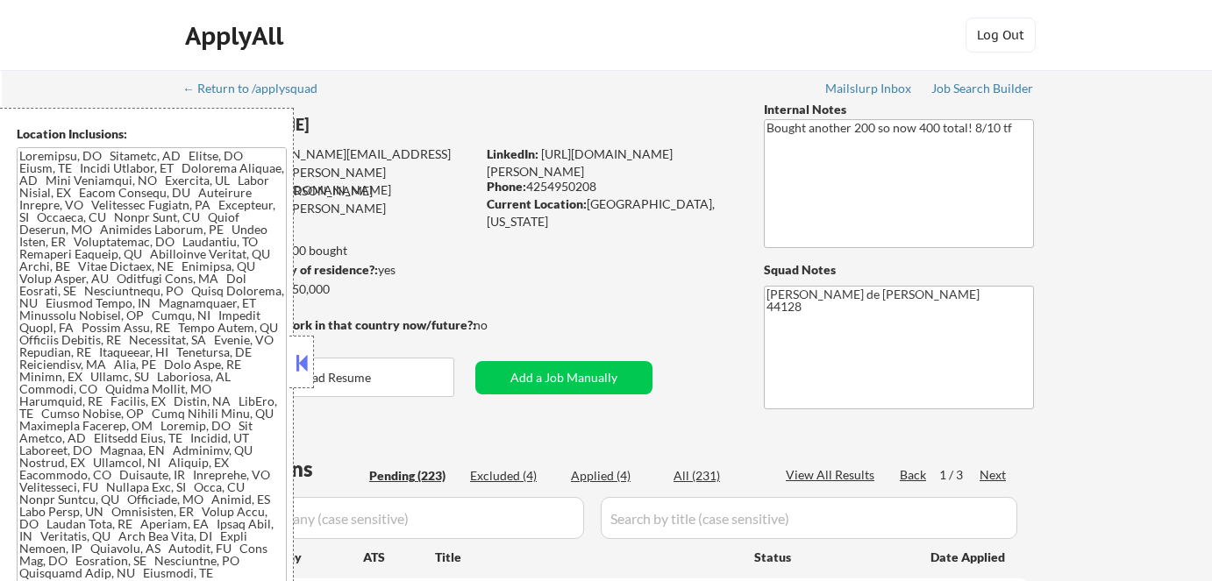
select select ""pending""
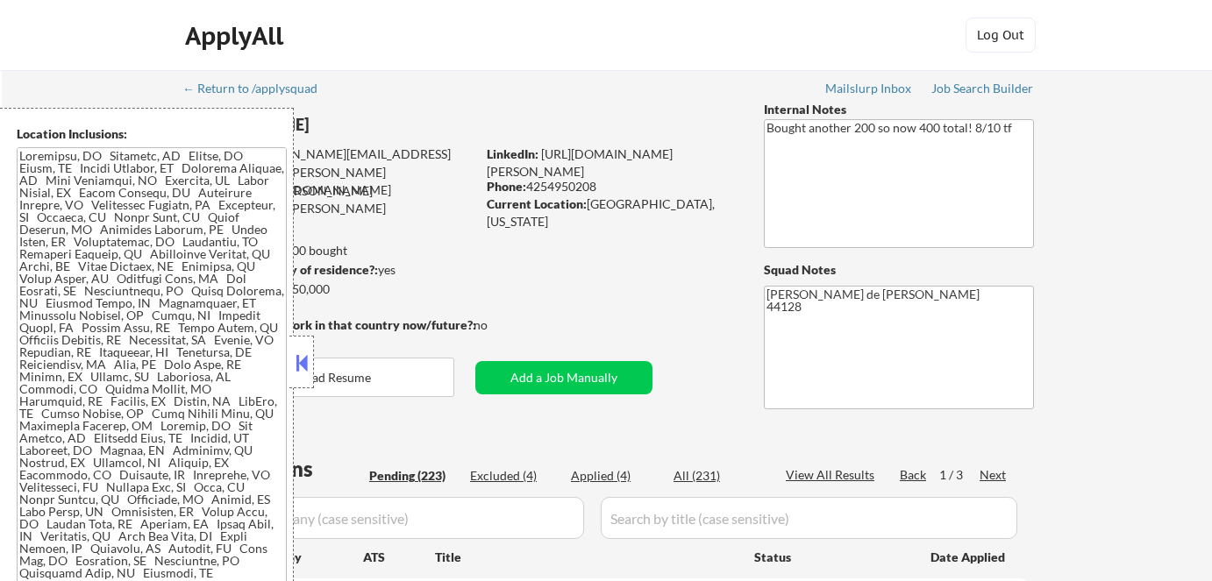
select select ""pending""
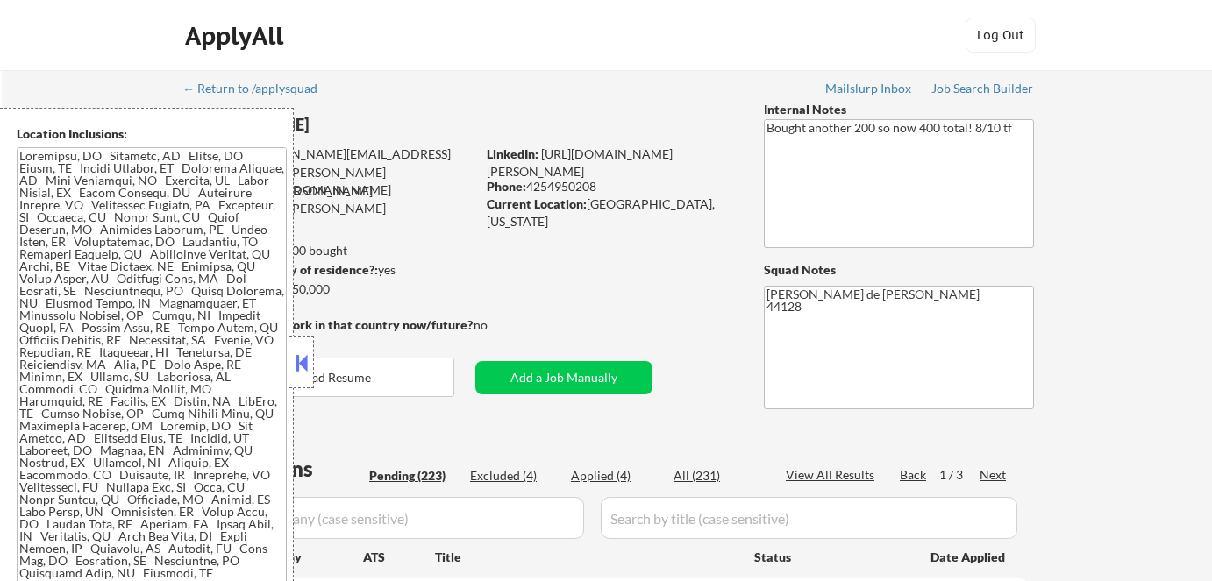
select select ""pending""
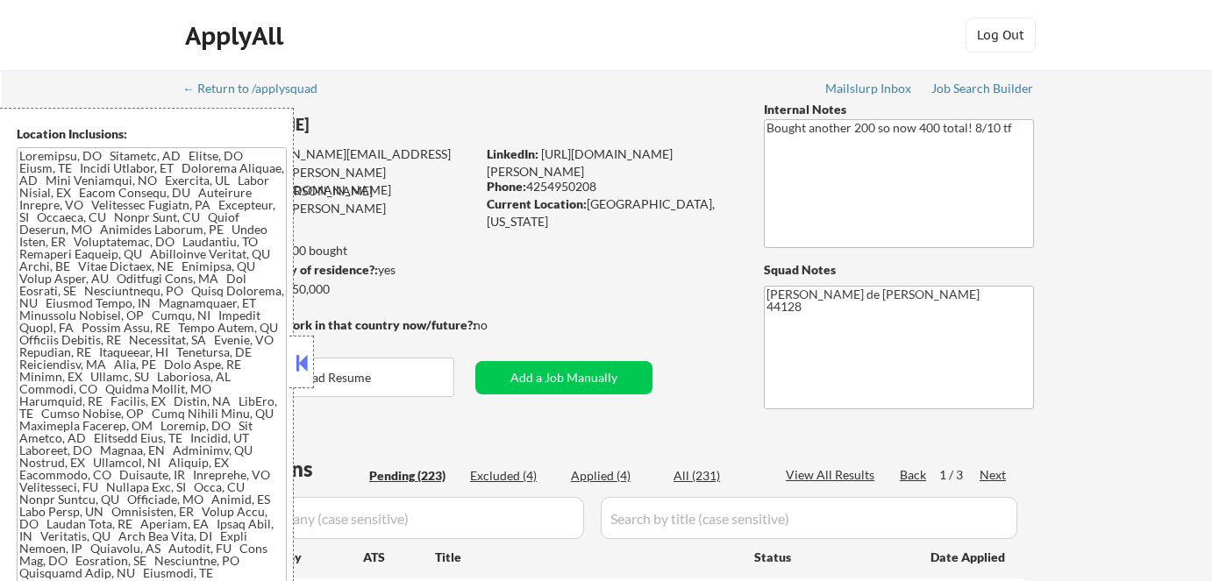
select select ""pending""
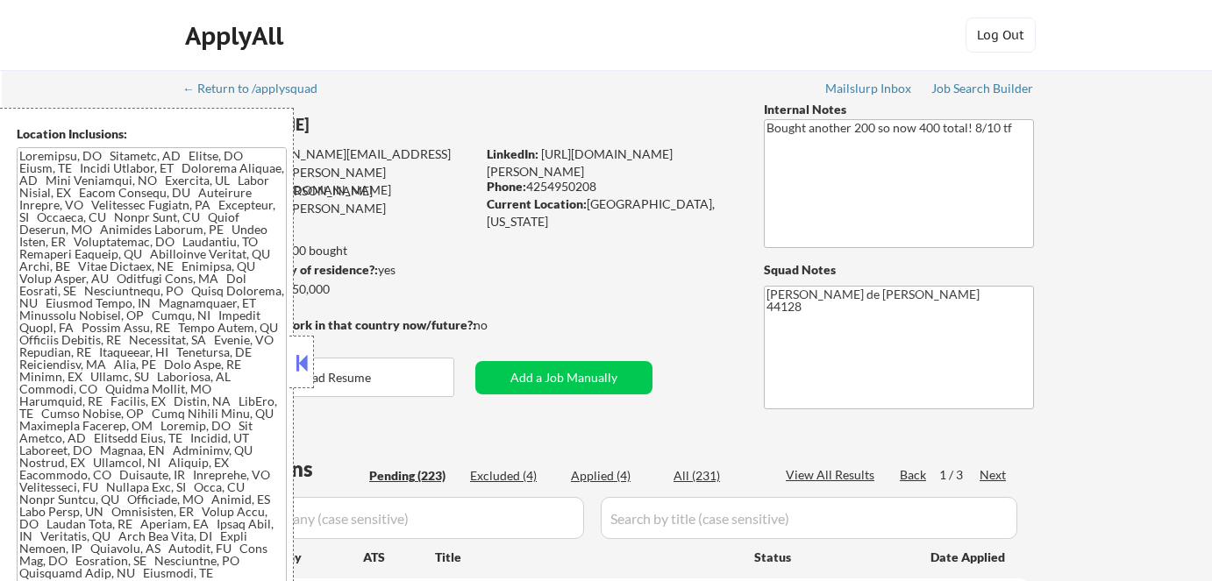
select select ""pending""
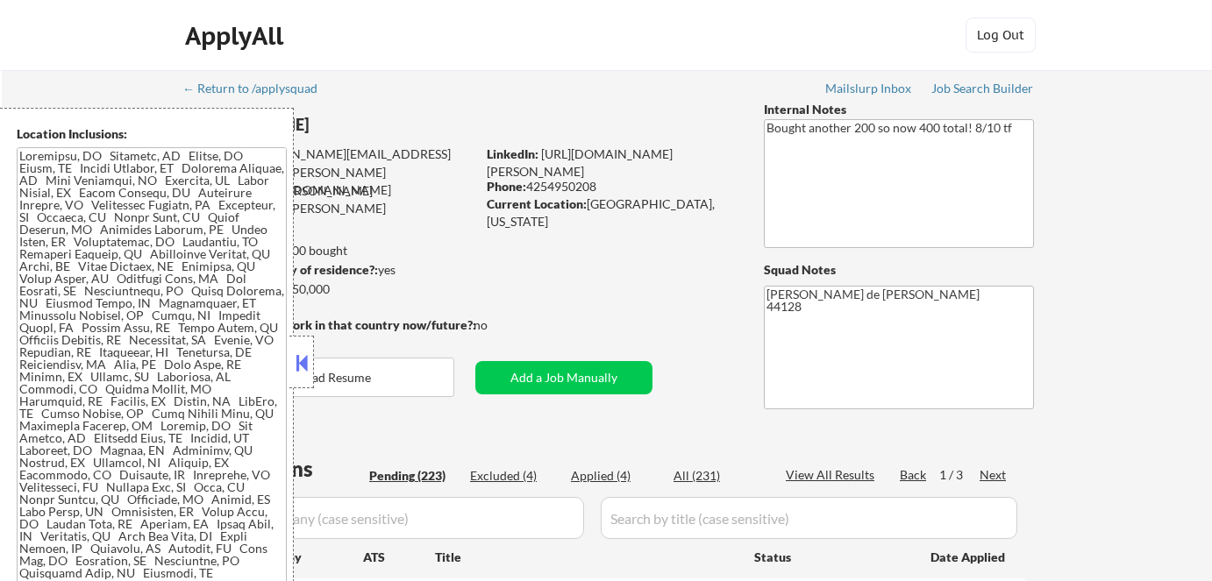
select select ""pending""
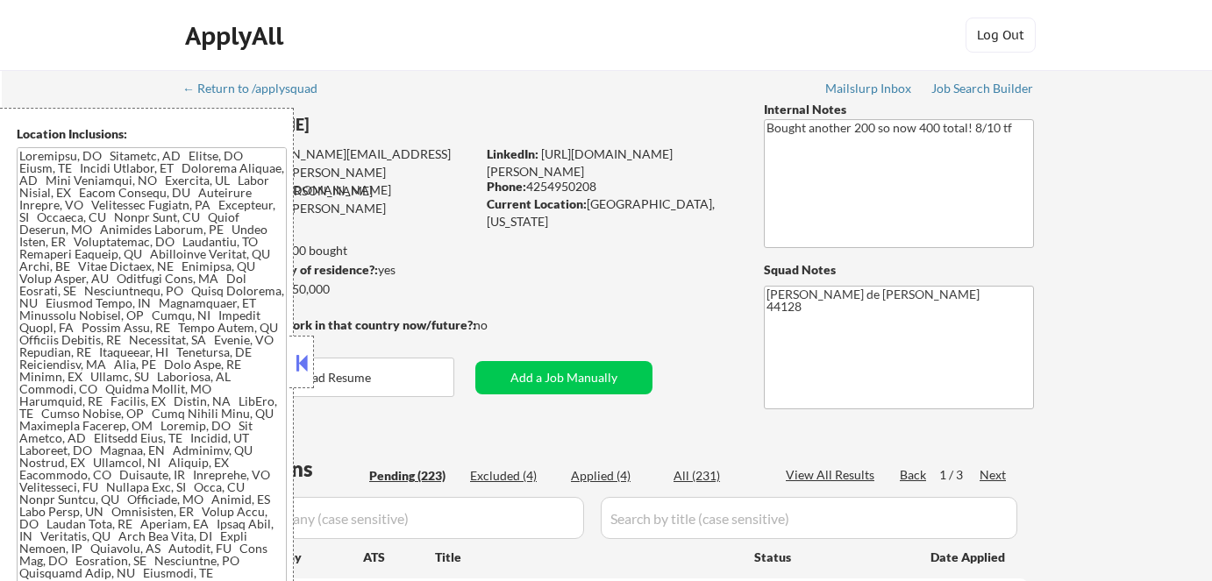
select select ""pending""
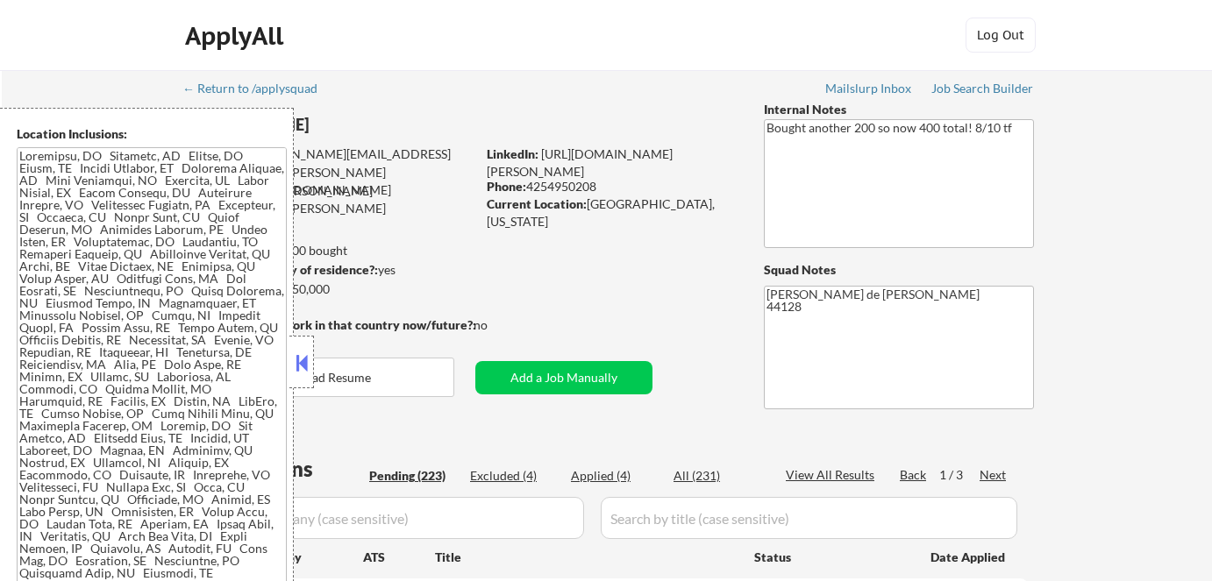
select select ""pending""
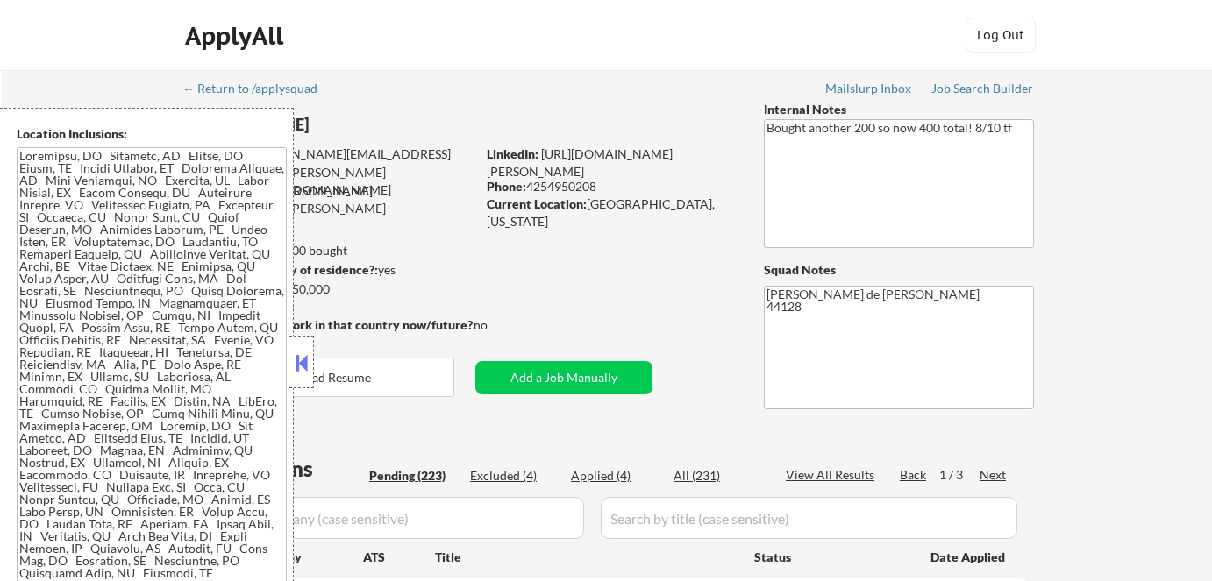
select select ""pending""
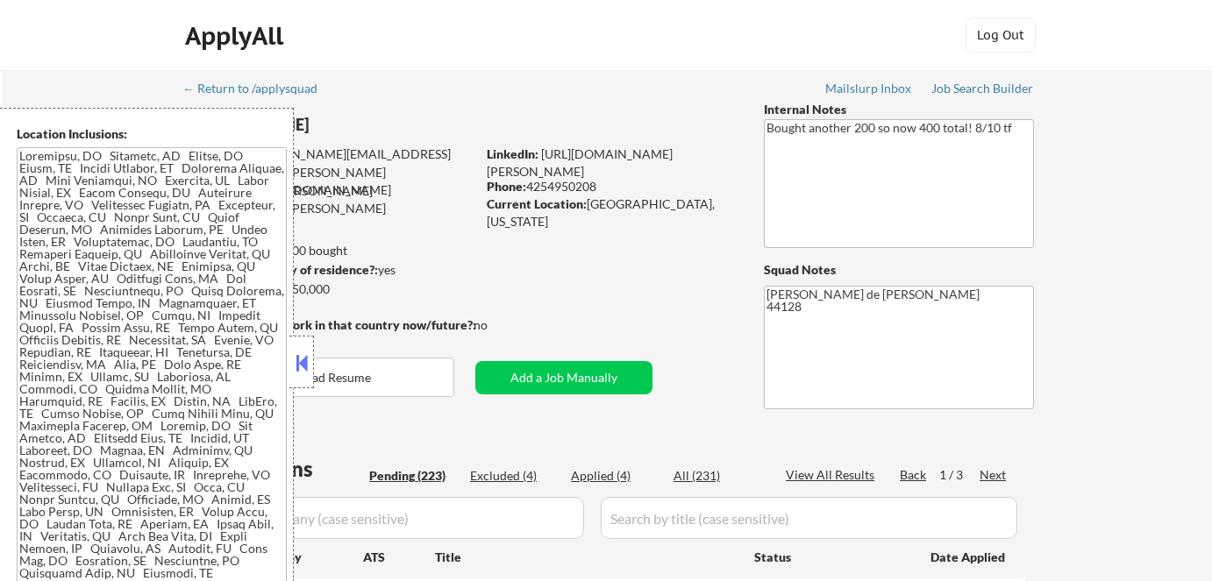
select select ""pending""
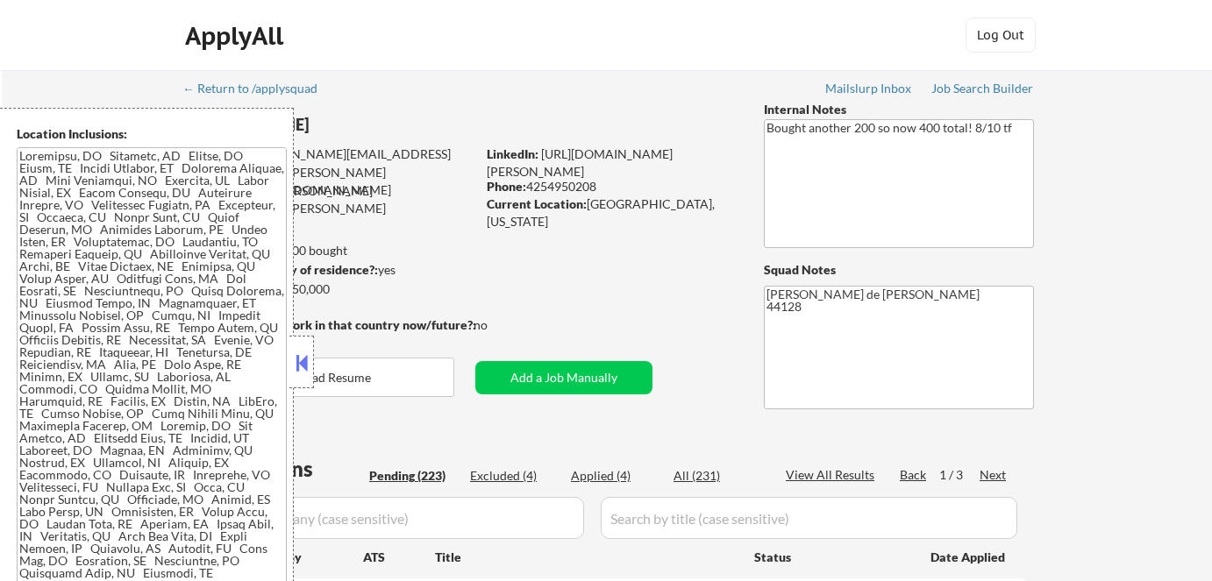
select select ""pending""
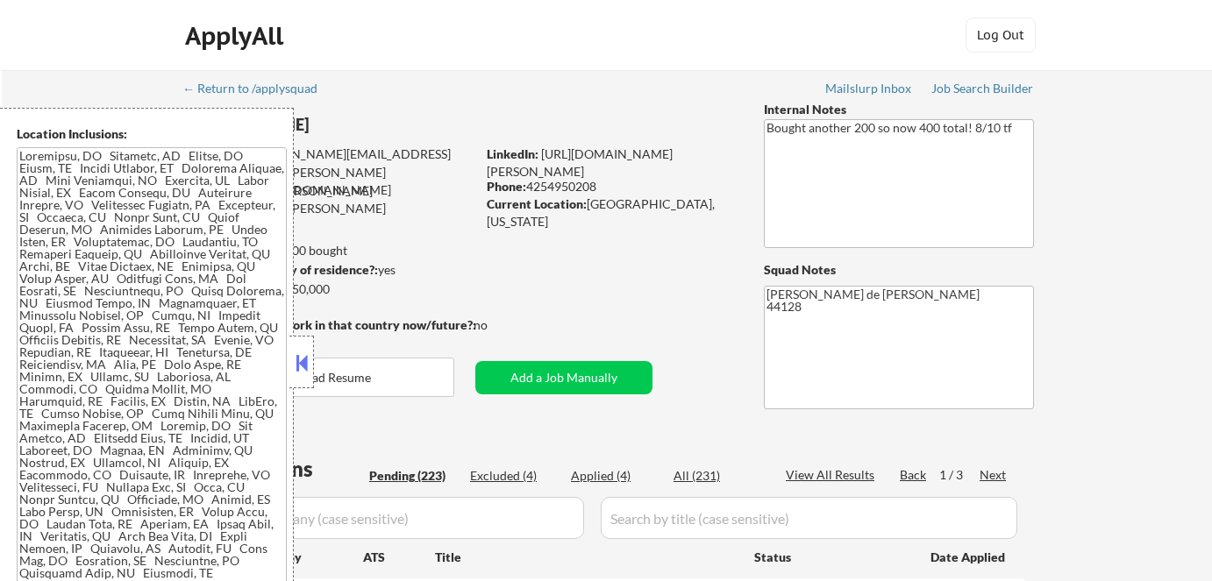
select select ""pending""
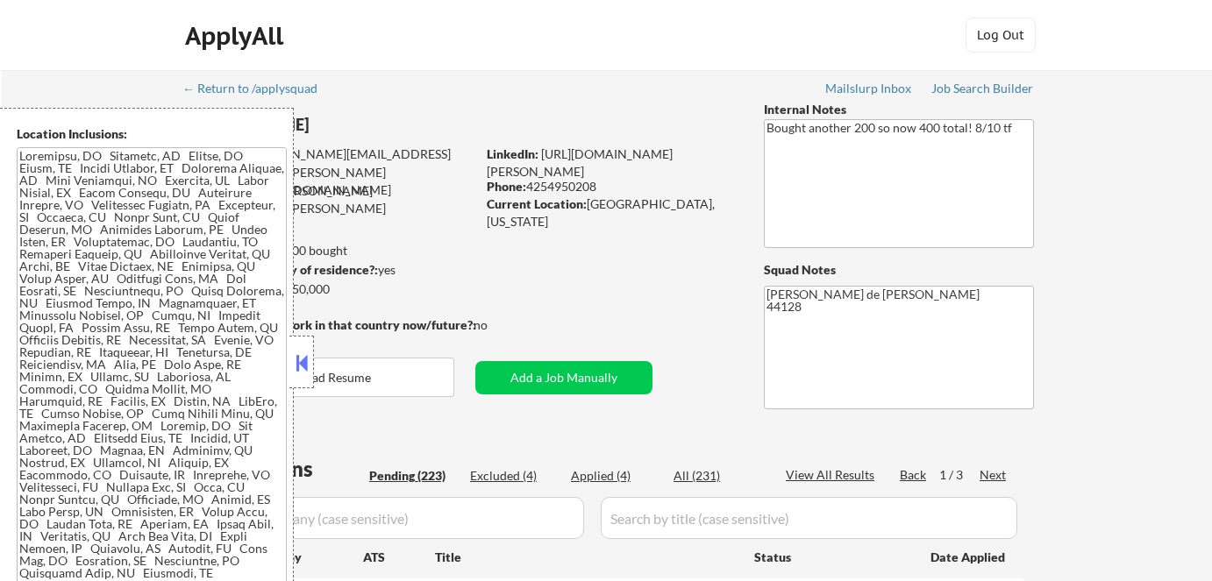
select select ""pending""
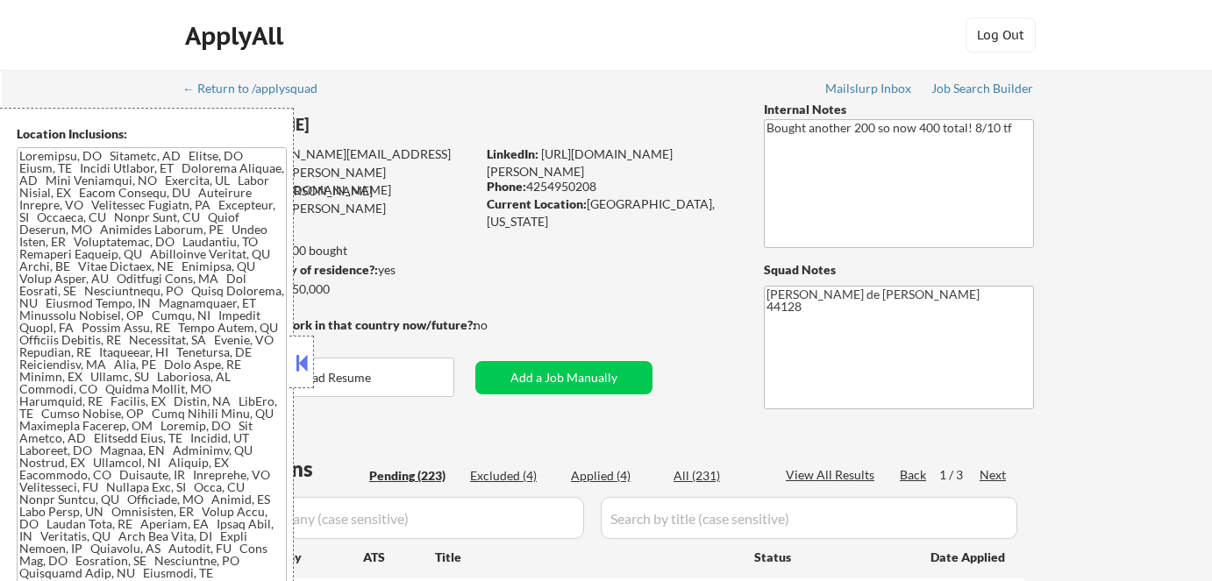
select select ""pending""
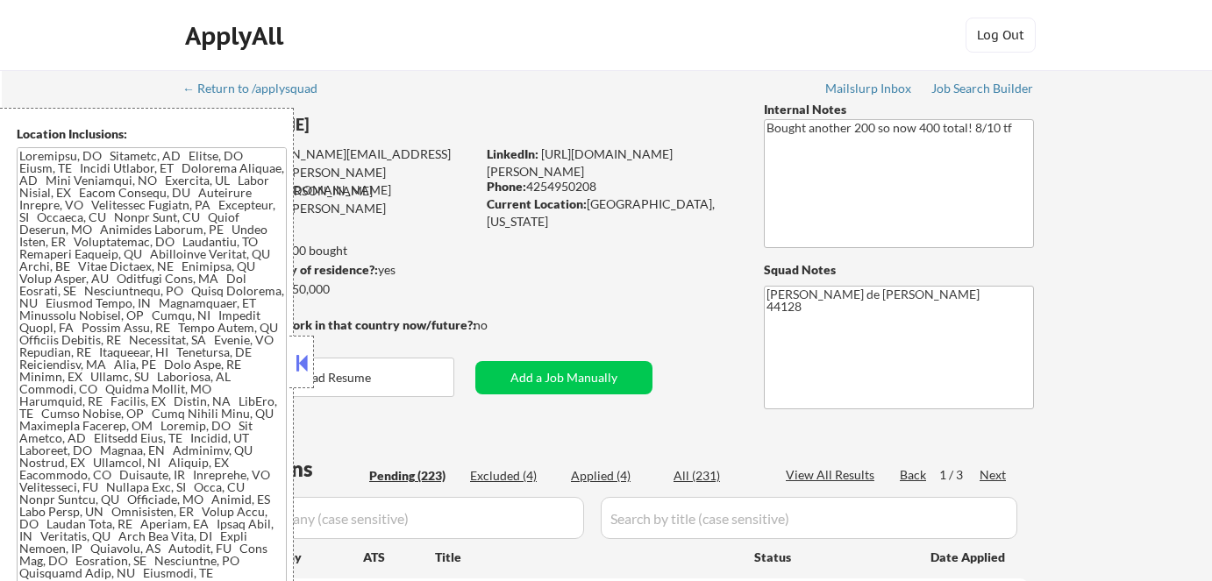
select select ""pending""
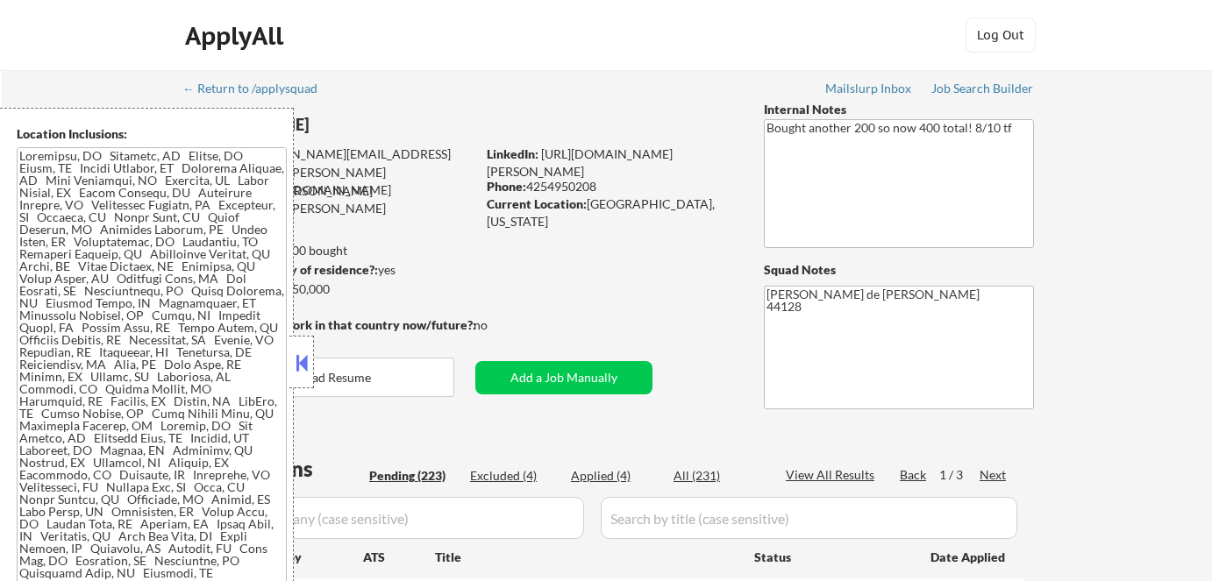
select select ""pending""
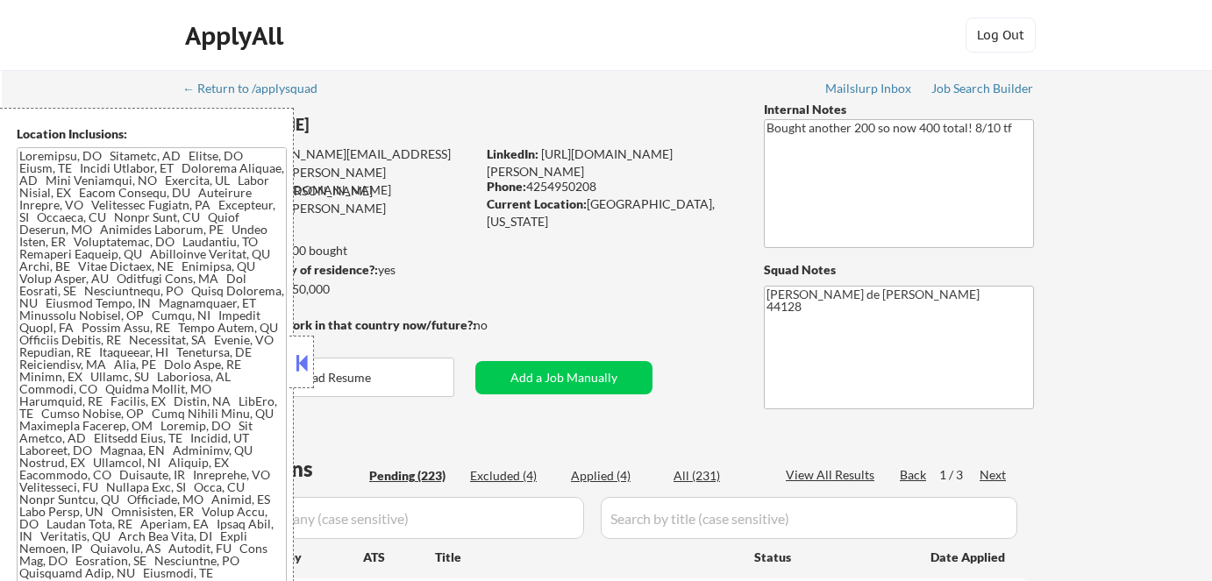
select select ""pending""
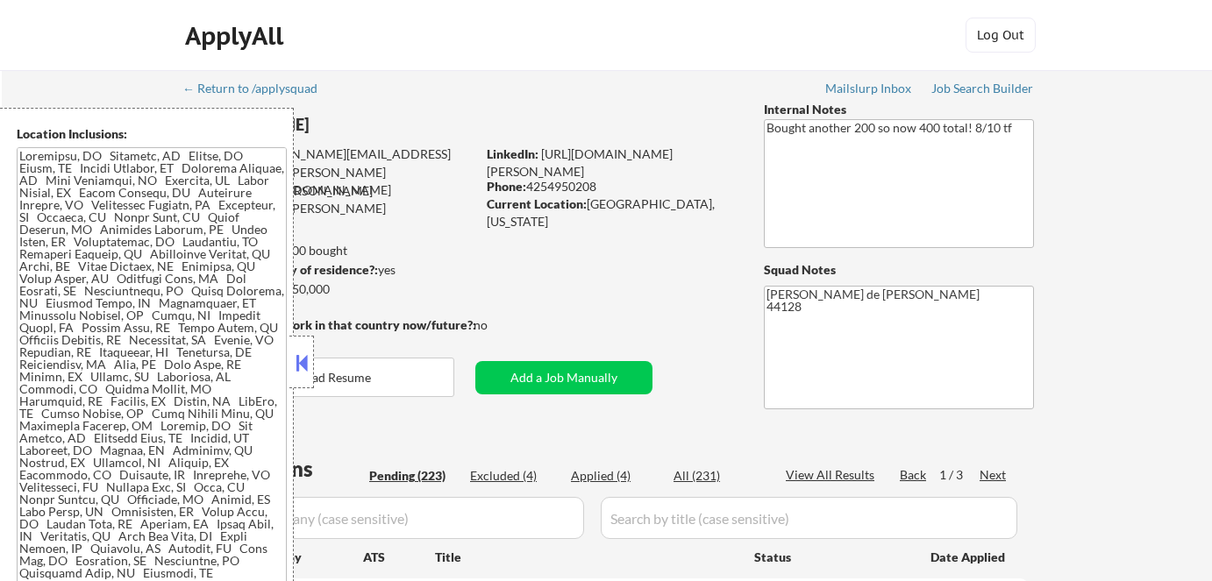
select select ""pending""
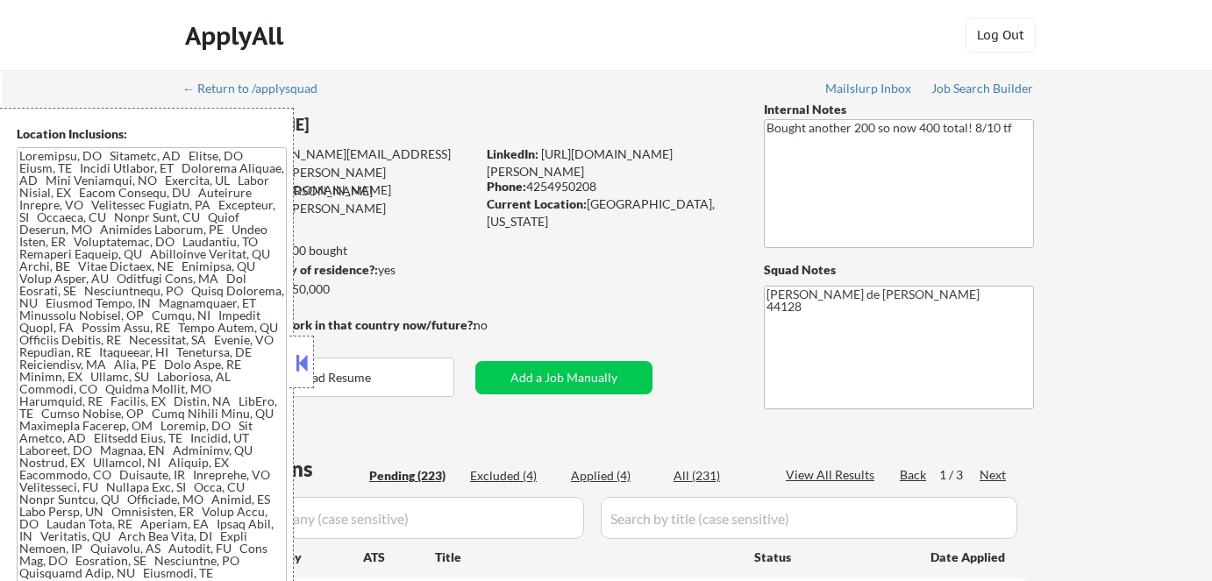
select select ""pending""
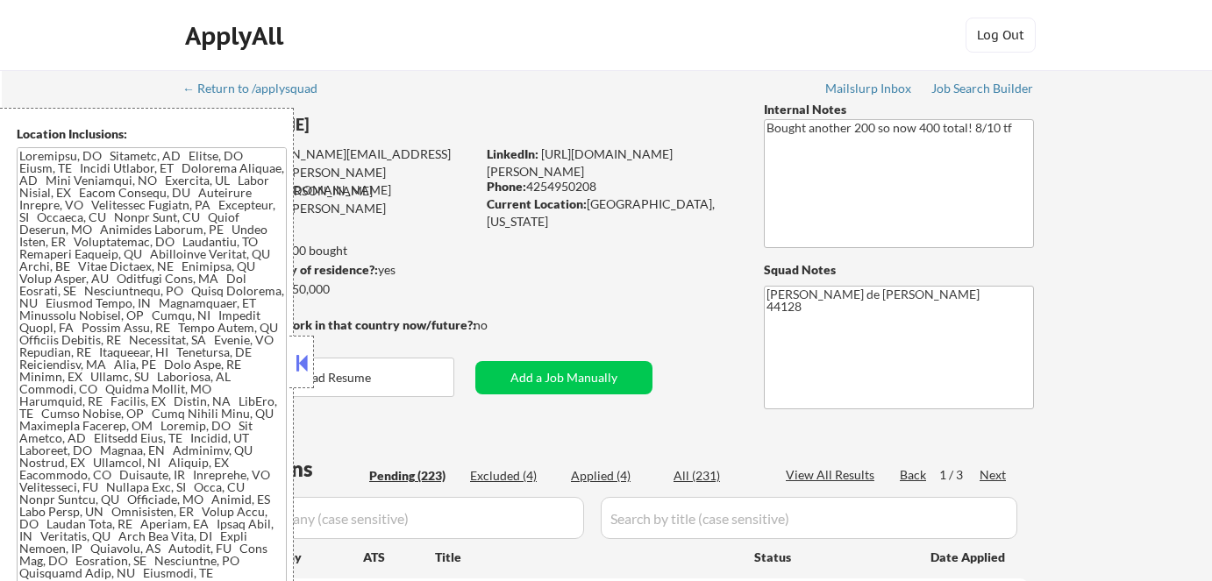
select select ""pending""
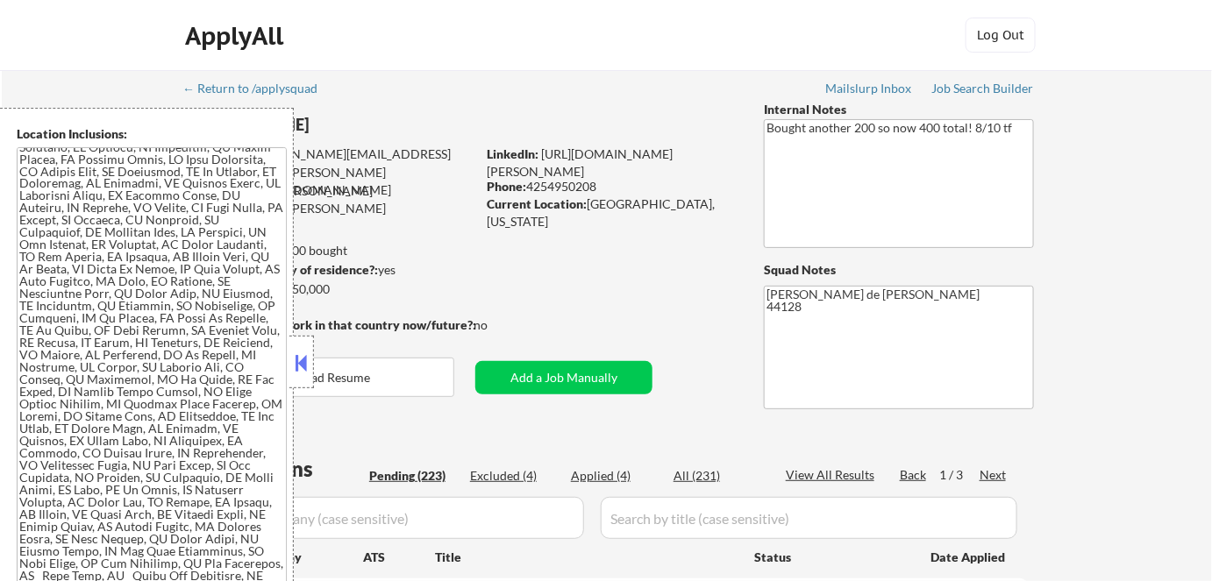
scroll to position [1078, 0]
click at [306, 350] on button at bounding box center [301, 363] width 19 height 26
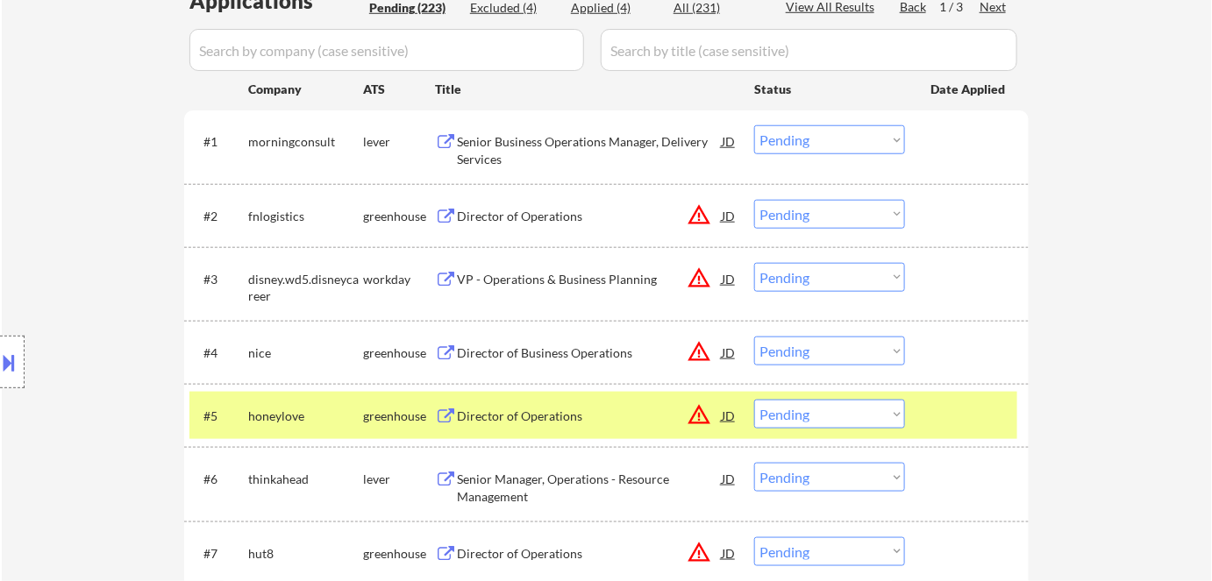
scroll to position [478, 0]
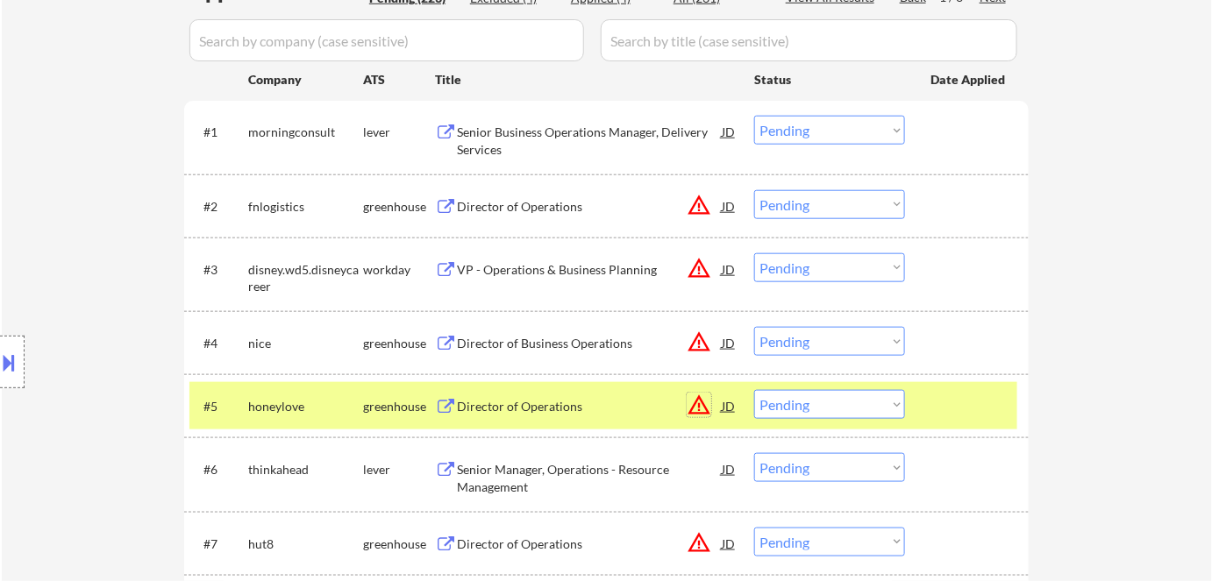
click at [699, 405] on button "warning_amber" at bounding box center [699, 405] width 25 height 25
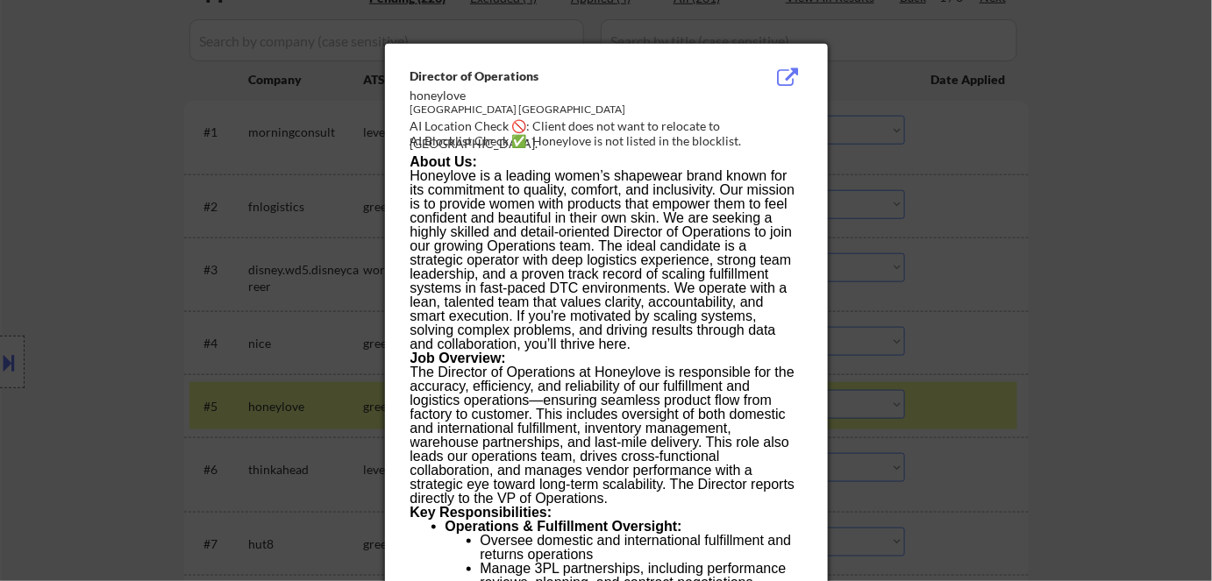
click at [1103, 344] on div at bounding box center [606, 290] width 1212 height 581
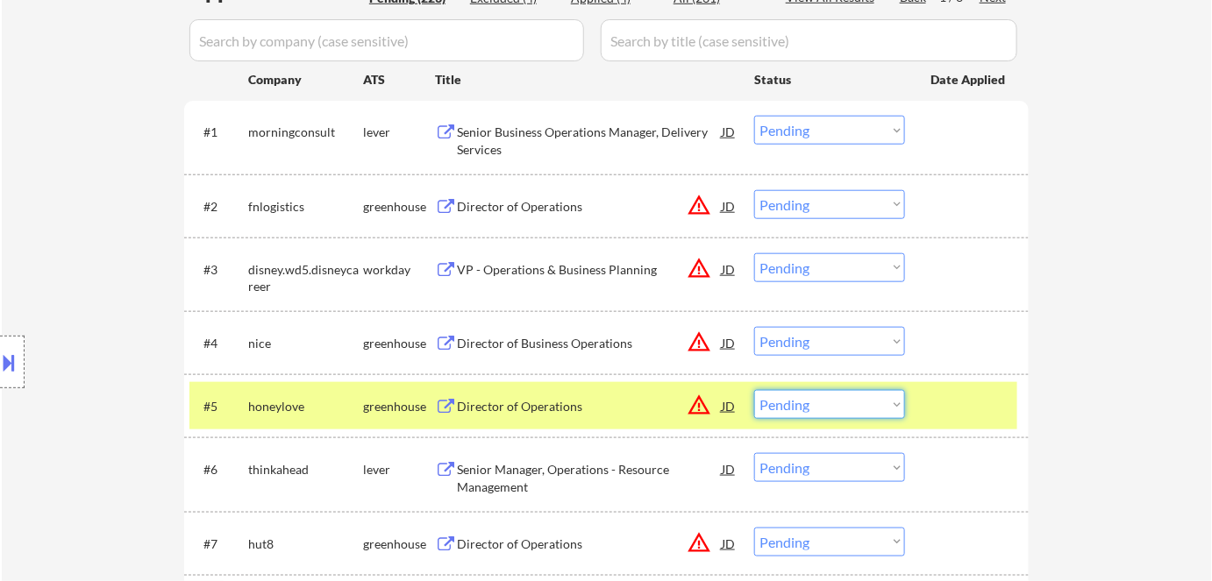
click at [850, 407] on select "Choose an option... Pending Applied Excluded (Questions) Excluded (Expired) Exc…" at bounding box center [829, 404] width 151 height 29
click at [754, 390] on select "Choose an option... Pending Applied Excluded (Questions) Excluded (Expired) Exc…" at bounding box center [829, 404] width 151 height 29
select select ""pending""
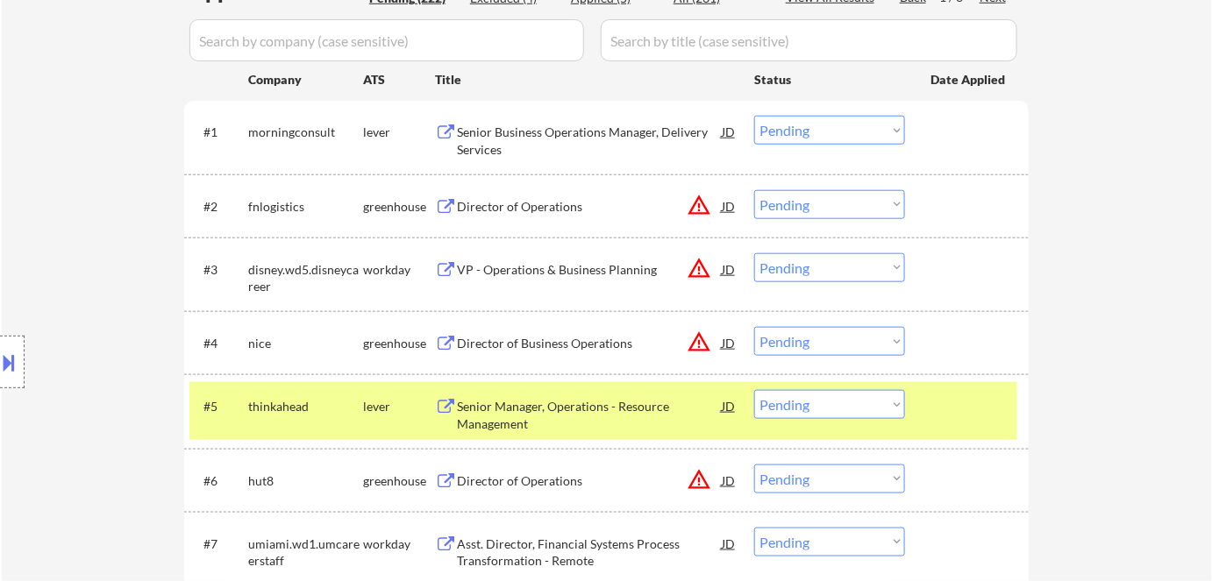
click at [701, 210] on button "warning_amber" at bounding box center [699, 205] width 25 height 25
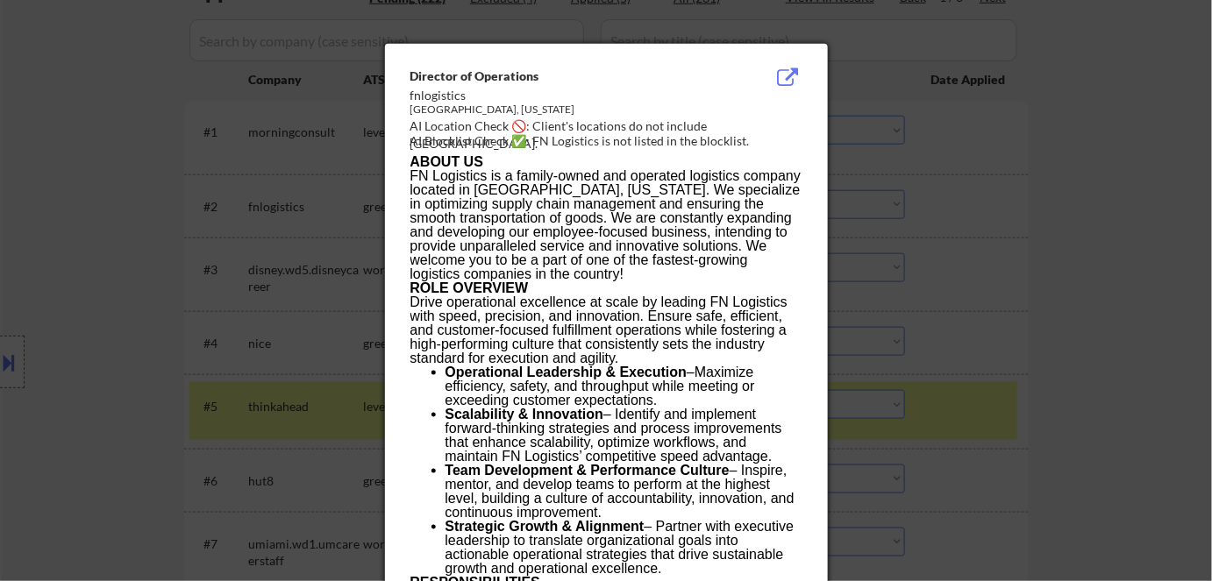
click at [984, 215] on div at bounding box center [606, 290] width 1212 height 581
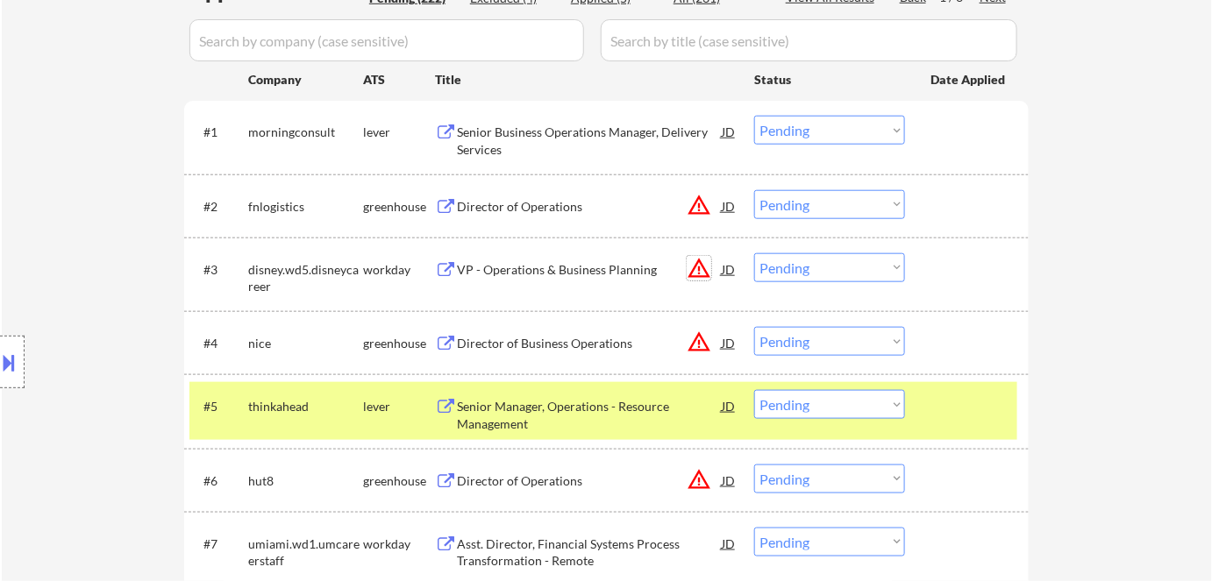
click at [701, 267] on button "warning_amber" at bounding box center [699, 268] width 25 height 25
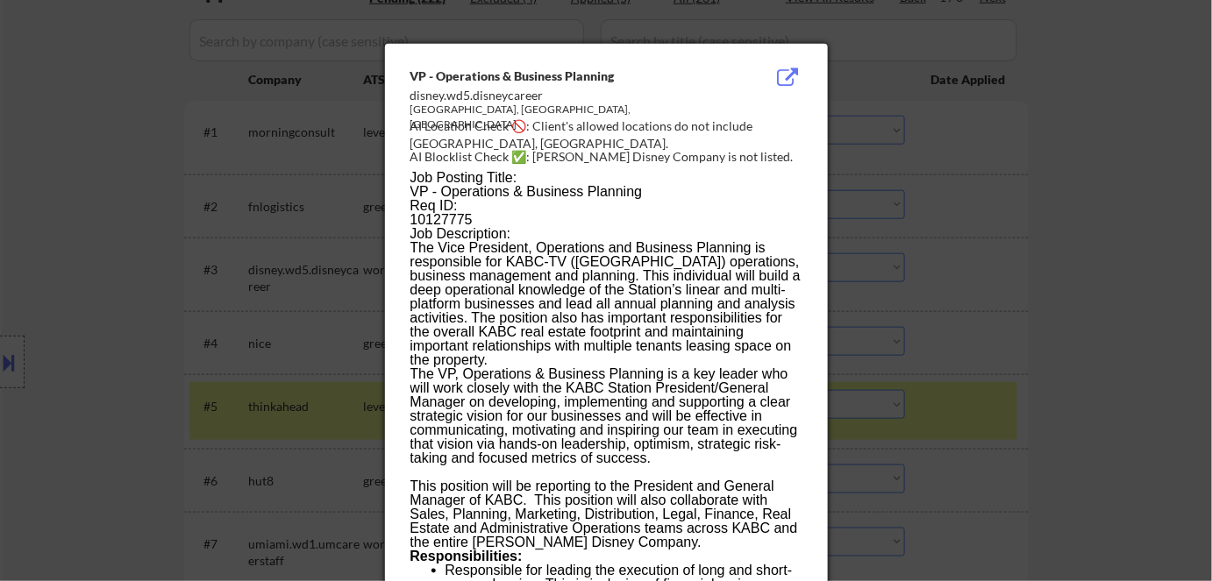
click at [946, 314] on div at bounding box center [606, 290] width 1212 height 581
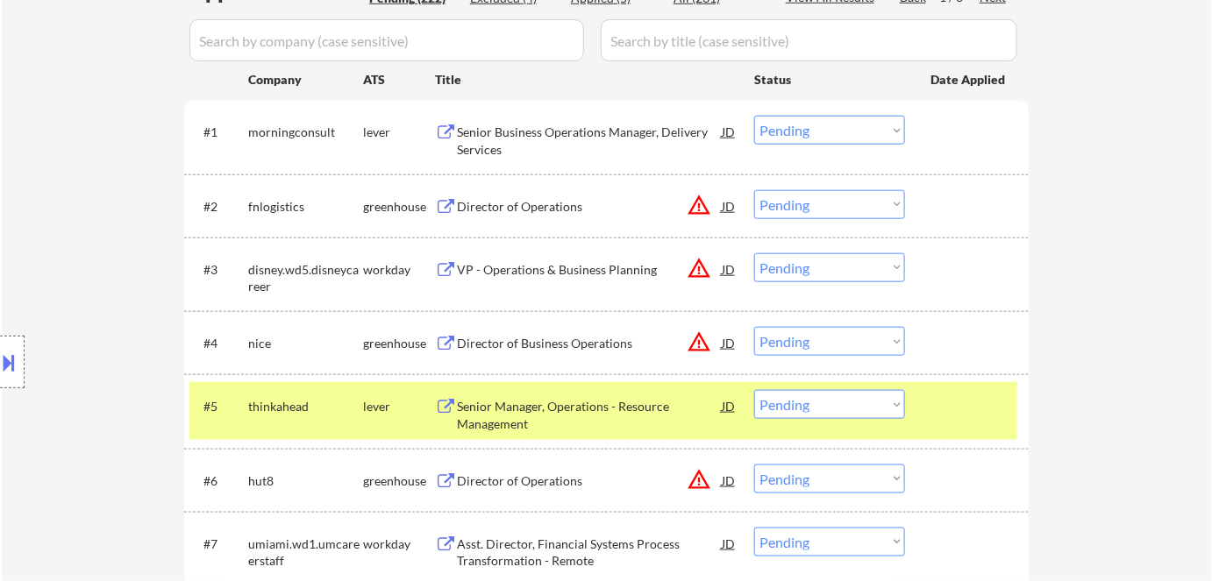
click at [702, 342] on button "warning_amber" at bounding box center [699, 342] width 25 height 25
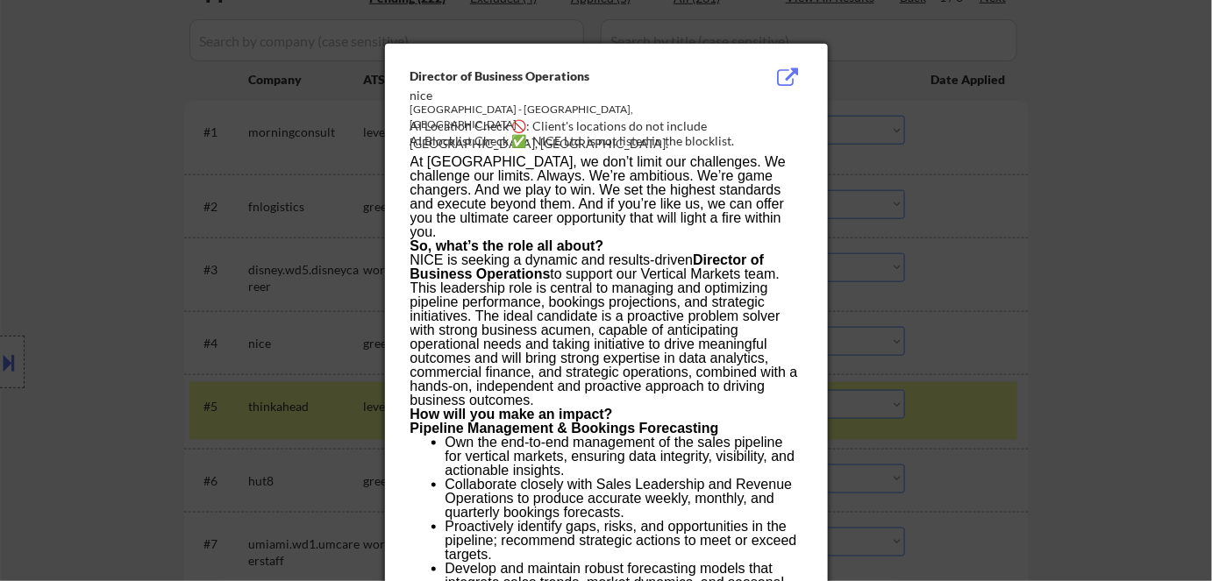
click at [1094, 312] on div at bounding box center [606, 290] width 1212 height 581
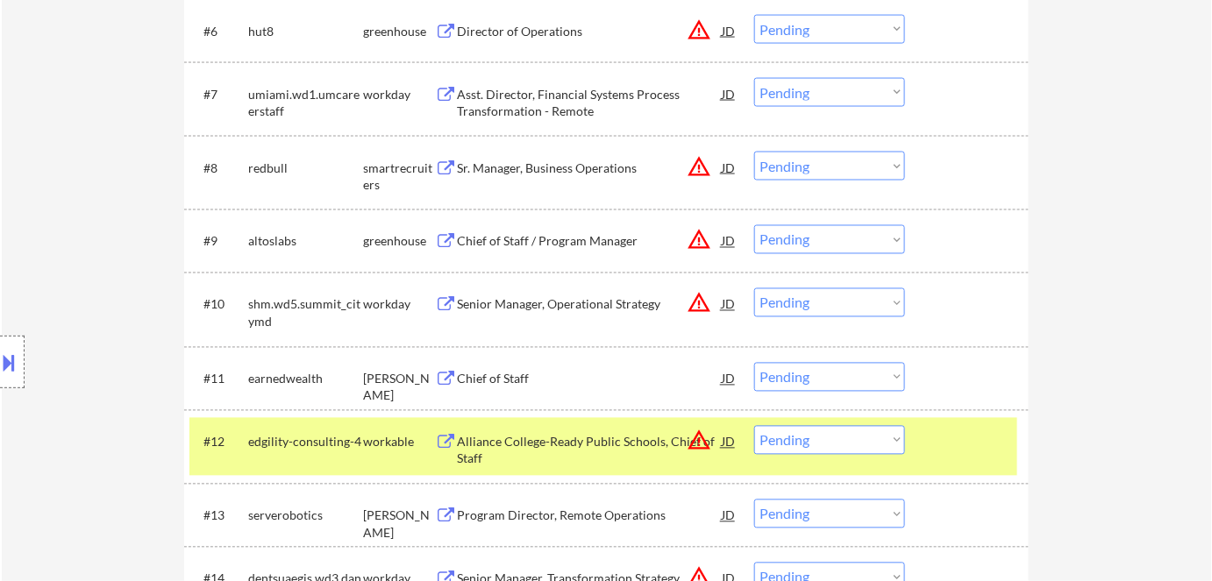
scroll to position [956, 0]
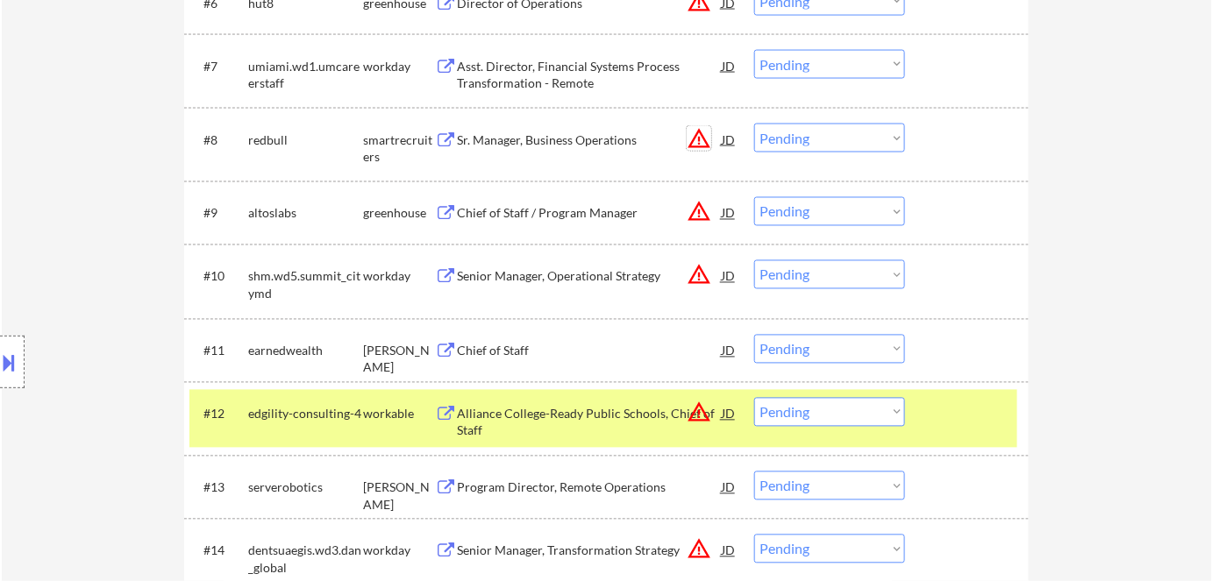
click at [702, 146] on button "warning_amber" at bounding box center [699, 138] width 25 height 25
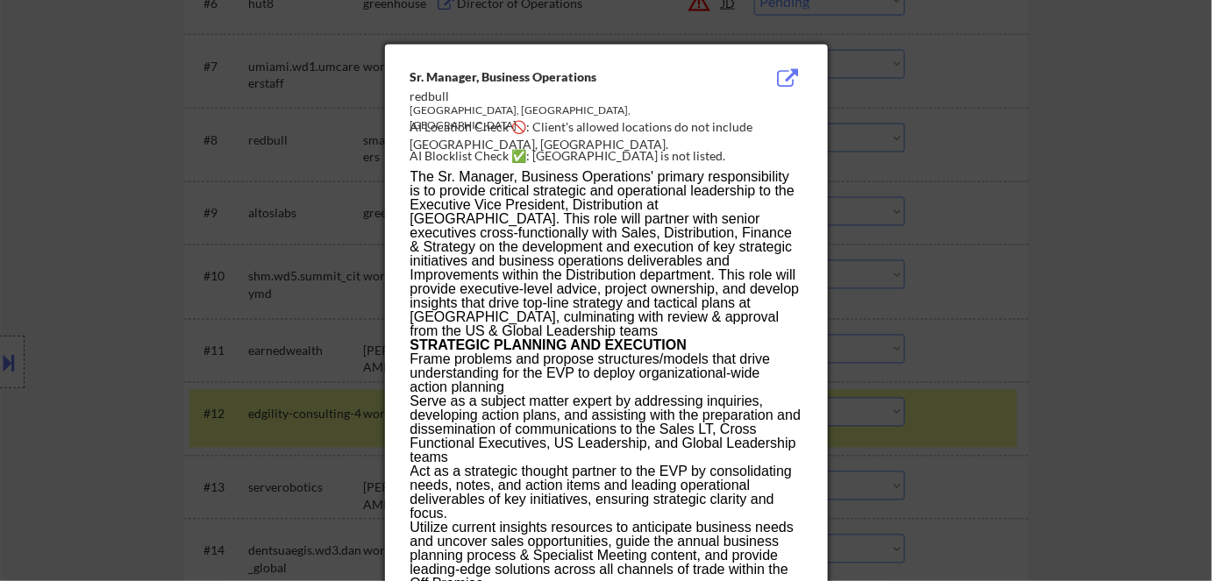
click at [963, 197] on div at bounding box center [606, 290] width 1212 height 581
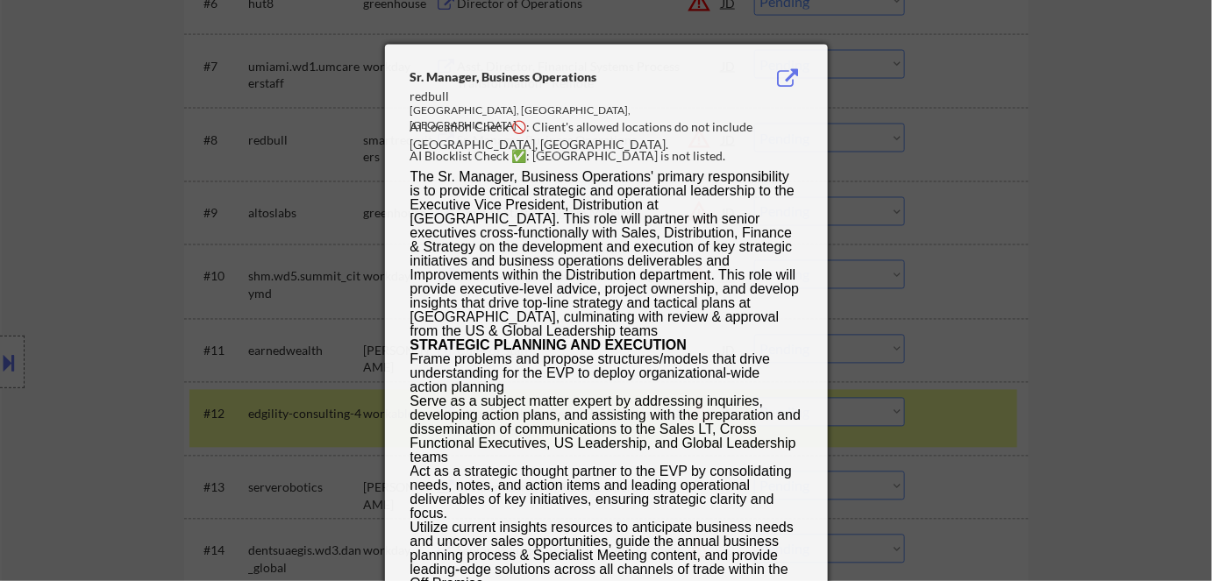
click at [963, 197] on div at bounding box center [606, 290] width 1212 height 581
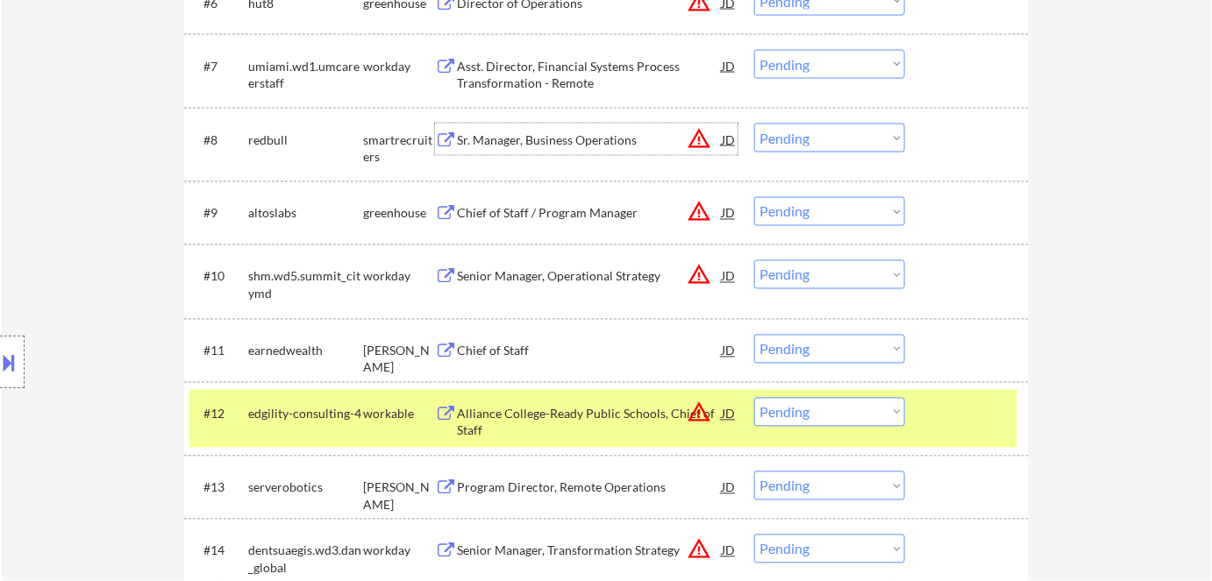
click at [573, 141] on div "Sr. Manager, Business Operations" at bounding box center [589, 141] width 265 height 18
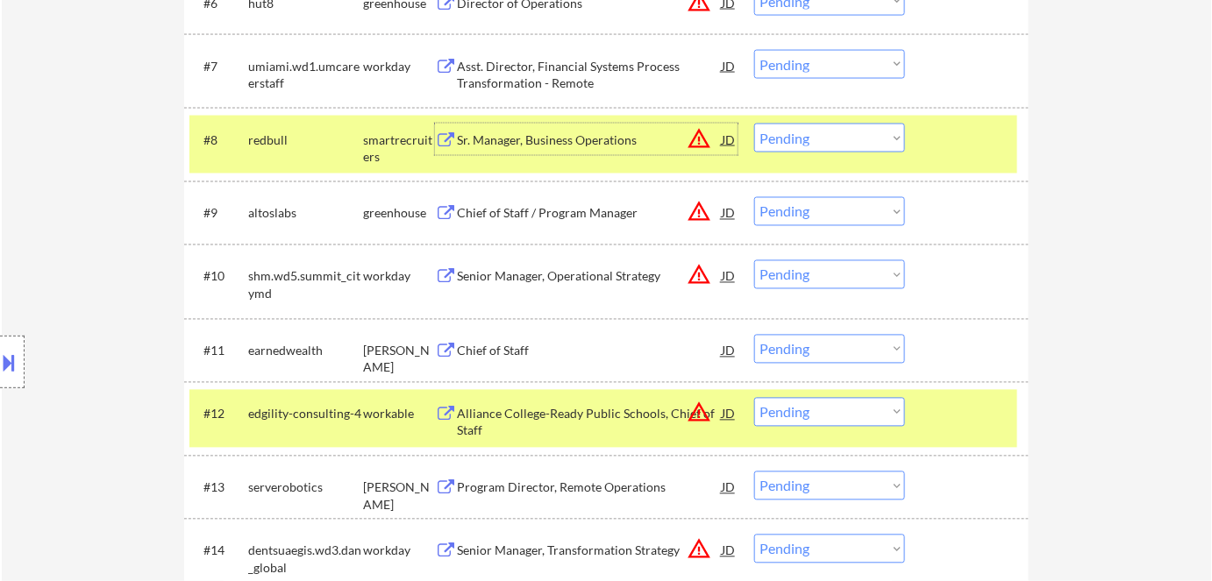
click at [804, 140] on select "Choose an option... Pending Applied Excluded (Questions) Excluded (Expired) Exc…" at bounding box center [829, 138] width 151 height 29
click at [754, 124] on select "Choose an option... Pending Applied Excluded (Questions) Excluded (Expired) Exc…" at bounding box center [829, 138] width 151 height 29
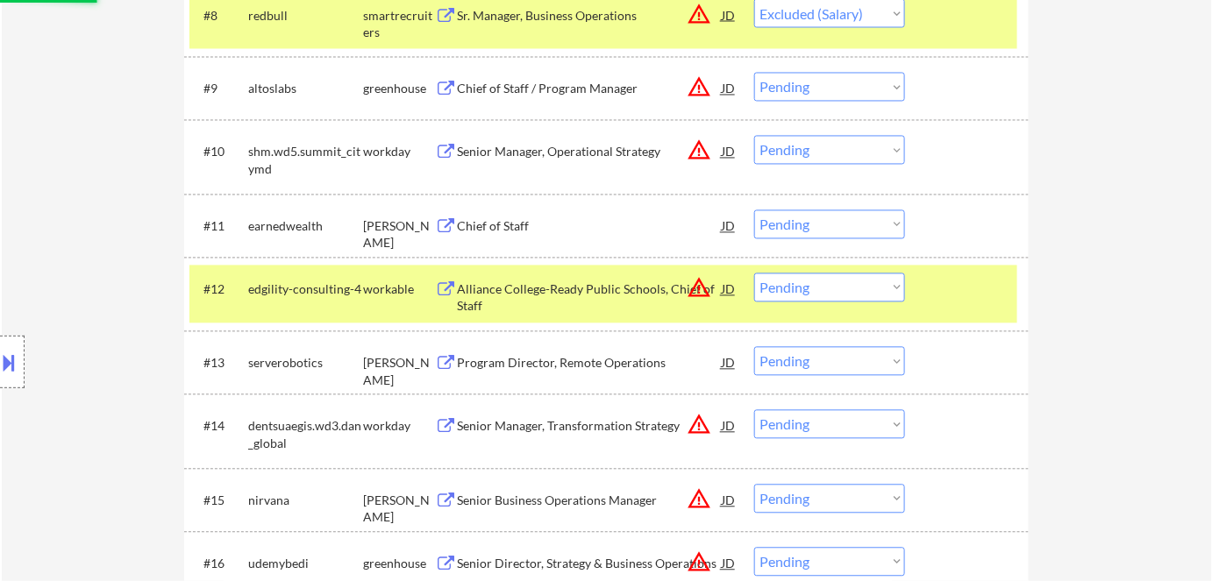
scroll to position [1115, 0]
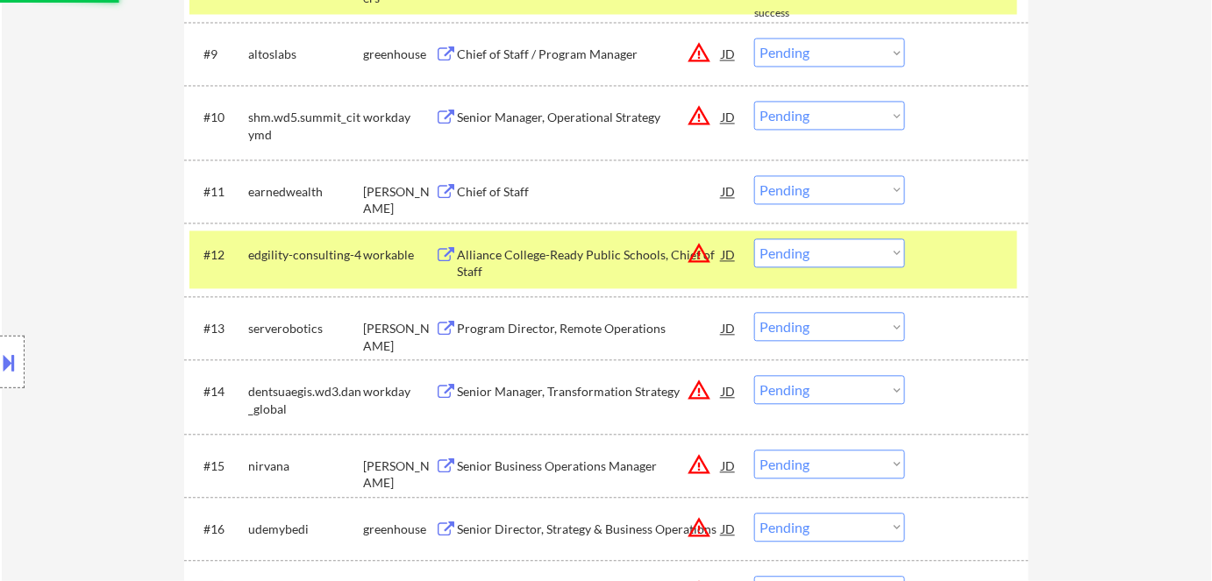
select select ""pending""
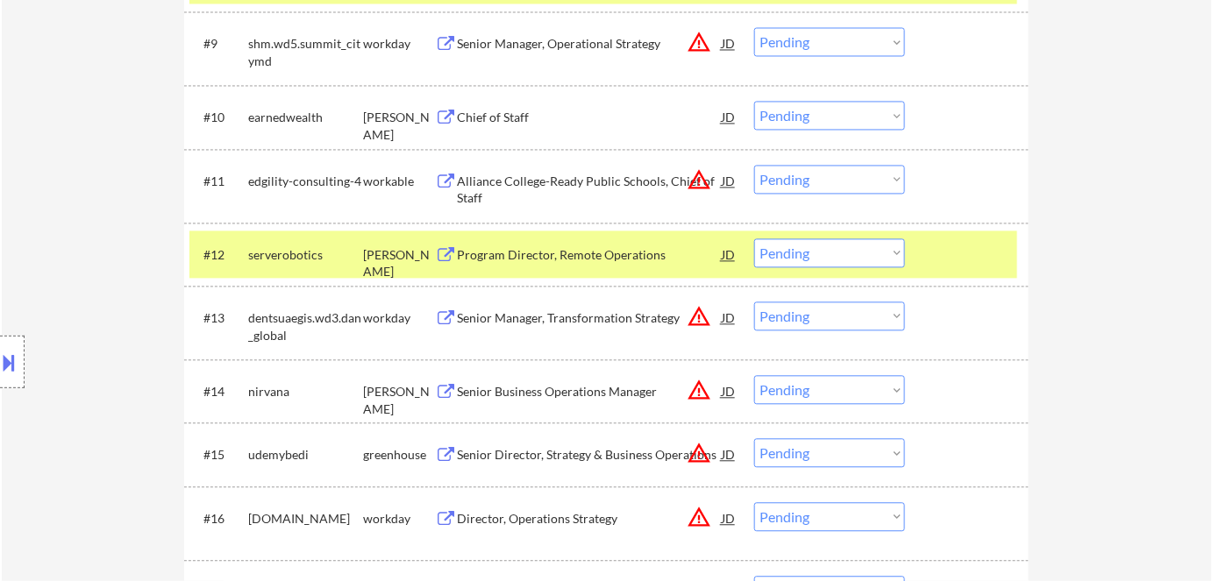
scroll to position [1195, 0]
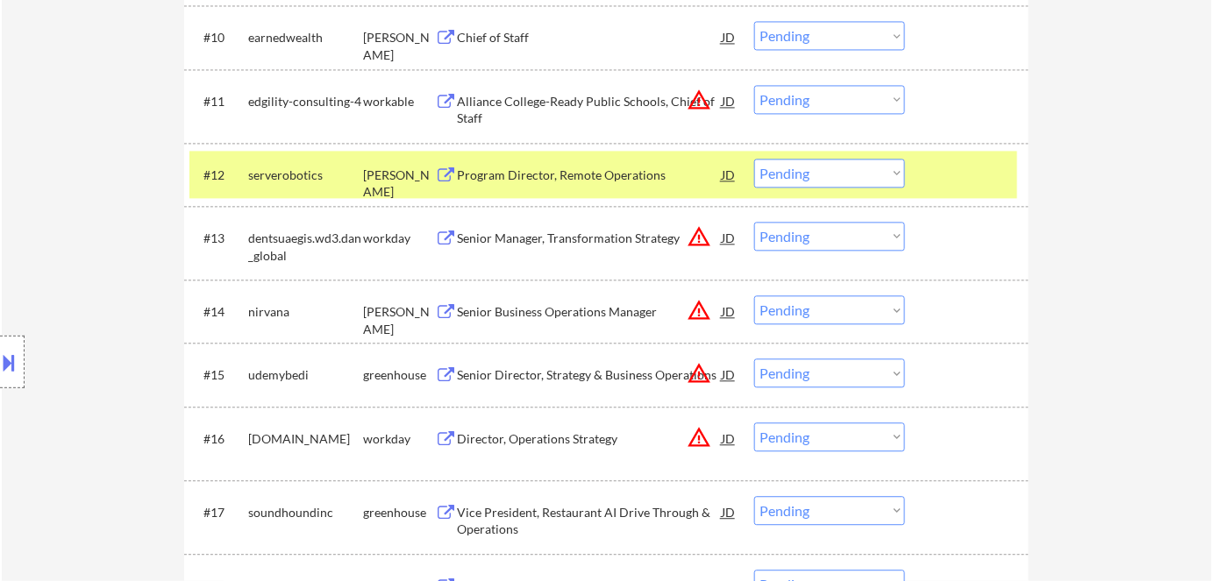
click at [706, 315] on button "warning_amber" at bounding box center [699, 310] width 25 height 25
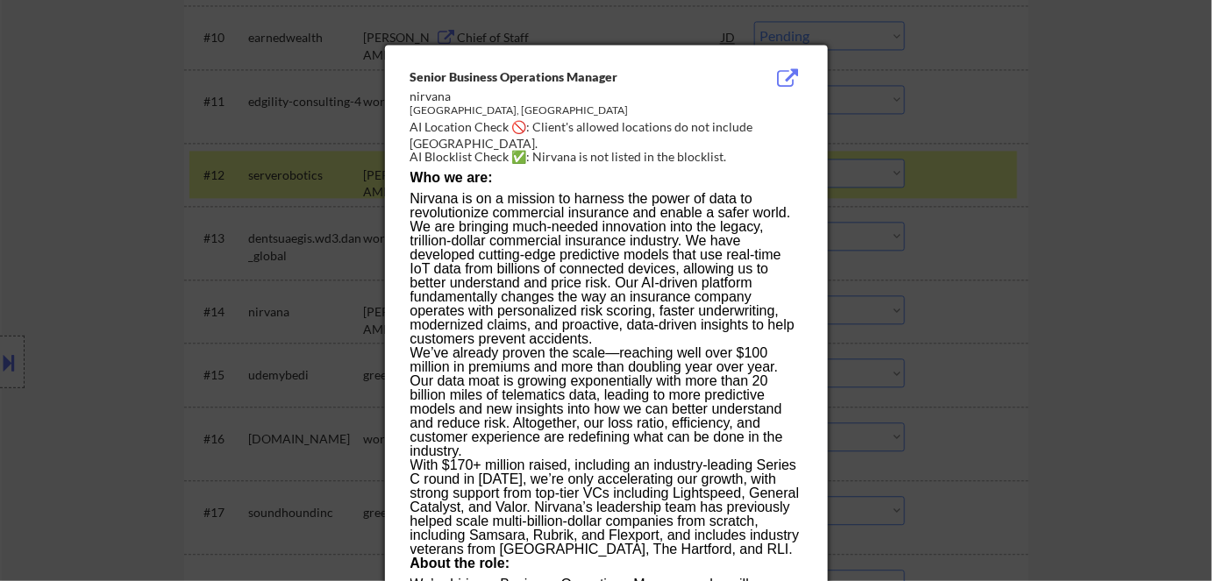
click at [1006, 310] on div at bounding box center [606, 290] width 1212 height 581
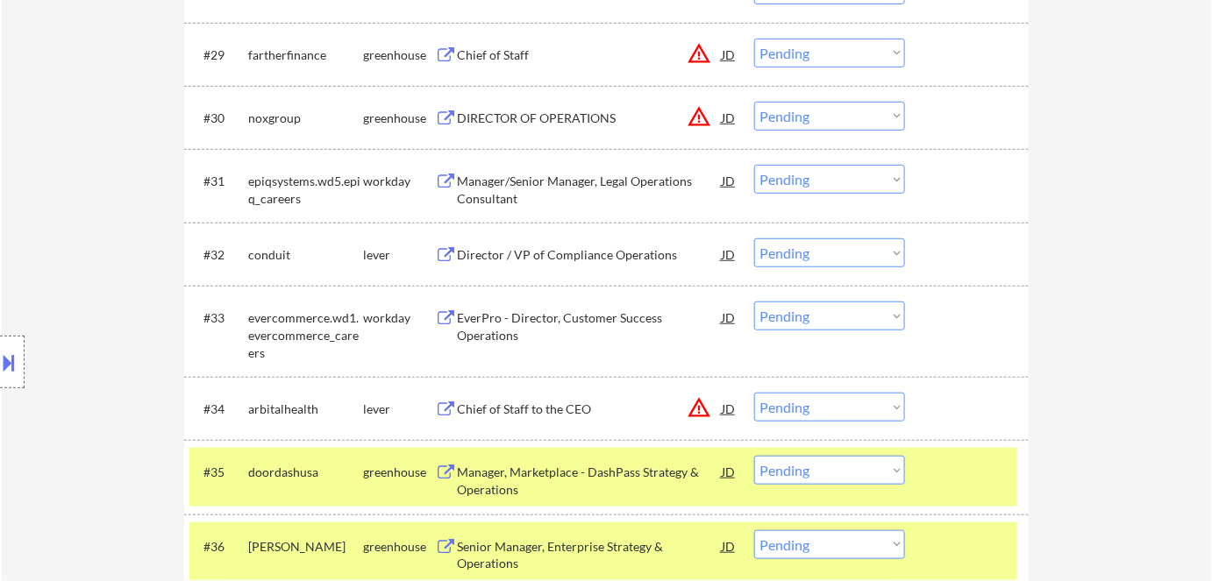
scroll to position [2551, 0]
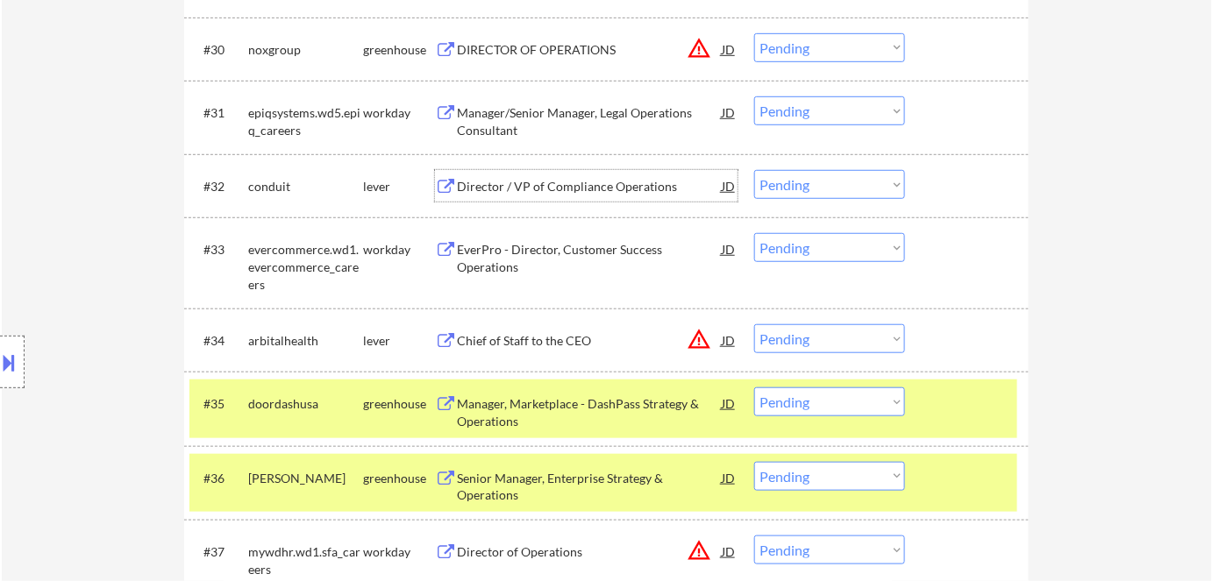
click at [604, 192] on div "Director / VP of Compliance Operations" at bounding box center [589, 187] width 265 height 18
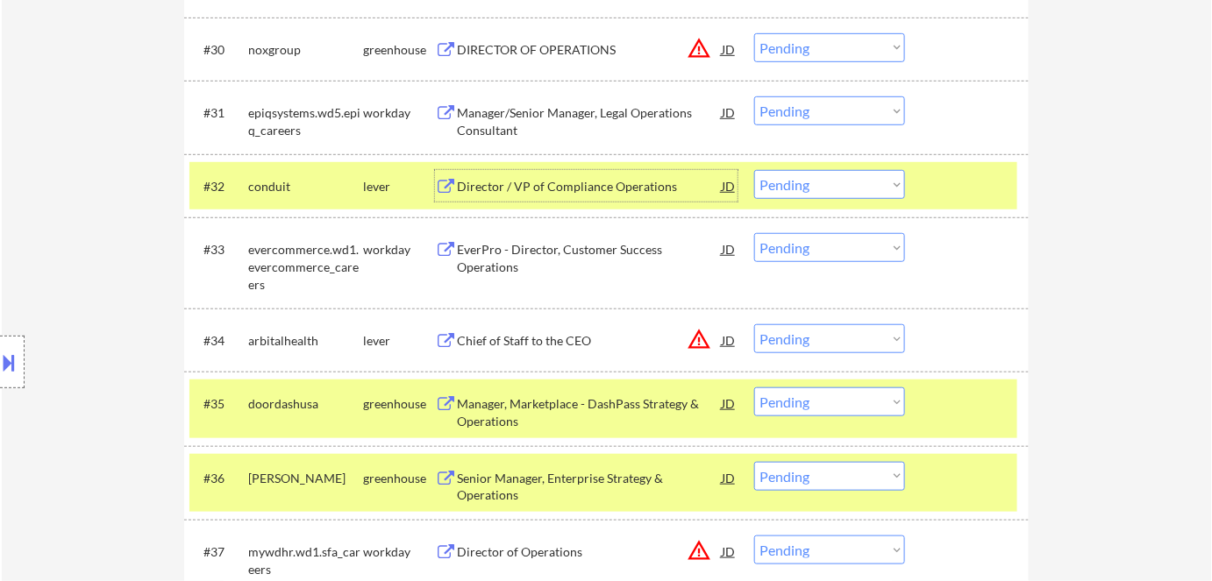
click at [839, 182] on select "Choose an option... Pending Applied Excluded (Questions) Excluded (Expired) Exc…" at bounding box center [829, 184] width 151 height 29
click at [754, 170] on select "Choose an option... Pending Applied Excluded (Questions) Excluded (Expired) Exc…" at bounding box center [829, 184] width 151 height 29
select select ""pending""
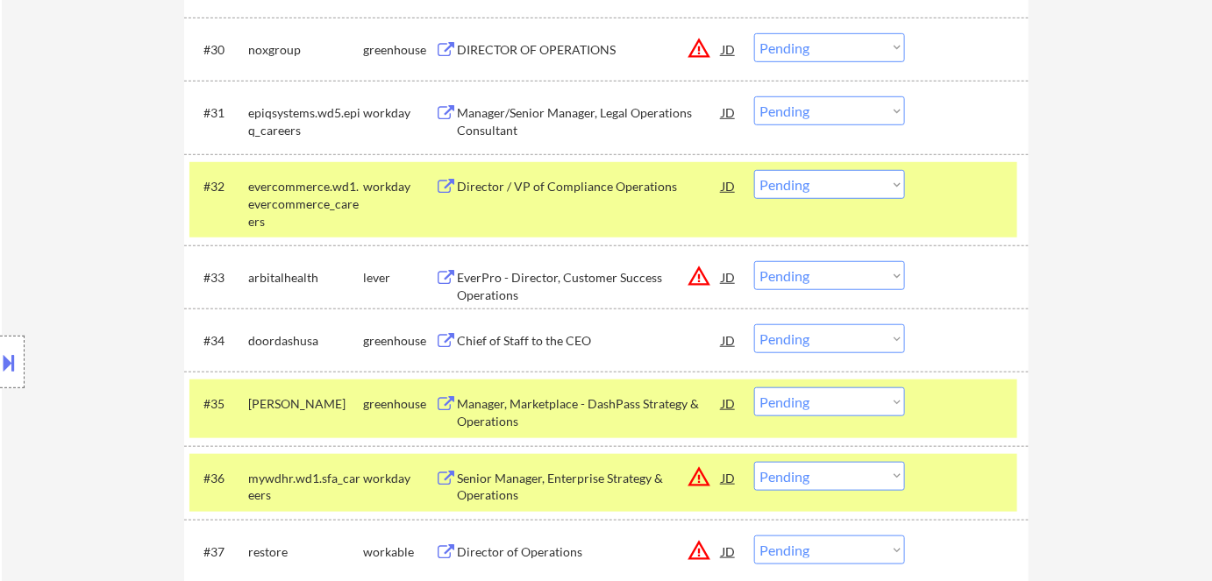
scroll to position [2631, 0]
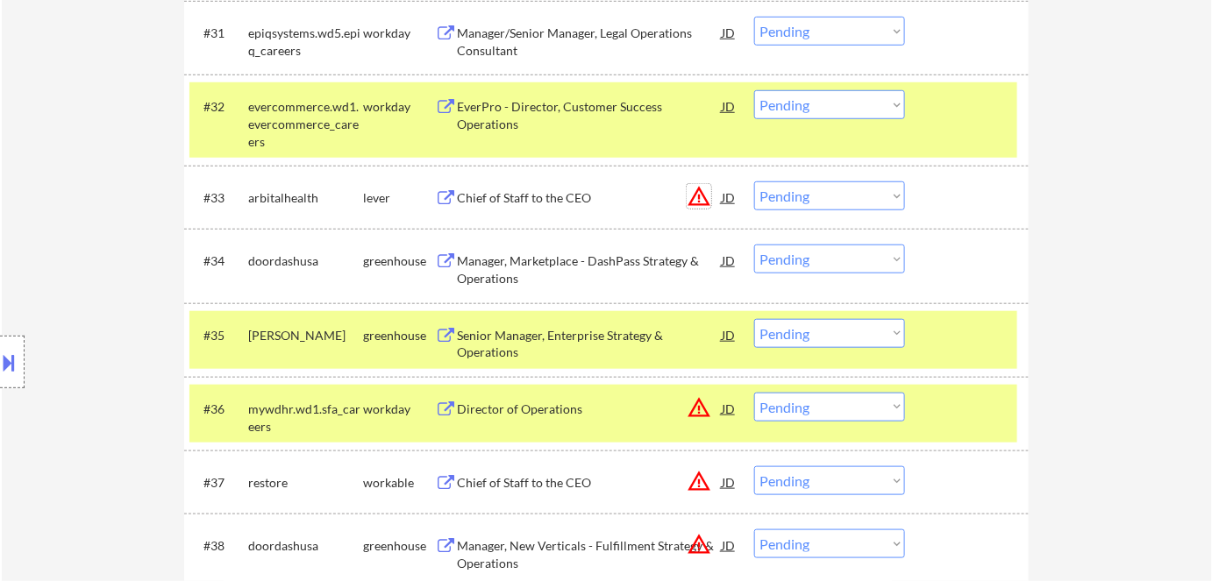
click at [696, 200] on button "warning_amber" at bounding box center [699, 196] width 25 height 25
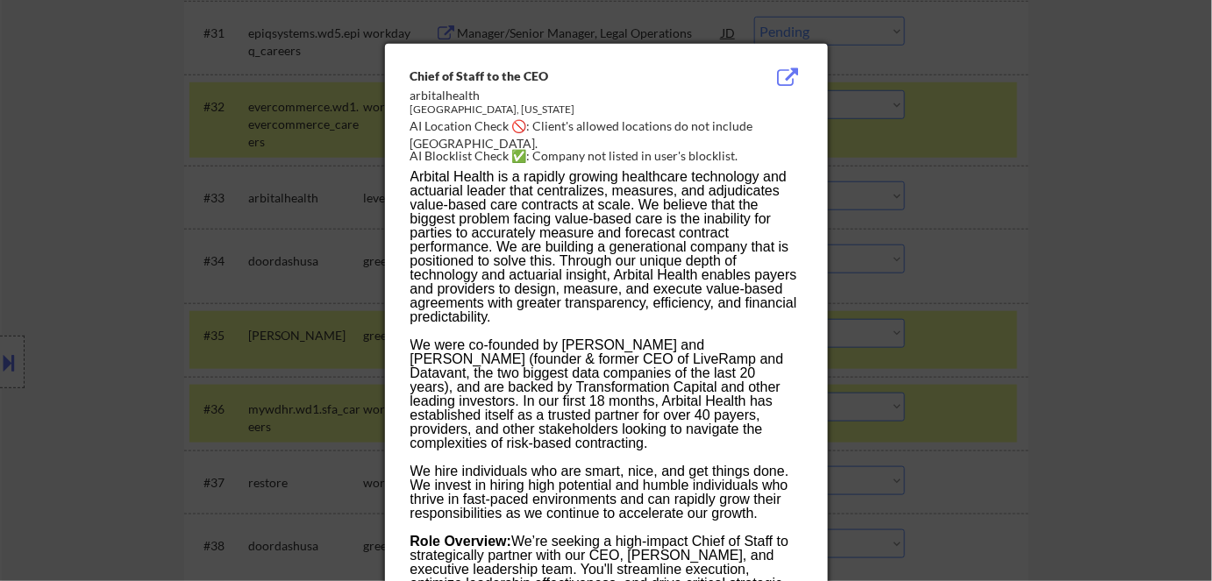
click at [1025, 288] on div at bounding box center [606, 290] width 1212 height 581
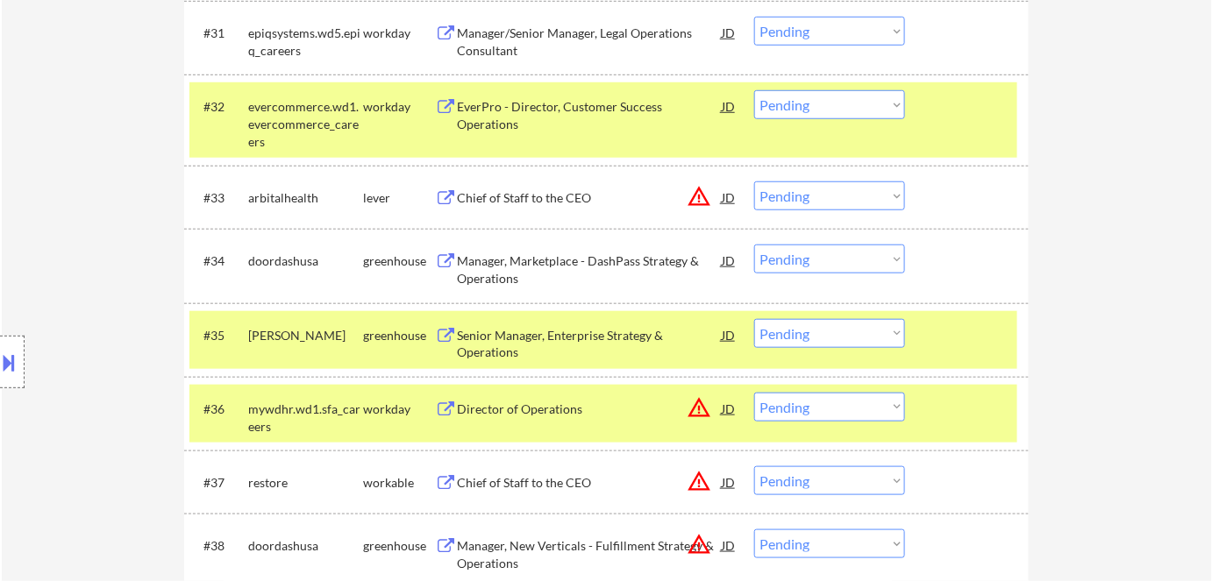
click at [516, 195] on div "Chief of Staff to the CEO" at bounding box center [589, 198] width 265 height 18
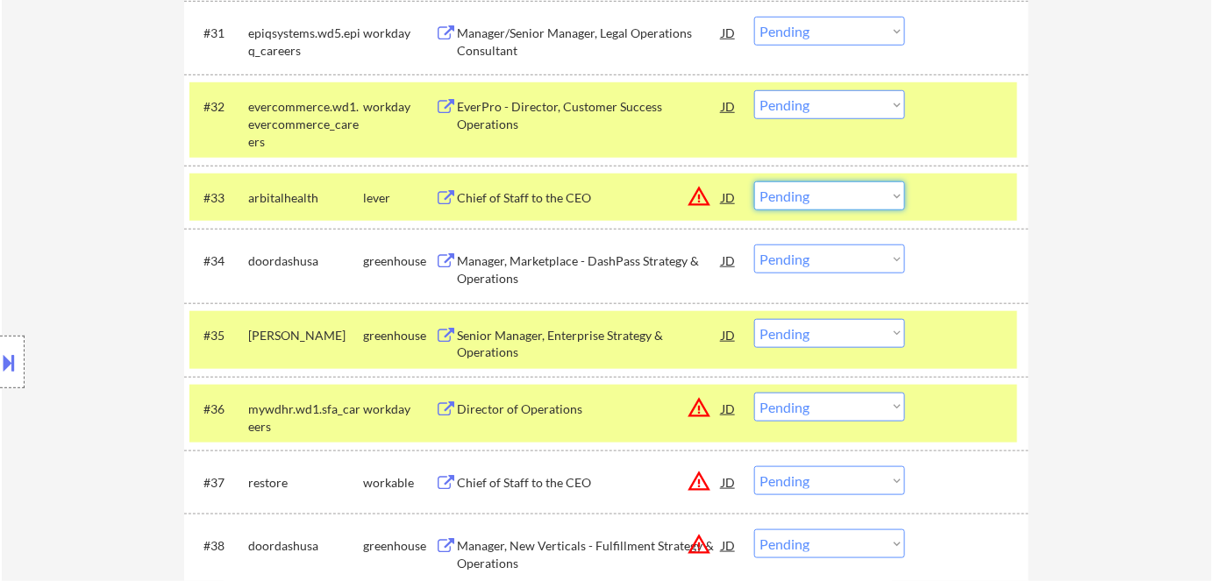
drag, startPoint x: 851, startPoint y: 195, endPoint x: 853, endPoint y: 206, distance: 11.7
click at [851, 195] on select "Choose an option... Pending Applied Excluded (Questions) Excluded (Expired) Exc…" at bounding box center [829, 196] width 151 height 29
click at [754, 182] on select "Choose an option... Pending Applied Excluded (Questions) Excluded (Expired) Exc…" at bounding box center [829, 196] width 151 height 29
select select ""pending""
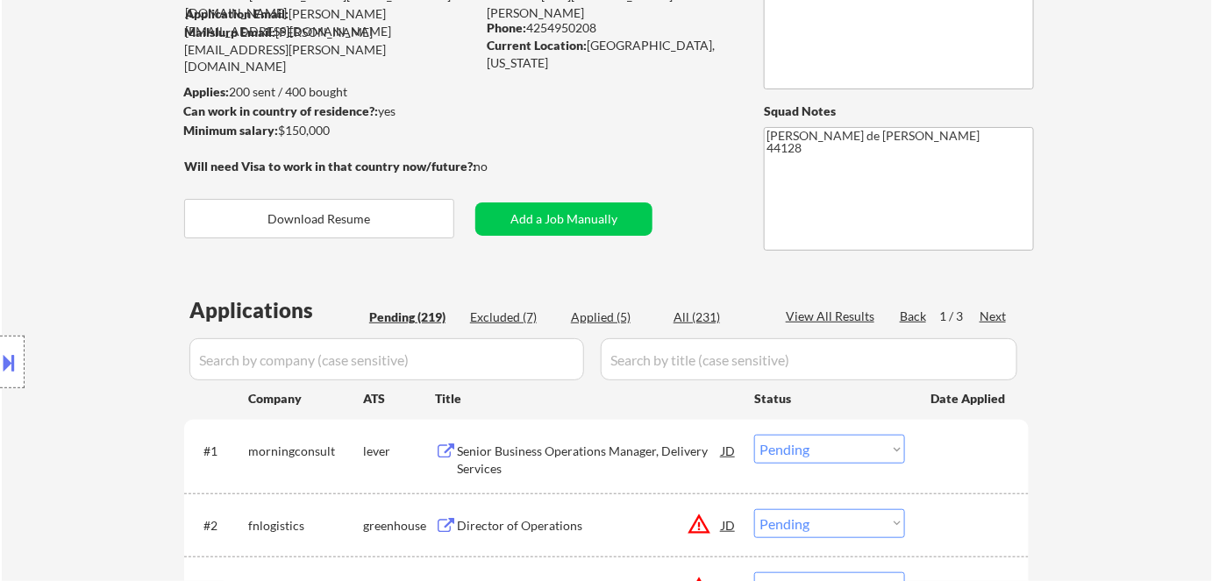
scroll to position [159, 0]
click at [980, 310] on div "Next" at bounding box center [994, 317] width 28 height 18
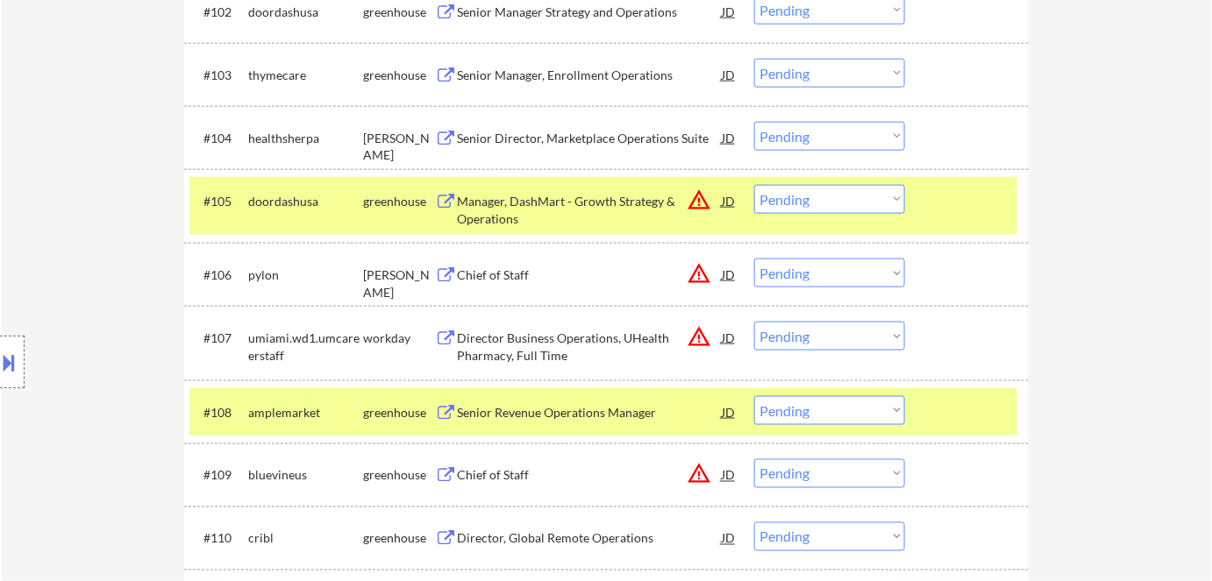
scroll to position [797, 0]
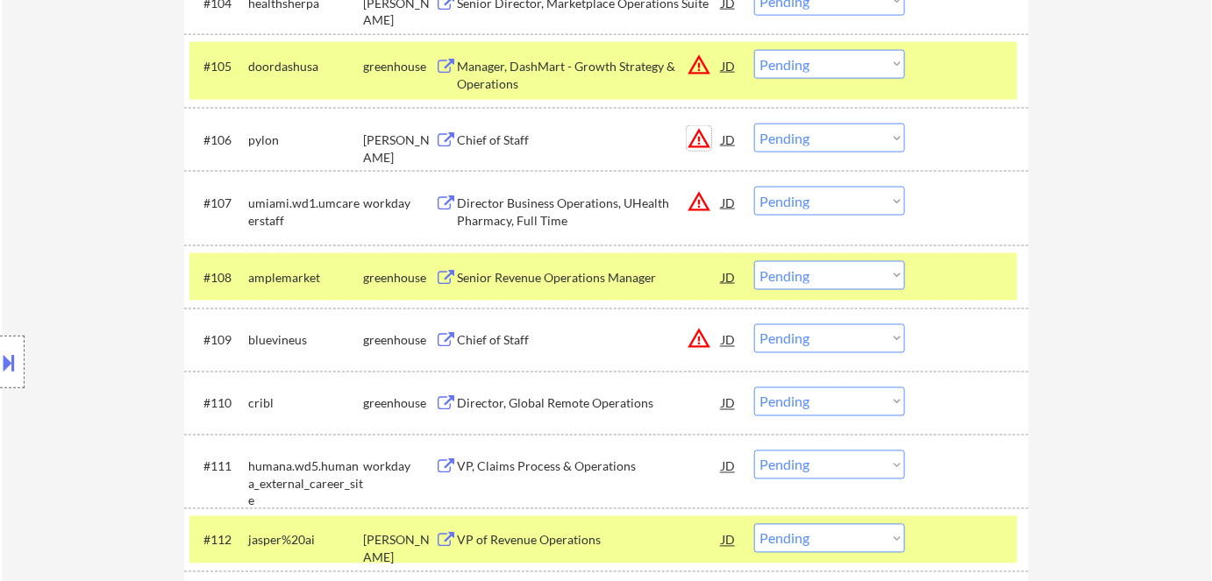
click at [702, 142] on button "warning_amber" at bounding box center [699, 138] width 25 height 25
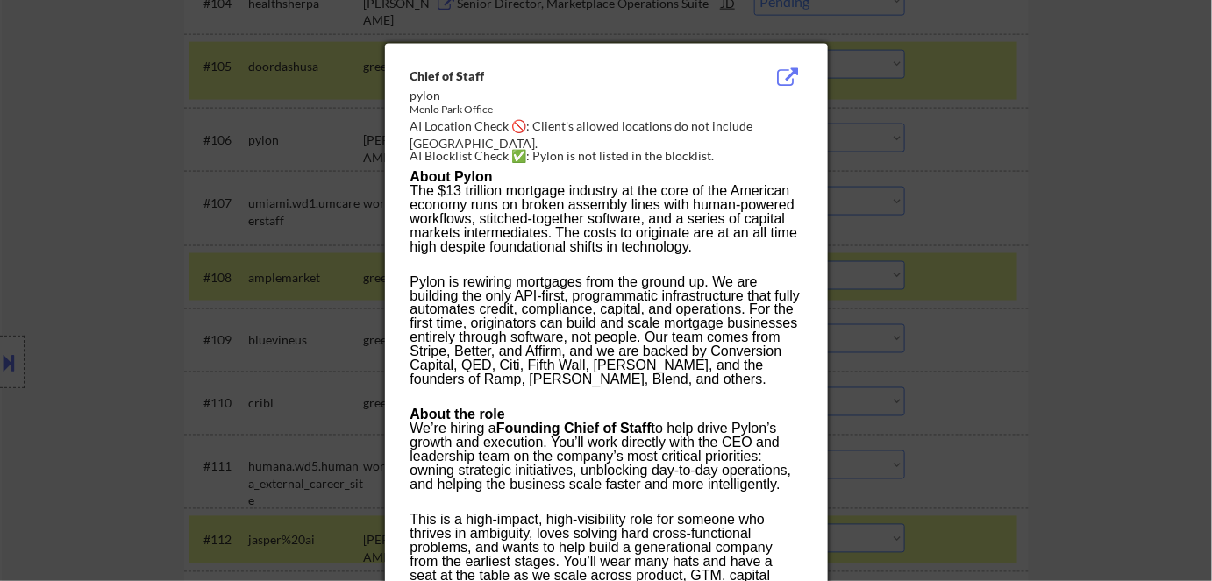
click at [1110, 241] on div at bounding box center [606, 290] width 1212 height 581
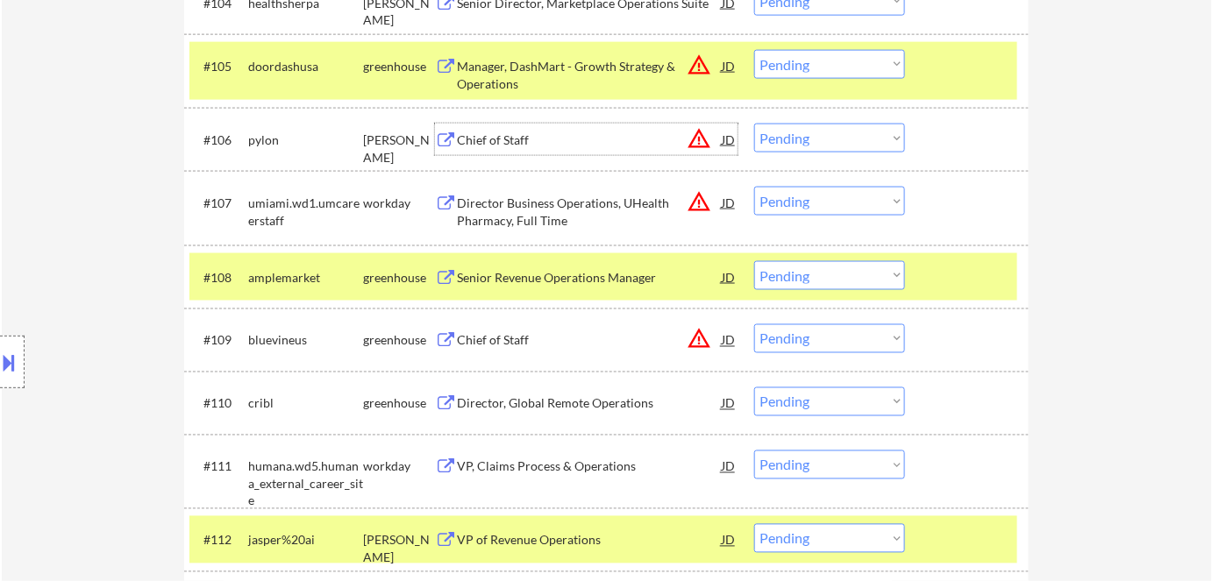
click at [475, 135] on div "Chief of Staff" at bounding box center [589, 141] width 265 height 18
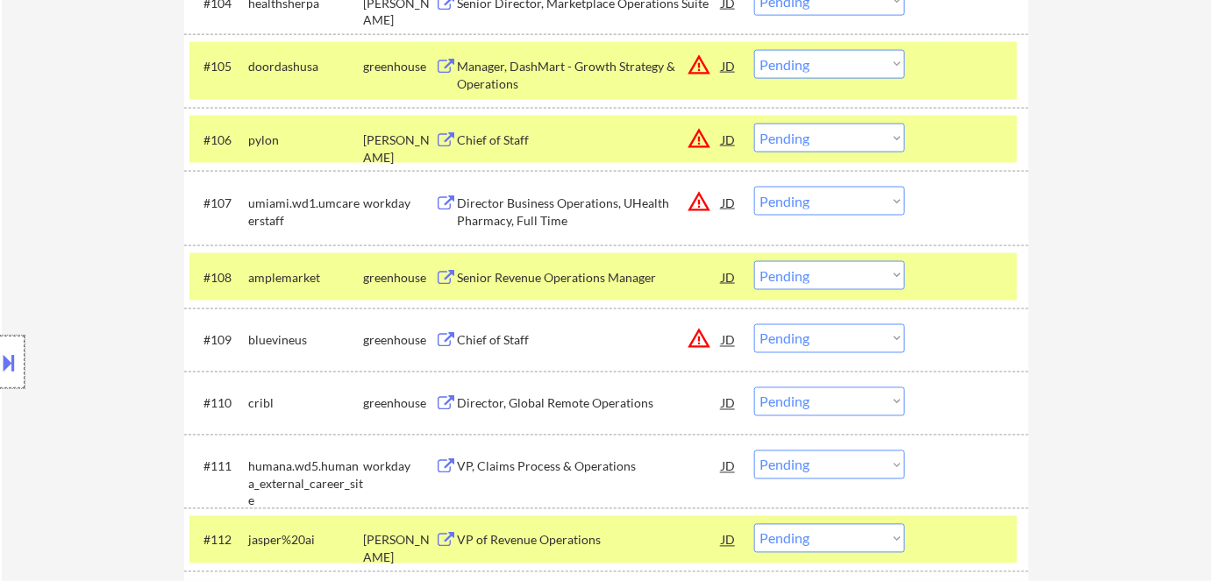
click at [0, 378] on div at bounding box center [12, 362] width 25 height 53
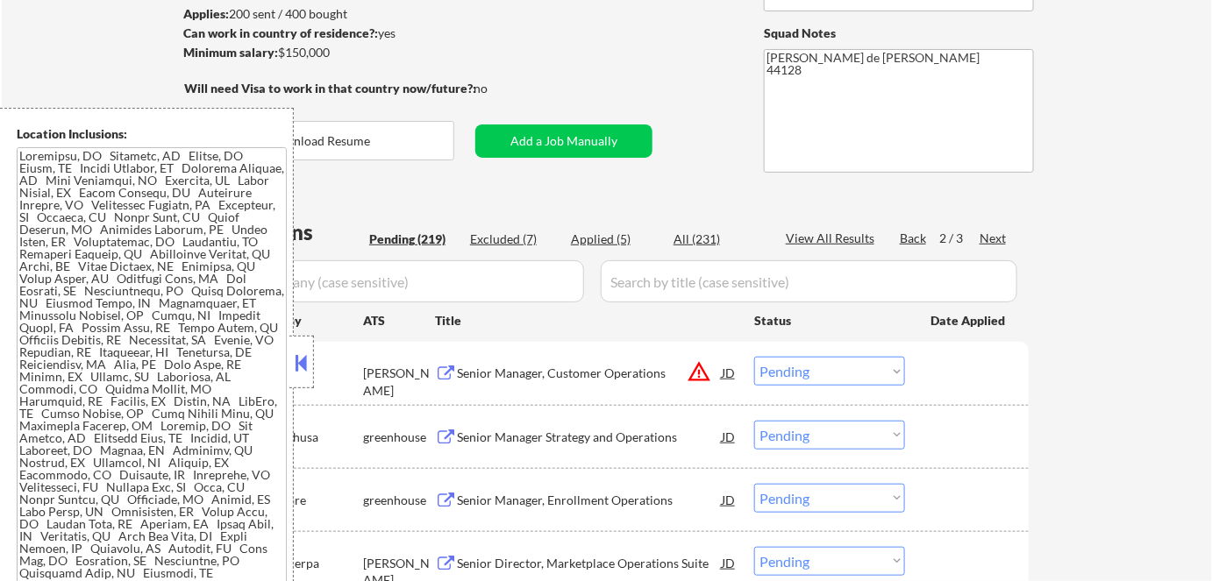
scroll to position [239, 0]
click at [301, 365] on button at bounding box center [301, 363] width 19 height 26
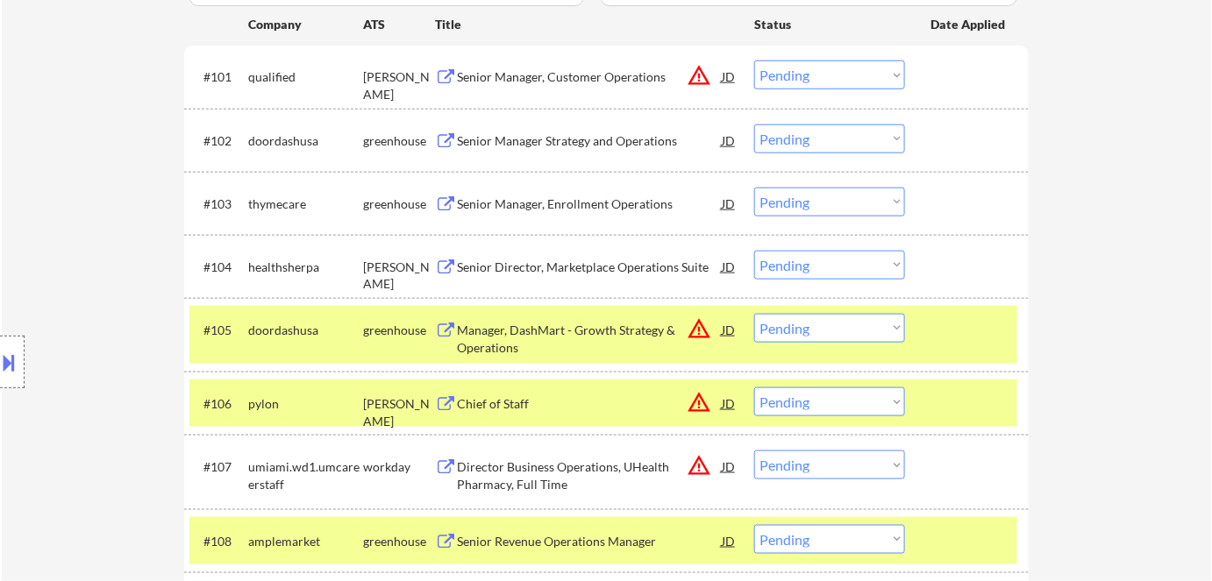
scroll to position [558, 0]
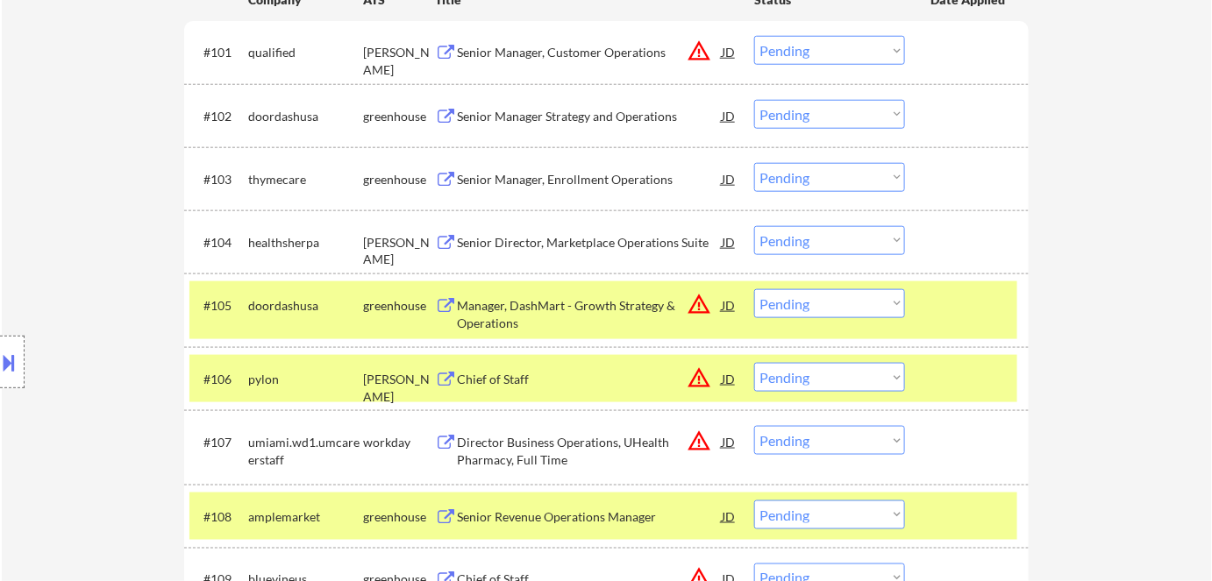
click at [702, 381] on button "warning_amber" at bounding box center [699, 378] width 25 height 25
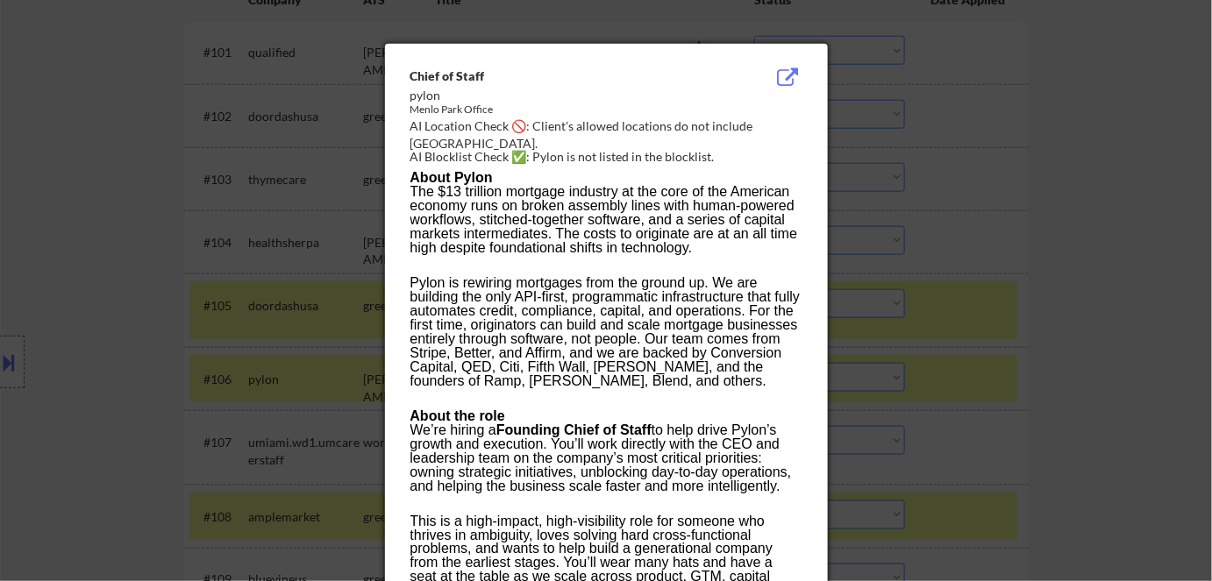
click at [1076, 377] on div at bounding box center [606, 290] width 1212 height 581
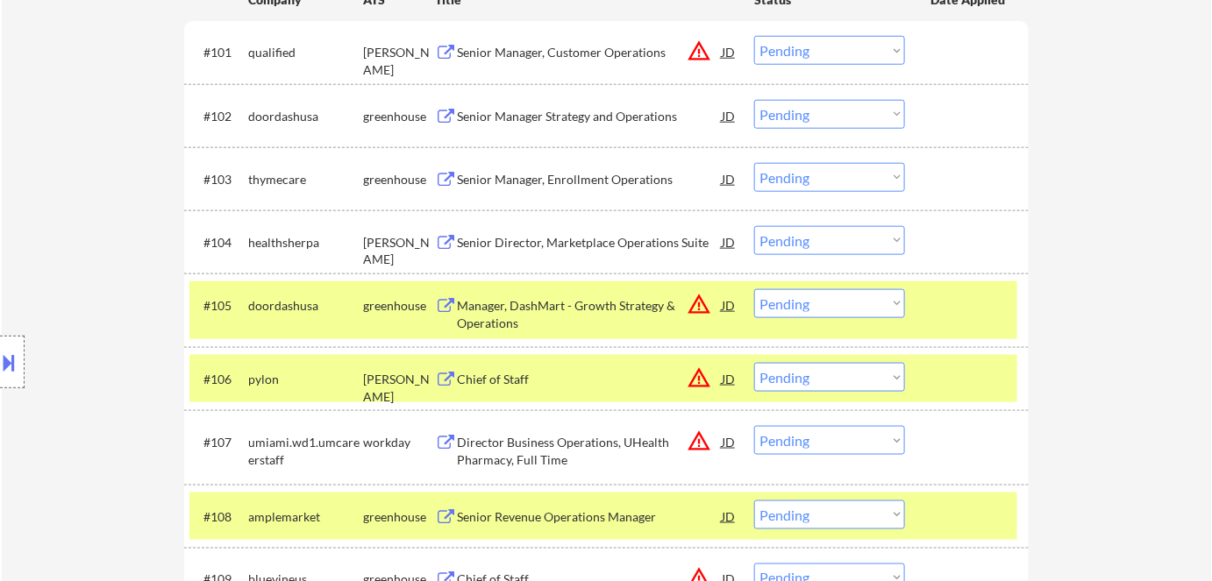
click at [11, 384] on div at bounding box center [12, 362] width 25 height 53
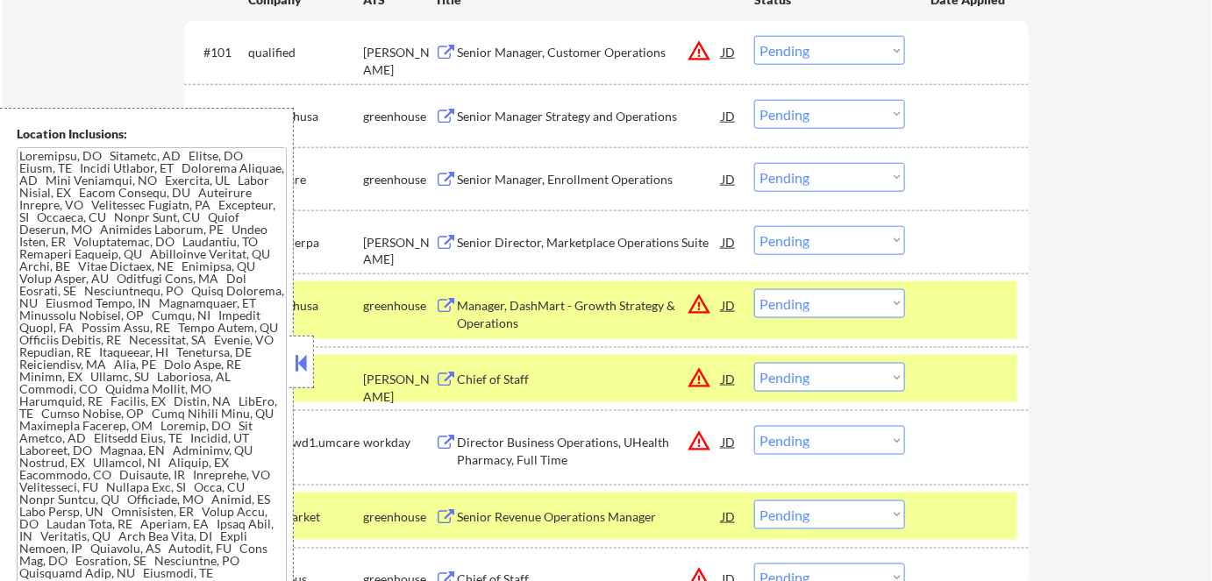
scroll to position [1320, 0]
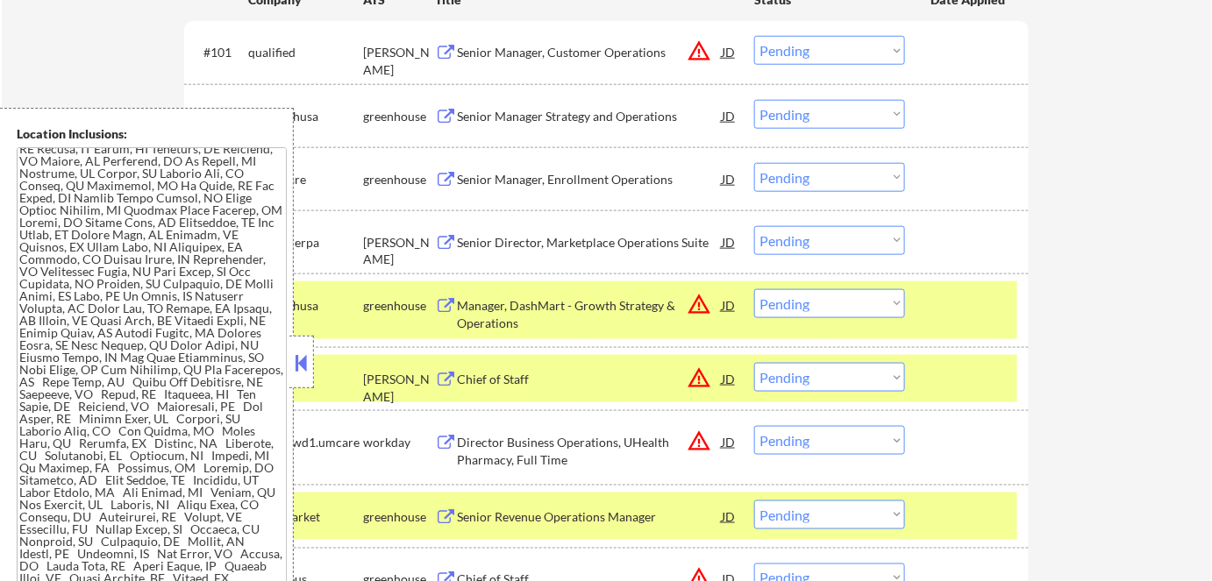
click at [298, 358] on button at bounding box center [301, 363] width 19 height 26
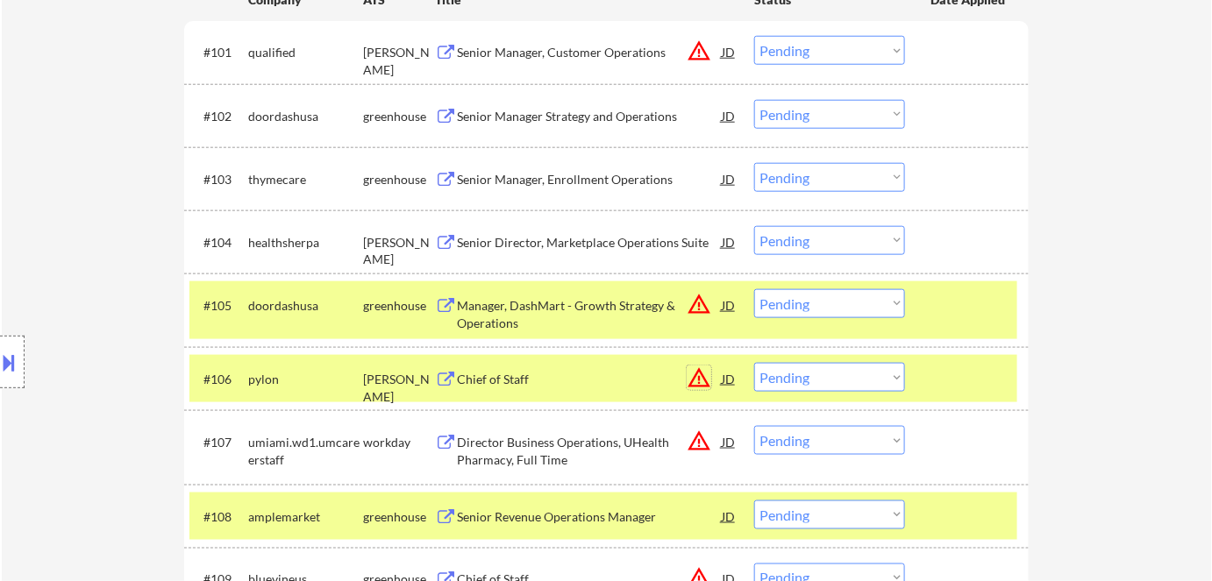
click at [701, 381] on button "warning_amber" at bounding box center [699, 378] width 25 height 25
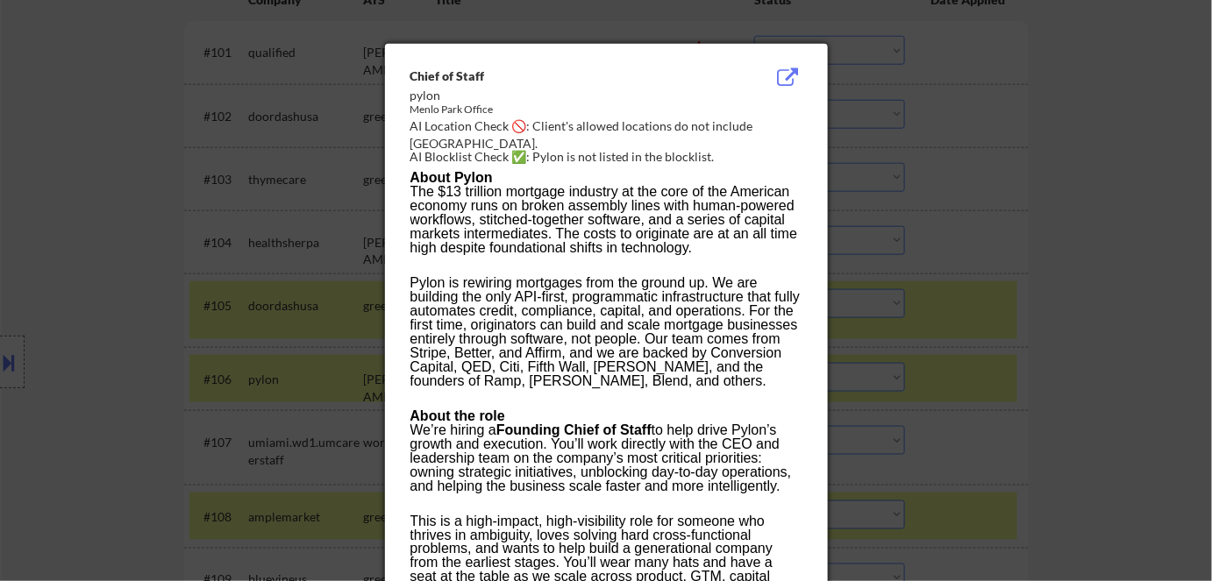
click at [1124, 302] on div at bounding box center [606, 290] width 1212 height 581
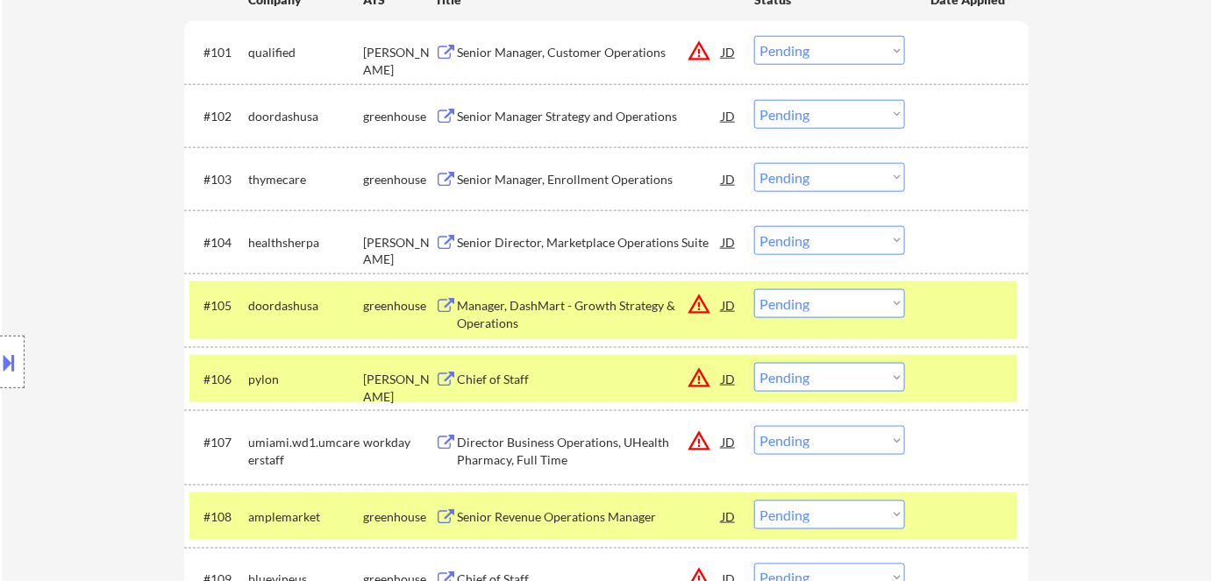
click at [821, 376] on select "Choose an option... Pending Applied Excluded (Questions) Excluded (Expired) Exc…" at bounding box center [829, 377] width 151 height 29
click at [754, 363] on select "Choose an option... Pending Applied Excluded (Questions) Excluded (Expired) Exc…" at bounding box center [829, 377] width 151 height 29
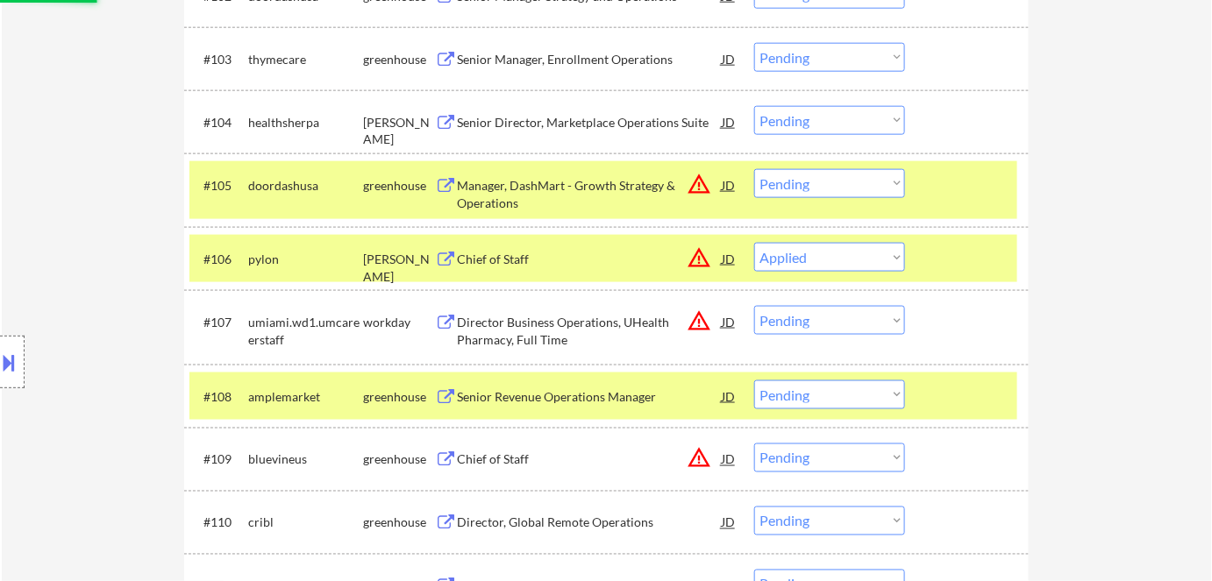
scroll to position [717, 0]
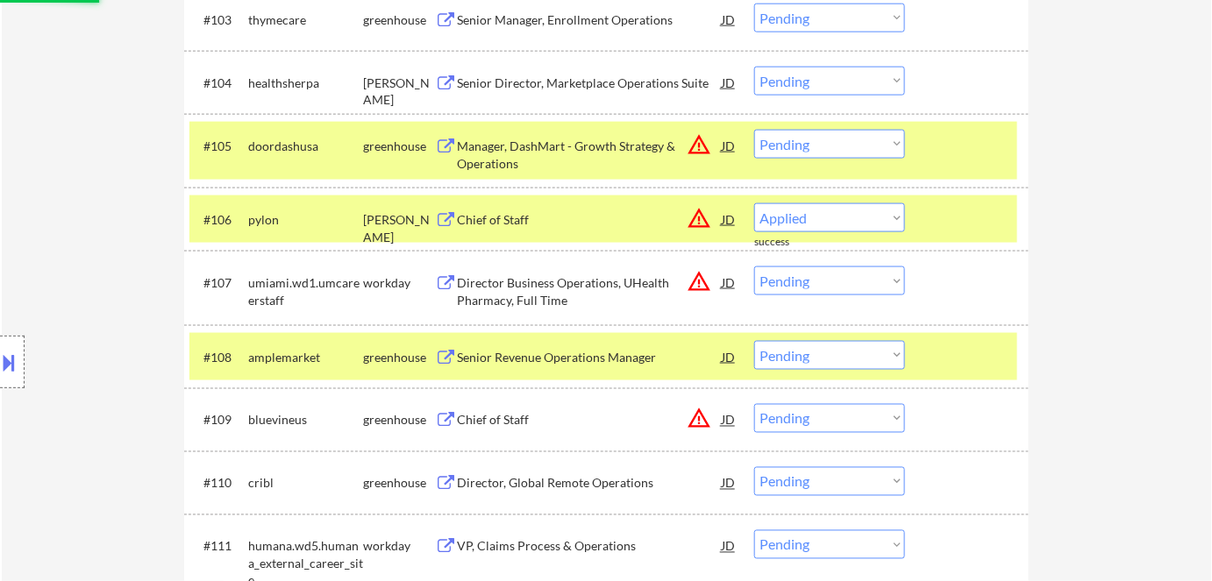
select select ""pending""
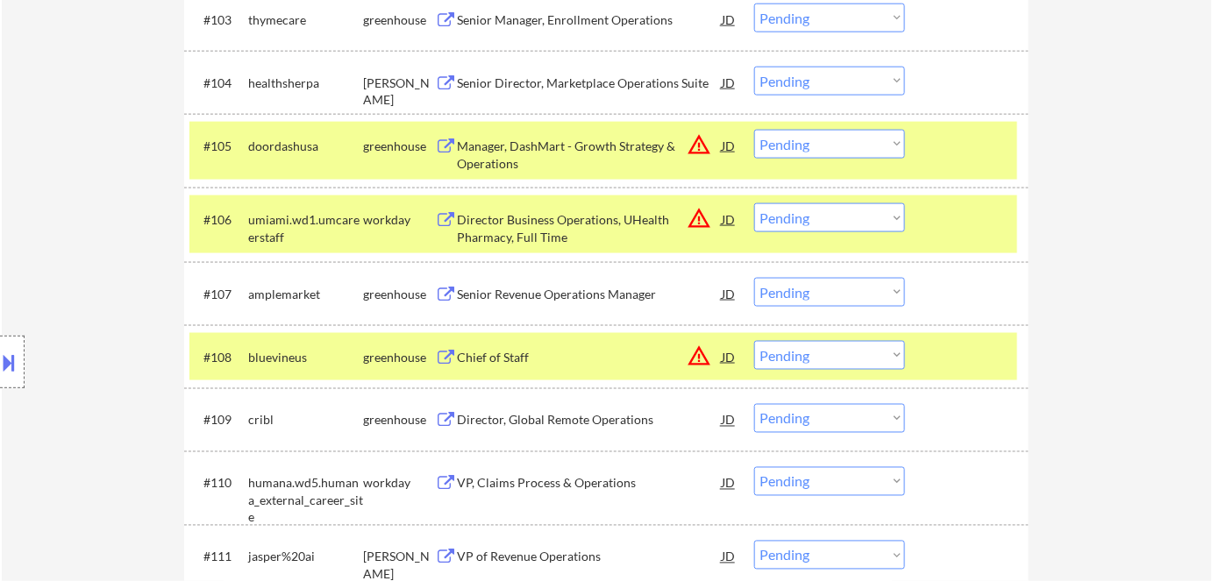
click at [594, 414] on div "Director, Global Remote Operations" at bounding box center [589, 421] width 265 height 18
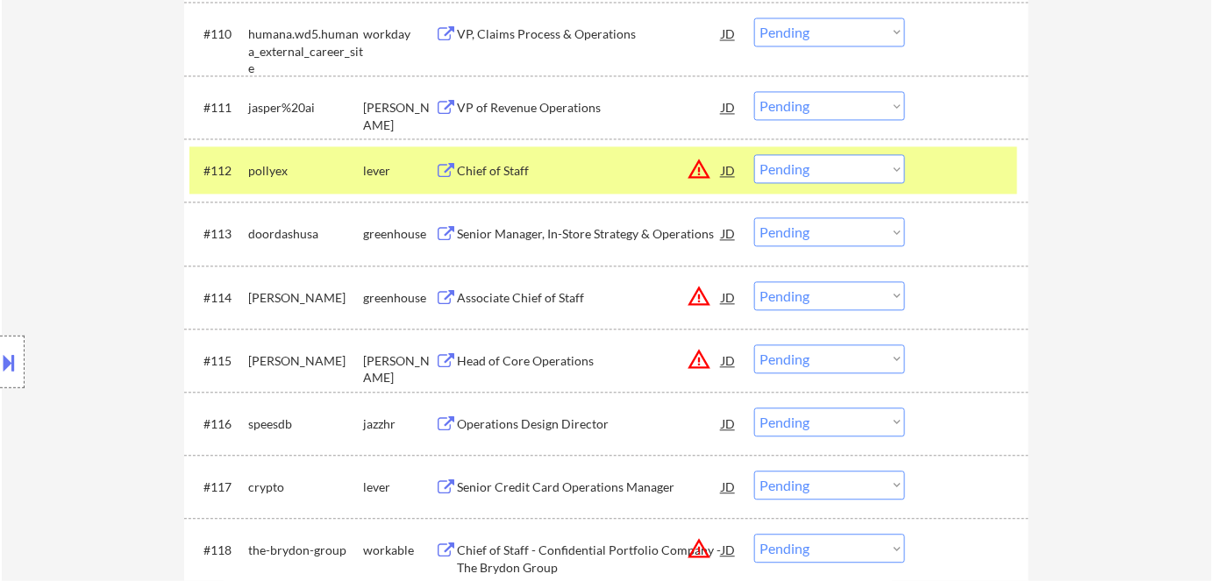
scroll to position [1195, 0]
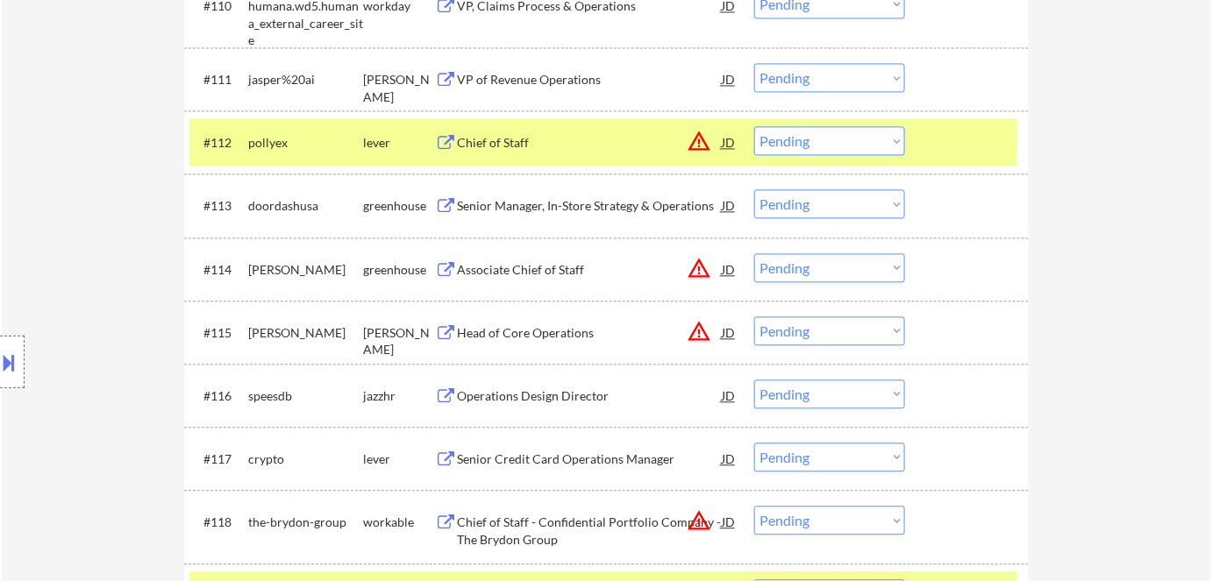
click at [700, 334] on button "warning_amber" at bounding box center [699, 331] width 25 height 25
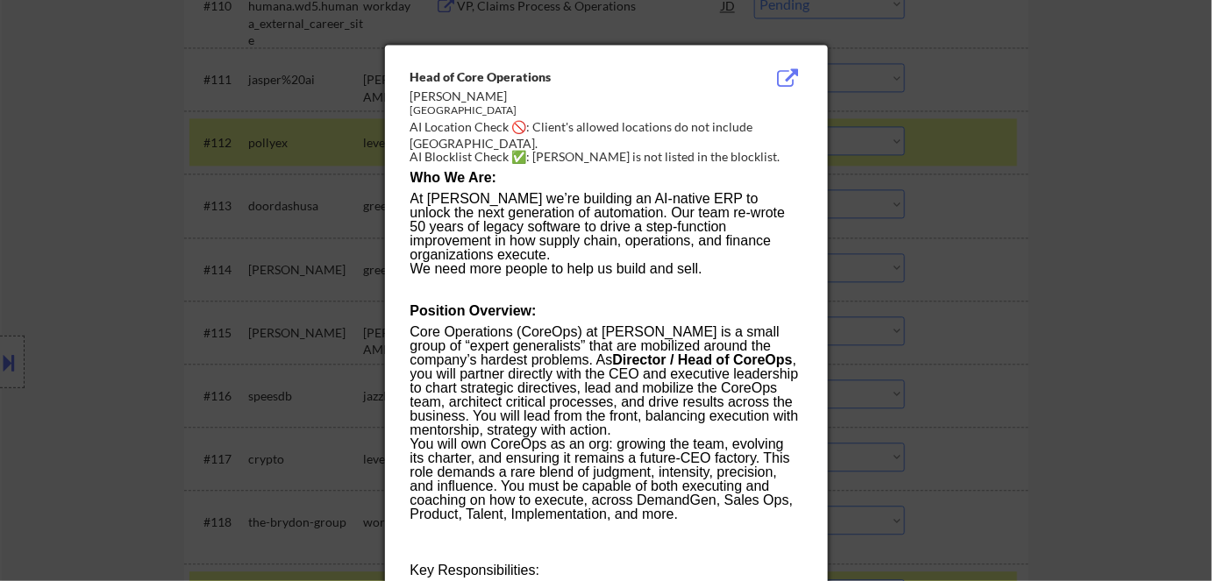
click at [1038, 329] on div at bounding box center [606, 290] width 1212 height 581
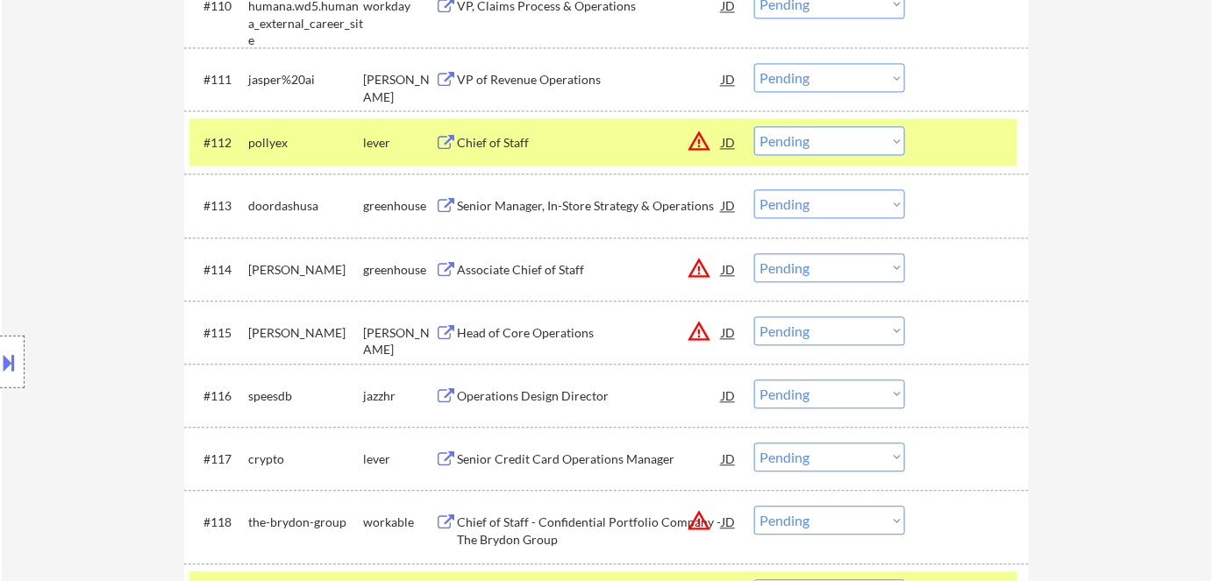
click at [552, 331] on div "Head of Core Operations" at bounding box center [589, 333] width 265 height 18
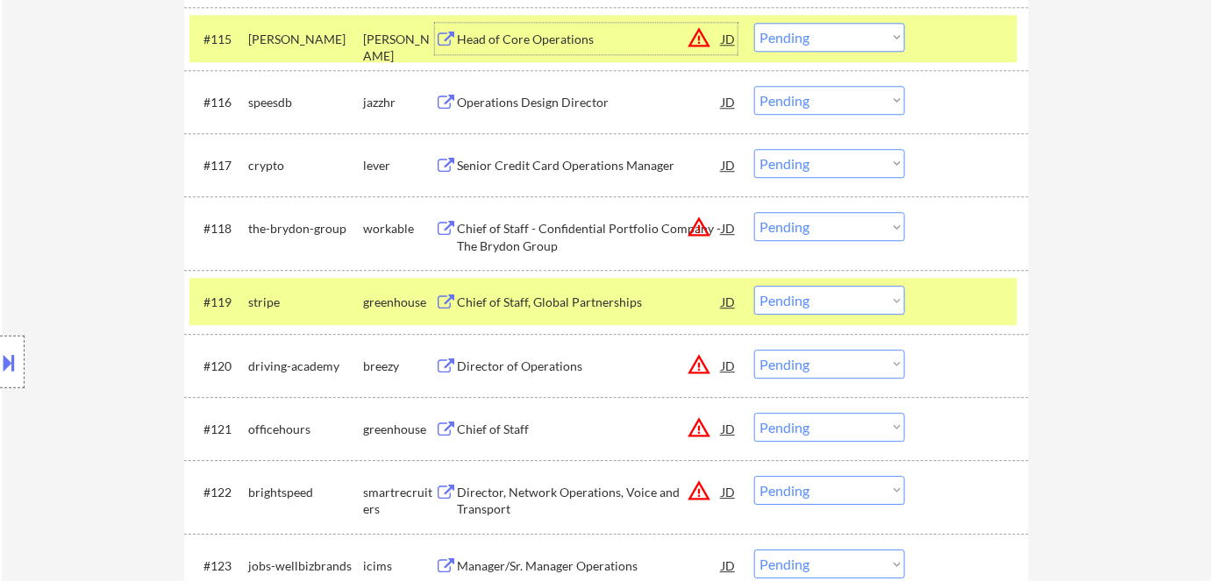
scroll to position [1594, 0]
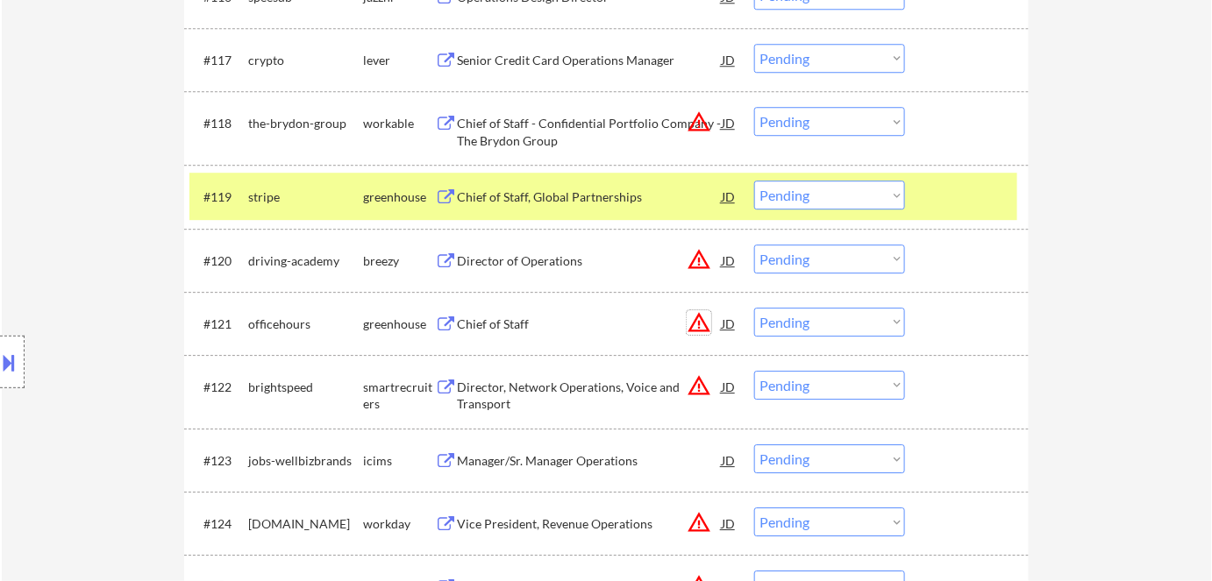
click at [695, 326] on button "warning_amber" at bounding box center [699, 322] width 25 height 25
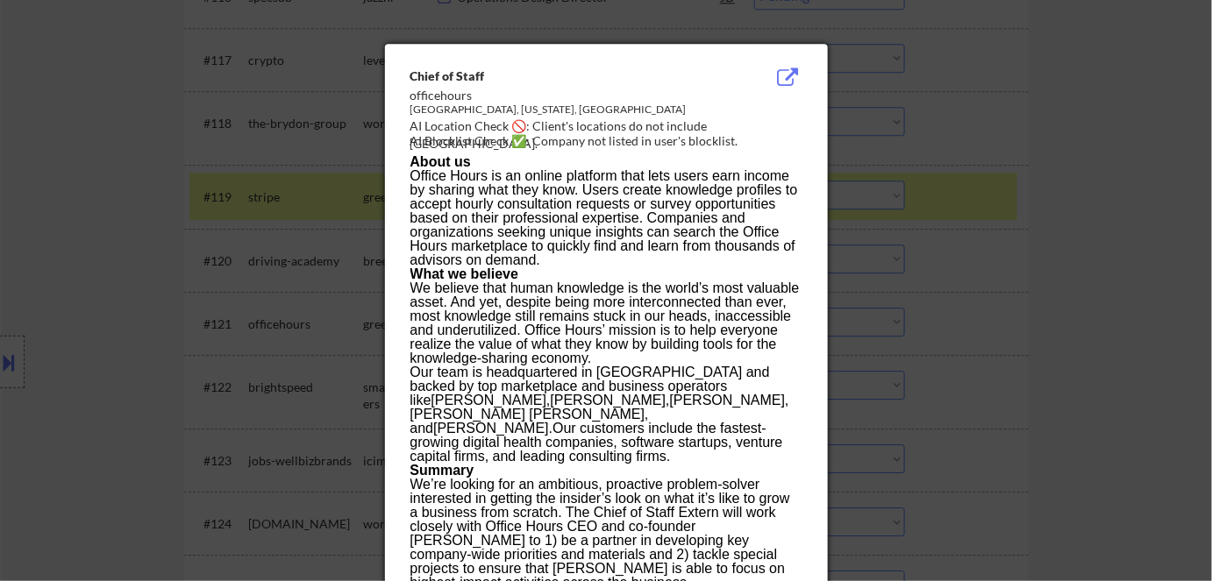
click at [1029, 313] on div at bounding box center [606, 290] width 1212 height 581
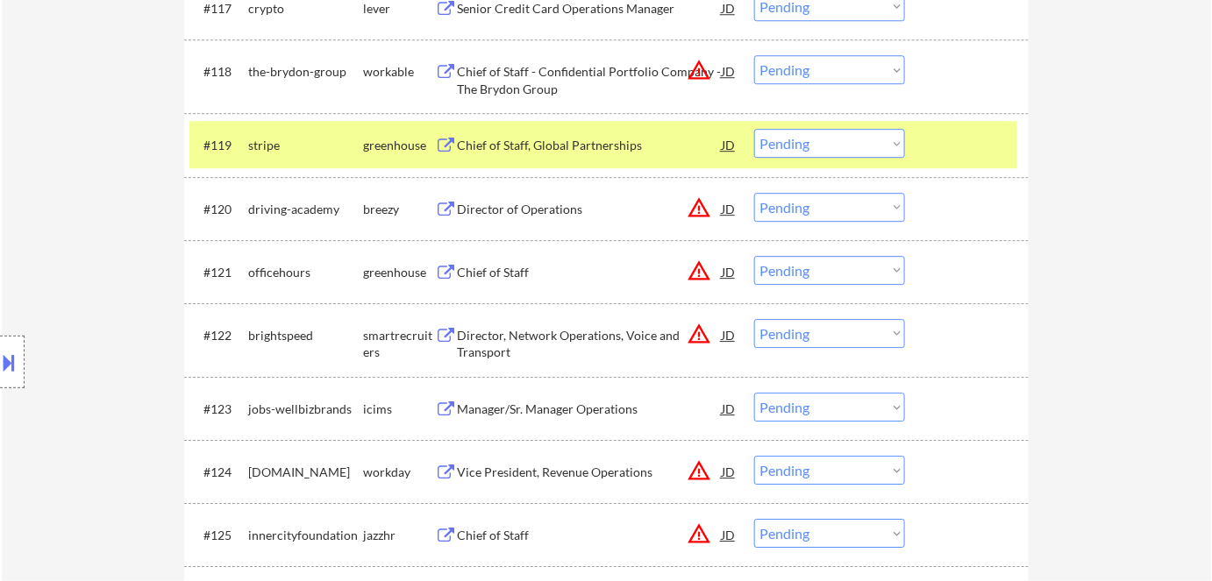
scroll to position [1674, 0]
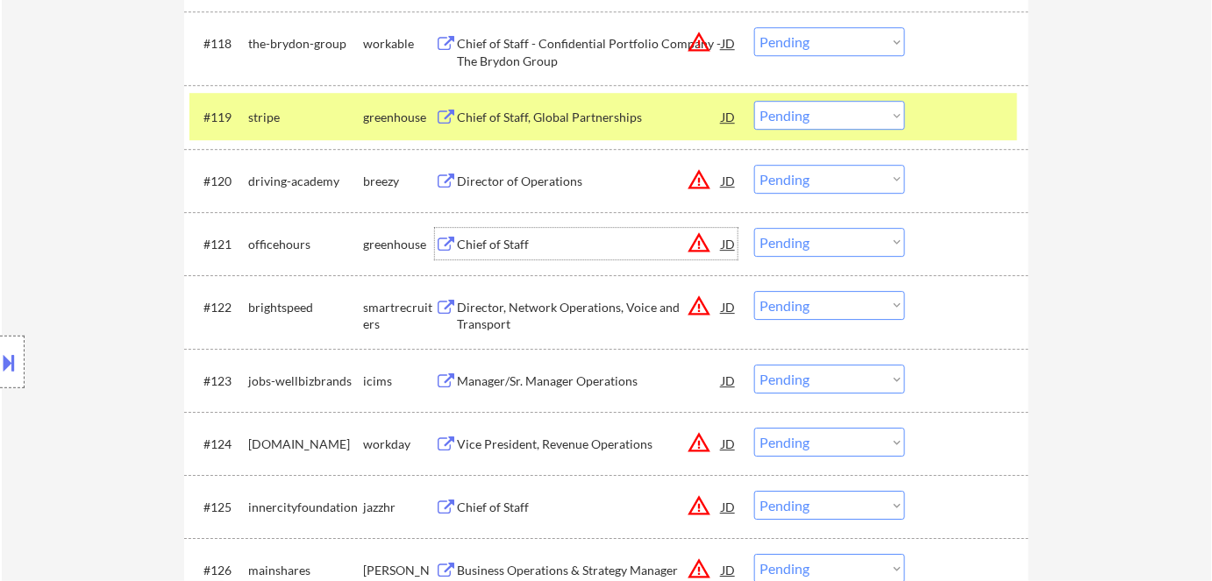
click at [509, 242] on div "Chief of Staff" at bounding box center [589, 245] width 265 height 18
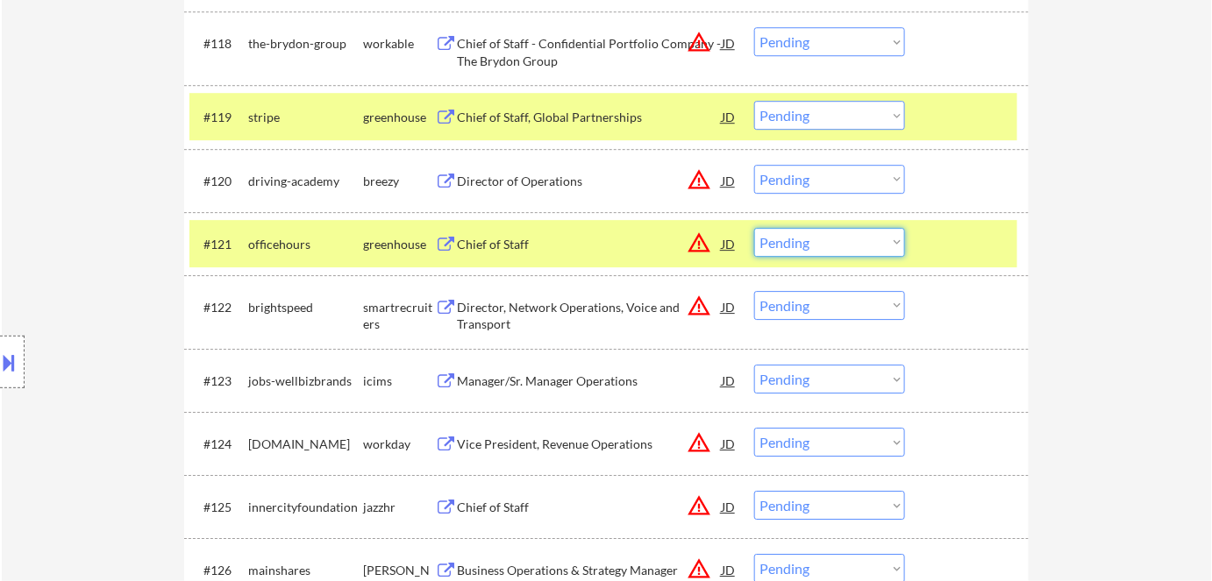
click at [865, 251] on select "Choose an option... Pending Applied Excluded (Questions) Excluded (Expired) Exc…" at bounding box center [829, 242] width 151 height 29
click at [754, 228] on select "Choose an option... Pending Applied Excluded (Questions) Excluded (Expired) Exc…" at bounding box center [829, 242] width 151 height 29
select select ""pending""
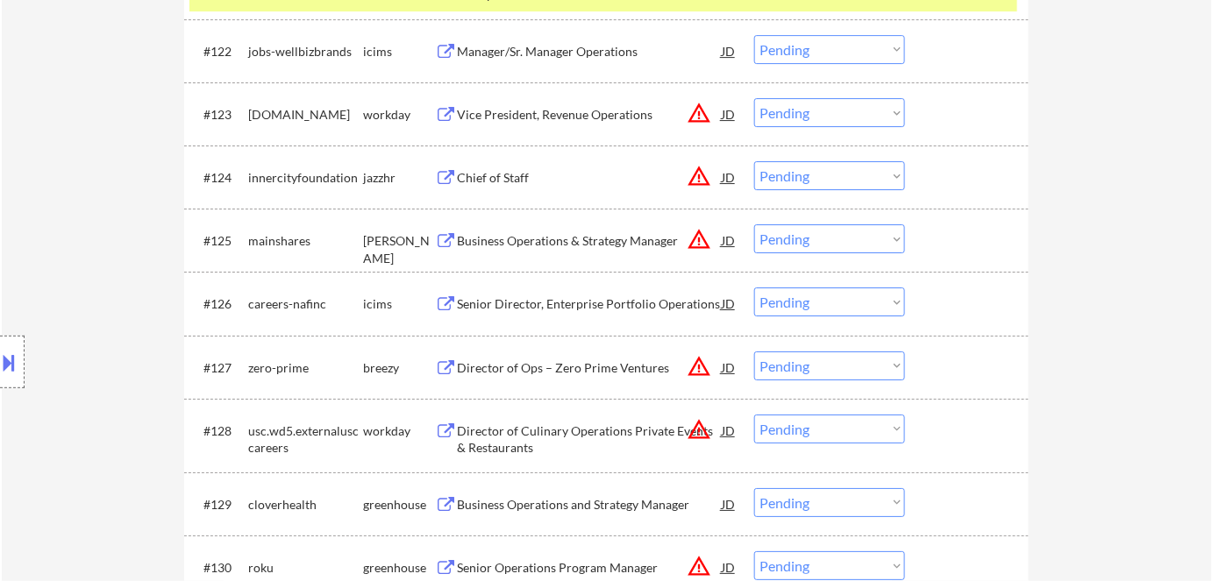
scroll to position [1992, 0]
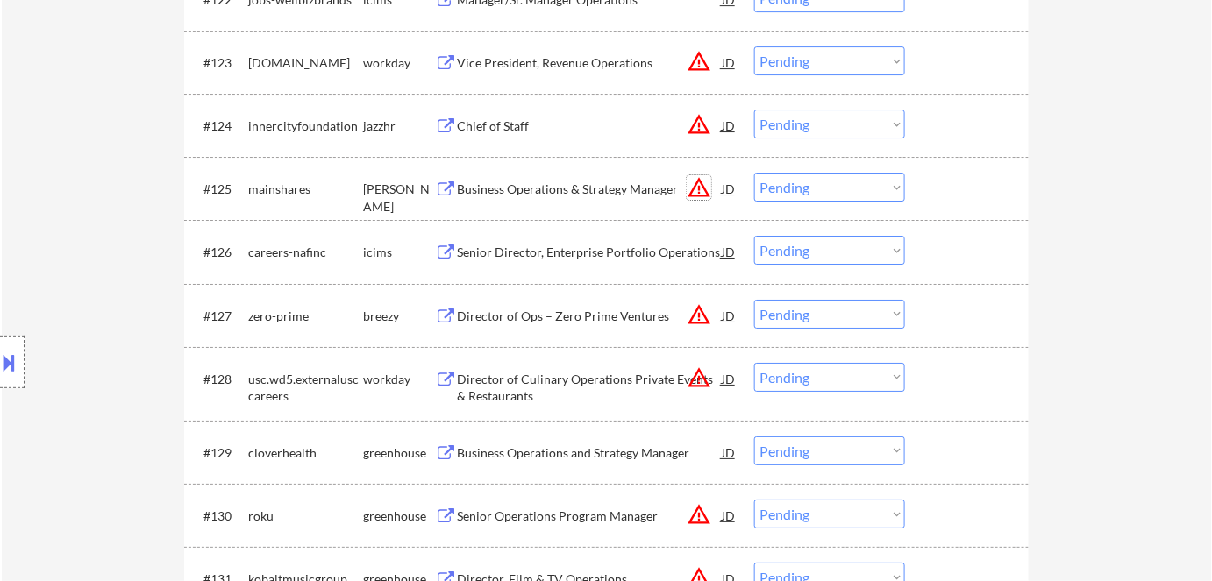
click at [701, 183] on button "warning_amber" at bounding box center [699, 187] width 25 height 25
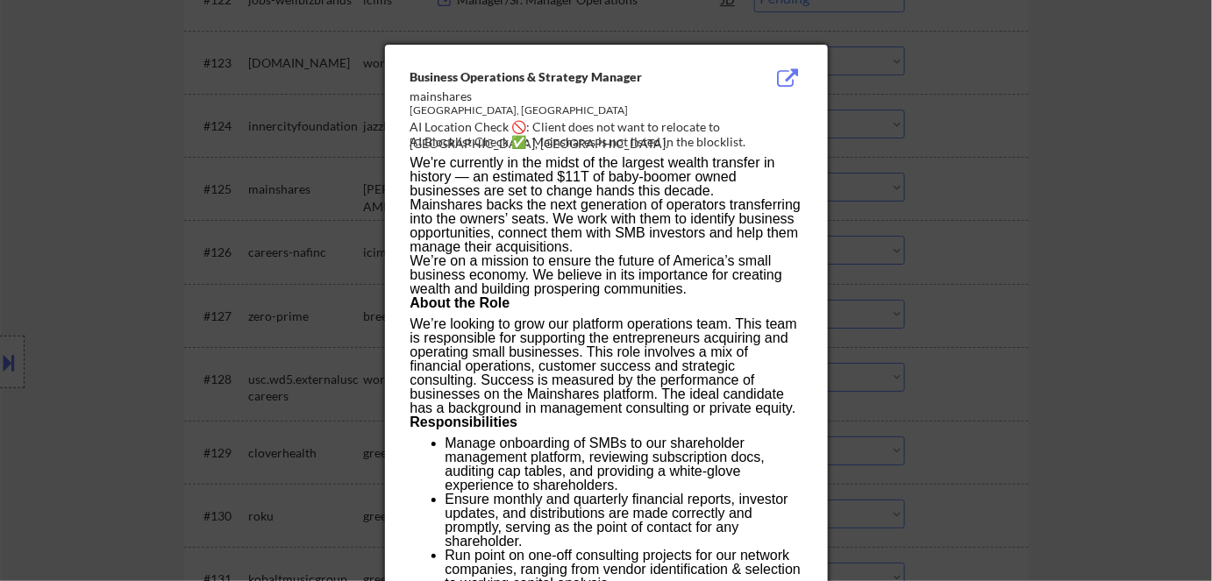
click at [1099, 226] on div at bounding box center [606, 290] width 1212 height 581
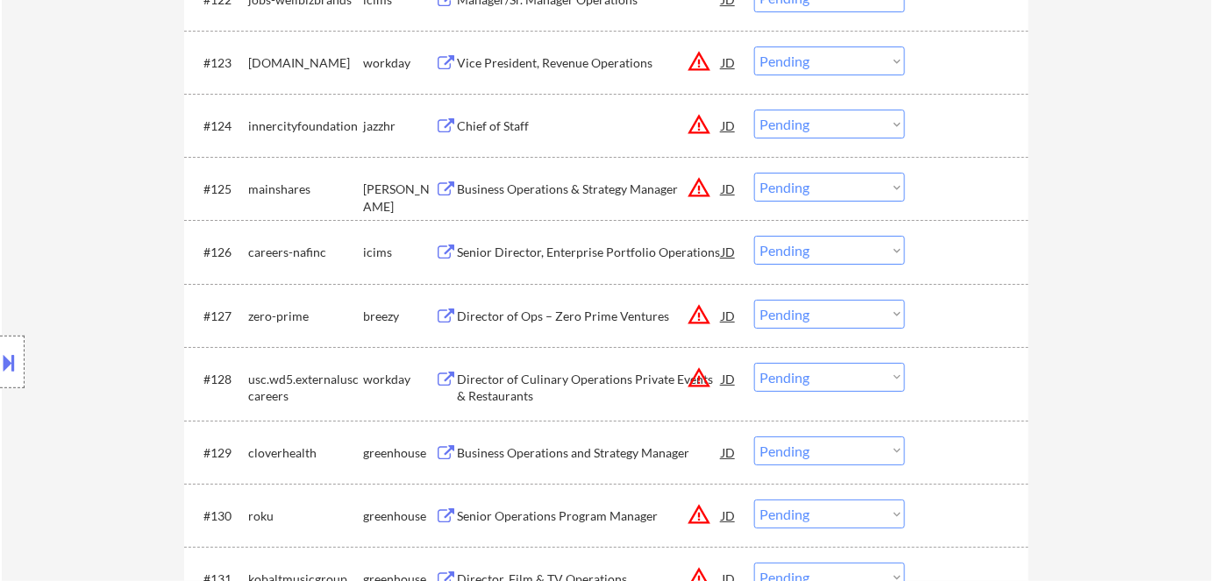
click at [573, 189] on div "Business Operations & Strategy Manager" at bounding box center [589, 190] width 265 height 18
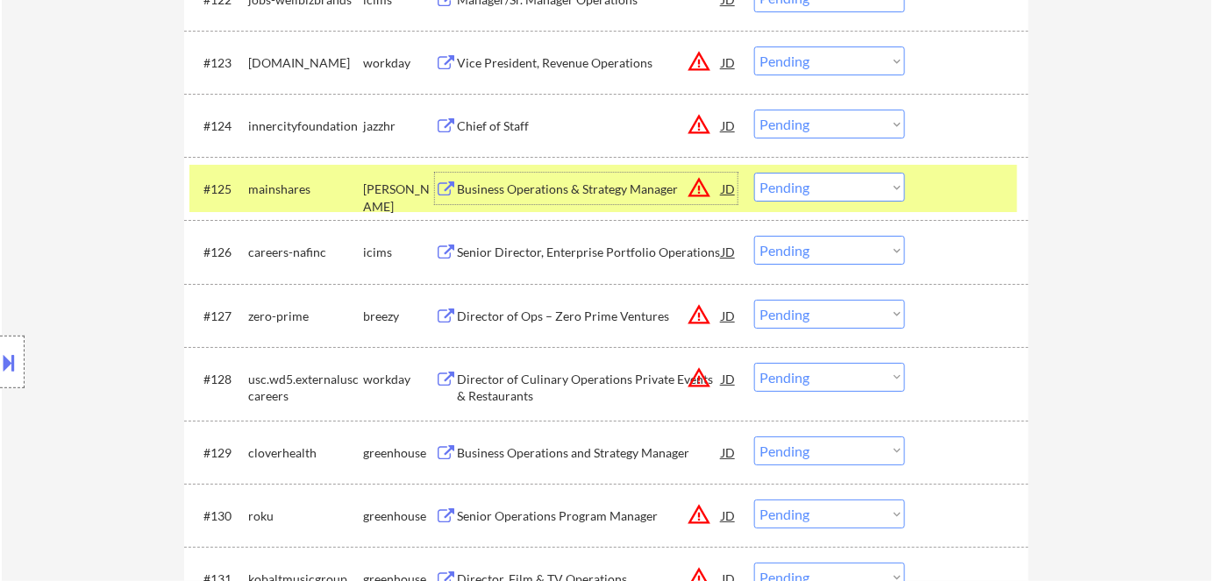
click at [696, 195] on button "warning_amber" at bounding box center [699, 187] width 25 height 25
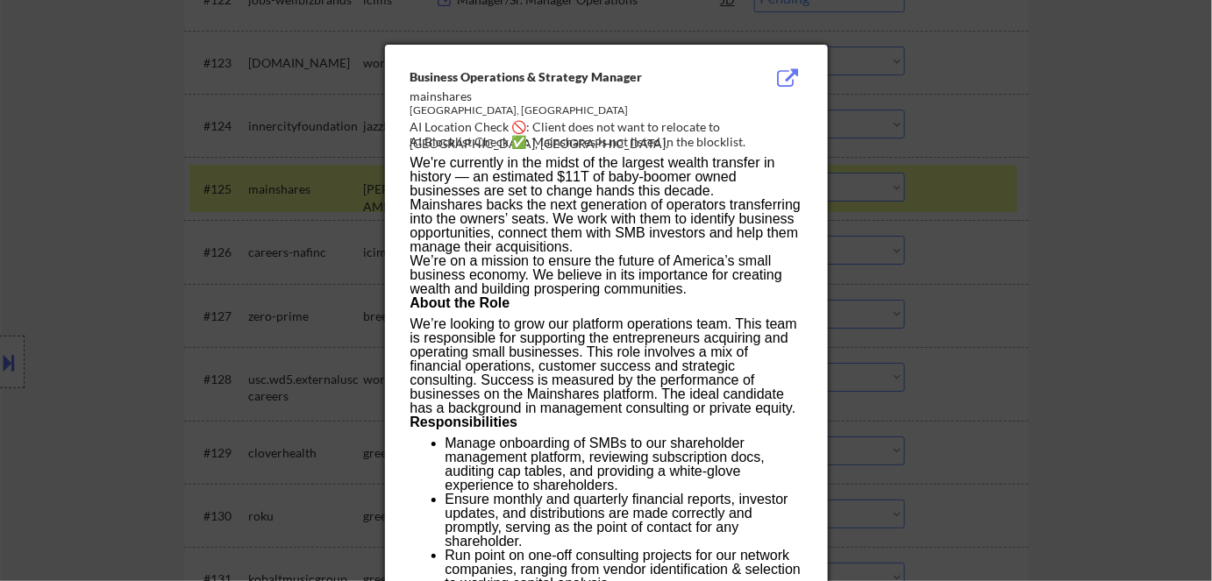
drag, startPoint x: 1119, startPoint y: 234, endPoint x: 1091, endPoint y: 237, distance: 28.2
click at [1120, 235] on div at bounding box center [606, 290] width 1212 height 581
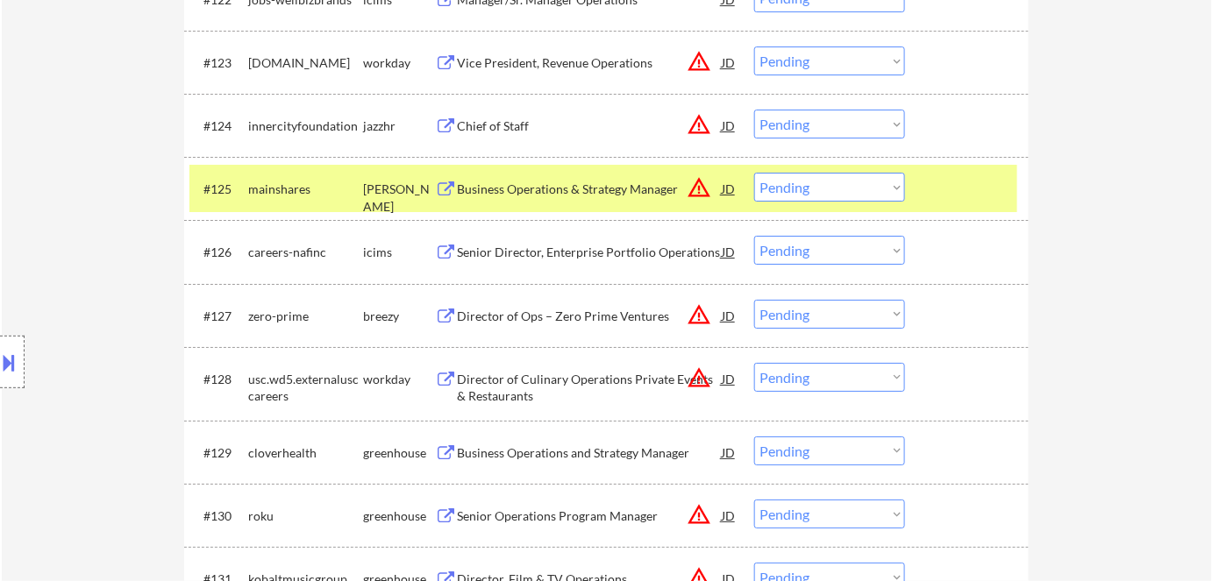
click at [18, 360] on button at bounding box center [9, 362] width 19 height 29
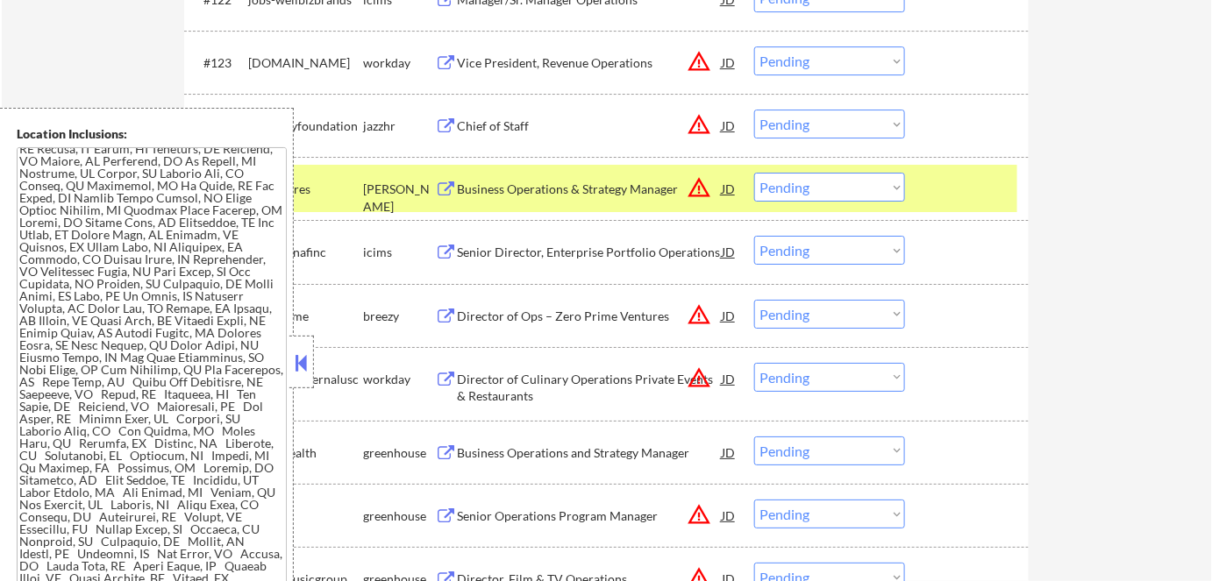
scroll to position [788, 0]
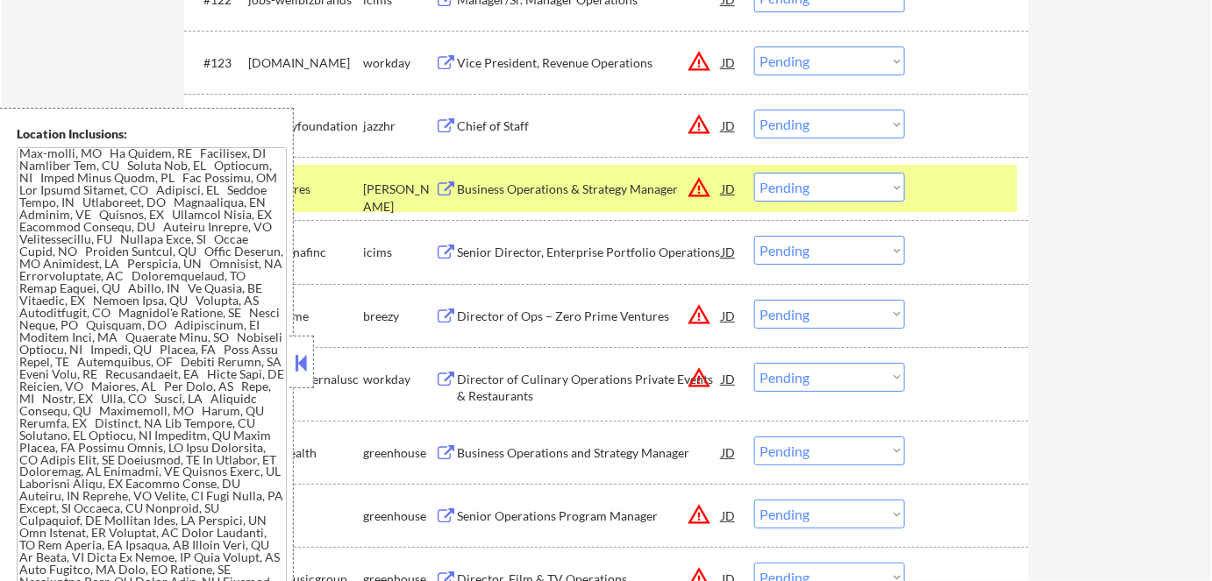
click at [301, 360] on button at bounding box center [301, 363] width 19 height 26
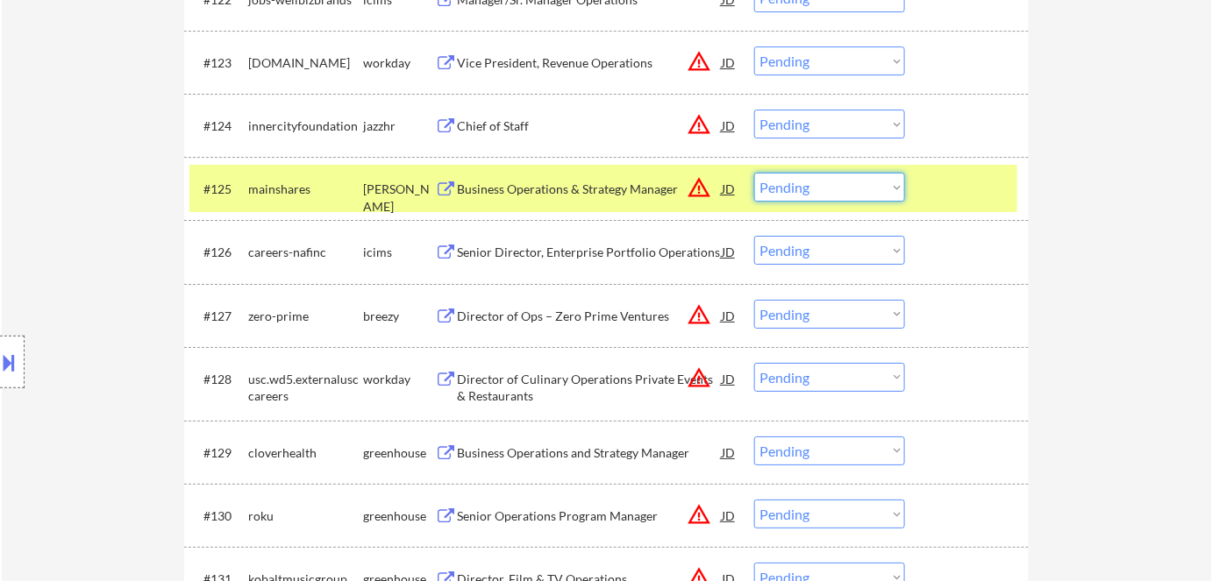
click at [814, 185] on select "Choose an option... Pending Applied Excluded (Questions) Excluded (Expired) Exc…" at bounding box center [829, 187] width 151 height 29
click at [754, 173] on select "Choose an option... Pending Applied Excluded (Questions) Excluded (Expired) Exc…" at bounding box center [829, 187] width 151 height 29
select select ""pending""
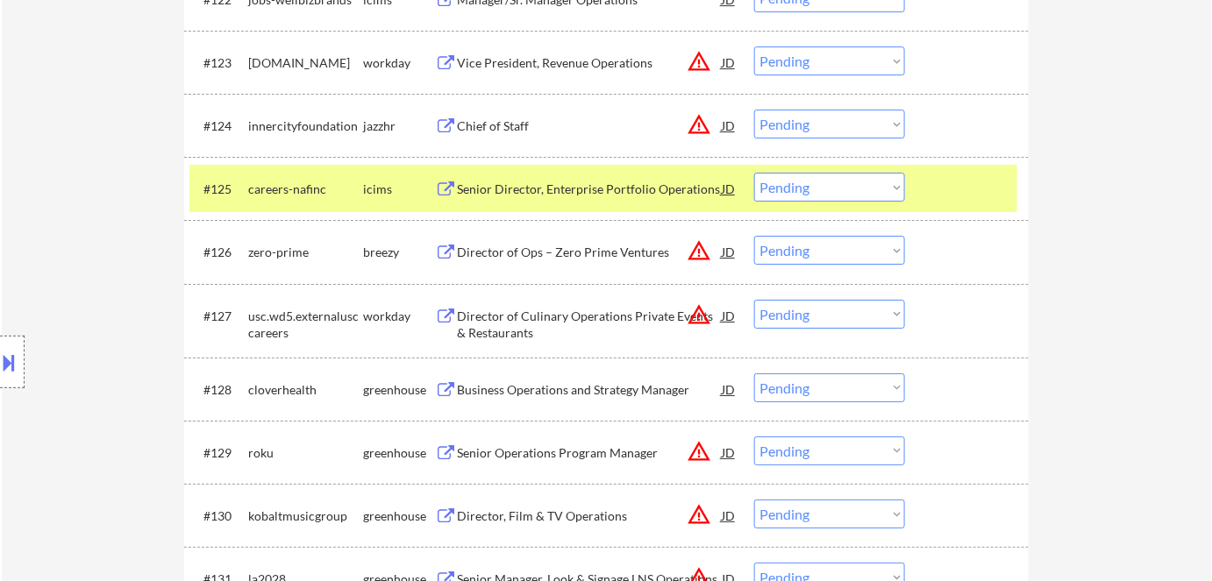
click at [593, 405] on div "#128 cloverhealth greenhouse Business Operations and Strategy Manager JD warnin…" at bounding box center [603, 389] width 828 height 47
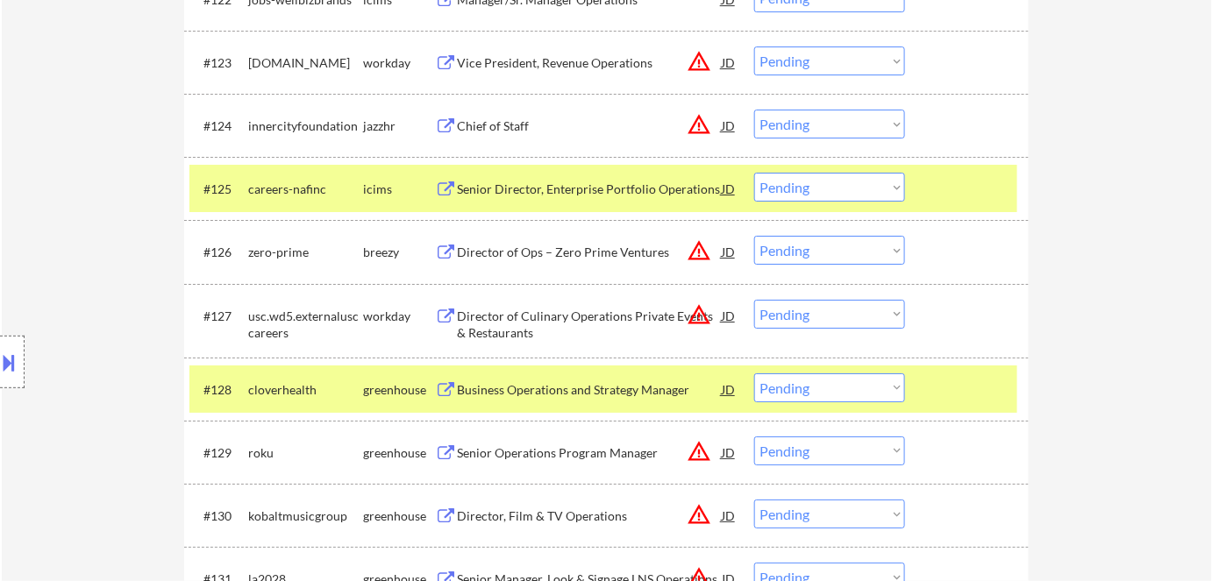
click at [566, 377] on div "Business Operations and Strategy Manager" at bounding box center [589, 390] width 265 height 32
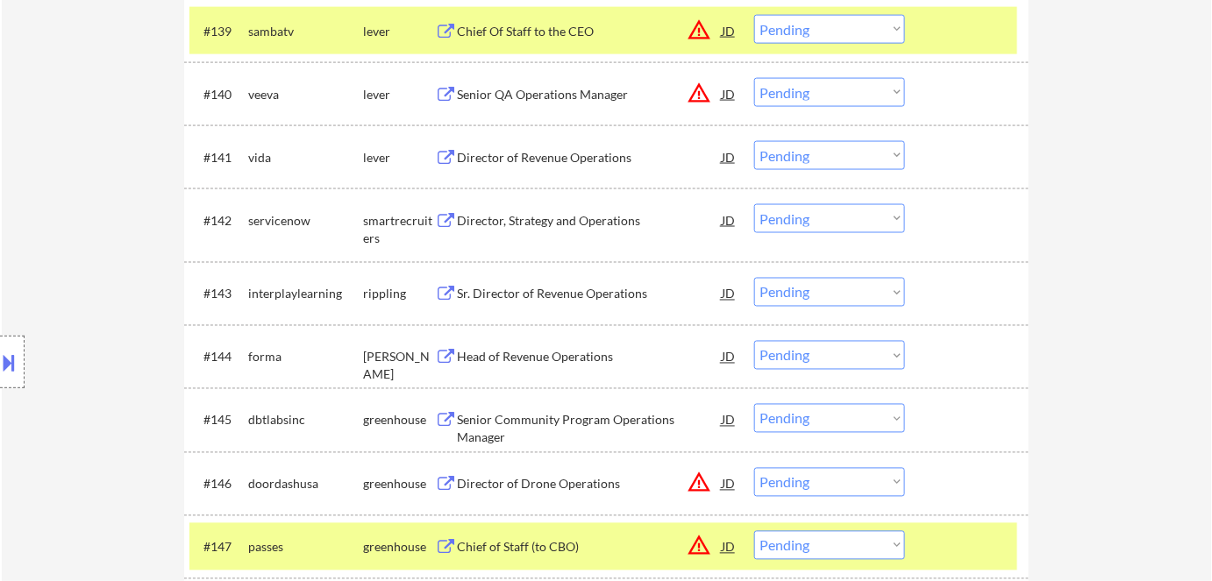
scroll to position [3109, 0]
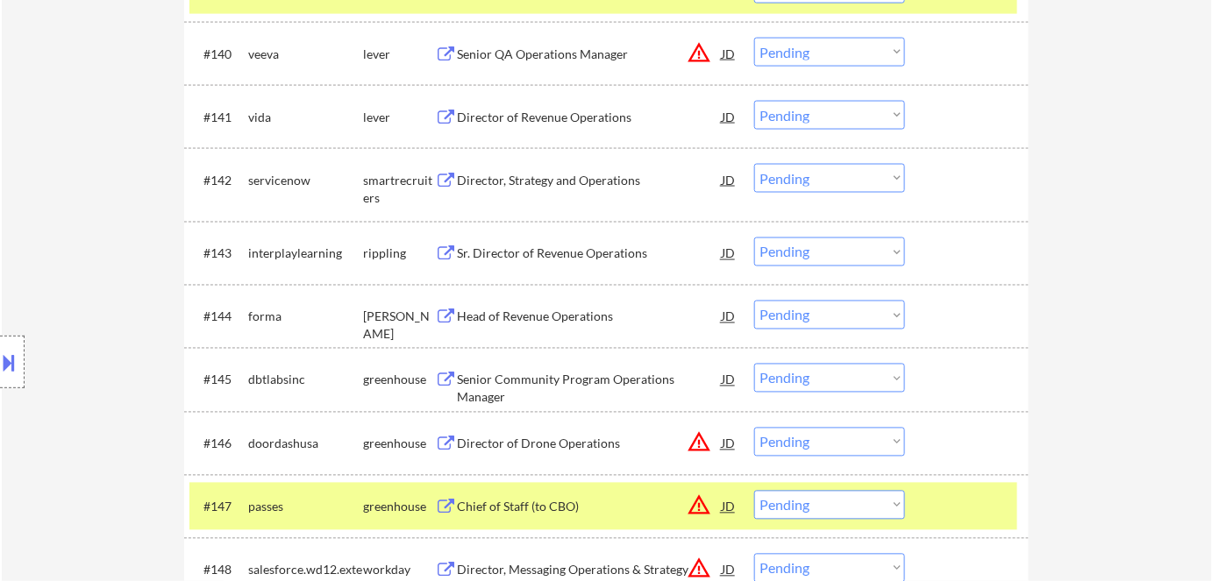
click at [609, 192] on div "Director, Strategy and Operations" at bounding box center [589, 180] width 265 height 32
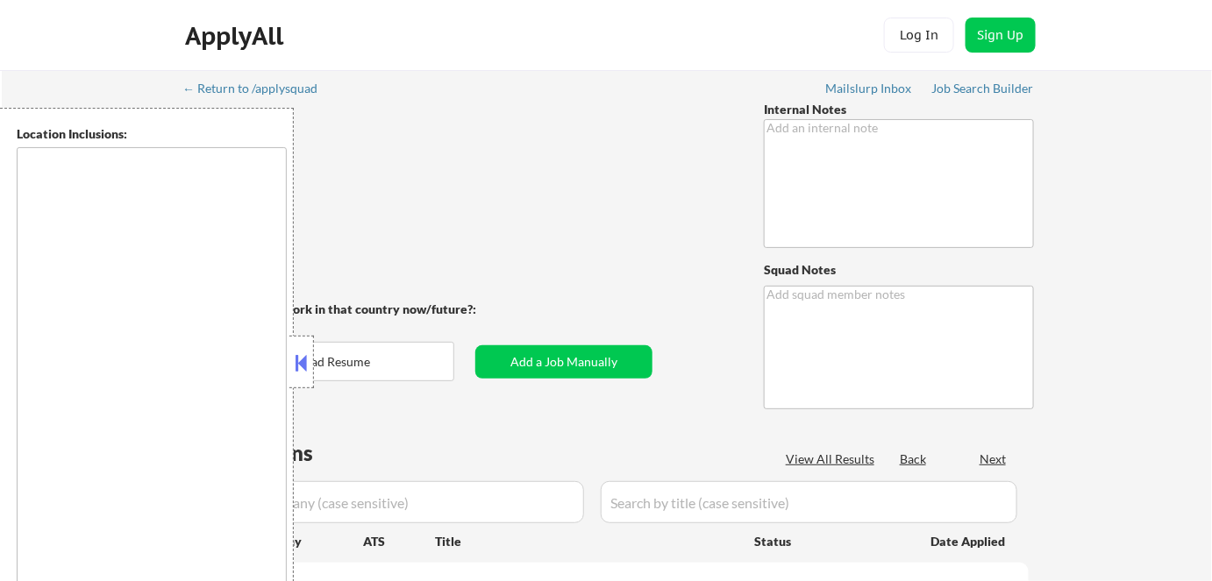
type textarea "Bought another 200 so now 400 total! 8/10 tf"
type textarea "[PERSON_NAME] de [PERSON_NAME] 44128"
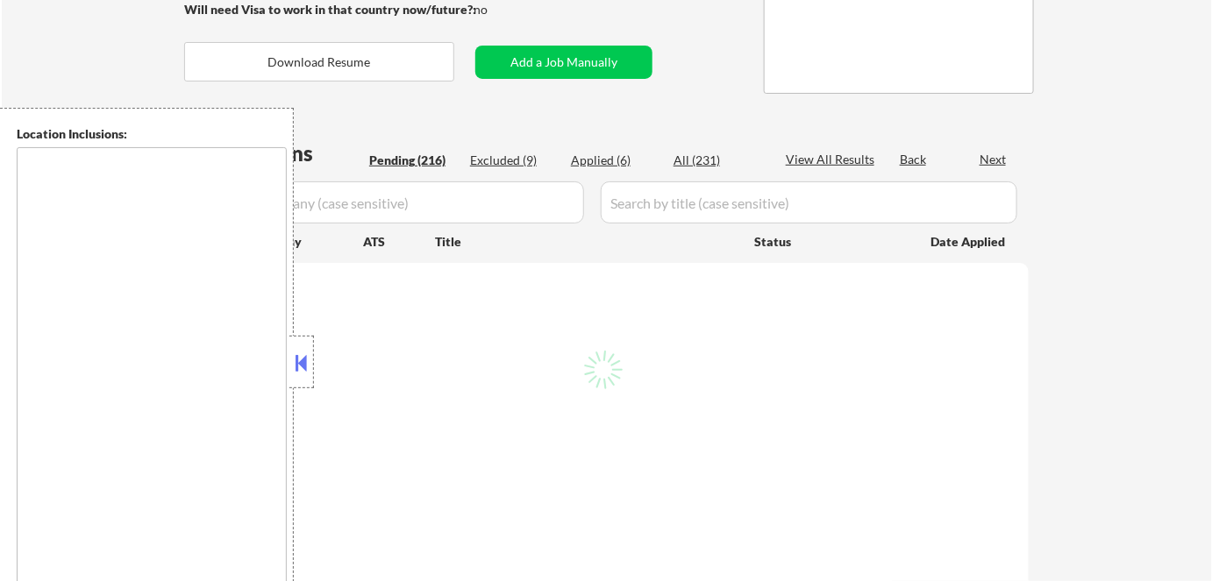
scroll to position [318, 0]
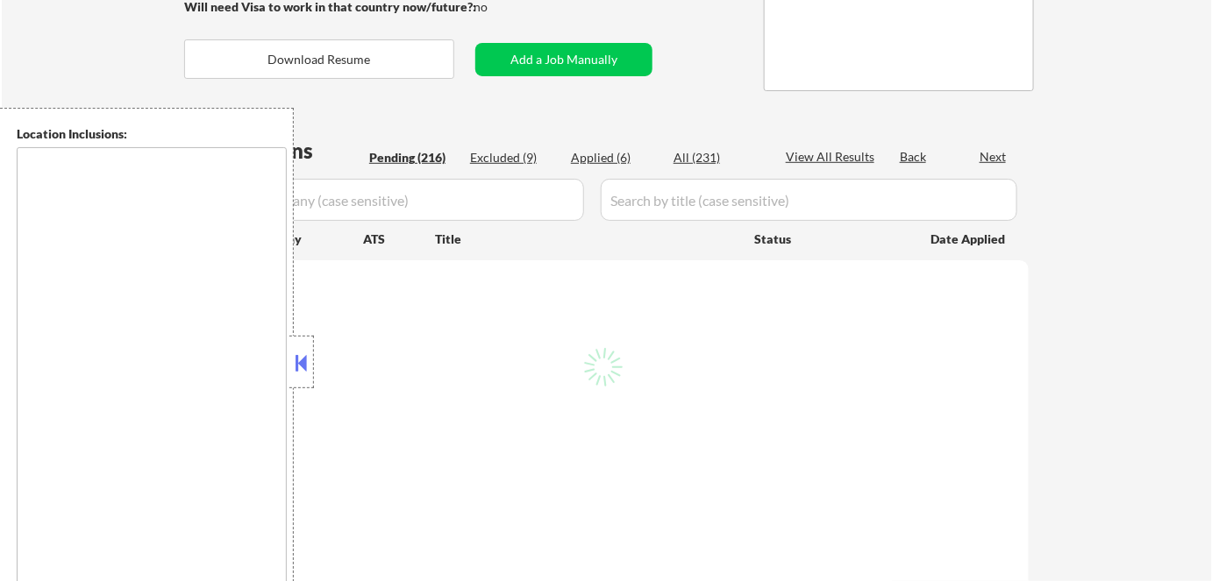
type textarea "[GEOGRAPHIC_DATA], [GEOGRAPHIC_DATA] [GEOGRAPHIC_DATA], [GEOGRAPHIC_DATA] [GEOG…"
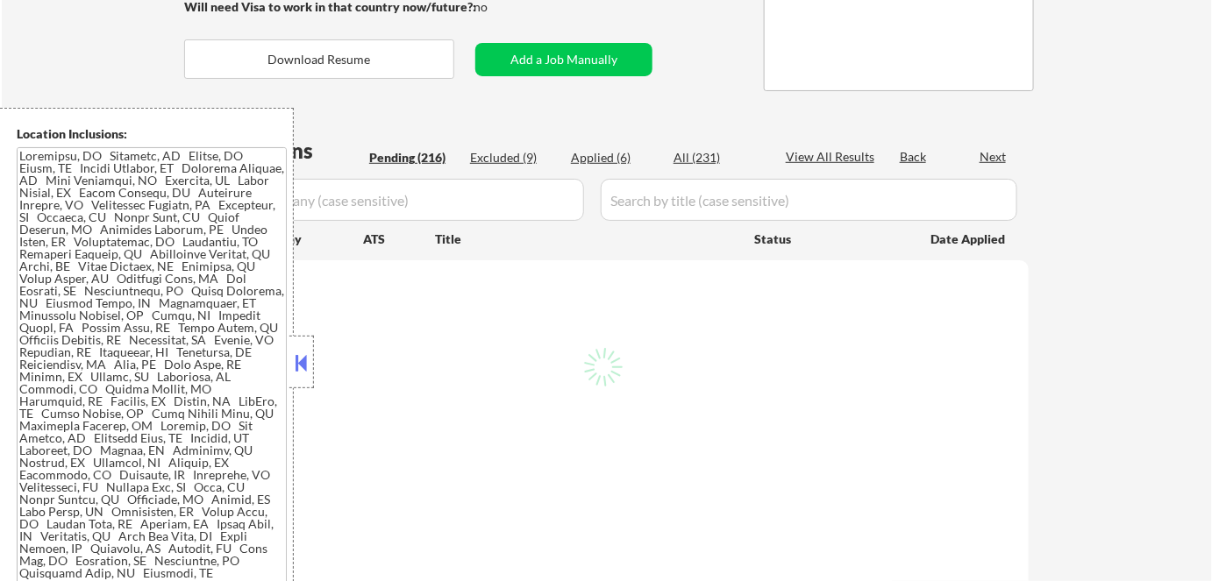
select select ""pending""
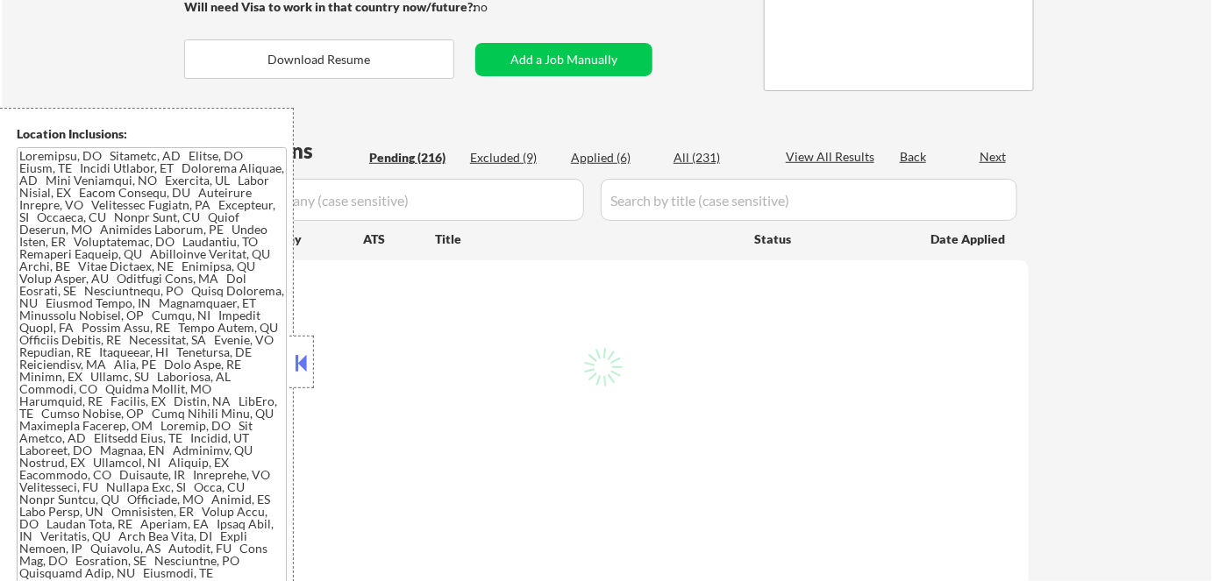
select select ""pending""
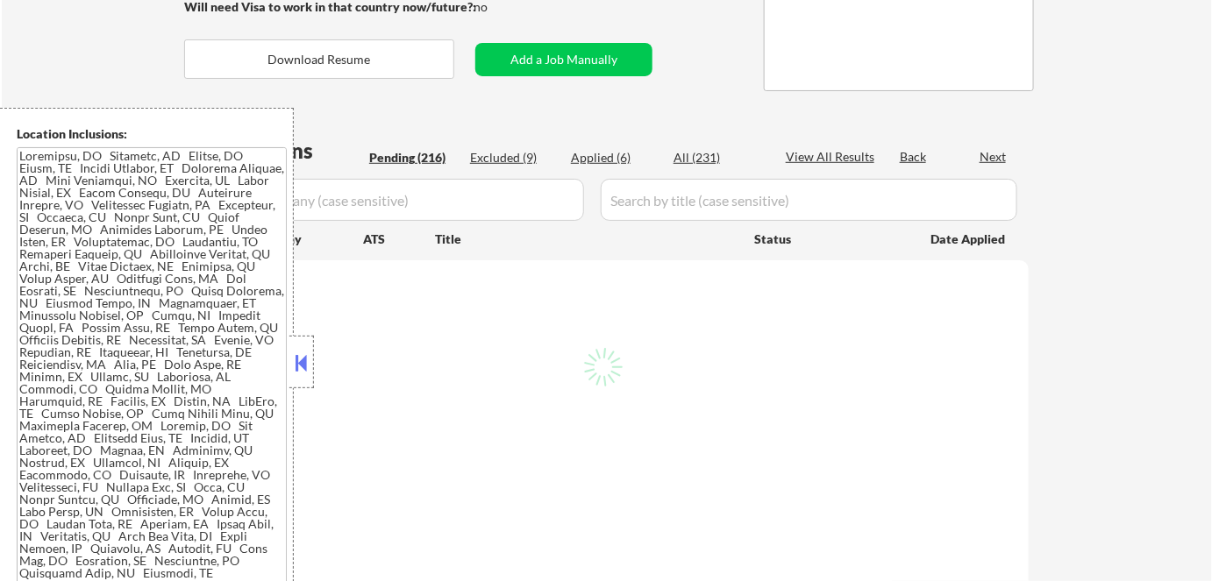
select select ""pending""
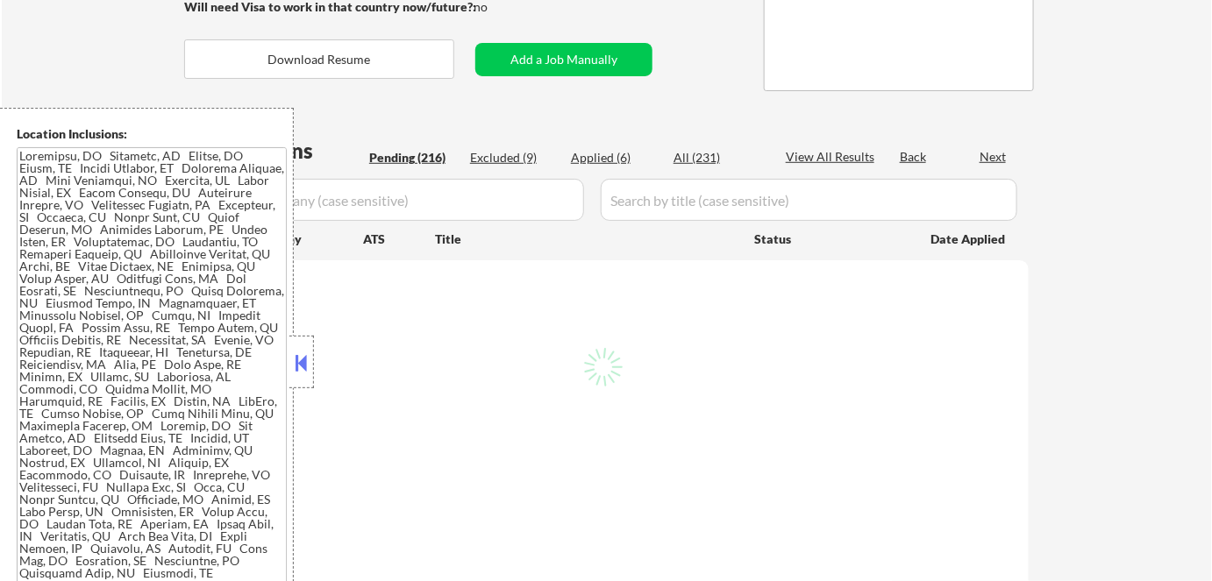
select select ""pending""
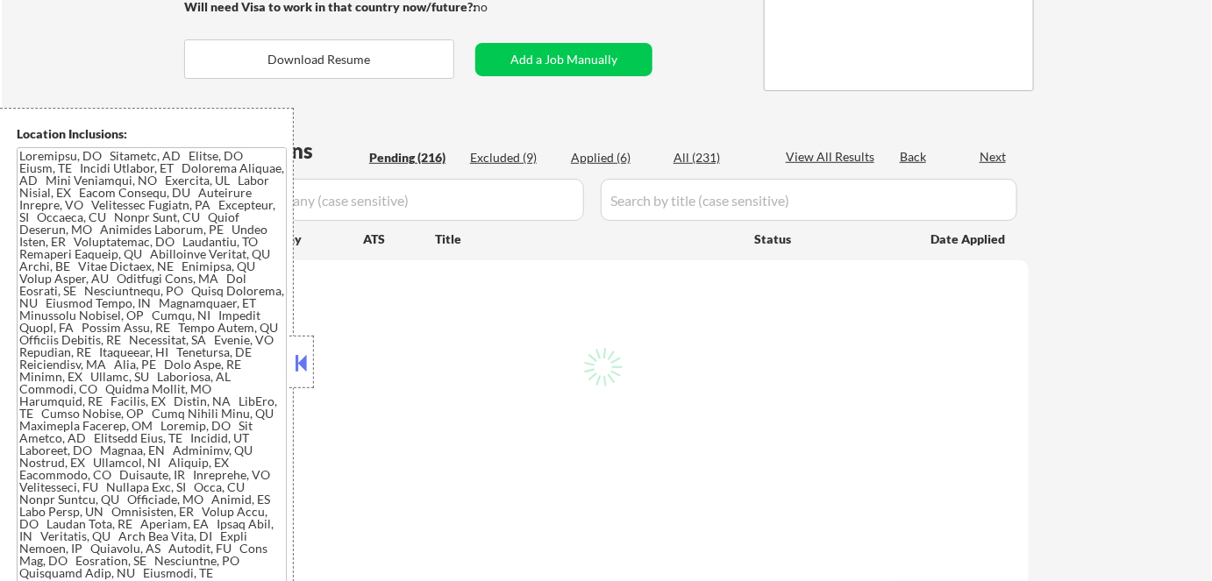
select select ""pending""
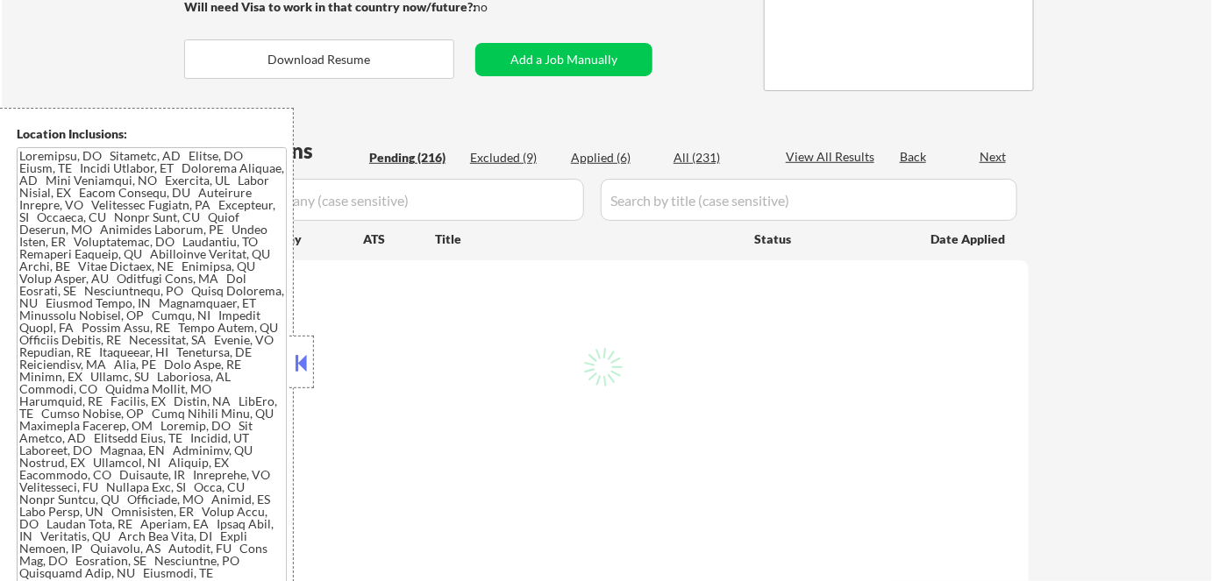
select select ""pending""
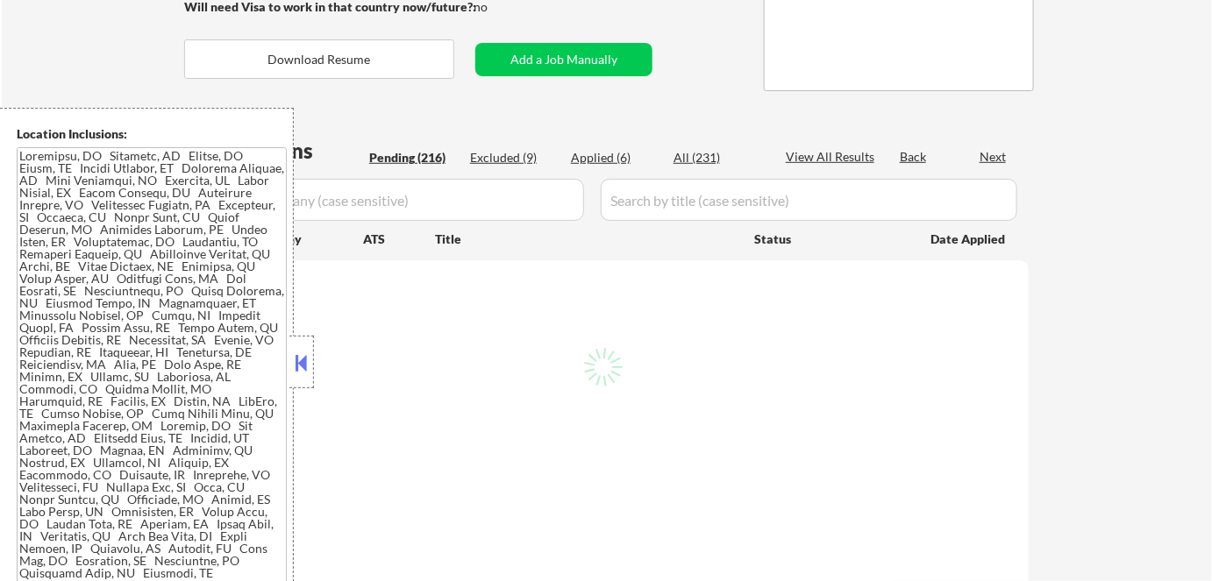
select select ""pending""
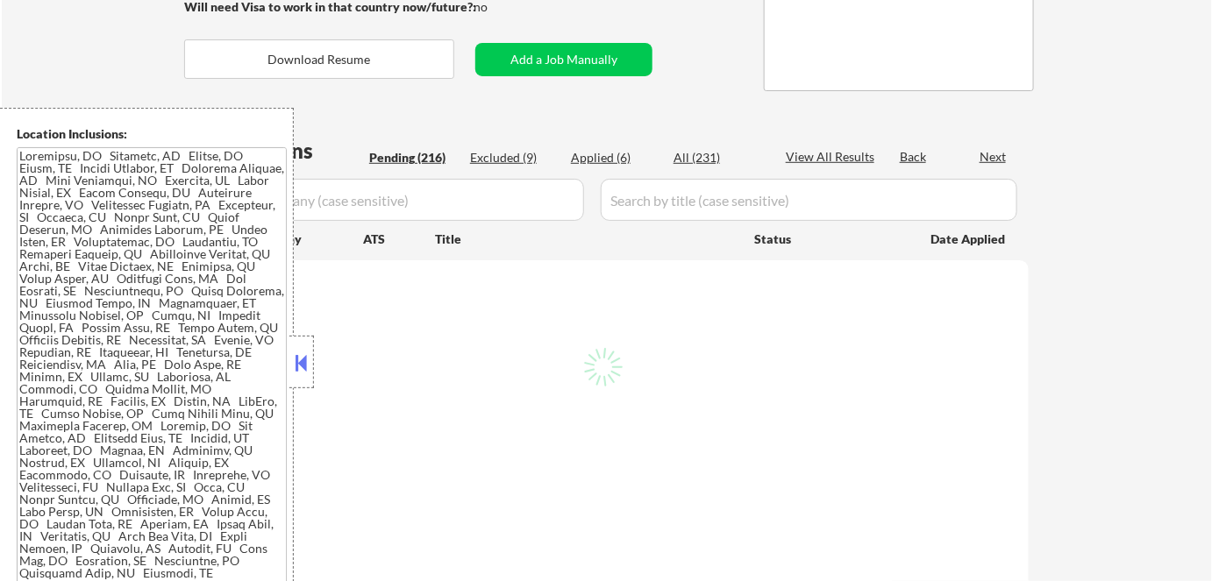
select select ""pending""
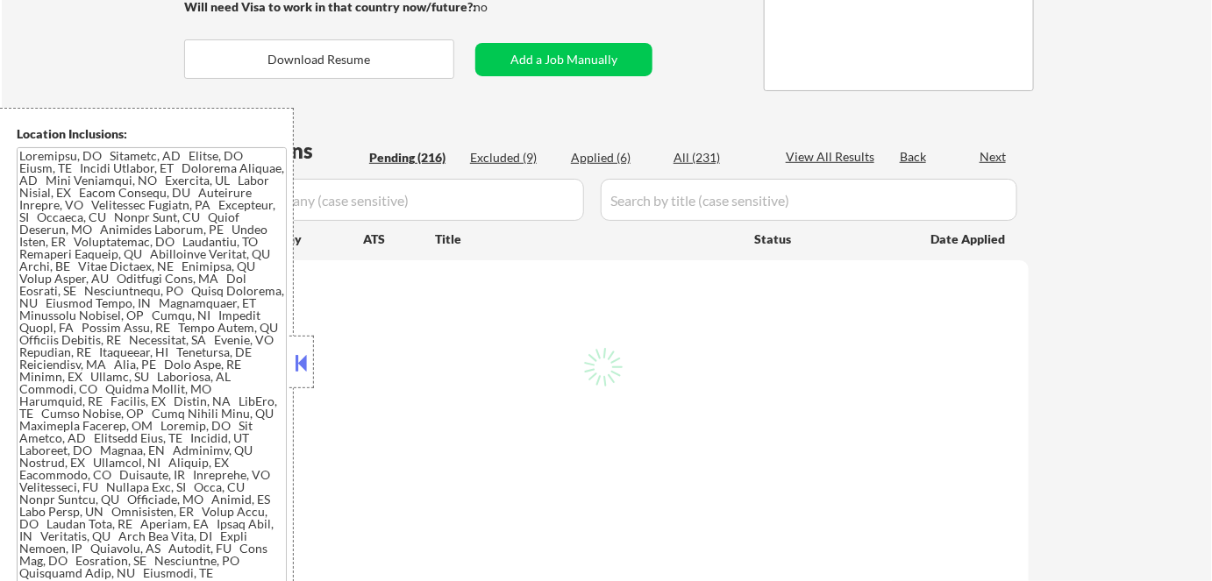
select select ""pending""
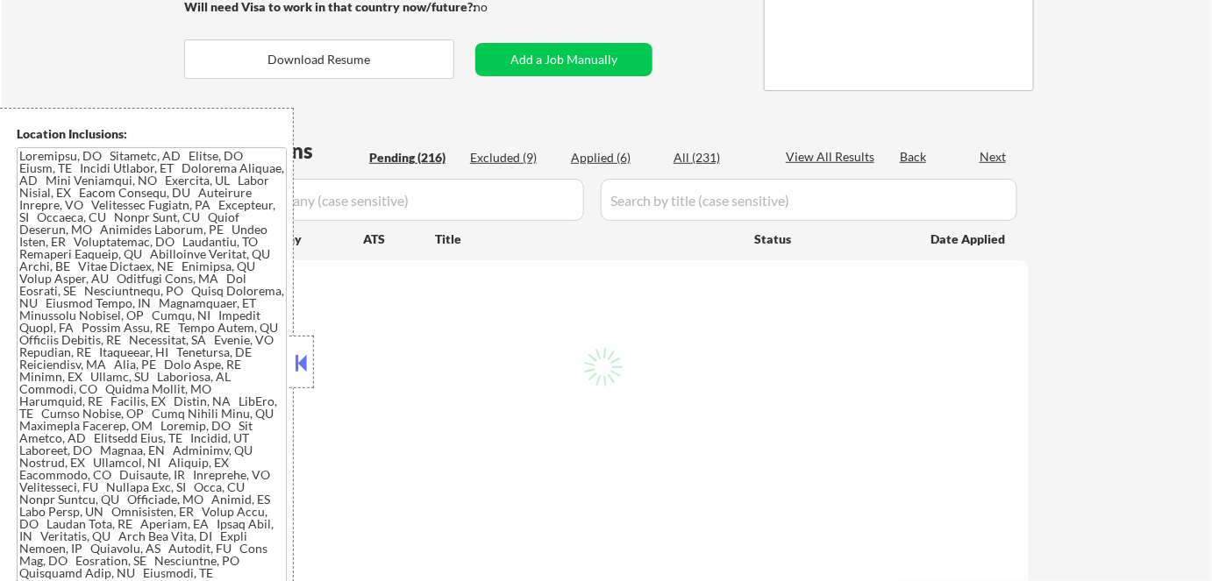
select select ""pending""
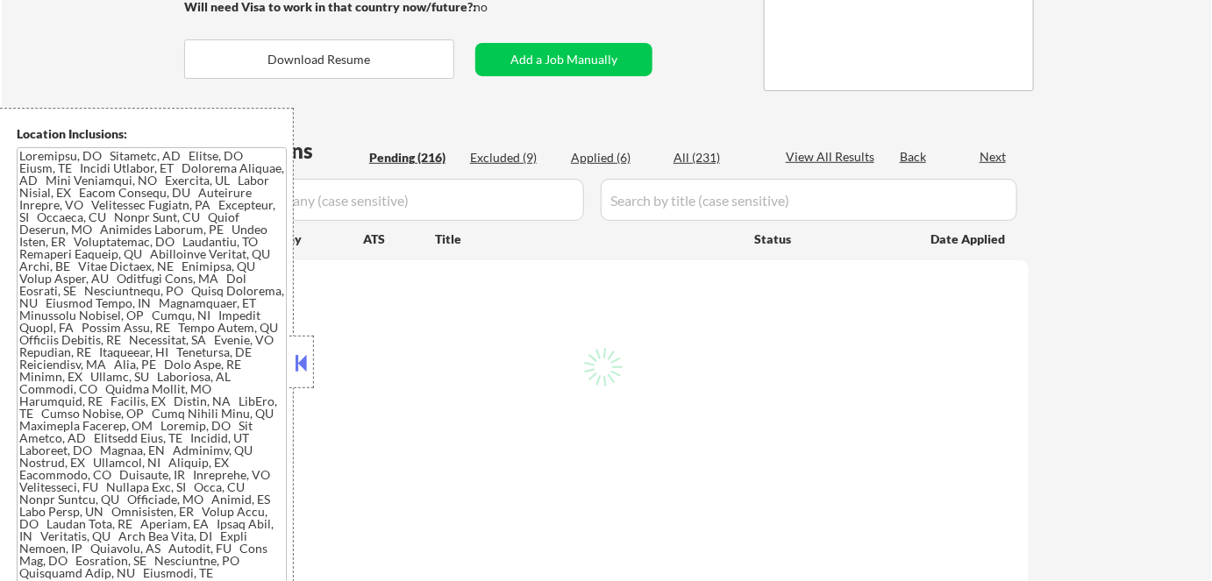
select select ""pending""
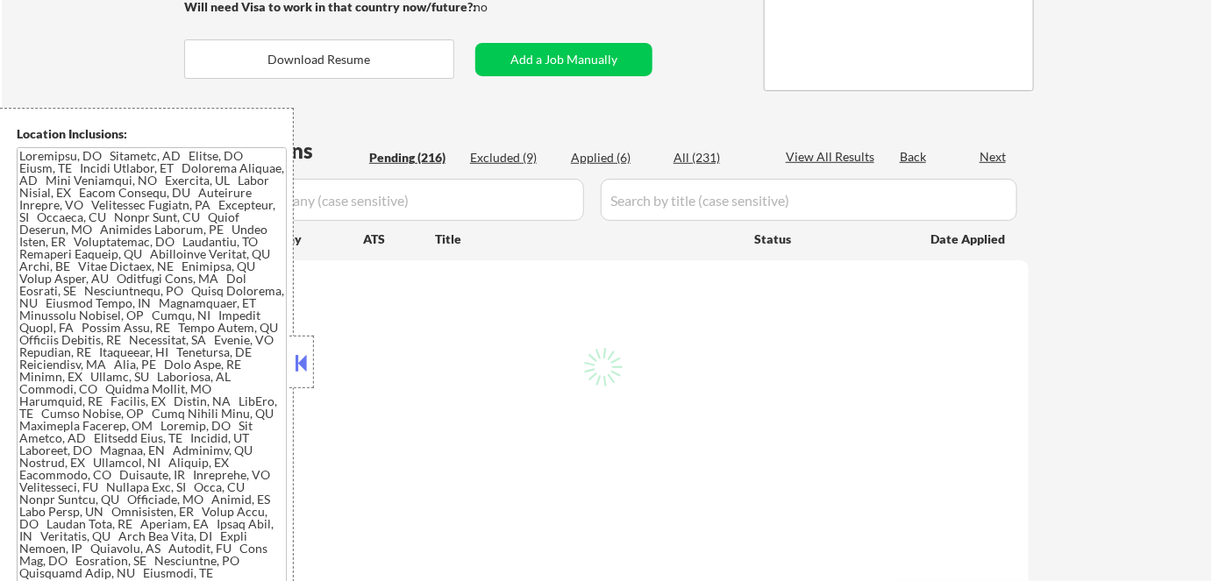
select select ""pending""
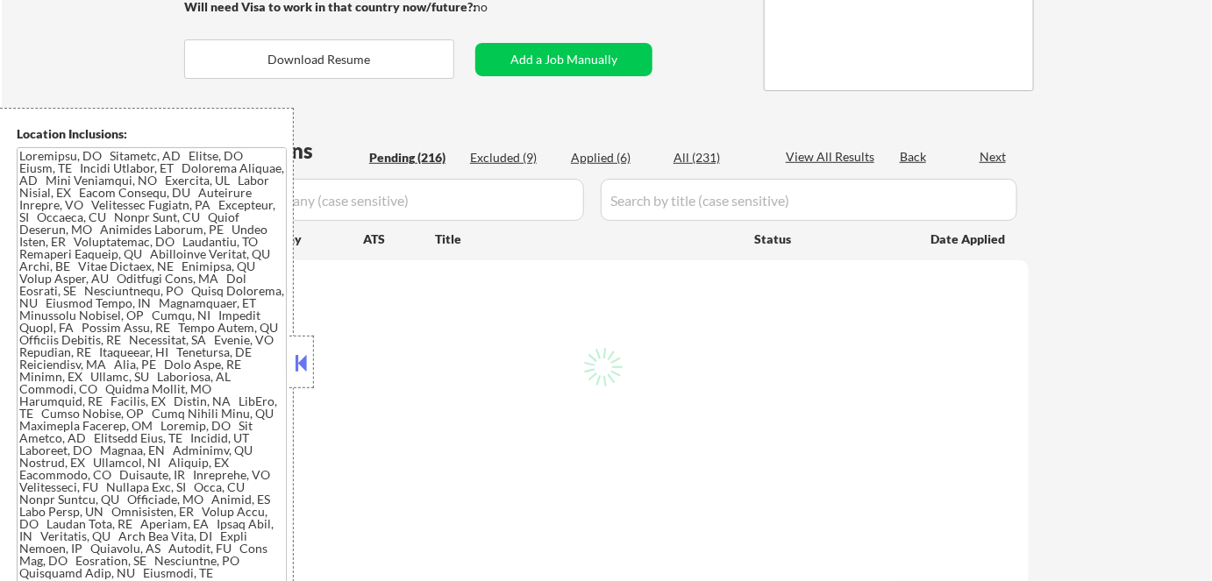
select select ""pending""
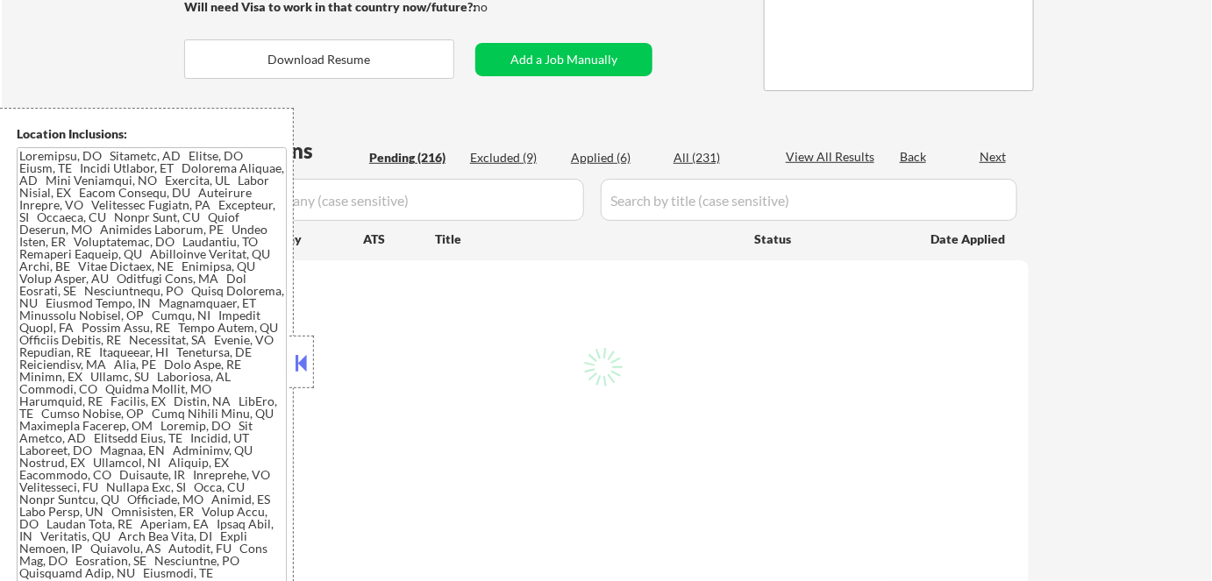
select select ""pending""
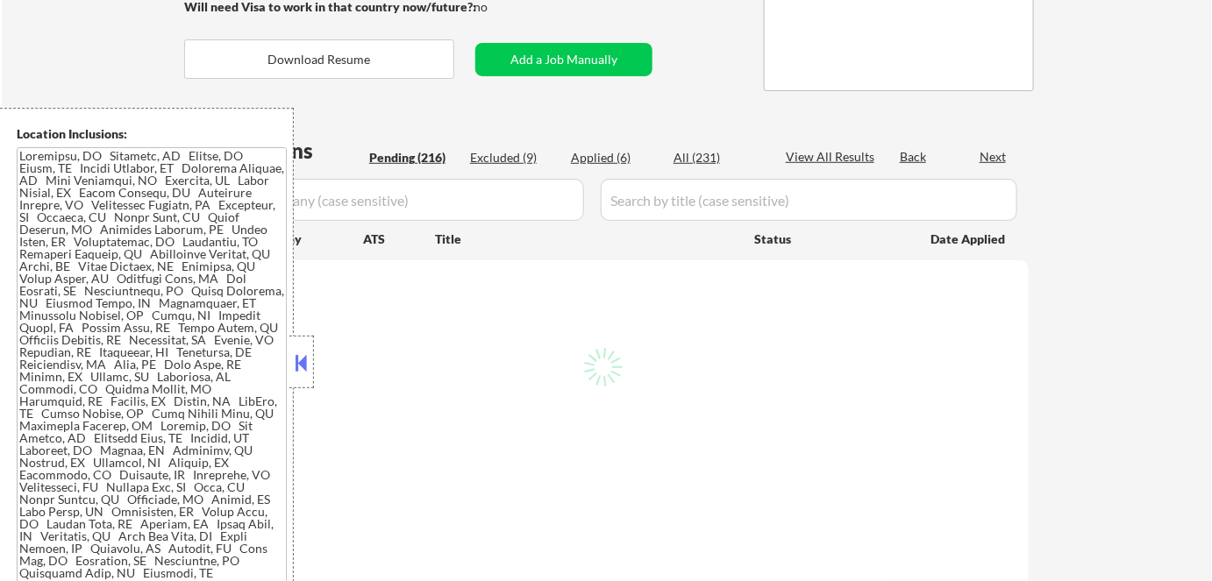
select select ""pending""
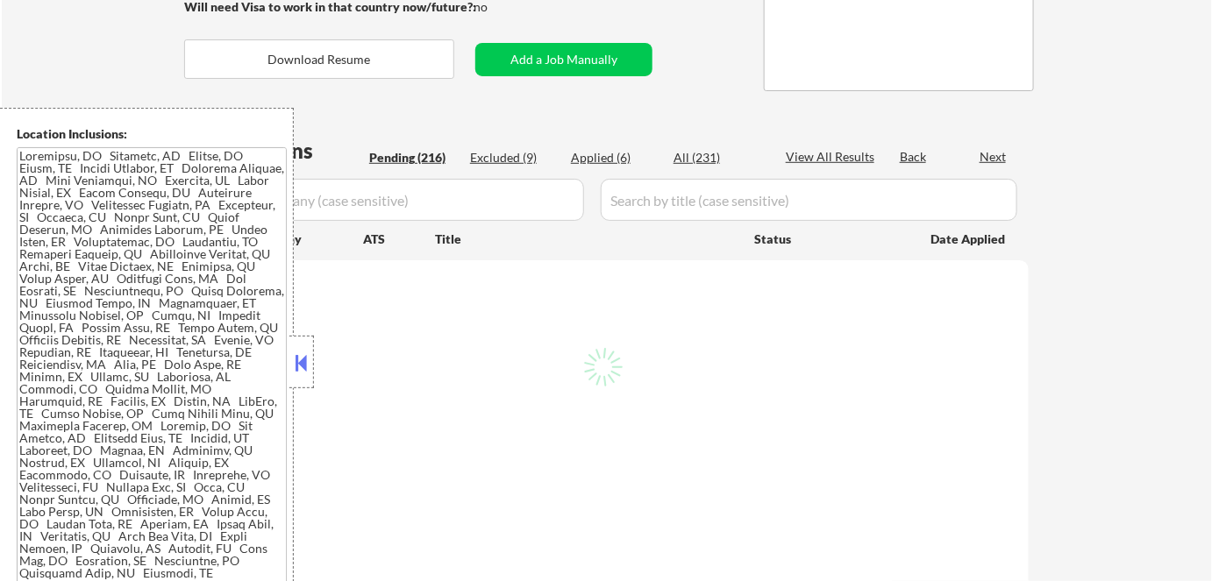
select select ""pending""
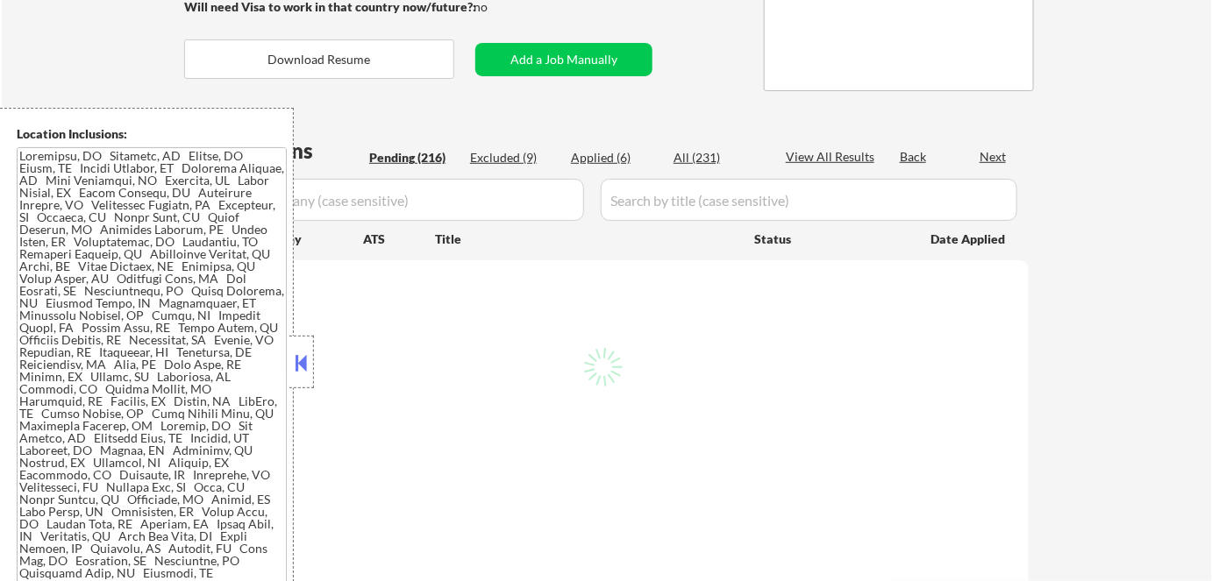
select select ""pending""
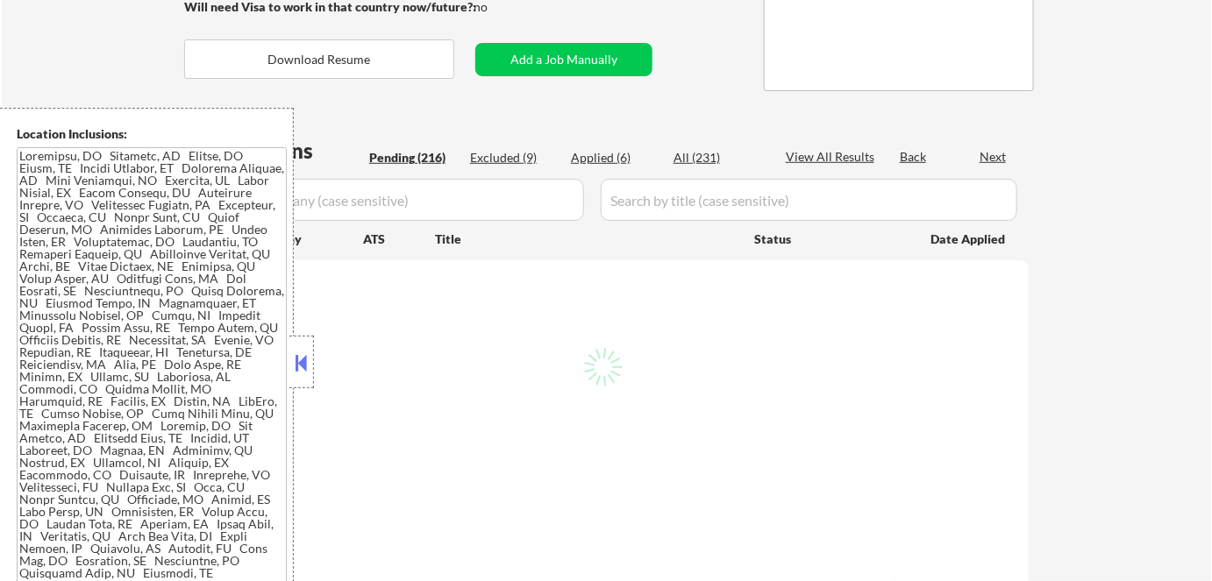
select select ""pending""
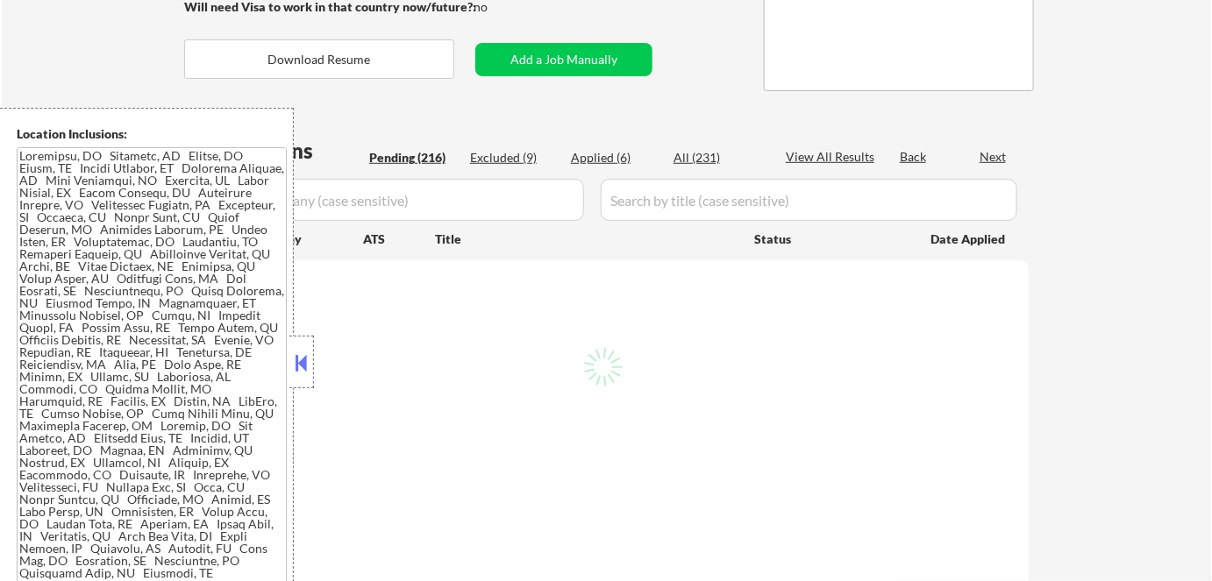
select select ""pending""
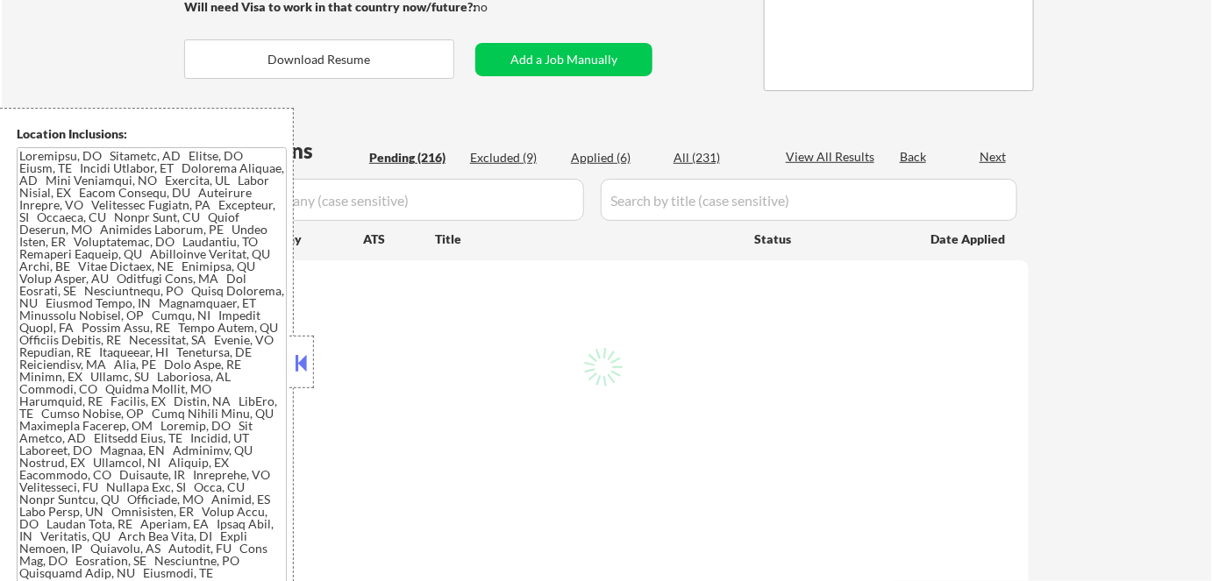
select select ""pending""
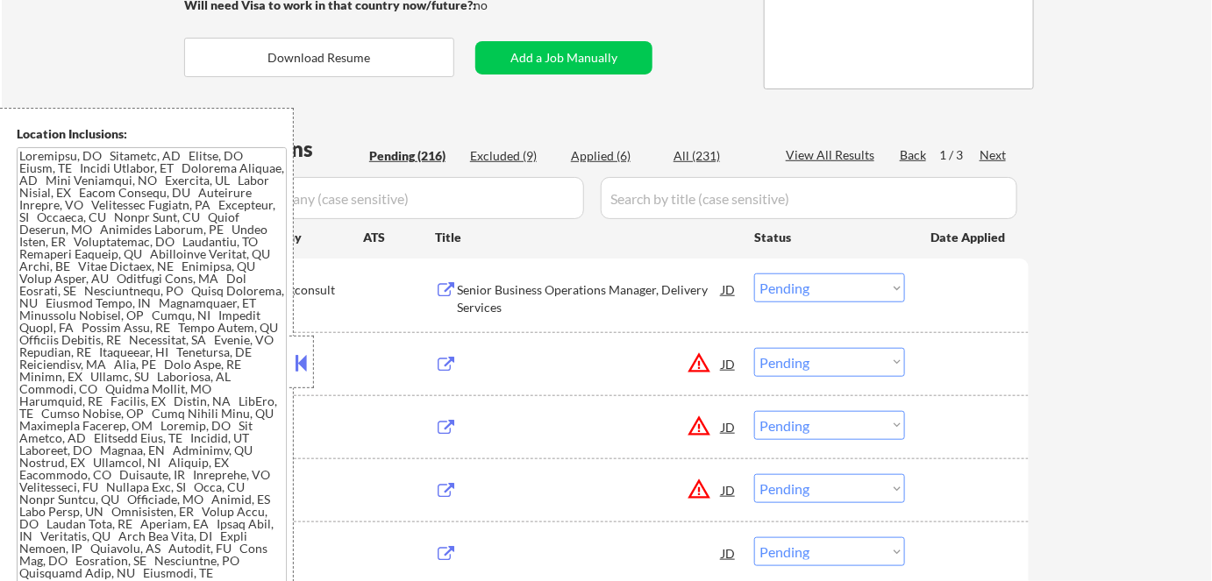
scroll to position [398, 0]
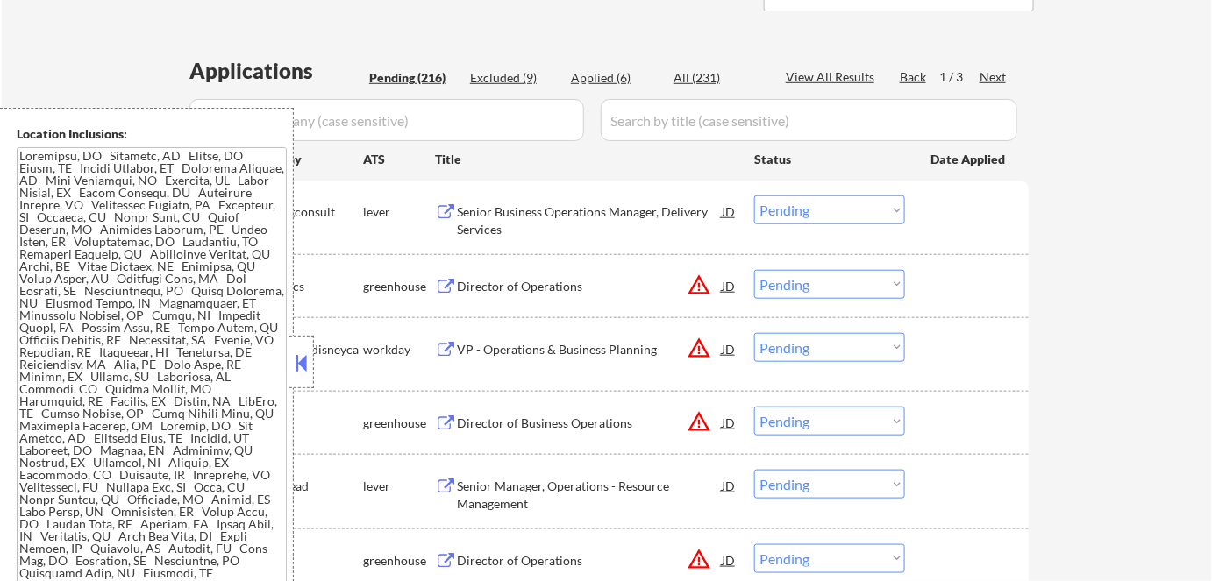
click at [301, 379] on div at bounding box center [301, 362] width 25 height 53
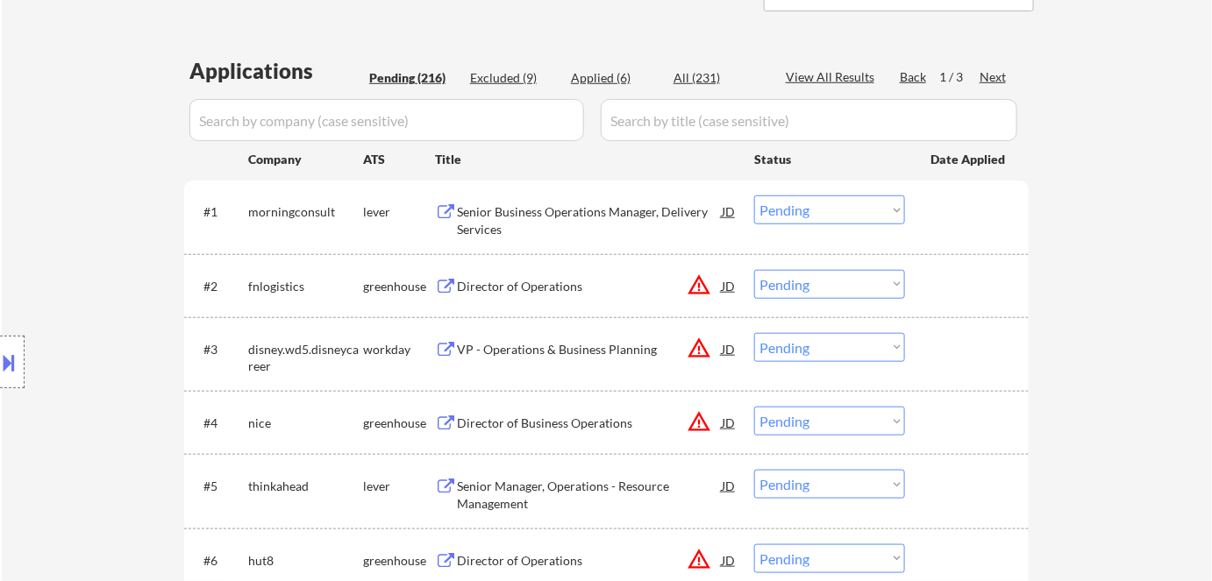
scroll to position [478, 0]
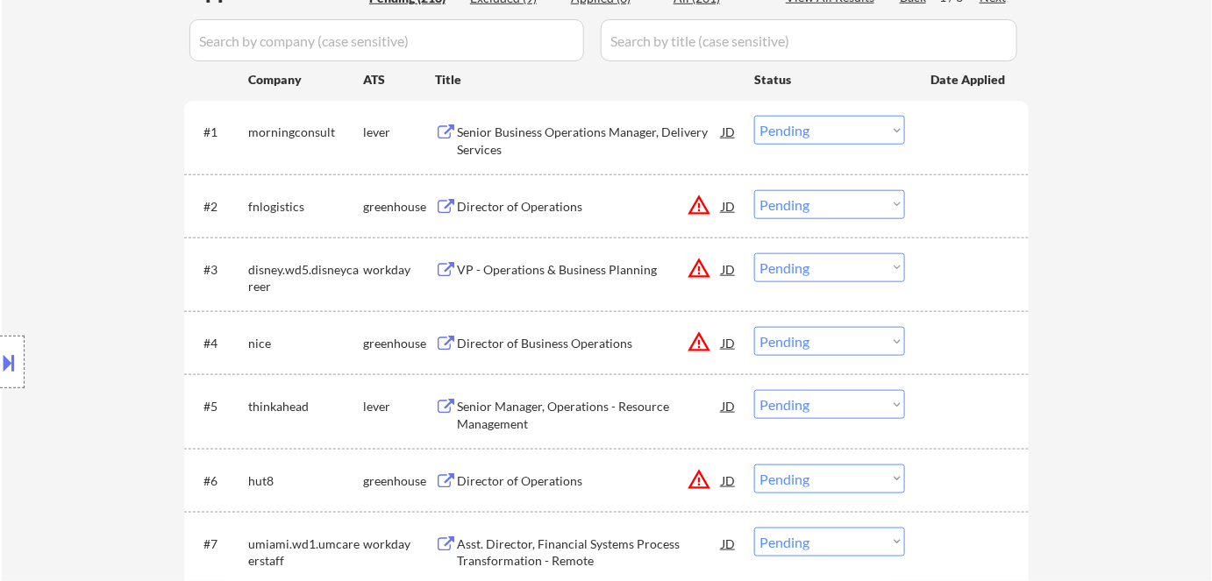
click at [474, 135] on div "Senior Business Operations Manager, Delivery Services" at bounding box center [589, 141] width 265 height 34
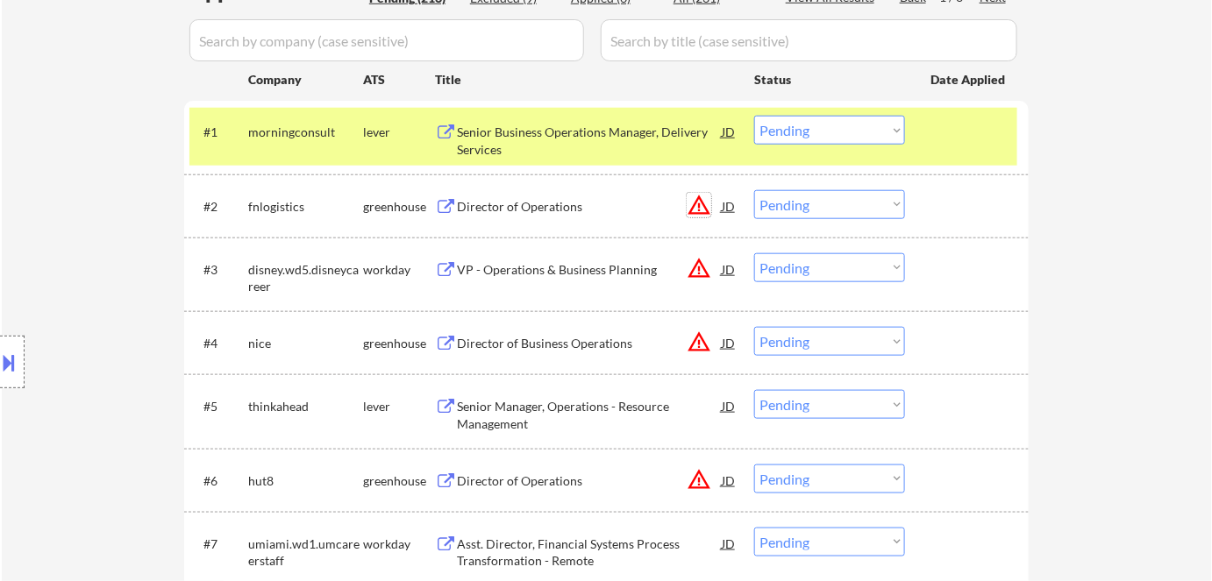
click at [701, 203] on button "warning_amber" at bounding box center [699, 205] width 25 height 25
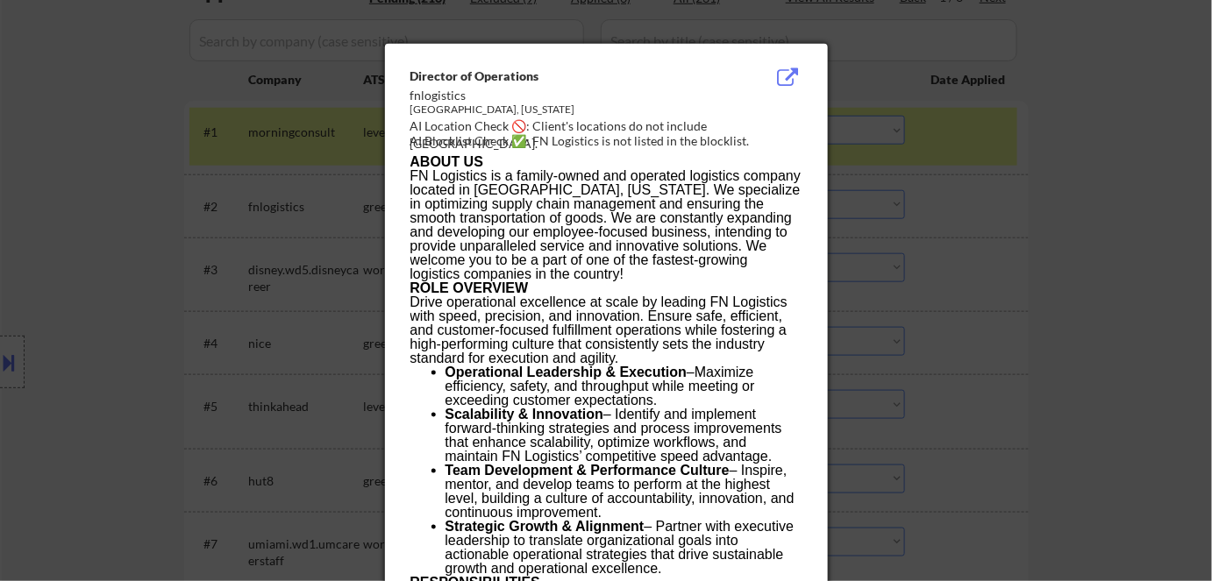
click at [1013, 279] on div at bounding box center [606, 290] width 1212 height 581
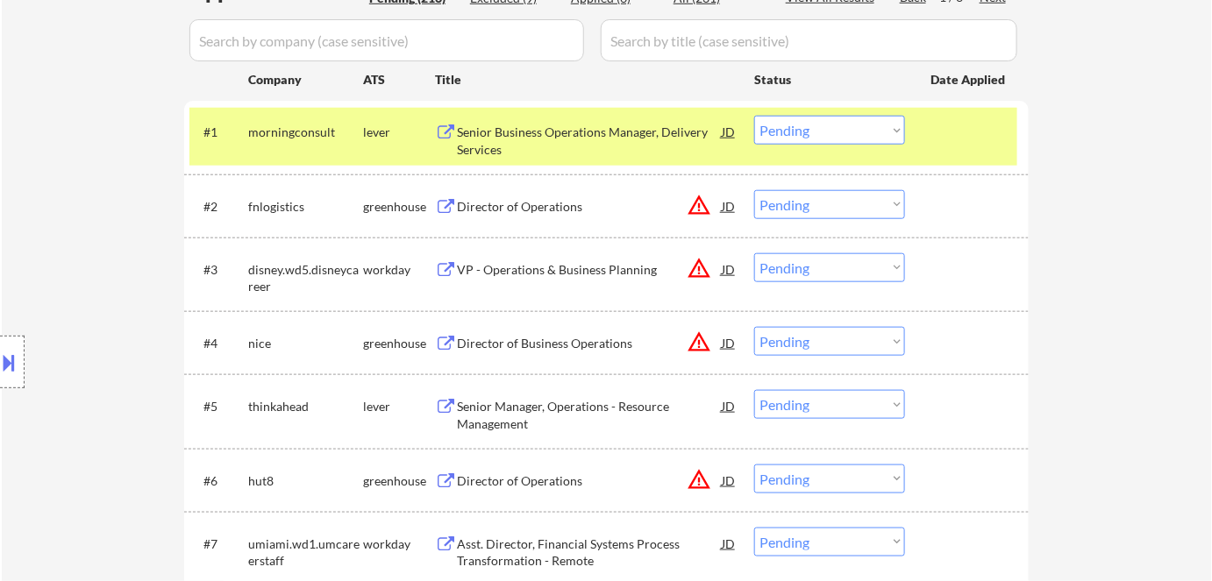
click at [544, 208] on div "Director of Operations" at bounding box center [589, 207] width 265 height 18
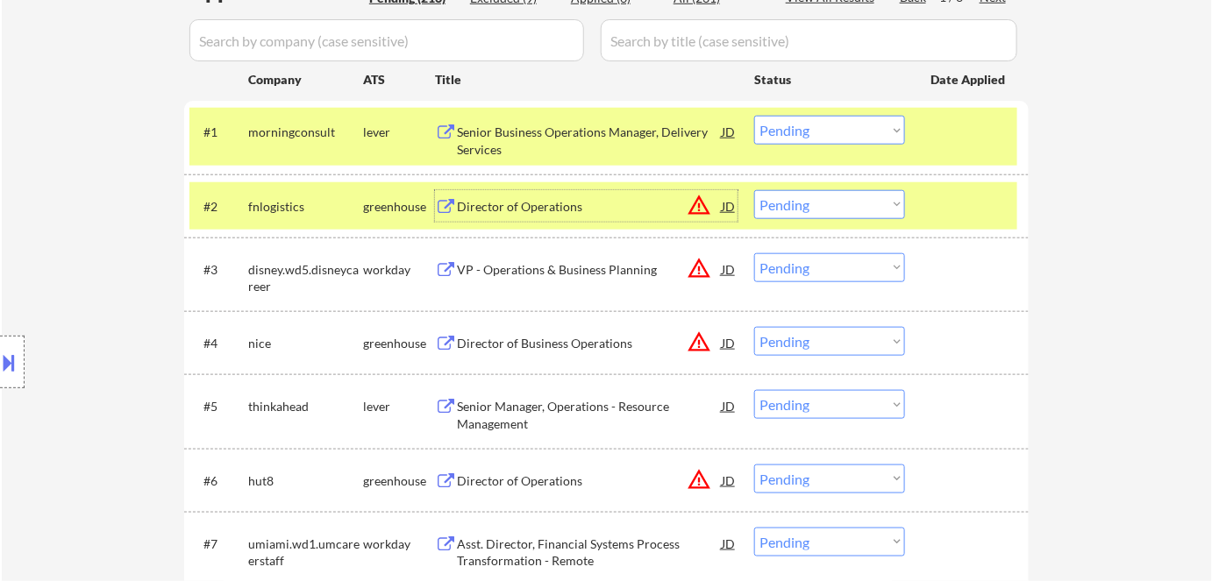
click at [9, 365] on button at bounding box center [9, 362] width 19 height 29
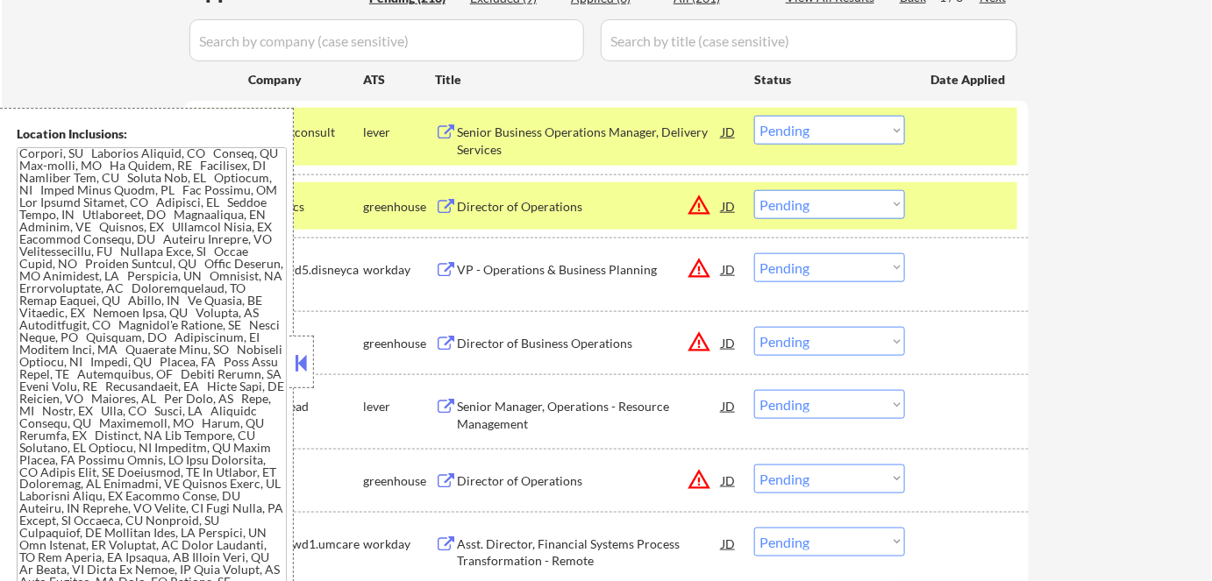
scroll to position [1059, 0]
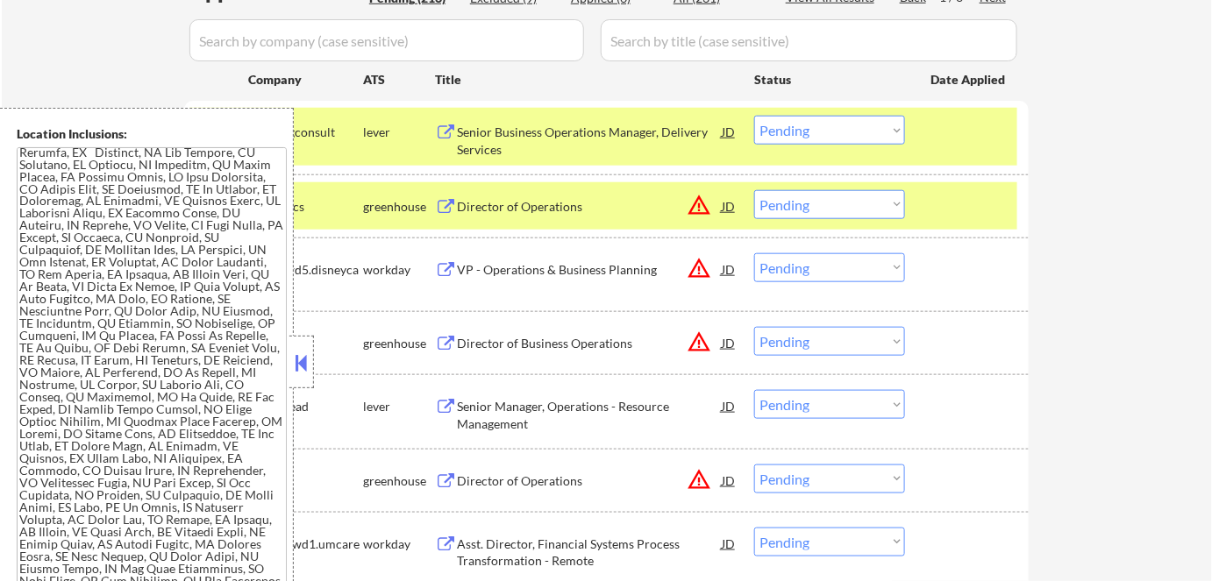
click at [297, 372] on button at bounding box center [301, 363] width 19 height 26
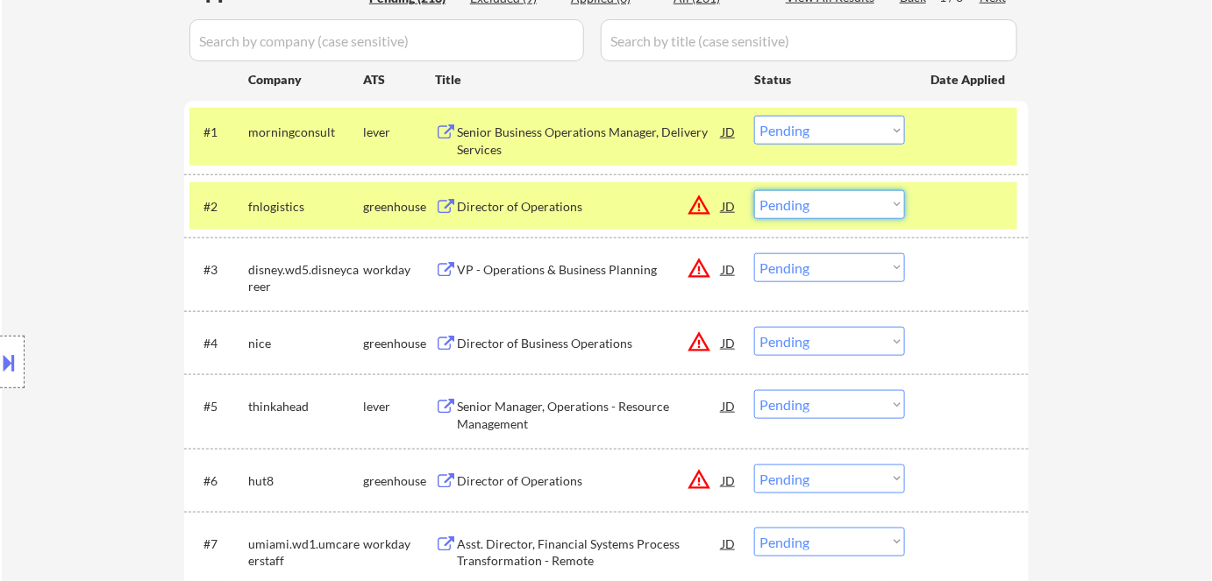
click at [827, 210] on select "Choose an option... Pending Applied Excluded (Questions) Excluded (Expired) Exc…" at bounding box center [829, 204] width 151 height 29
click at [754, 190] on select "Choose an option... Pending Applied Excluded (Questions) Excluded (Expired) Exc…" at bounding box center [829, 204] width 151 height 29
select select ""pending""
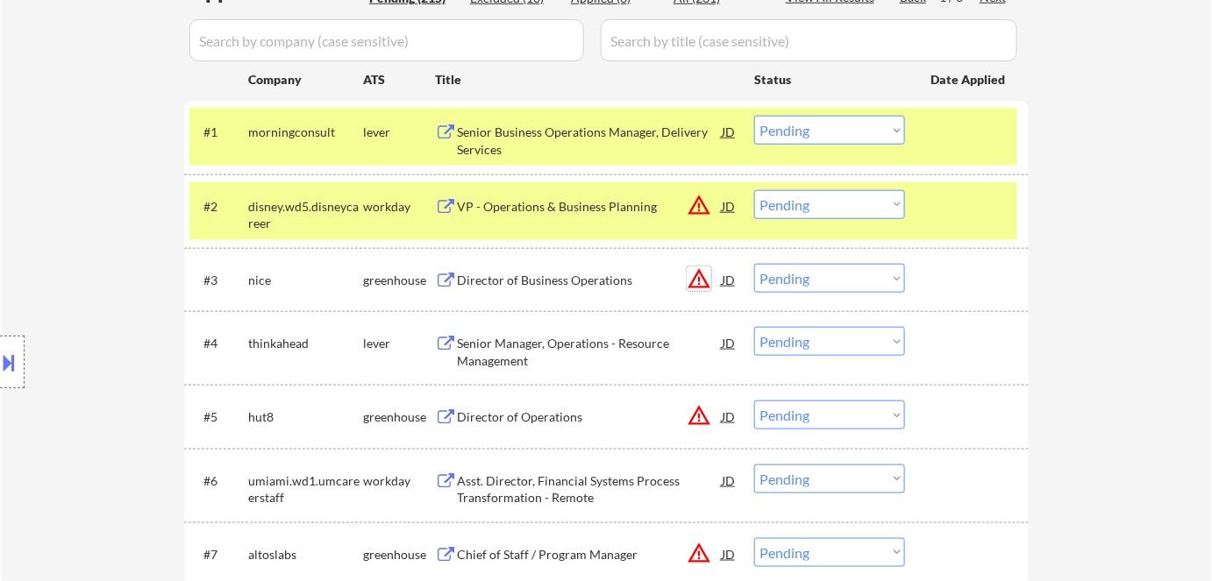
click at [699, 277] on button "warning_amber" at bounding box center [699, 279] width 25 height 25
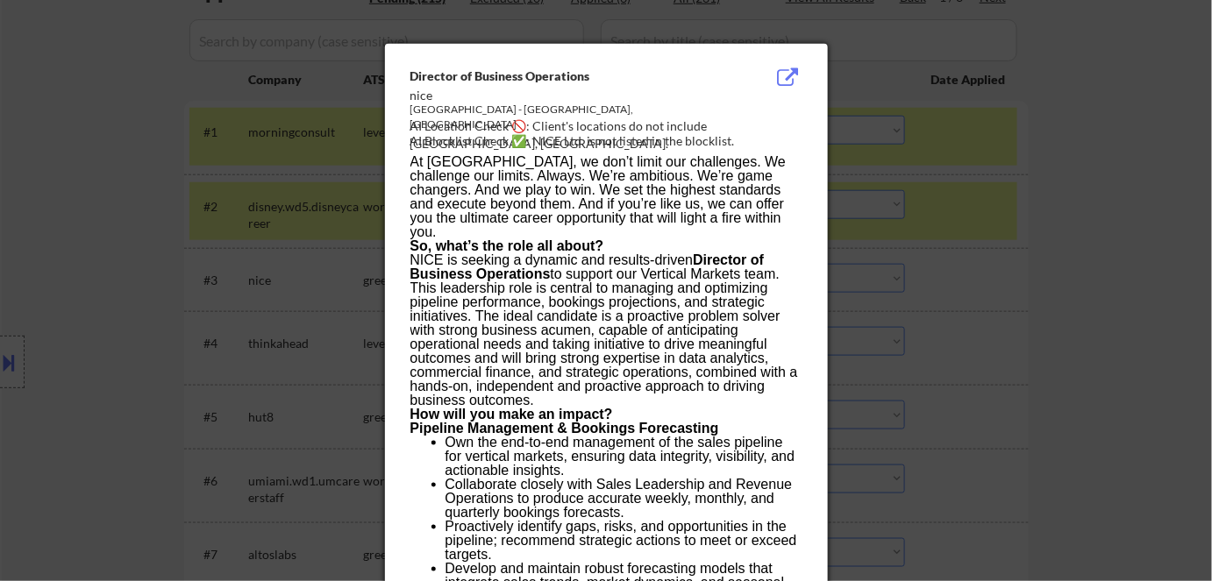
click at [1109, 265] on div at bounding box center [606, 290] width 1212 height 581
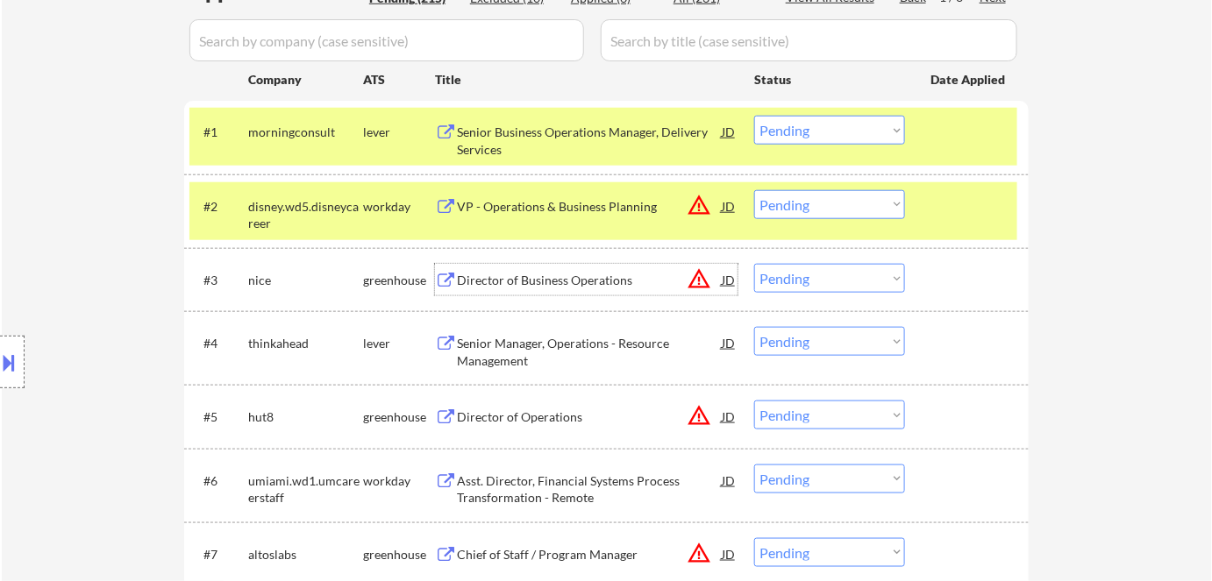
click at [500, 288] on div "Director of Business Operations" at bounding box center [589, 281] width 265 height 18
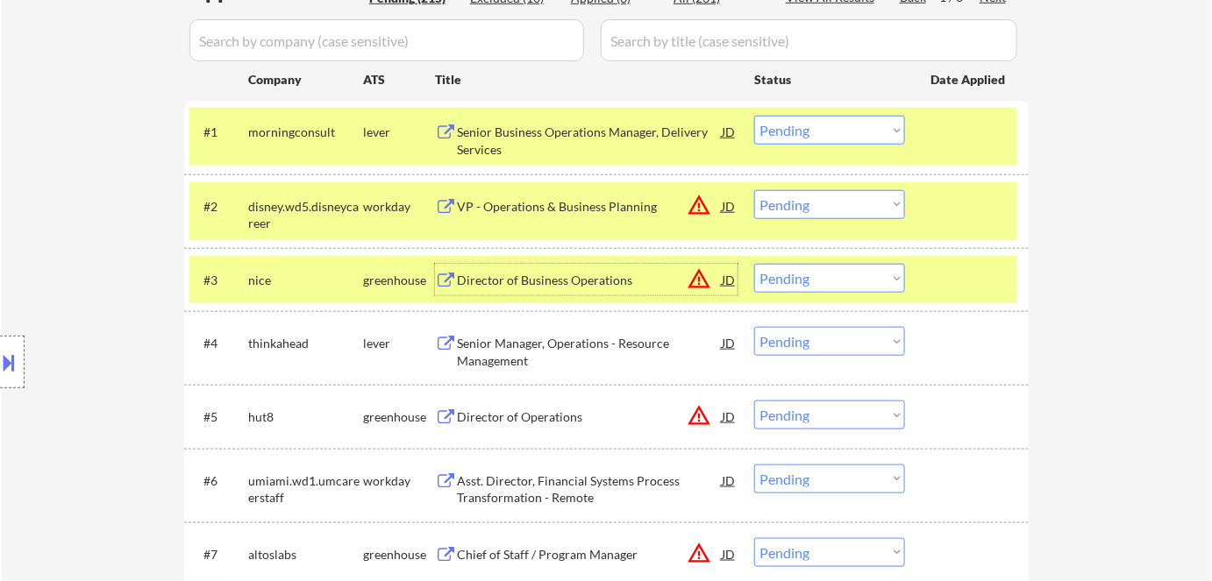
click at [0, 380] on div at bounding box center [12, 362] width 25 height 53
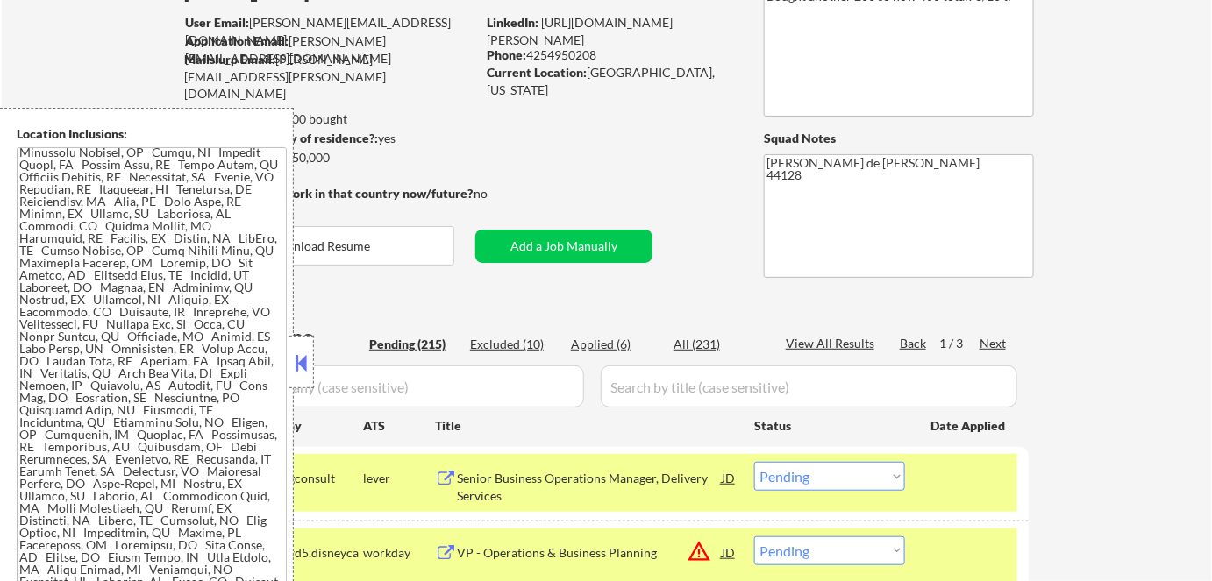
scroll to position [159, 0]
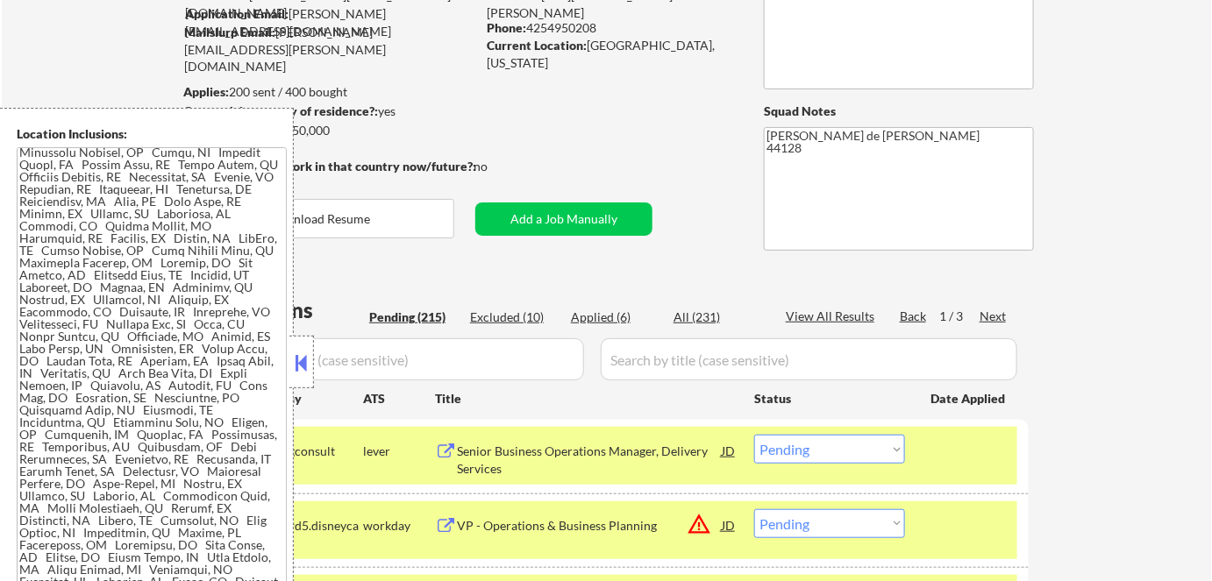
click at [303, 358] on button at bounding box center [301, 363] width 19 height 26
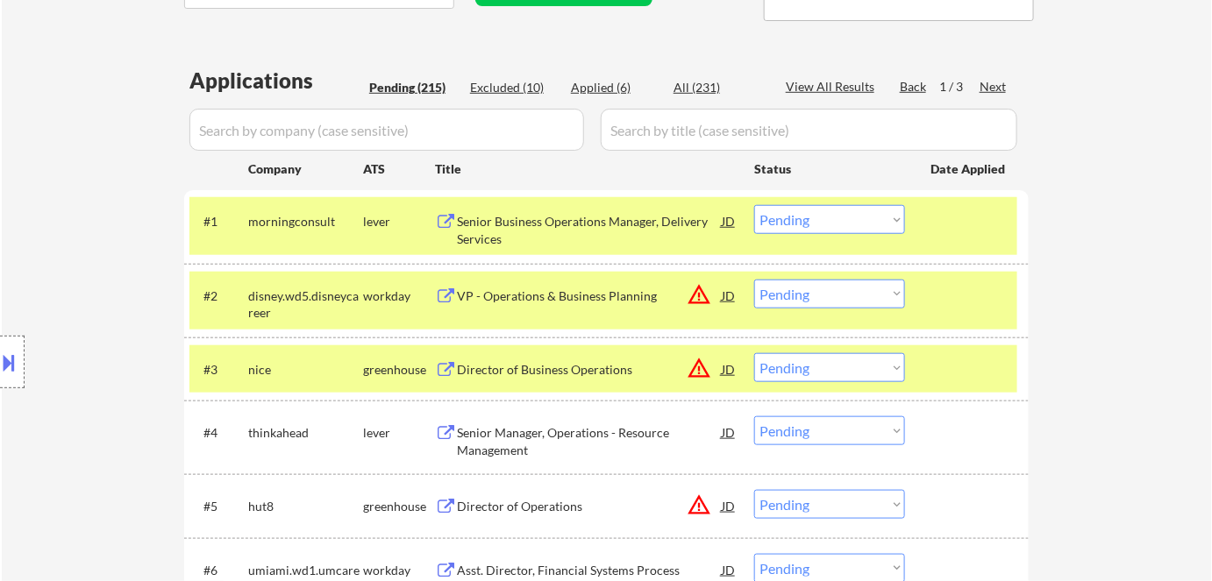
scroll to position [398, 0]
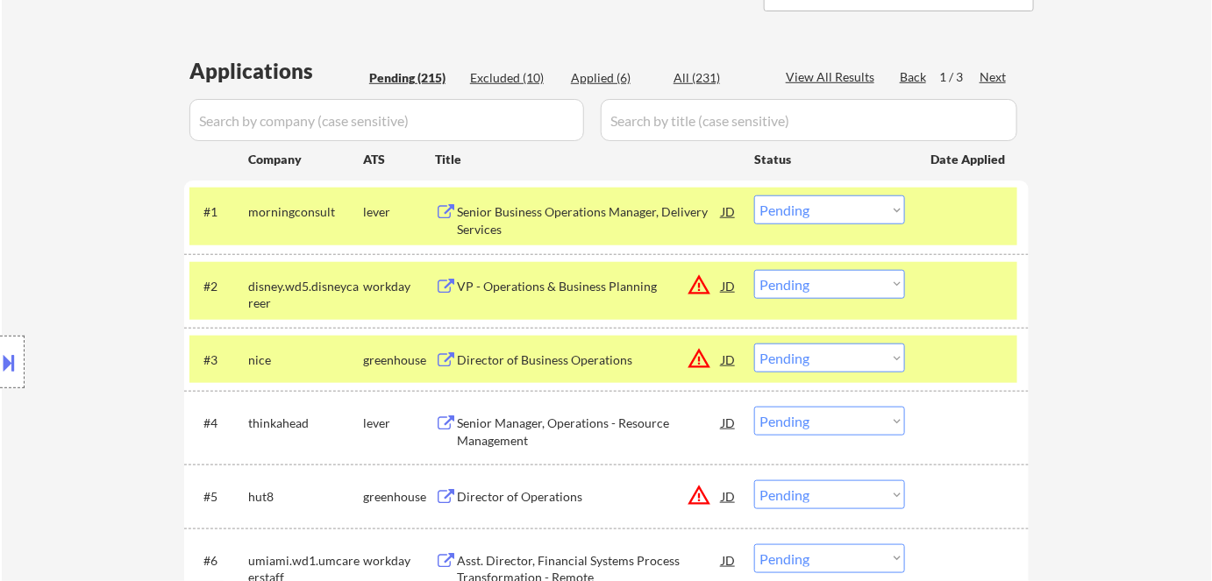
click at [699, 359] on button "warning_amber" at bounding box center [699, 358] width 25 height 25
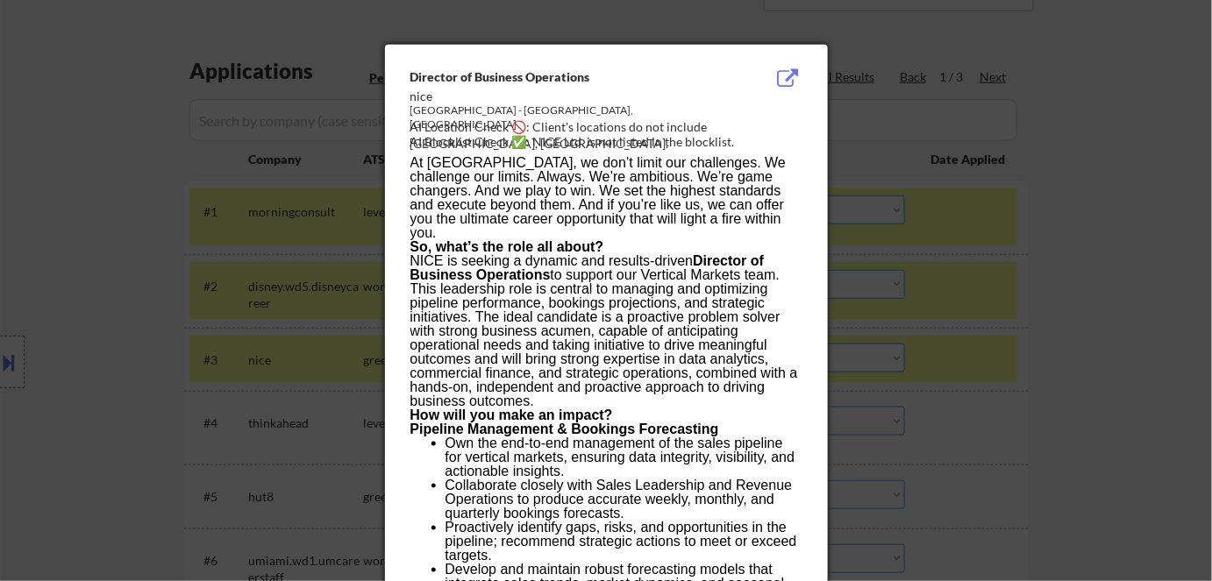
click at [1022, 403] on div at bounding box center [606, 290] width 1212 height 581
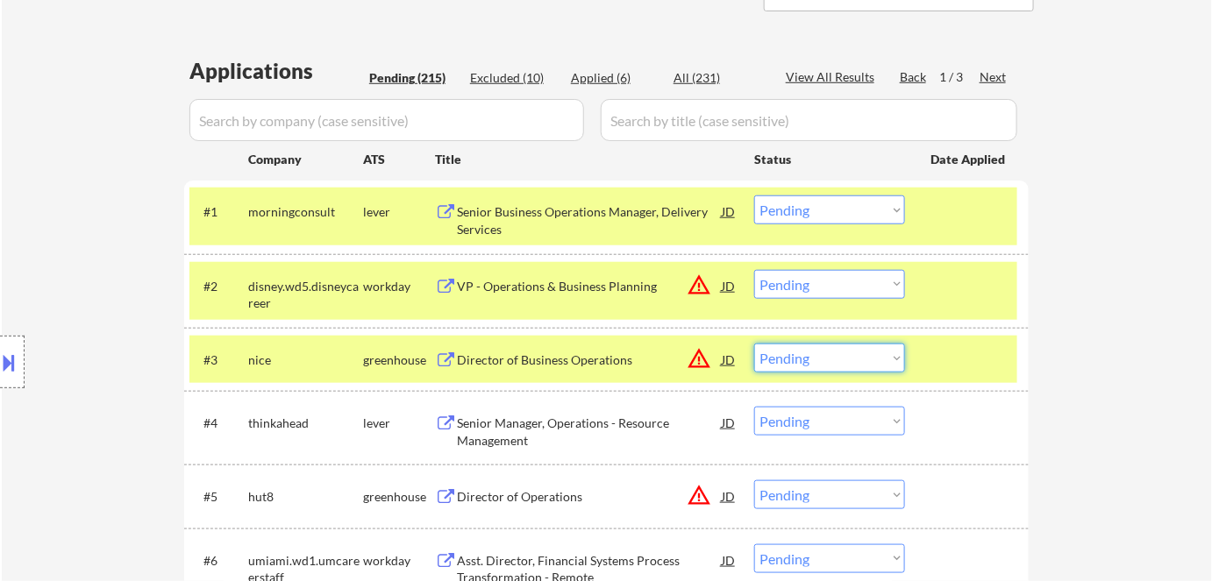
click at [823, 356] on select "Choose an option... Pending Applied Excluded (Questions) Excluded (Expired) Exc…" at bounding box center [829, 358] width 151 height 29
click at [754, 344] on select "Choose an option... Pending Applied Excluded (Questions) Excluded (Expired) Exc…" at bounding box center [829, 358] width 151 height 29
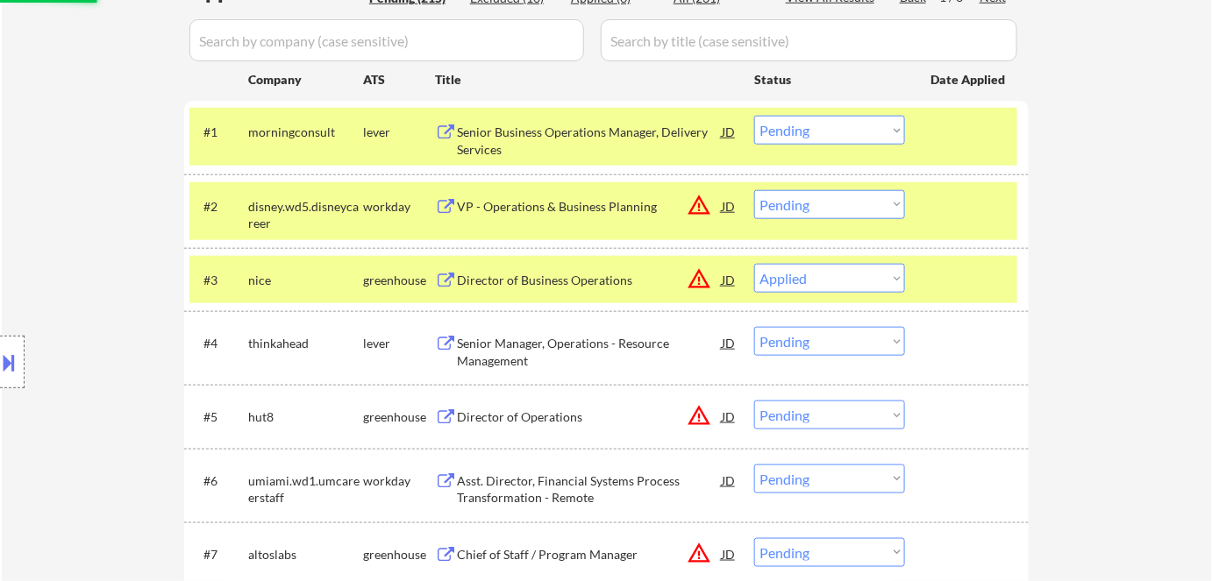
scroll to position [558, 0]
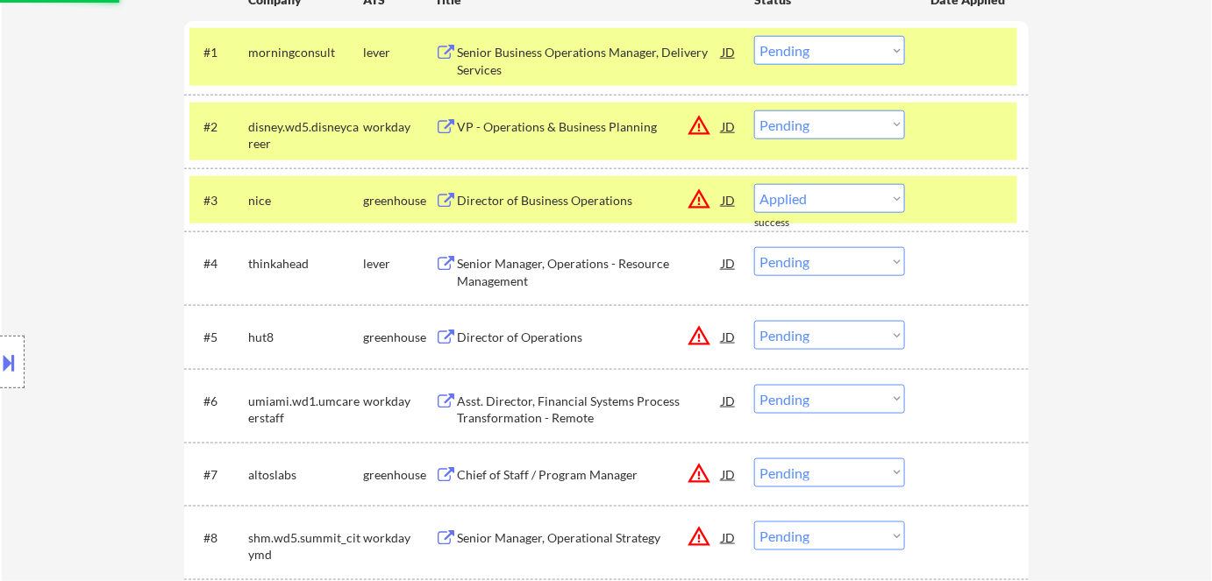
select select ""pending""
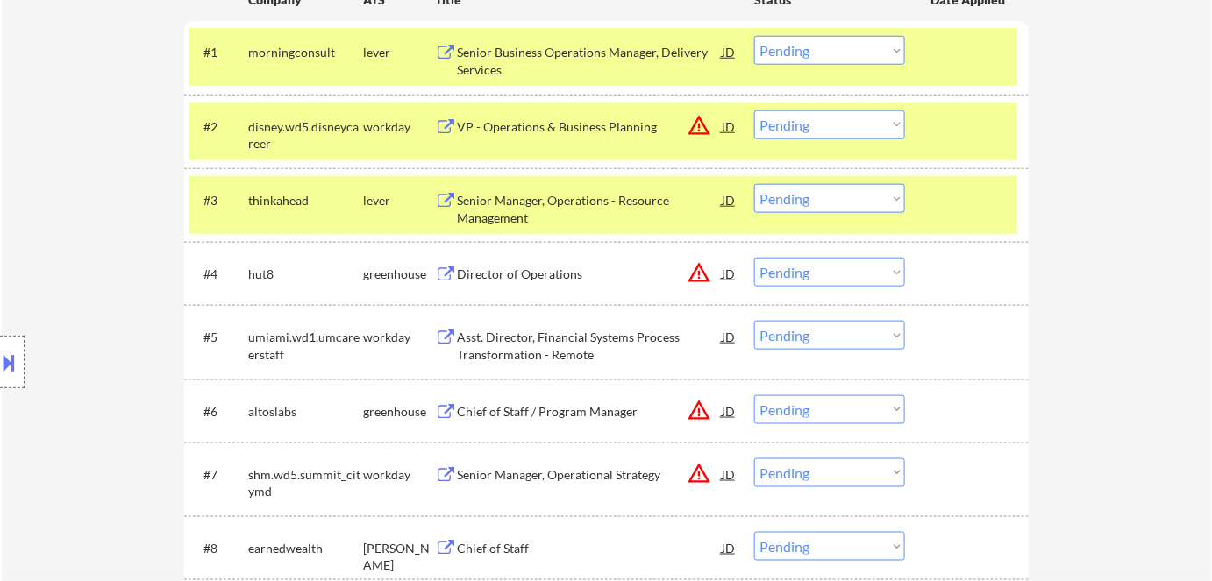
click at [702, 268] on button "warning_amber" at bounding box center [699, 272] width 25 height 25
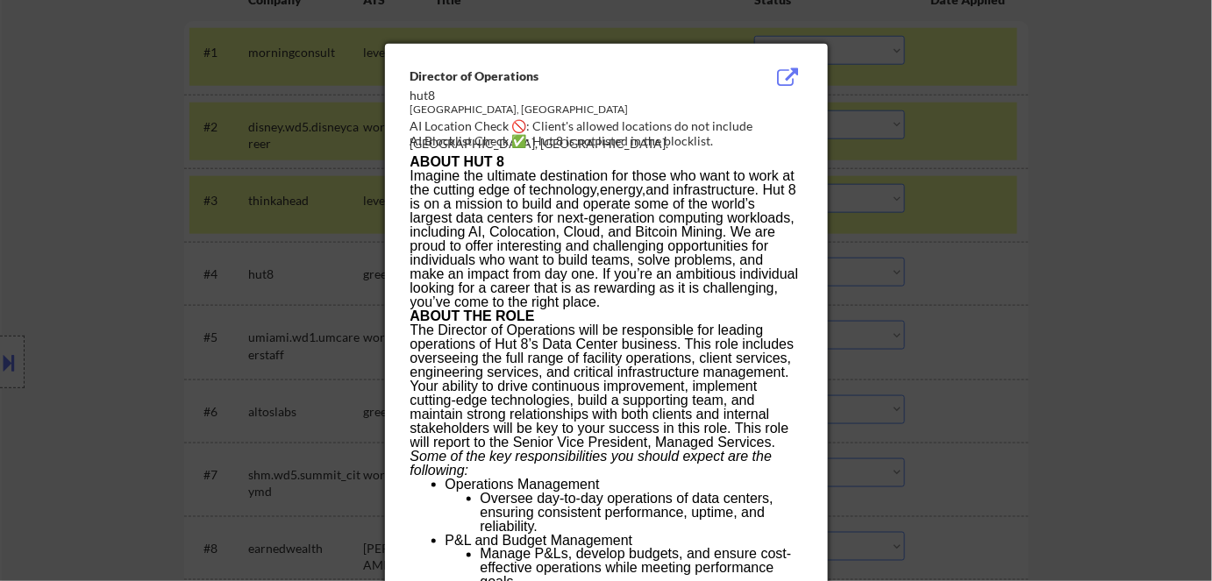
click at [990, 271] on div at bounding box center [606, 290] width 1212 height 581
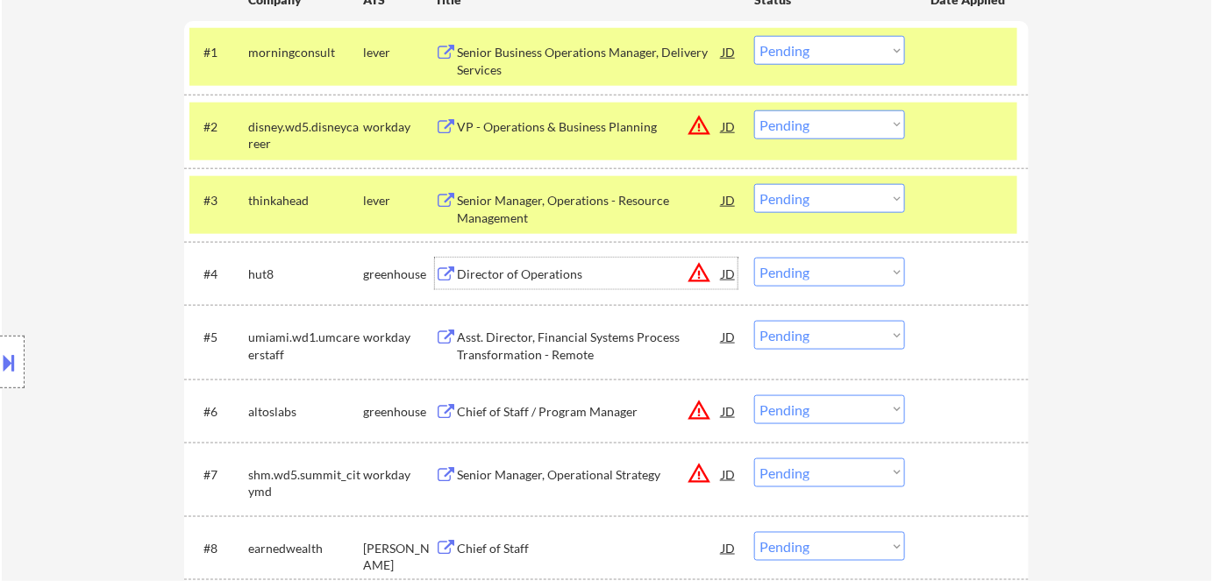
click at [488, 274] on div "Director of Operations" at bounding box center [589, 275] width 265 height 18
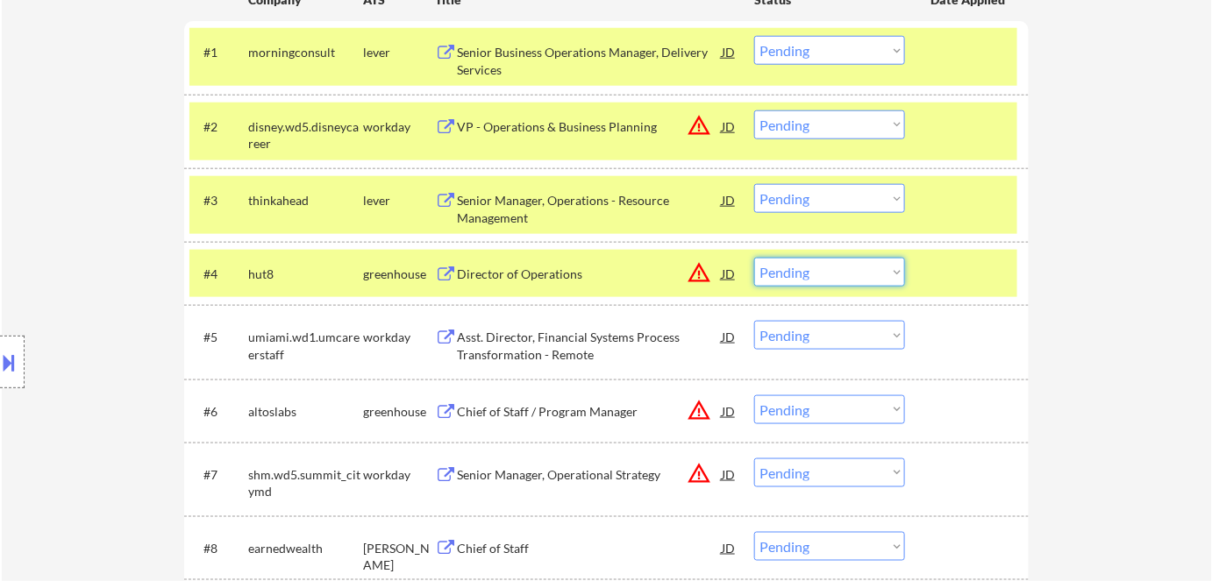
click at [802, 275] on select "Choose an option... Pending Applied Excluded (Questions) Excluded (Expired) Exc…" at bounding box center [829, 272] width 151 height 29
click at [754, 258] on select "Choose an option... Pending Applied Excluded (Questions) Excluded (Expired) Exc…" at bounding box center [829, 272] width 151 height 29
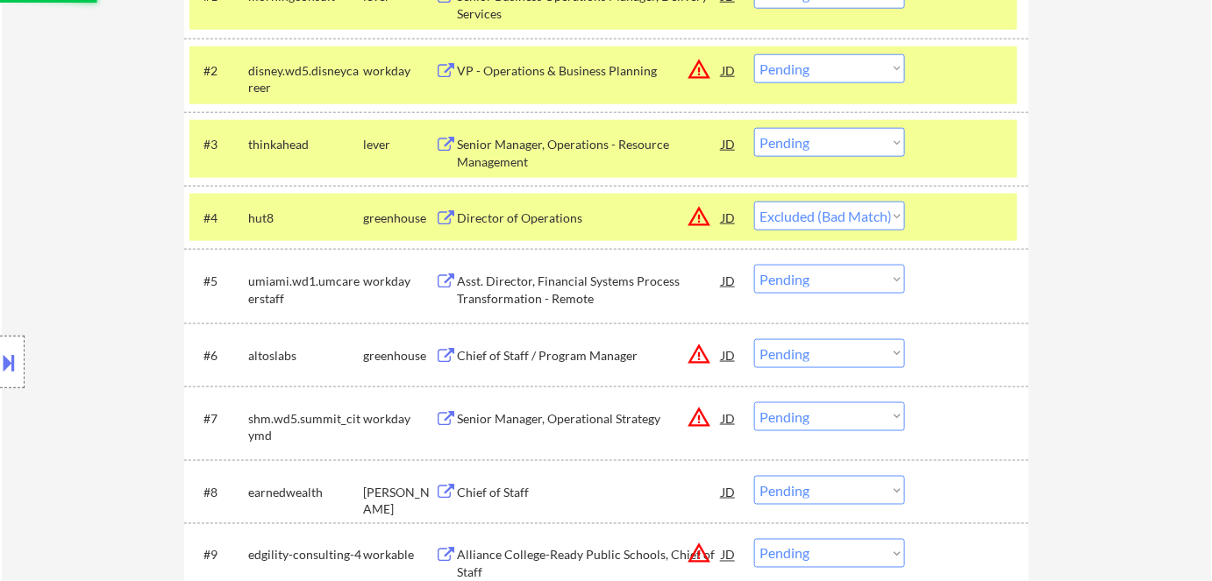
scroll to position [638, 0]
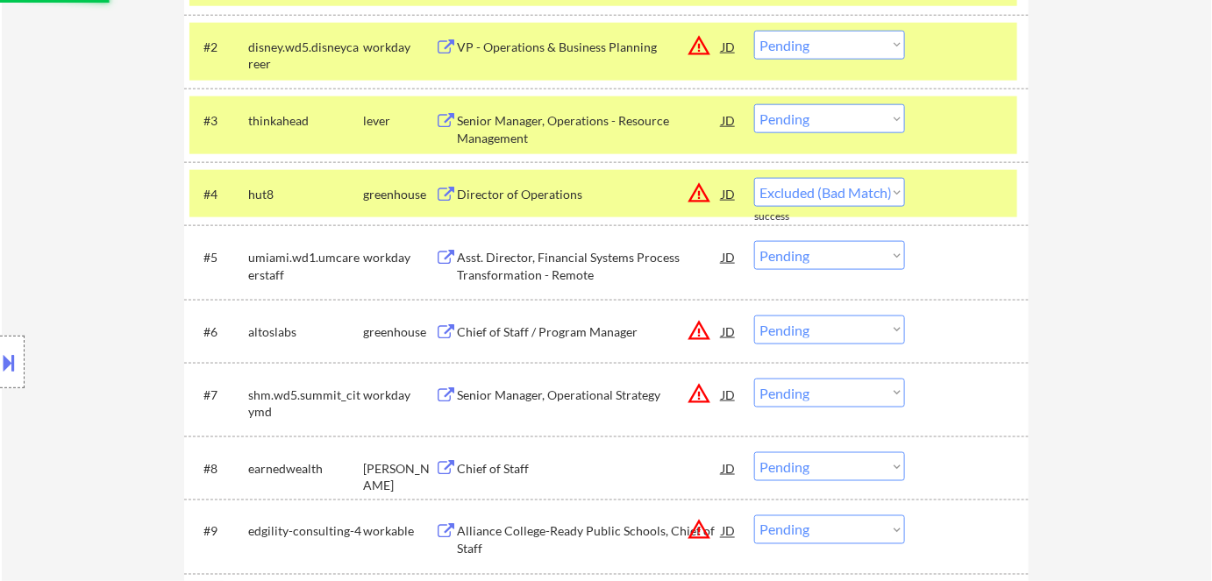
select select ""pending""
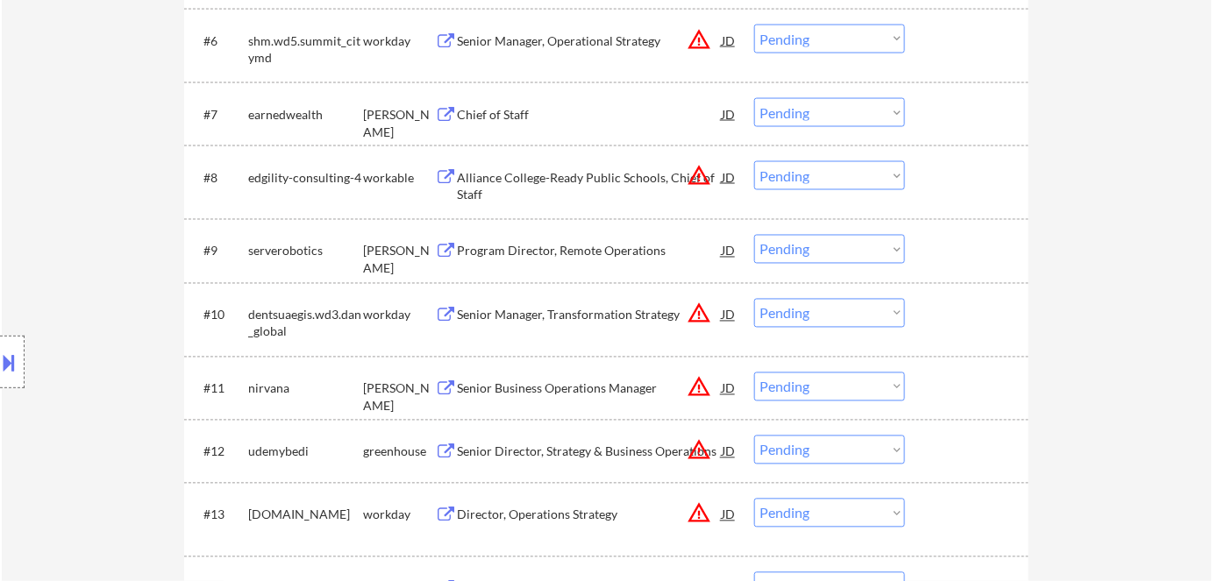
scroll to position [956, 0]
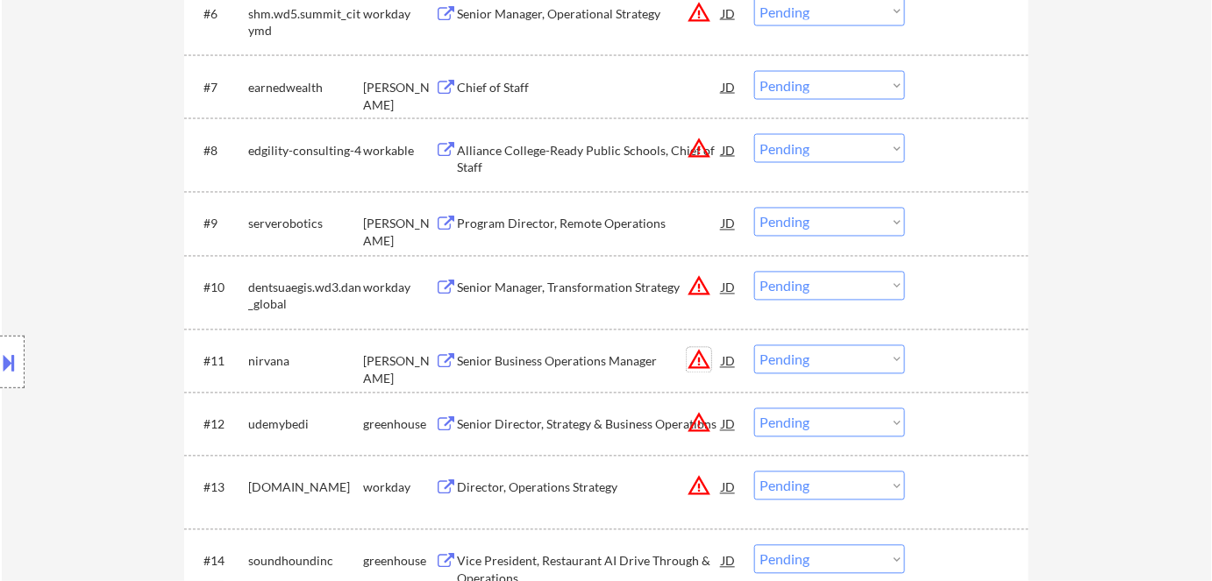
click at [699, 353] on button "warning_amber" at bounding box center [699, 360] width 25 height 25
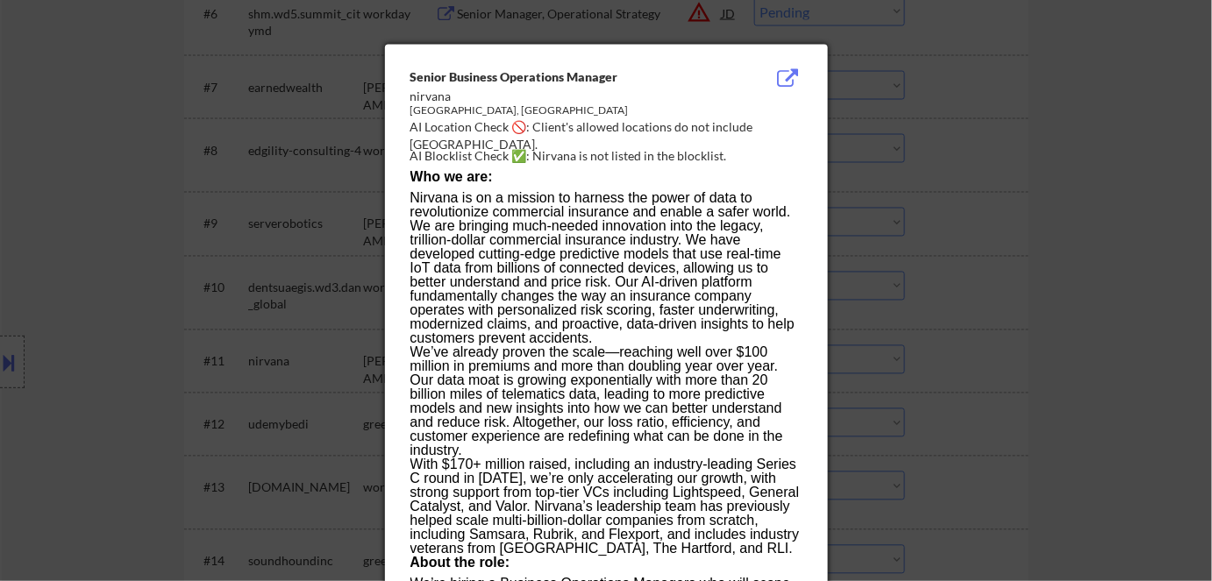
click at [1052, 309] on div at bounding box center [606, 290] width 1212 height 581
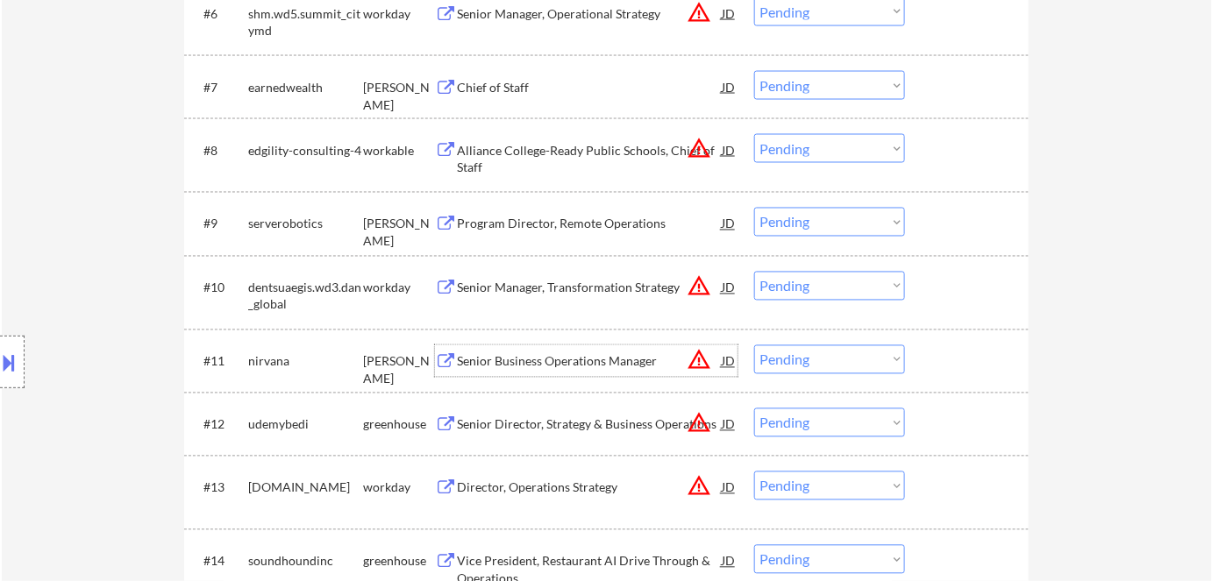
click at [626, 356] on div "Senior Business Operations Manager" at bounding box center [589, 362] width 265 height 18
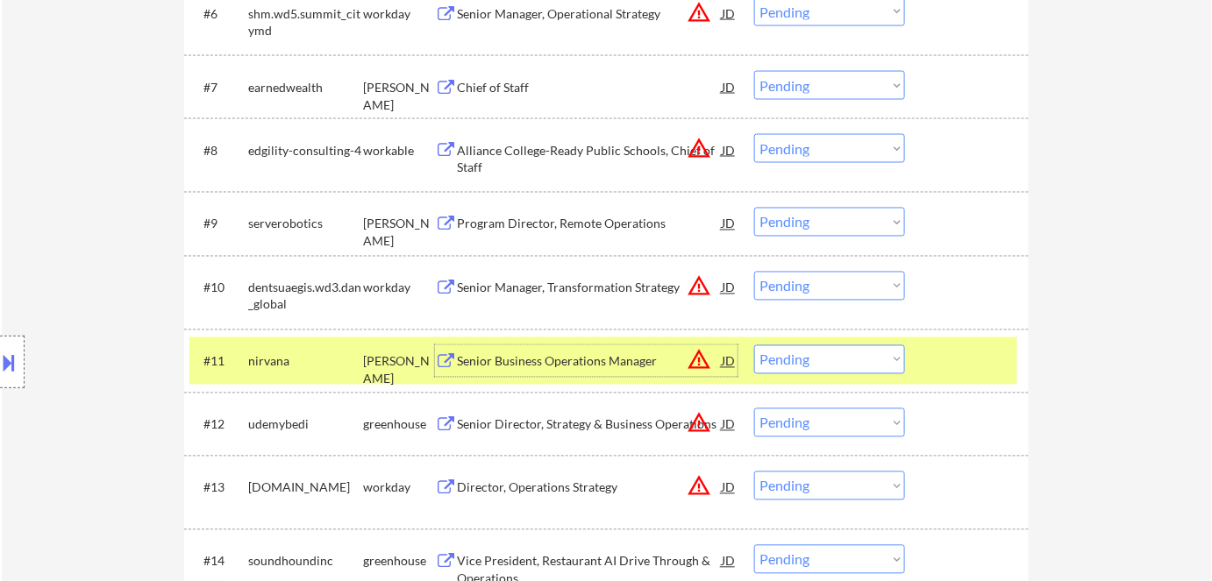
drag, startPoint x: 7, startPoint y: 360, endPoint x: 8, endPoint y: 370, distance: 9.7
click at [8, 370] on button at bounding box center [9, 362] width 19 height 29
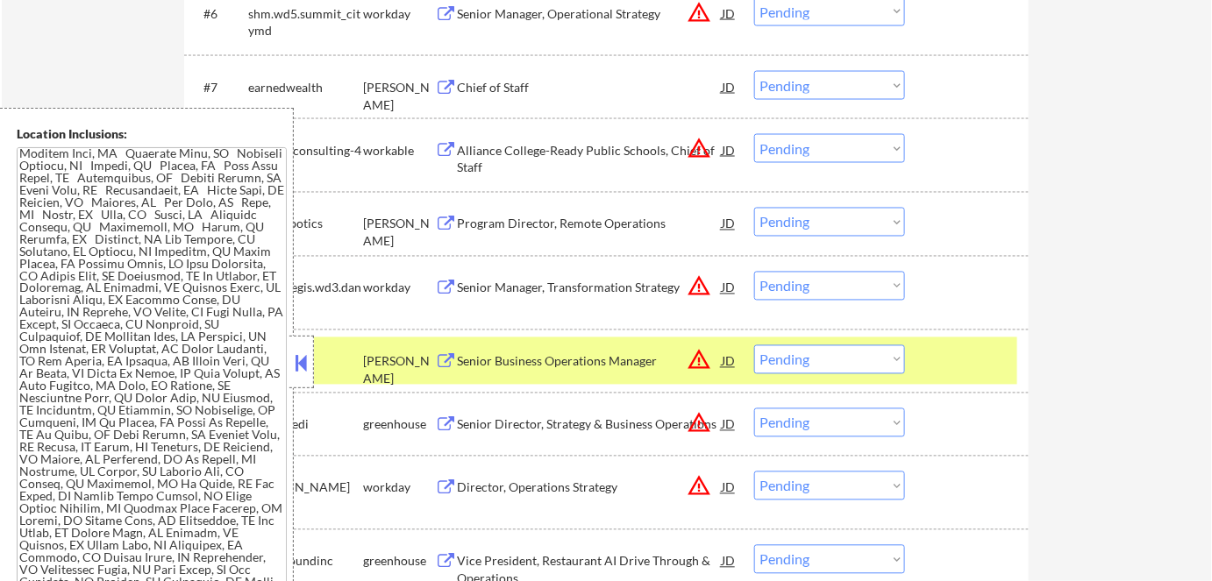
scroll to position [1316, 0]
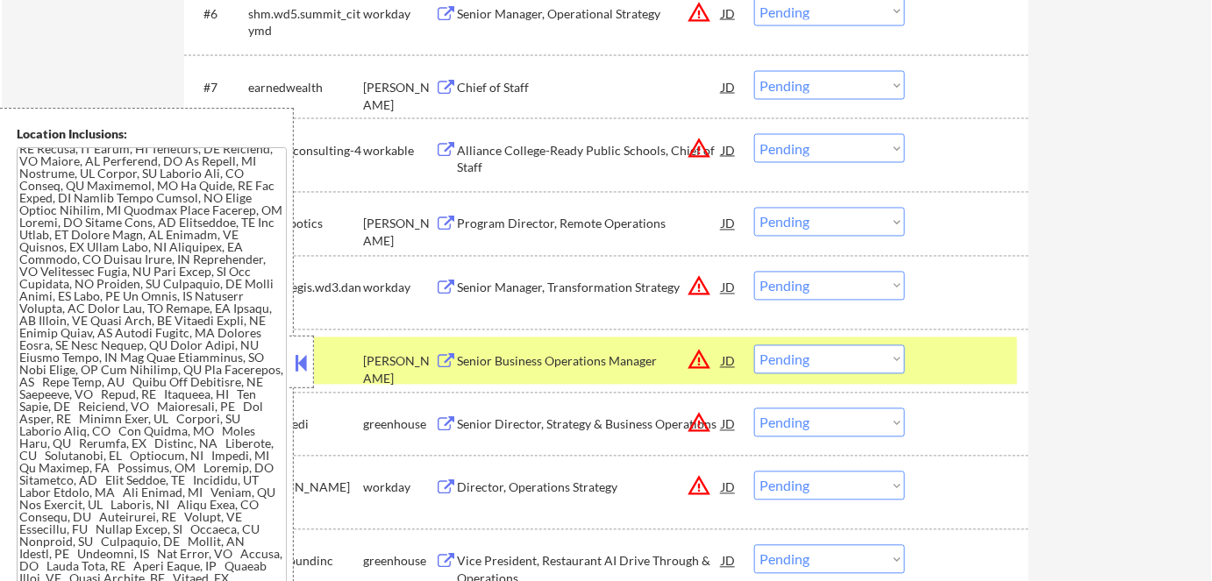
click at [300, 358] on button at bounding box center [301, 363] width 19 height 26
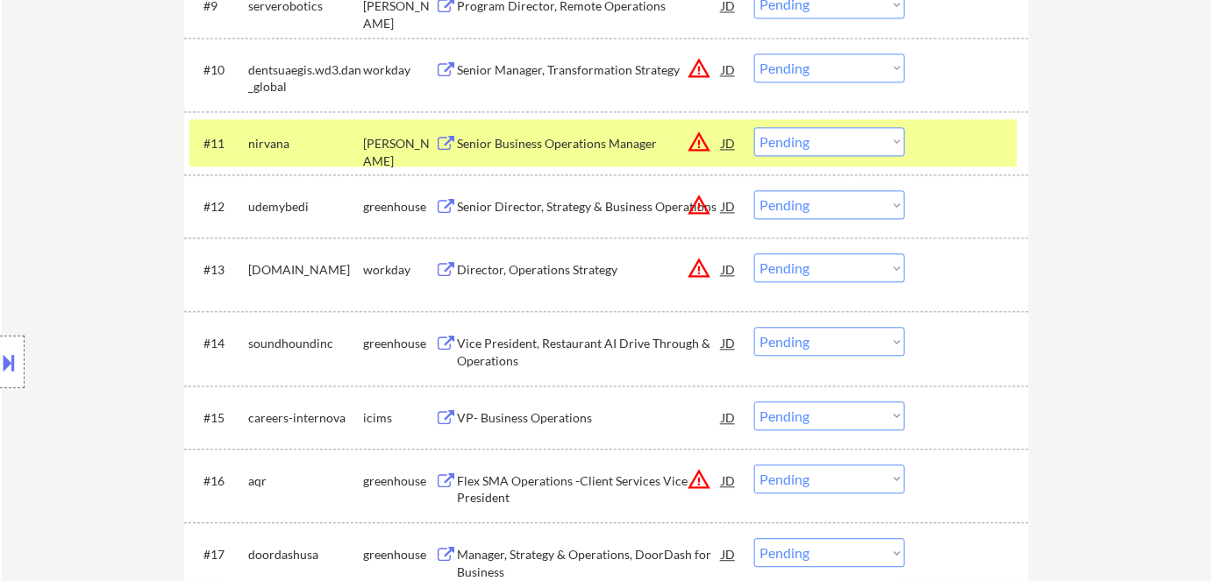
scroll to position [1195, 0]
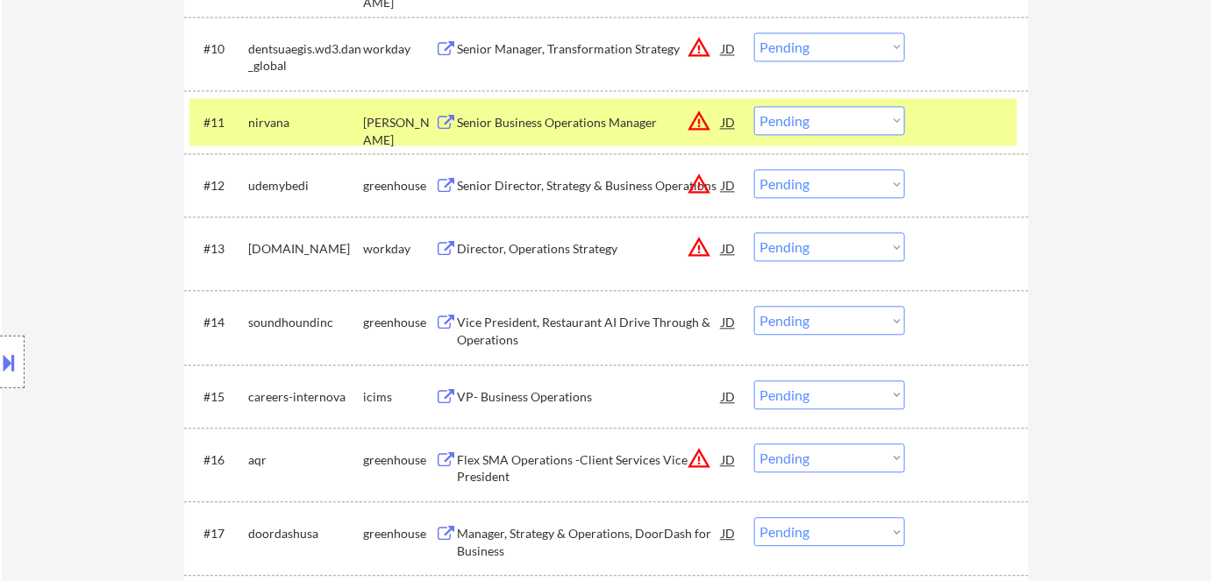
click at [846, 118] on select "Choose an option... Pending Applied Excluded (Questions) Excluded (Expired) Exc…" at bounding box center [829, 120] width 151 height 29
click at [754, 106] on select "Choose an option... Pending Applied Excluded (Questions) Excluded (Expired) Exc…" at bounding box center [829, 120] width 151 height 29
select select ""pending""
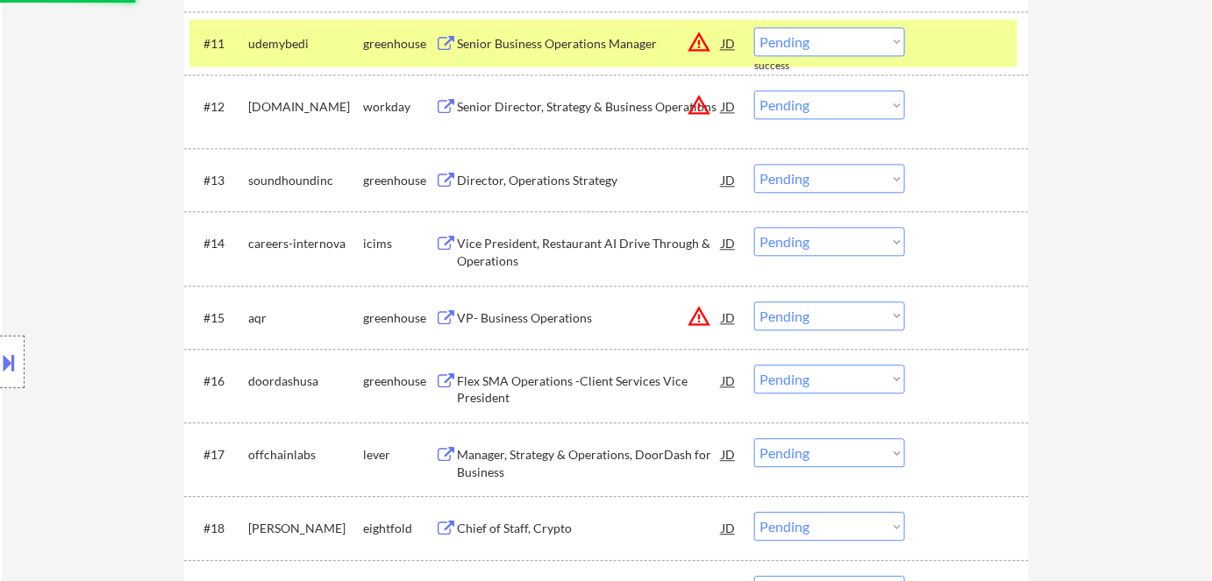
scroll to position [1355, 0]
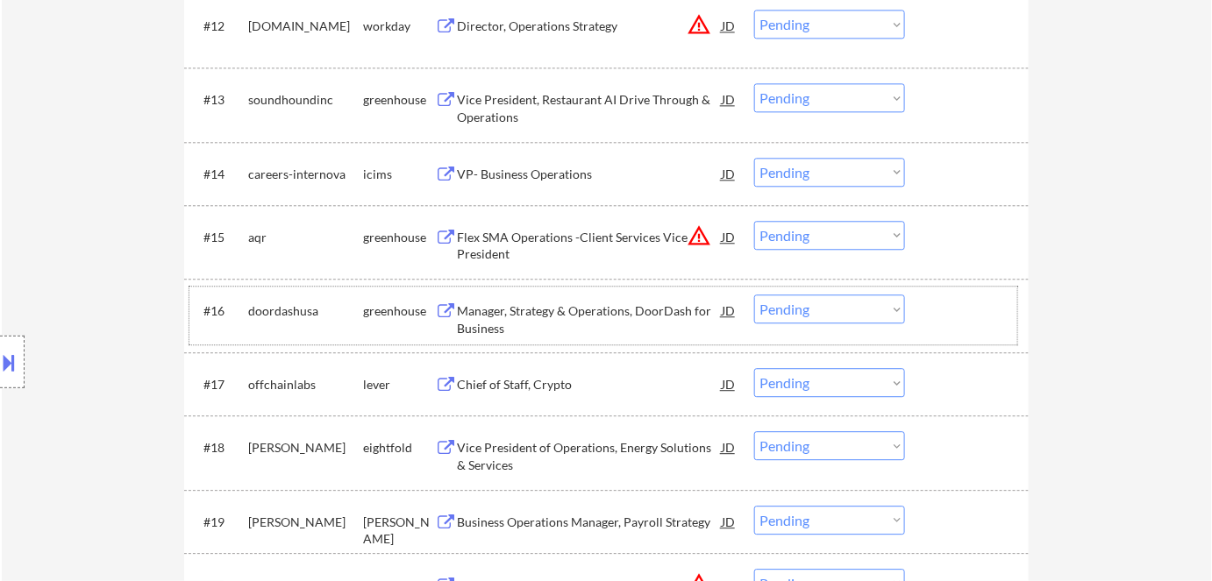
click at [495, 337] on div "#16 doordashusa greenhouse Manager, Strategy & Operations, DoorDash for Busines…" at bounding box center [603, 316] width 828 height 58
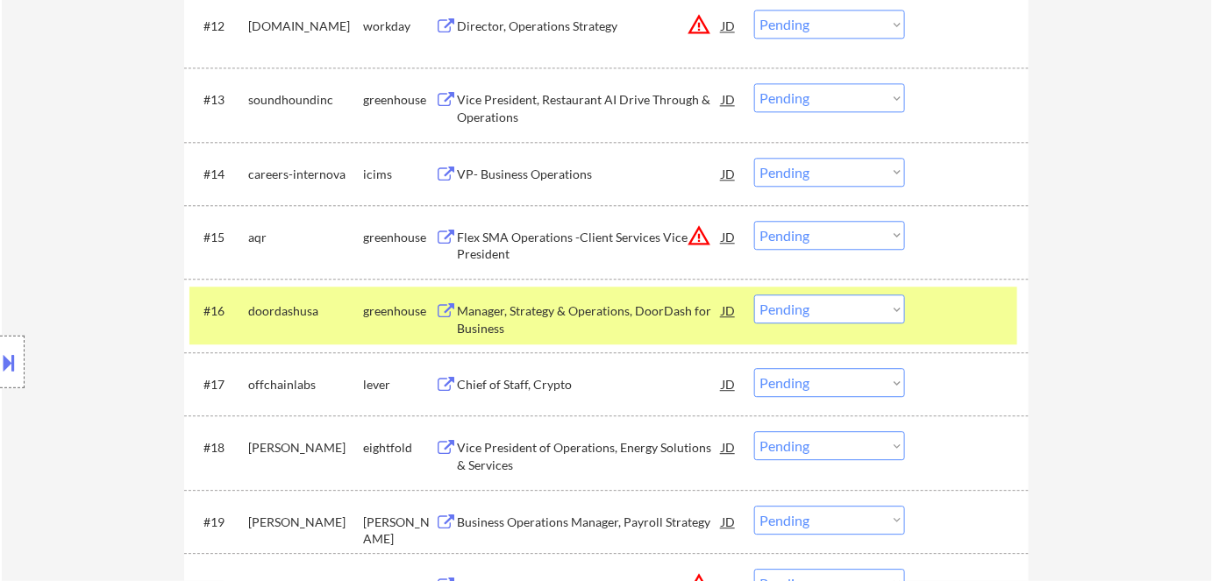
click at [491, 325] on div "Manager, Strategy & Operations, DoorDash for Business" at bounding box center [589, 320] width 265 height 34
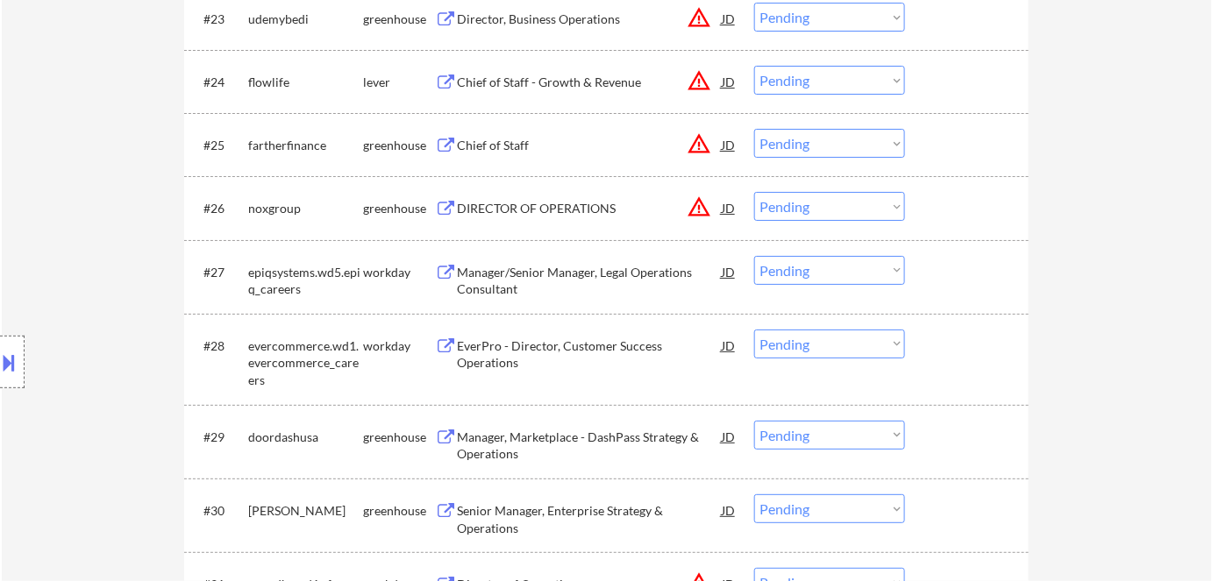
scroll to position [2152, 0]
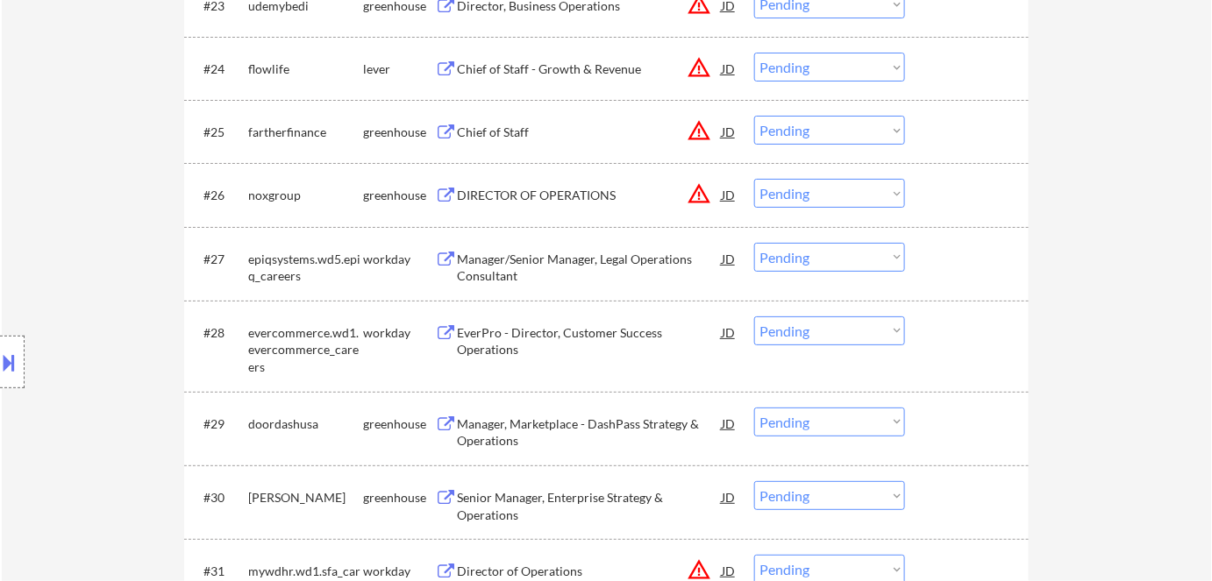
click at [700, 71] on button "warning_amber" at bounding box center [699, 67] width 25 height 25
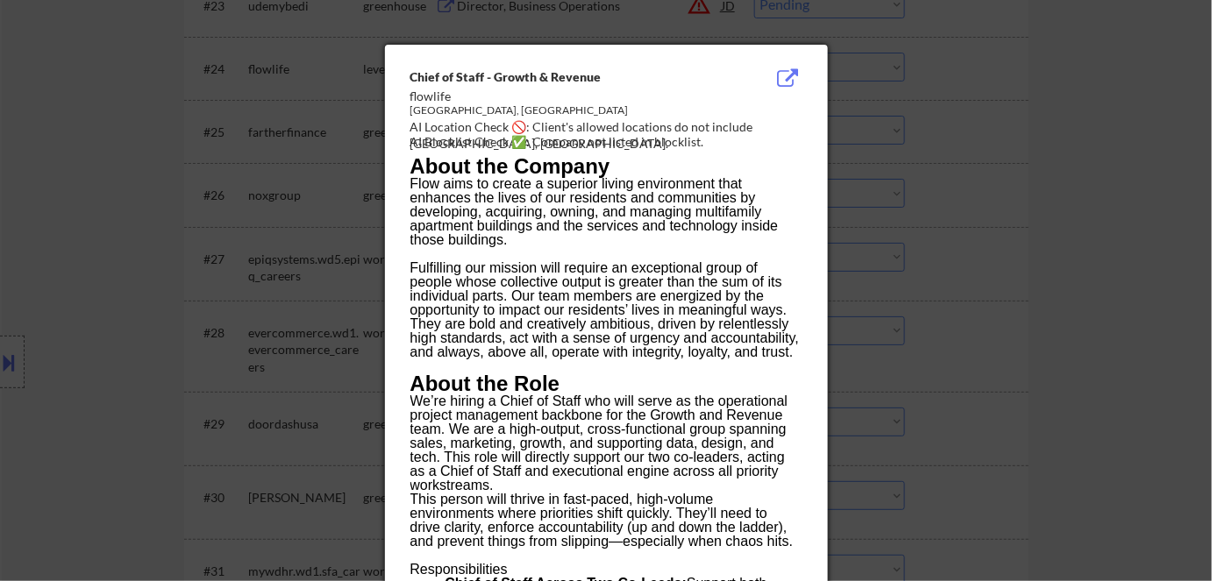
click at [1041, 232] on div at bounding box center [606, 290] width 1212 height 581
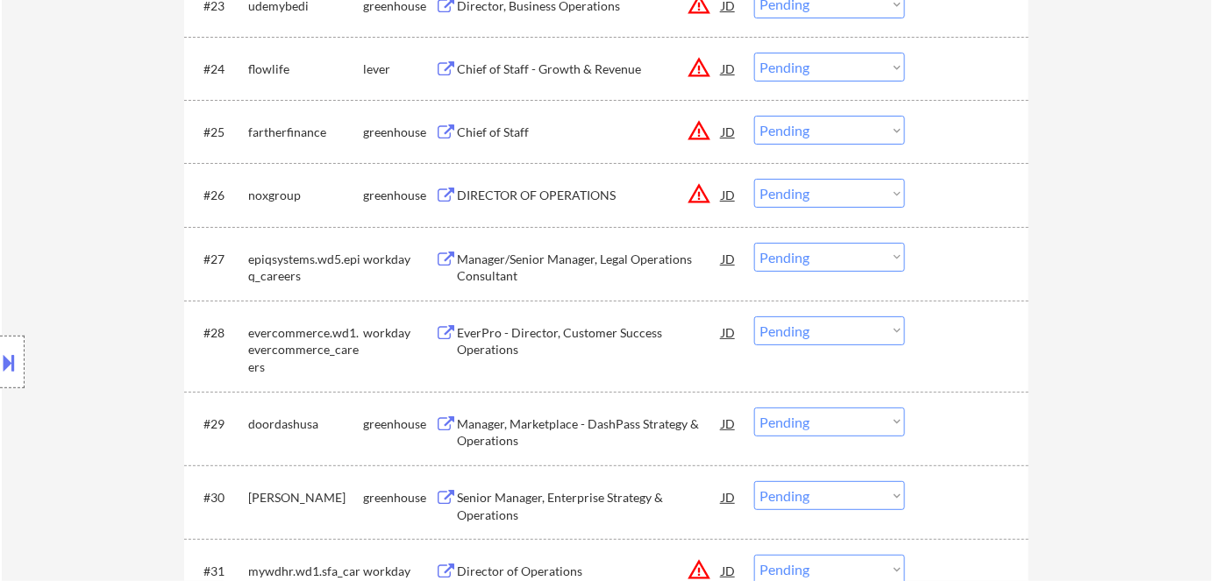
click at [531, 68] on div "Chief of Staff - Growth & Revenue" at bounding box center [589, 70] width 265 height 18
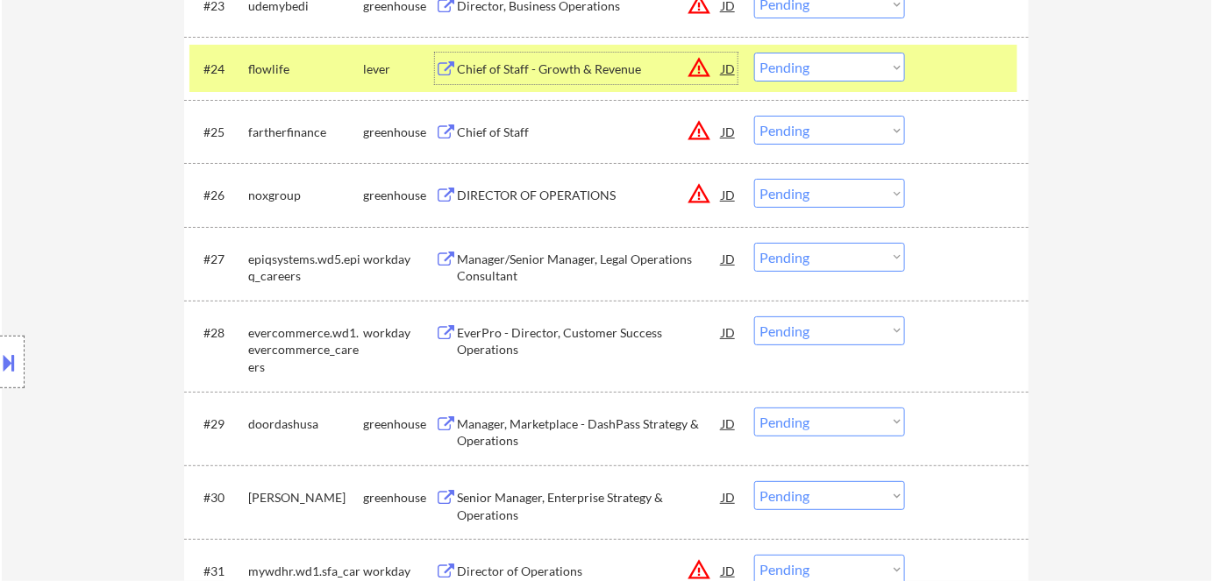
click at [12, 349] on button at bounding box center [9, 362] width 19 height 29
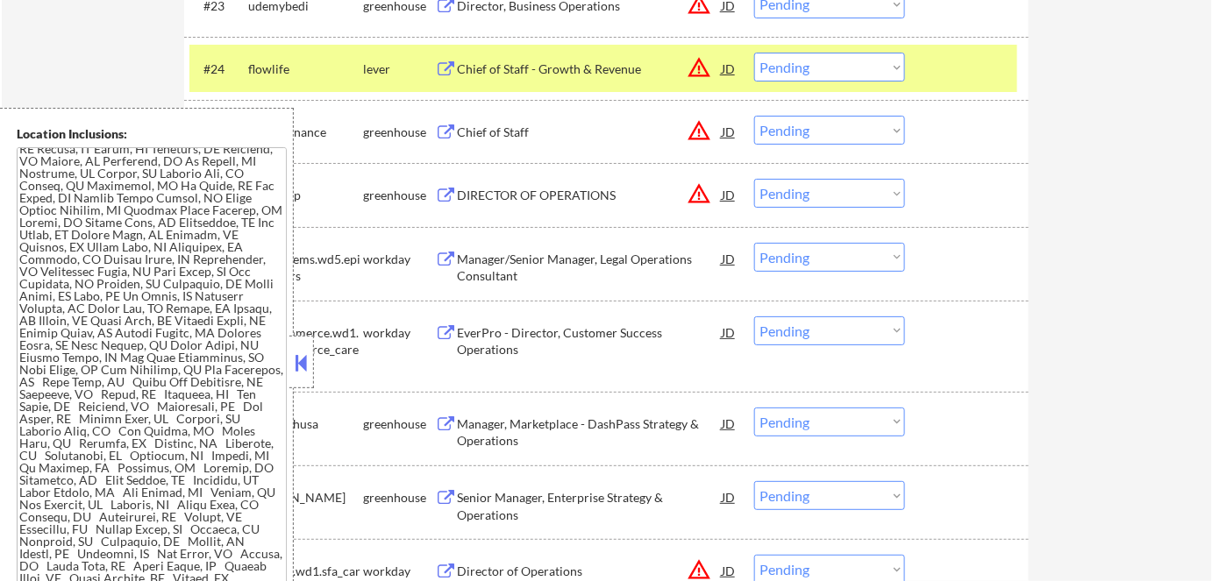
click at [13, 345] on div "Location Inclusions:" at bounding box center [147, 362] width 294 height 509
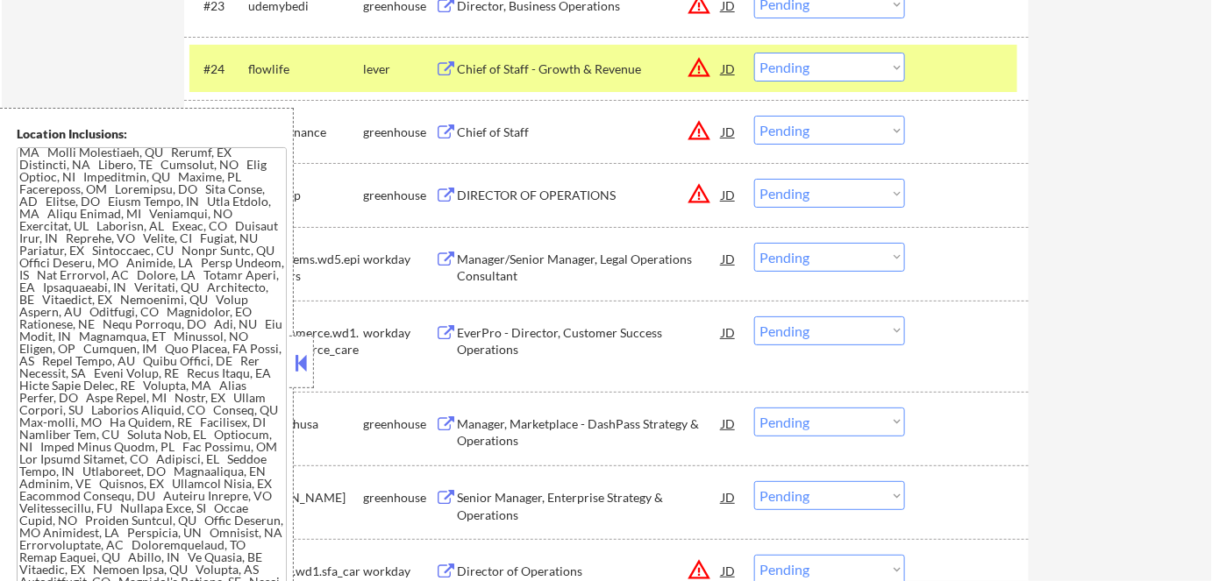
click at [308, 359] on button at bounding box center [301, 363] width 19 height 26
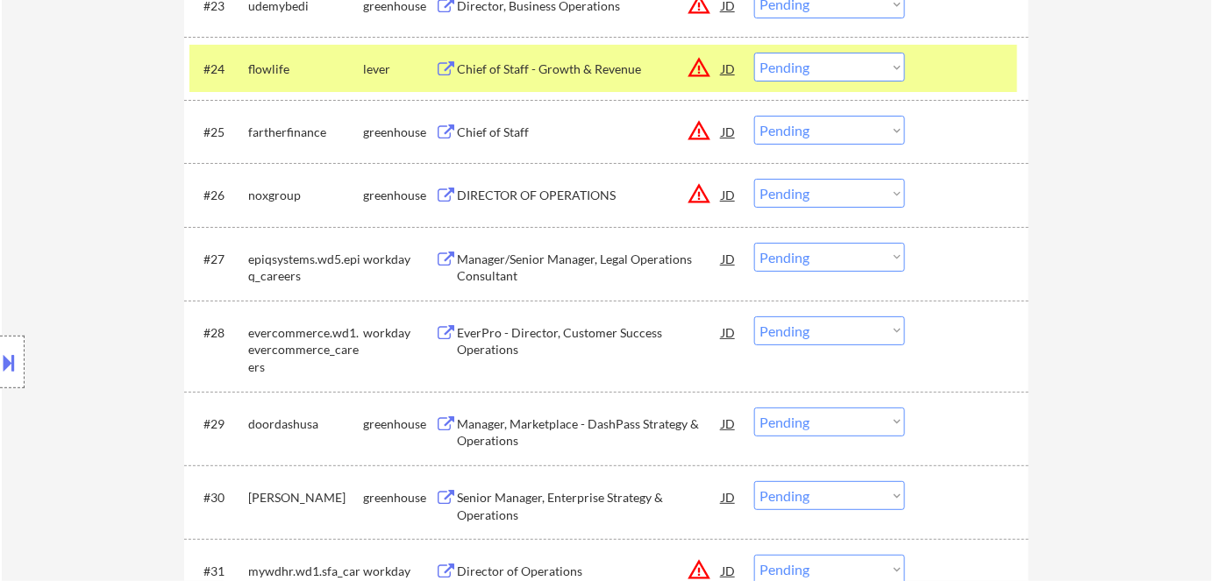
click at [851, 61] on select "Choose an option... Pending Applied Excluded (Questions) Excluded (Expired) Exc…" at bounding box center [829, 67] width 151 height 29
click at [754, 53] on select "Choose an option... Pending Applied Excluded (Questions) Excluded (Expired) Exc…" at bounding box center [829, 67] width 151 height 29
select select ""pending""
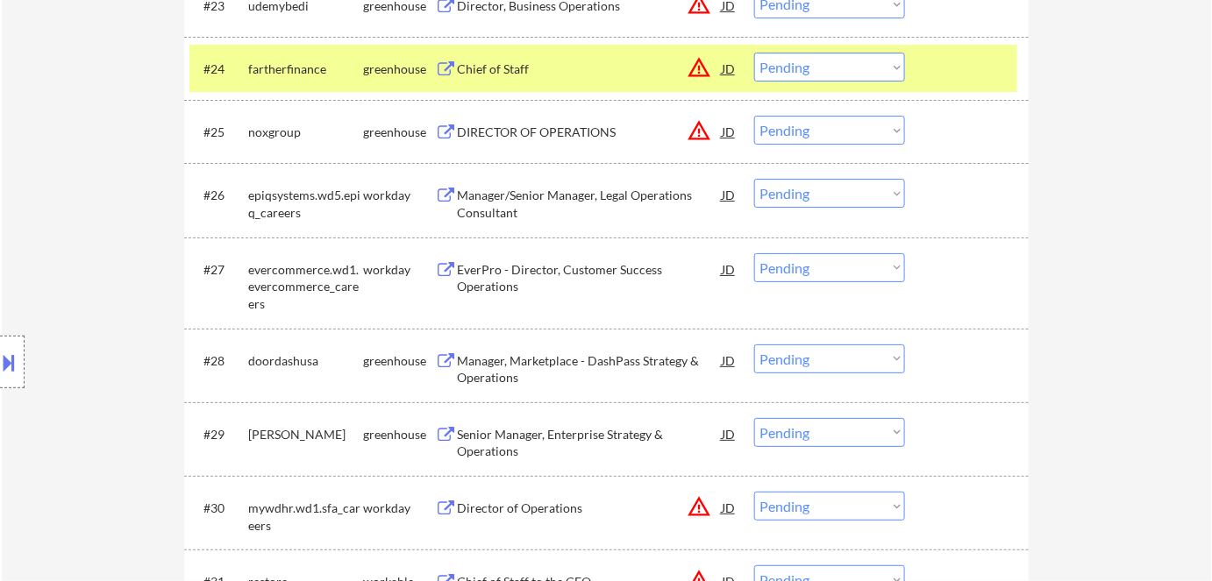
click at [695, 127] on button "warning_amber" at bounding box center [699, 130] width 25 height 25
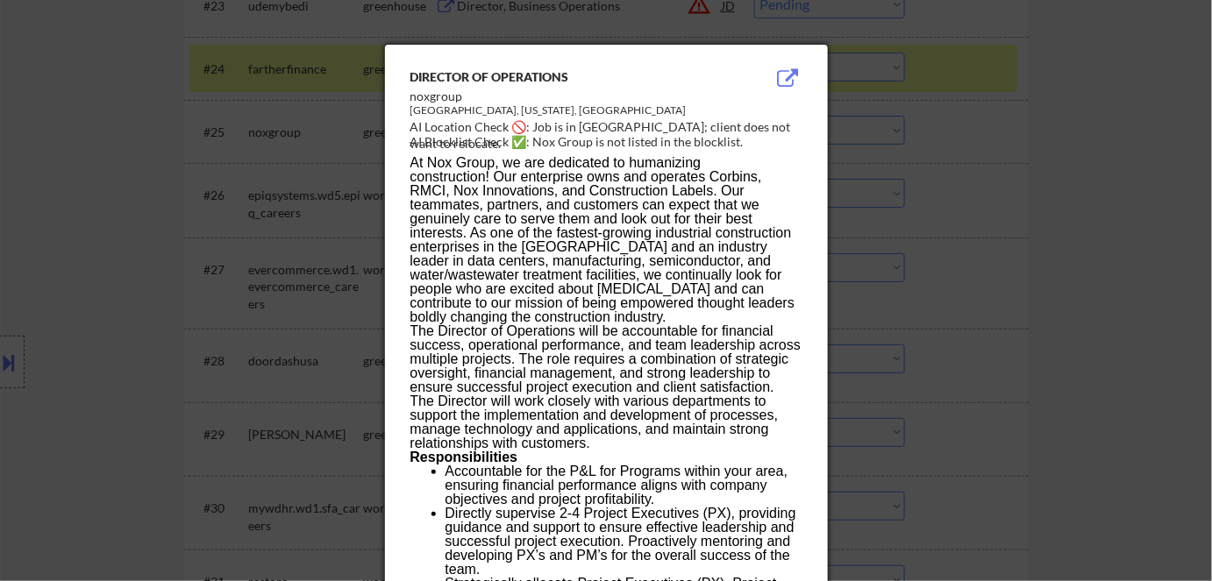
click at [1040, 203] on div at bounding box center [606, 290] width 1212 height 581
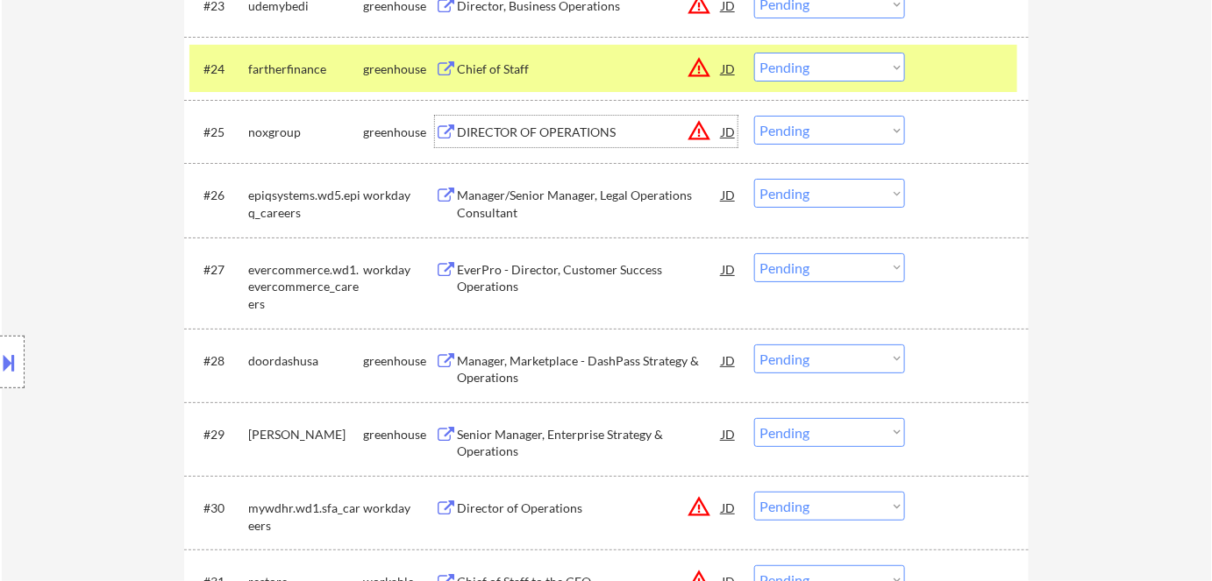
click at [551, 132] on div "DIRECTOR OF OPERATIONS" at bounding box center [589, 133] width 265 height 18
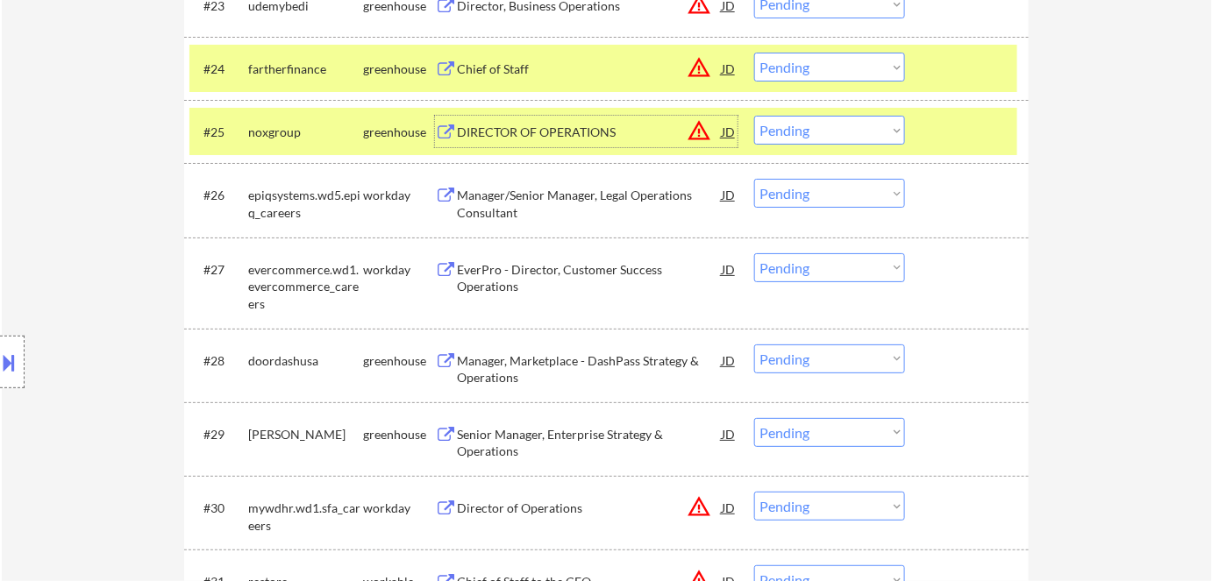
click at [4, 354] on button at bounding box center [9, 362] width 19 height 29
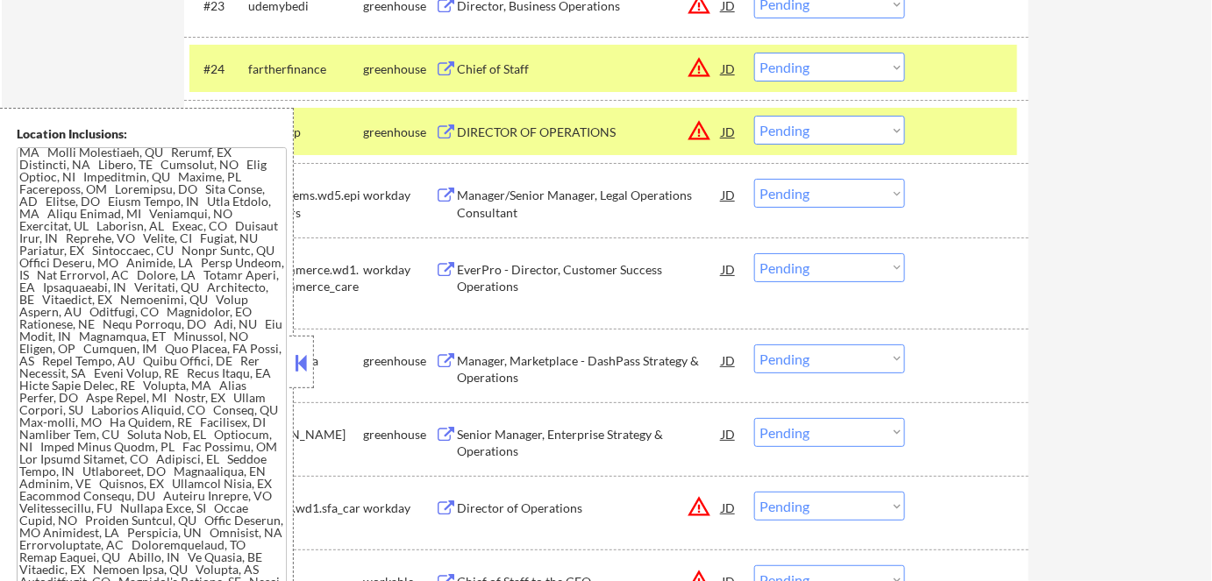
scroll to position [788, 0]
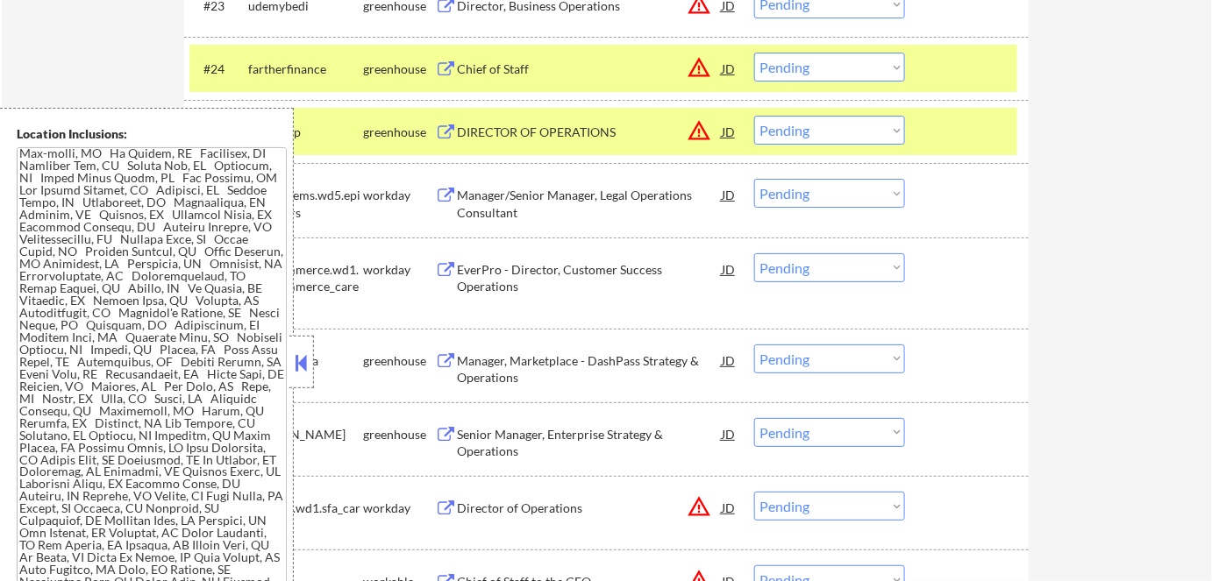
click at [287, 372] on div "Location Inclusions:" at bounding box center [147, 362] width 294 height 509
click at [301, 370] on button at bounding box center [301, 363] width 19 height 26
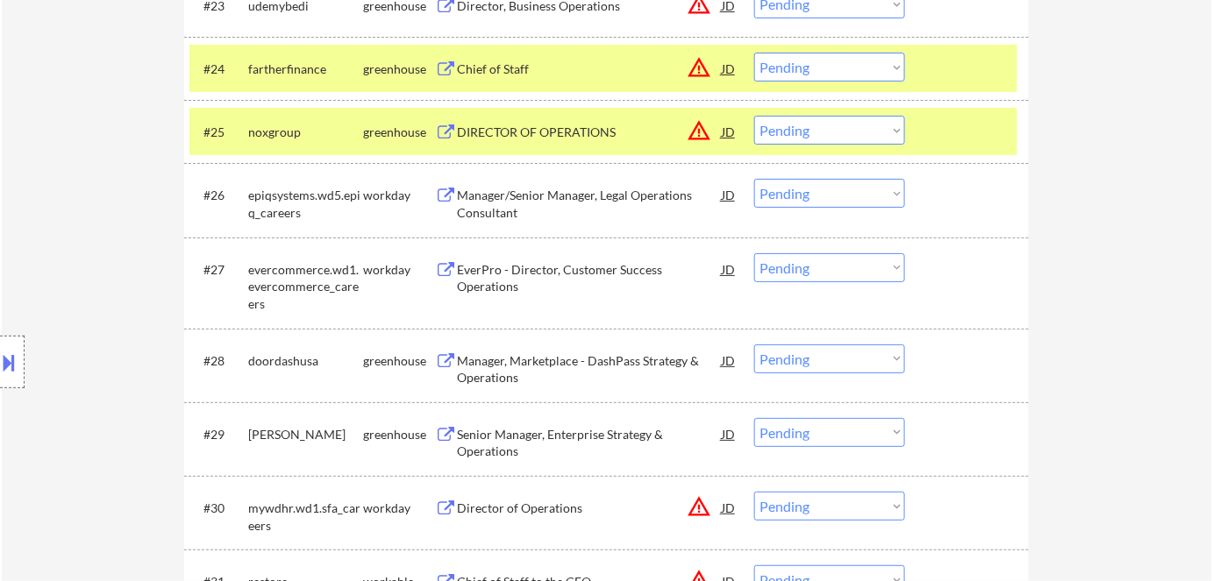
click at [858, 132] on select "Choose an option... Pending Applied Excluded (Questions) Excluded (Expired) Exc…" at bounding box center [829, 130] width 151 height 29
click at [754, 116] on select "Choose an option... Pending Applied Excluded (Questions) Excluded (Expired) Exc…" at bounding box center [829, 130] width 151 height 29
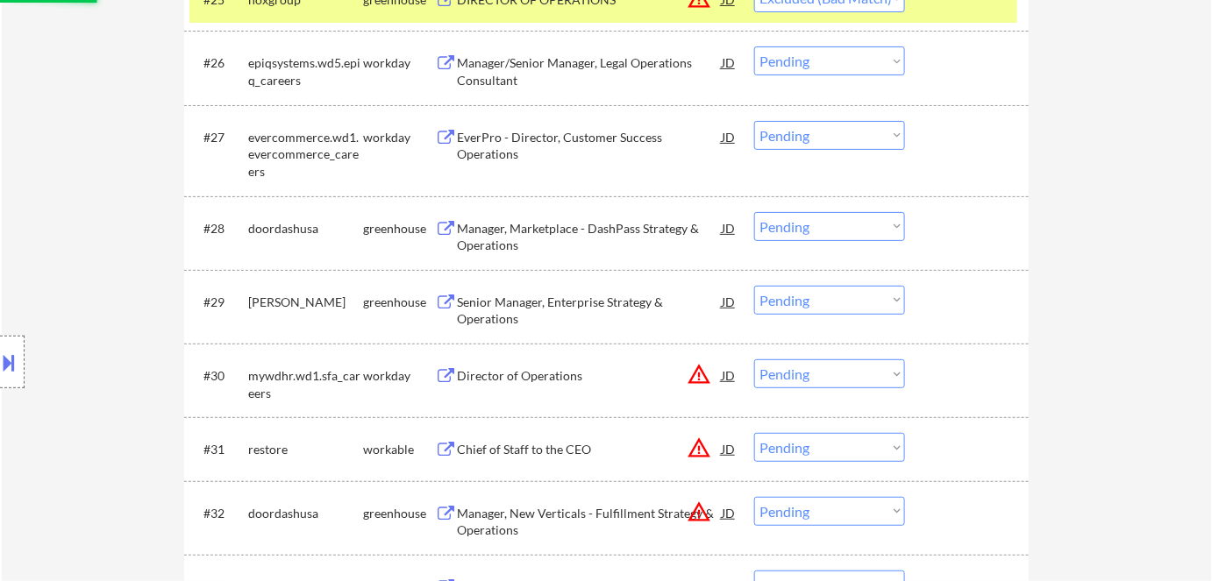
scroll to position [2312, 0]
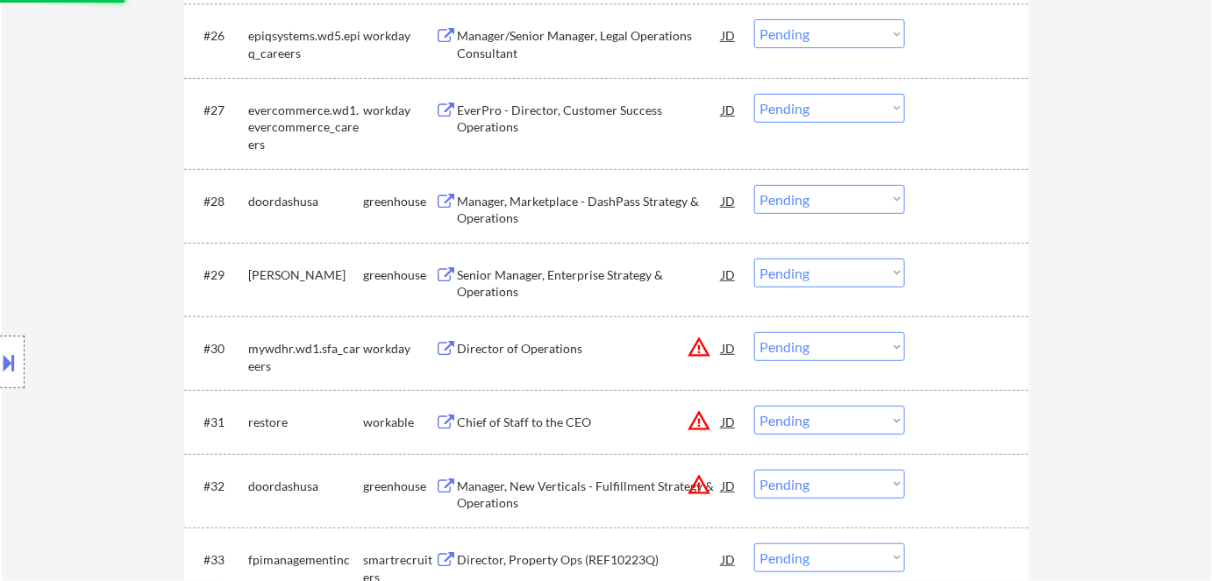
select select ""pending""
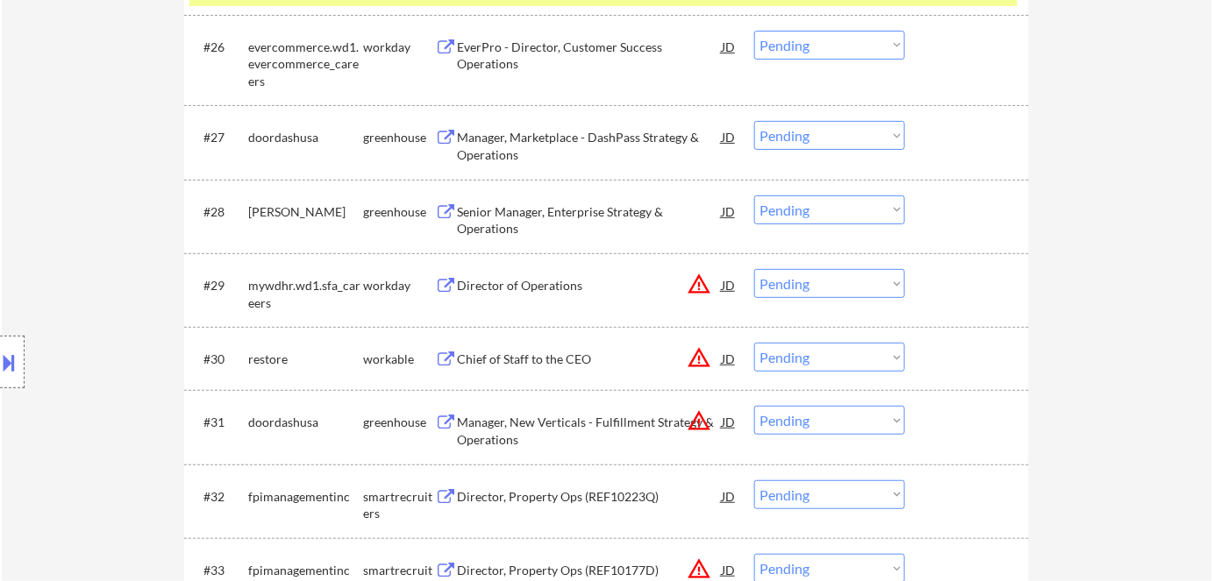
click at [505, 217] on div "Senior Manager, Enterprise Strategy & Operations" at bounding box center [589, 220] width 265 height 34
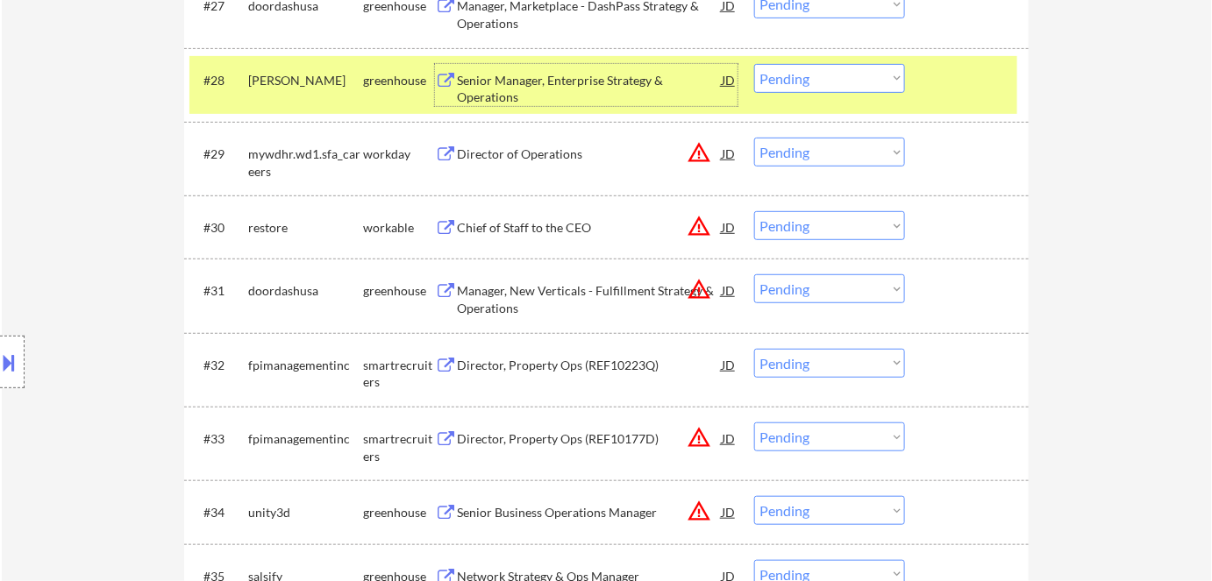
scroll to position [2471, 0]
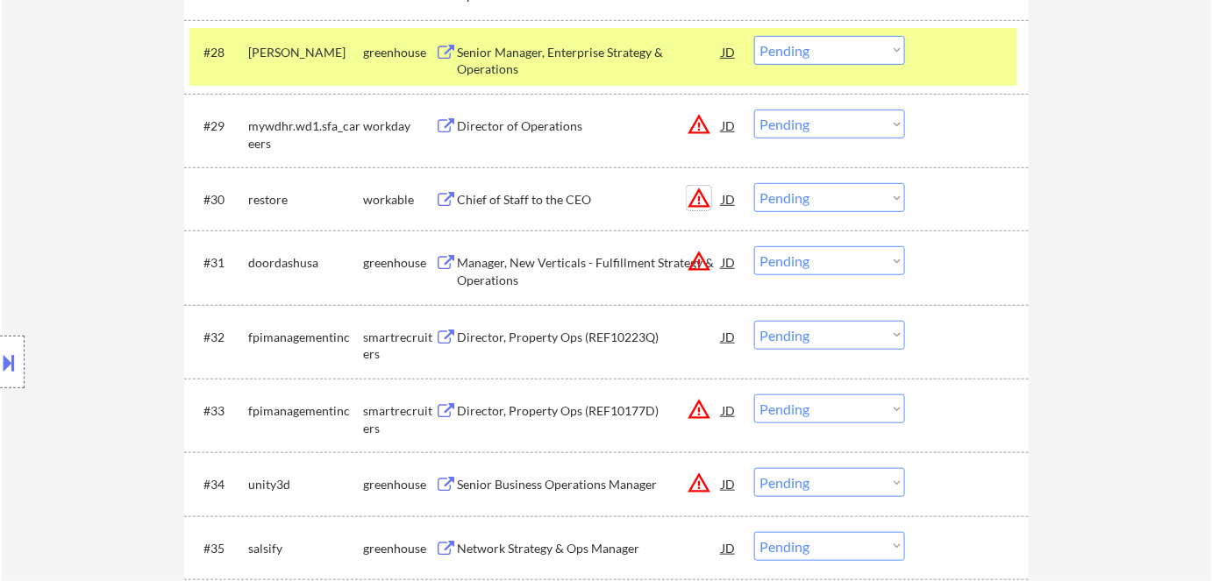
click at [702, 192] on button "warning_amber" at bounding box center [699, 198] width 25 height 25
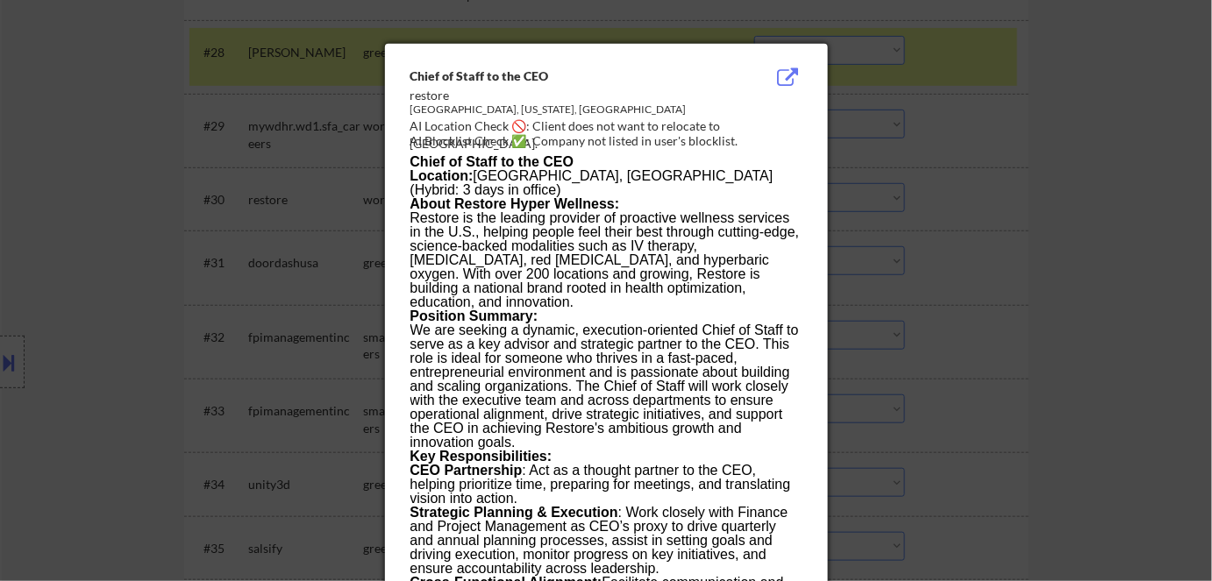
click at [1007, 299] on div at bounding box center [606, 290] width 1212 height 581
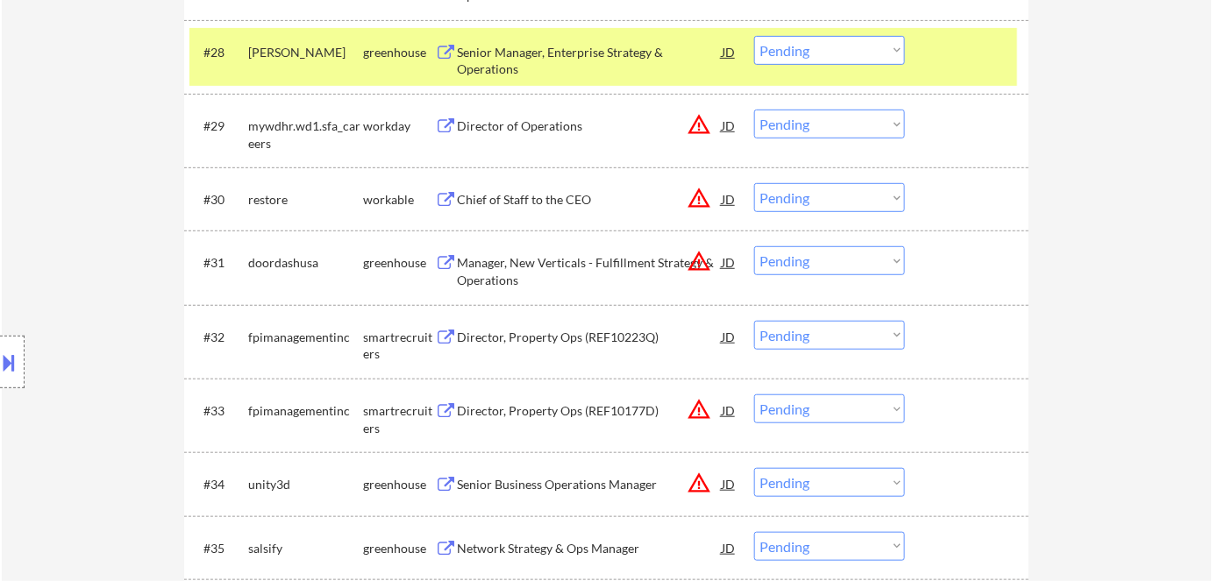
click at [553, 196] on div "Chief of Staff to the CEO" at bounding box center [589, 200] width 265 height 18
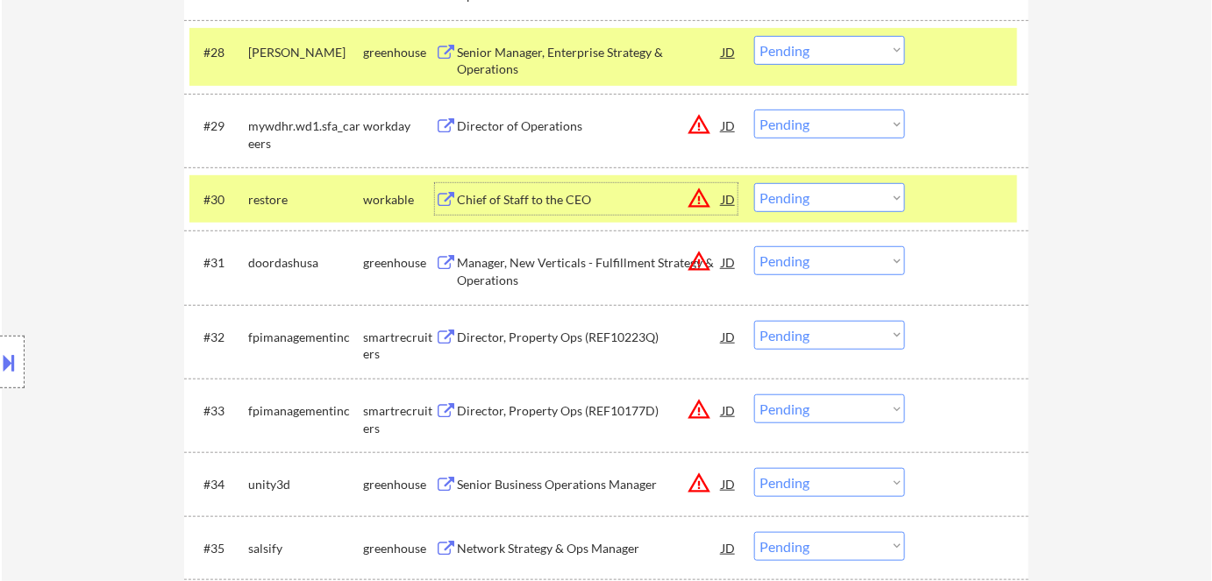
click at [873, 198] on select "Choose an option... Pending Applied Excluded (Questions) Excluded (Expired) Exc…" at bounding box center [829, 197] width 151 height 29
click at [754, 183] on select "Choose an option... Pending Applied Excluded (Questions) Excluded (Expired) Exc…" at bounding box center [829, 197] width 151 height 29
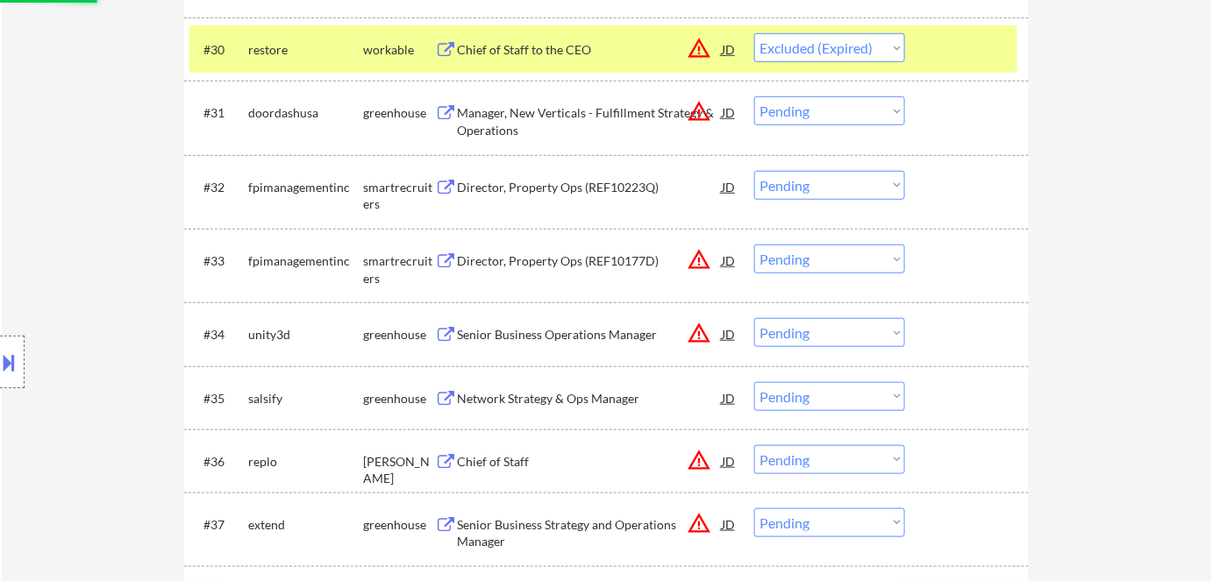
scroll to position [2631, 0]
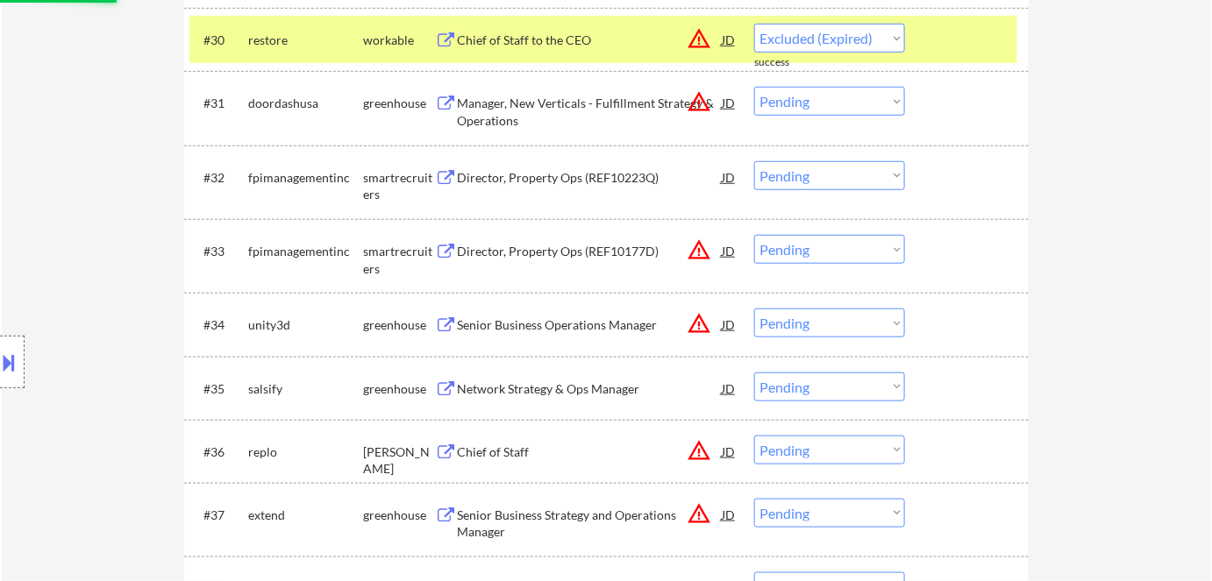
select select ""pending""
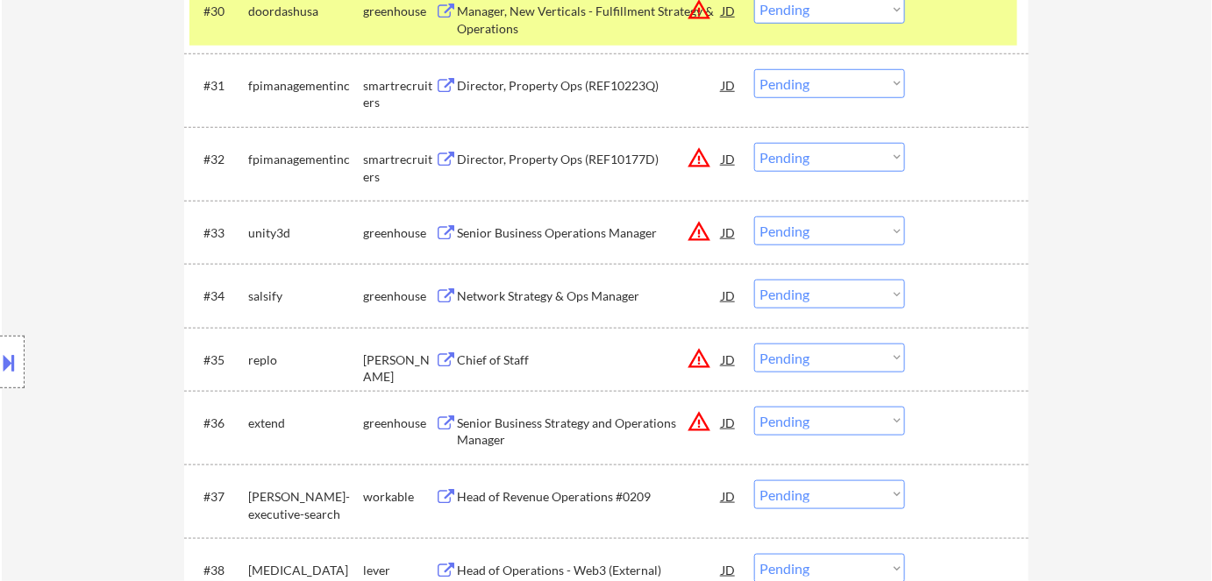
scroll to position [2710, 0]
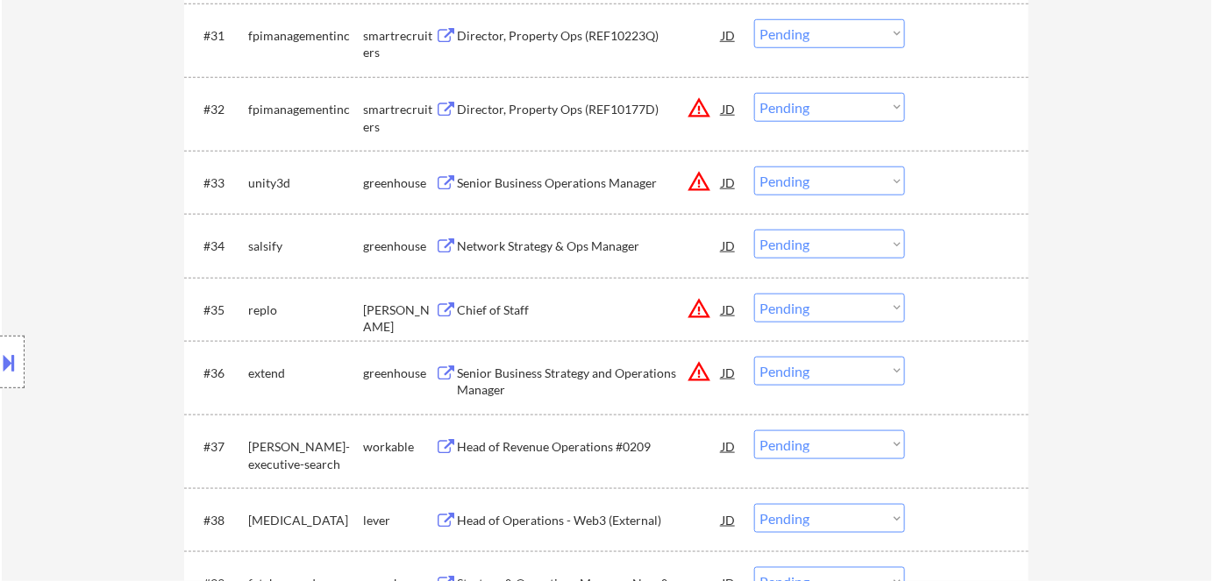
click at [702, 180] on button "warning_amber" at bounding box center [699, 181] width 25 height 25
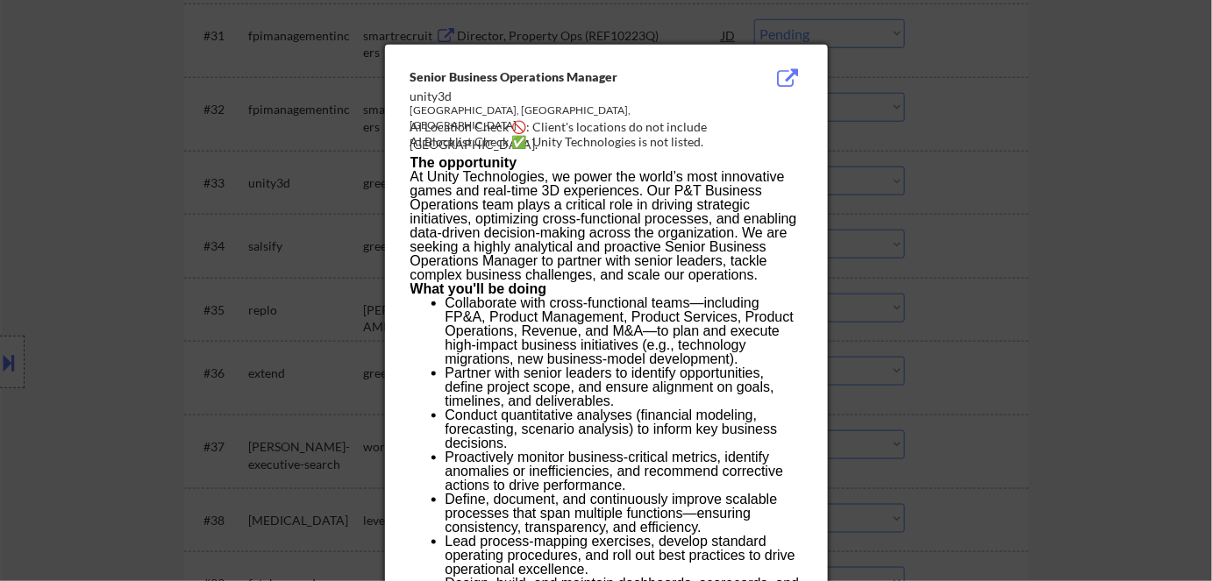
click at [1015, 239] on div at bounding box center [606, 290] width 1212 height 581
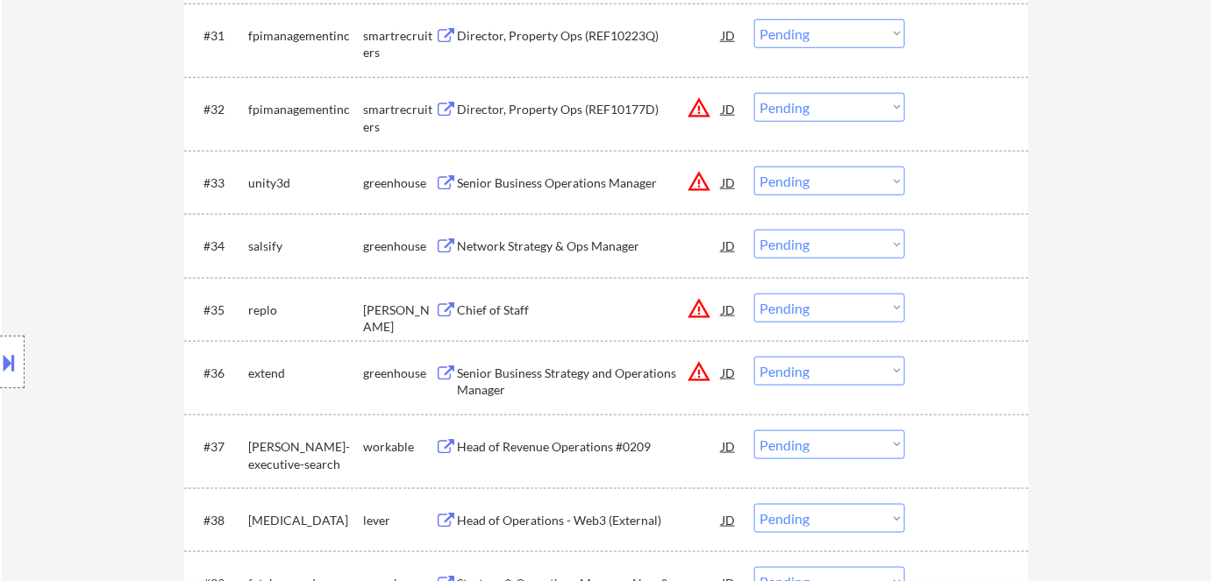
click at [575, 192] on div "Senior Business Operations Manager" at bounding box center [589, 183] width 265 height 32
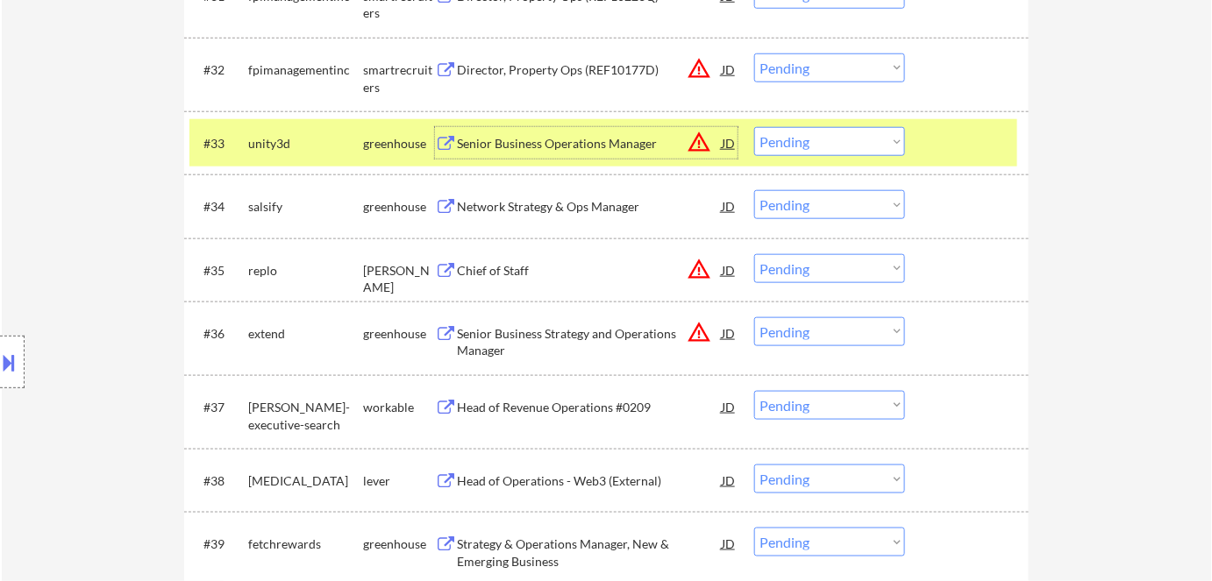
scroll to position [2790, 0]
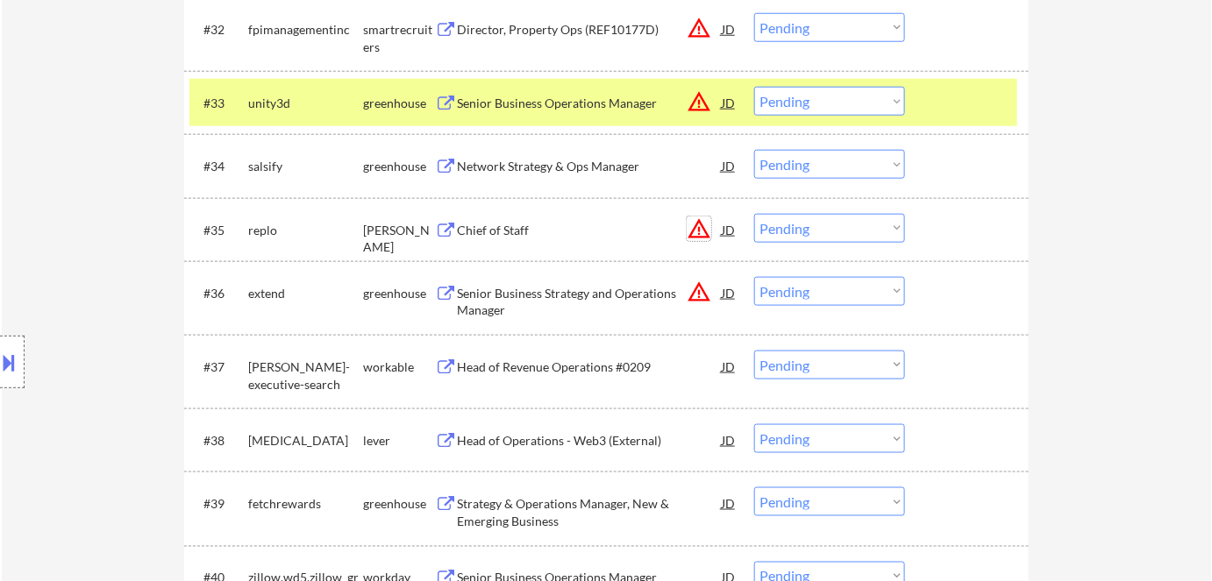
click at [701, 224] on button "warning_amber" at bounding box center [699, 229] width 25 height 25
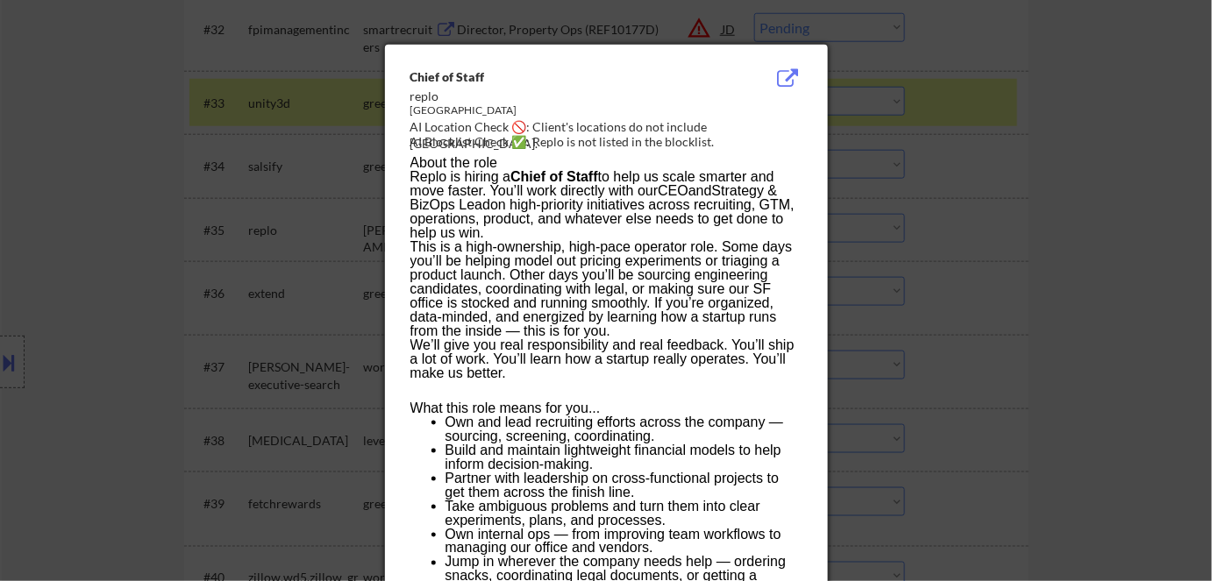
click at [994, 317] on div at bounding box center [606, 290] width 1212 height 581
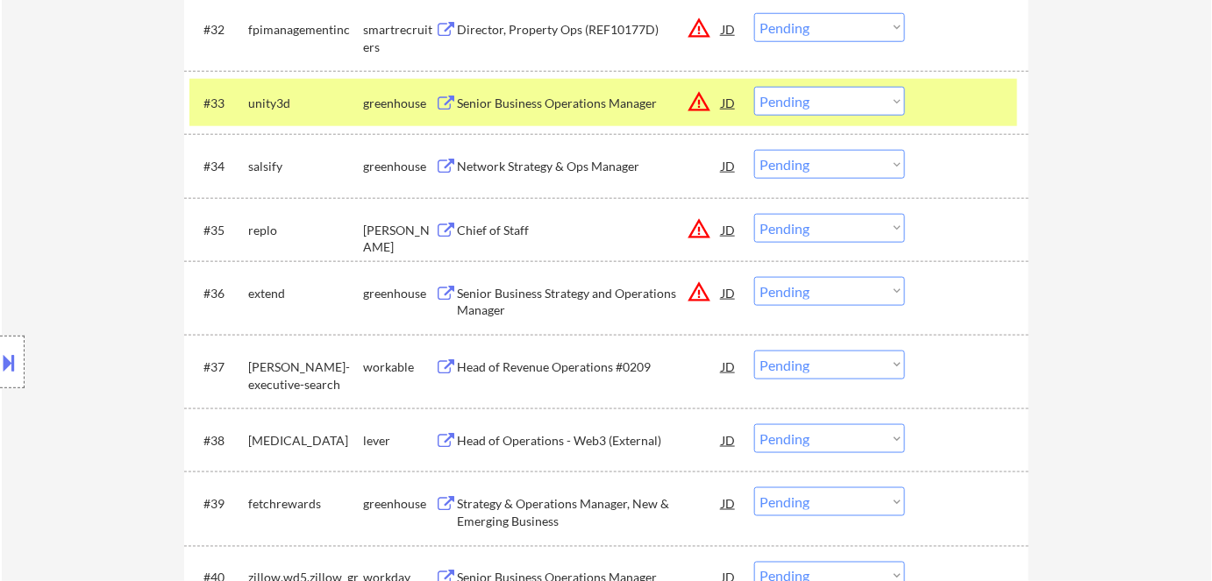
click at [492, 214] on div "Chief of Staff" at bounding box center [589, 230] width 265 height 32
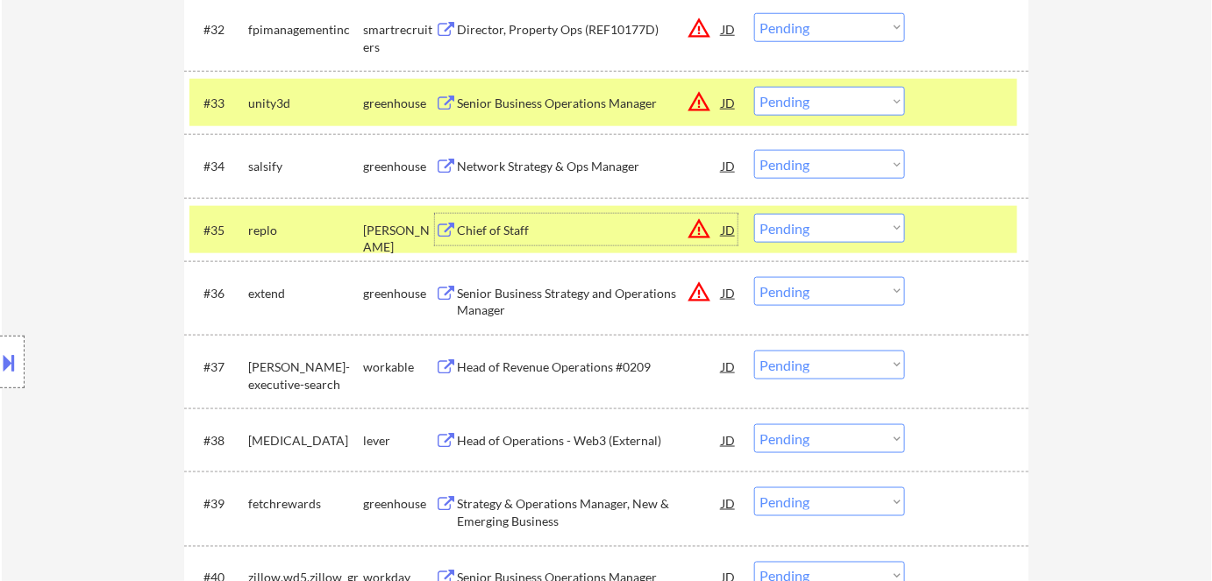
click at [851, 237] on select "Choose an option... Pending Applied Excluded (Questions) Excluded (Expired) Exc…" at bounding box center [829, 228] width 151 height 29
click at [754, 214] on select "Choose an option... Pending Applied Excluded (Questions) Excluded (Expired) Exc…" at bounding box center [829, 228] width 151 height 29
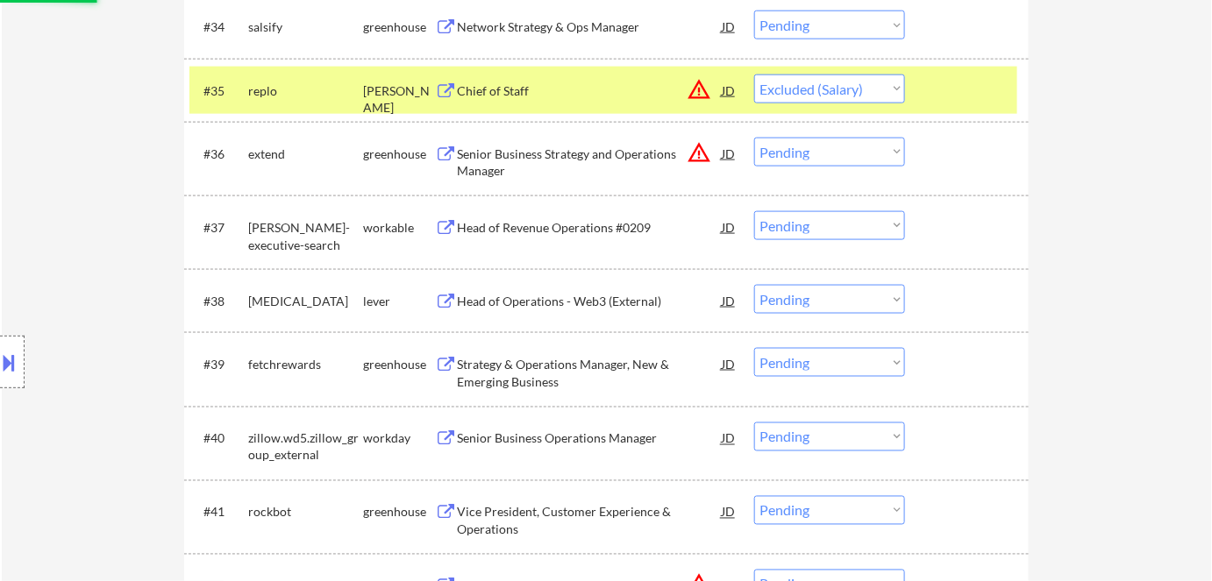
scroll to position [2949, 0]
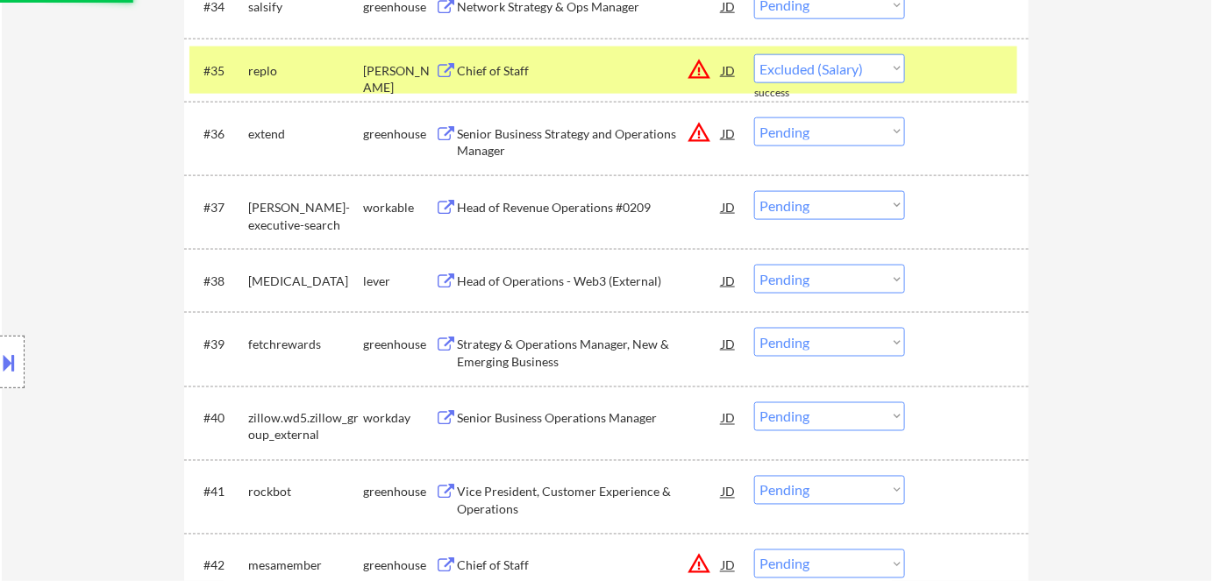
select select ""pending""
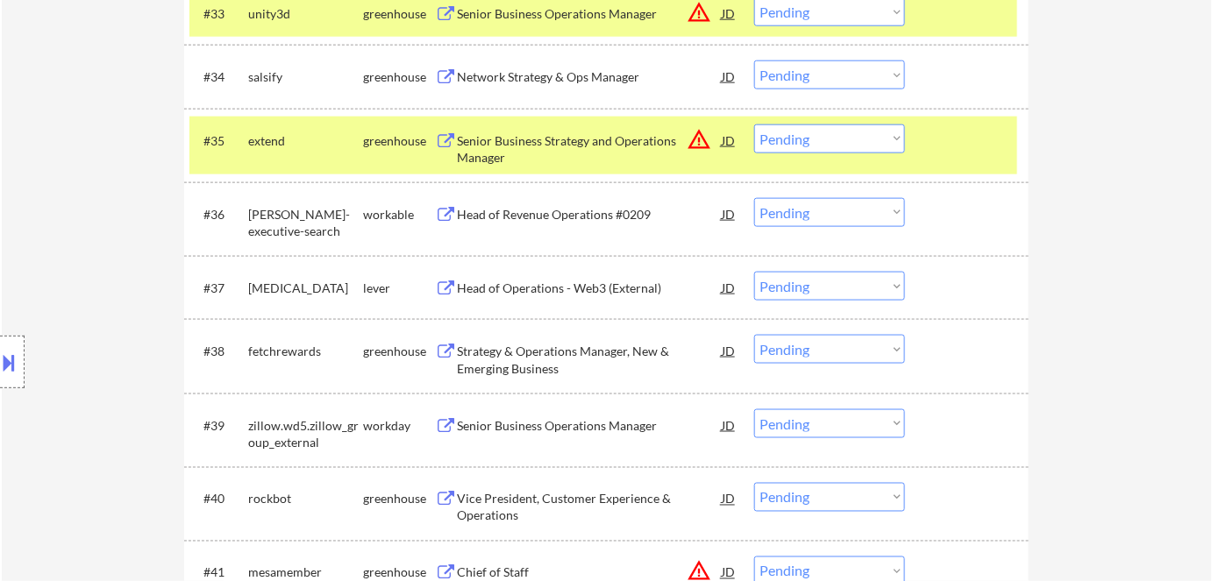
scroll to position [2869, 0]
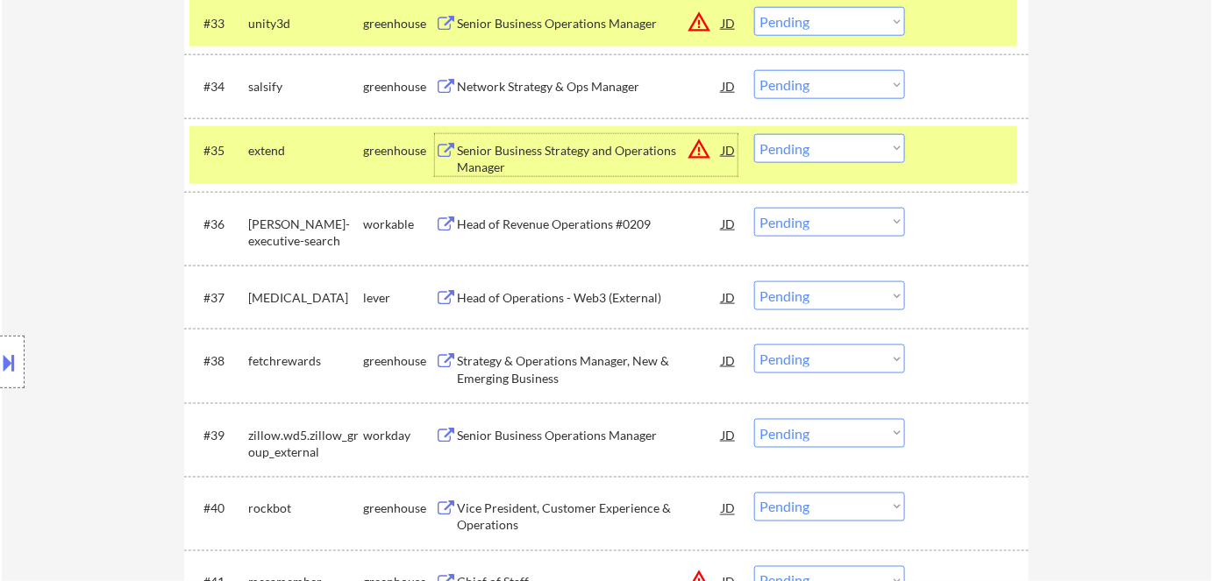
click at [628, 148] on div "Senior Business Strategy and Operations Manager" at bounding box center [589, 159] width 265 height 34
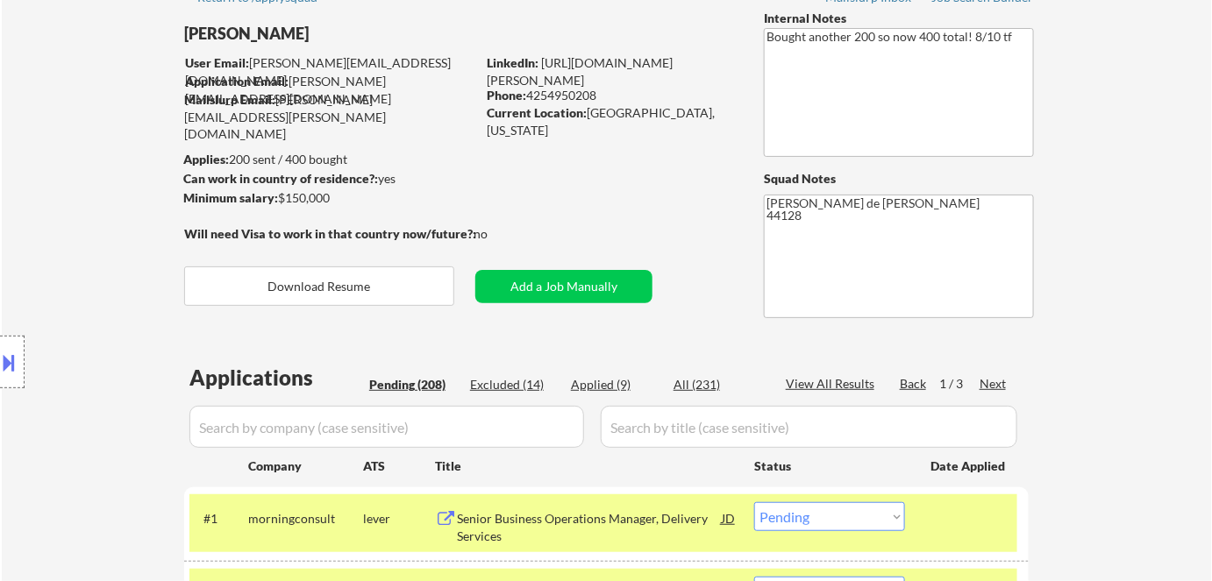
scroll to position [116, 0]
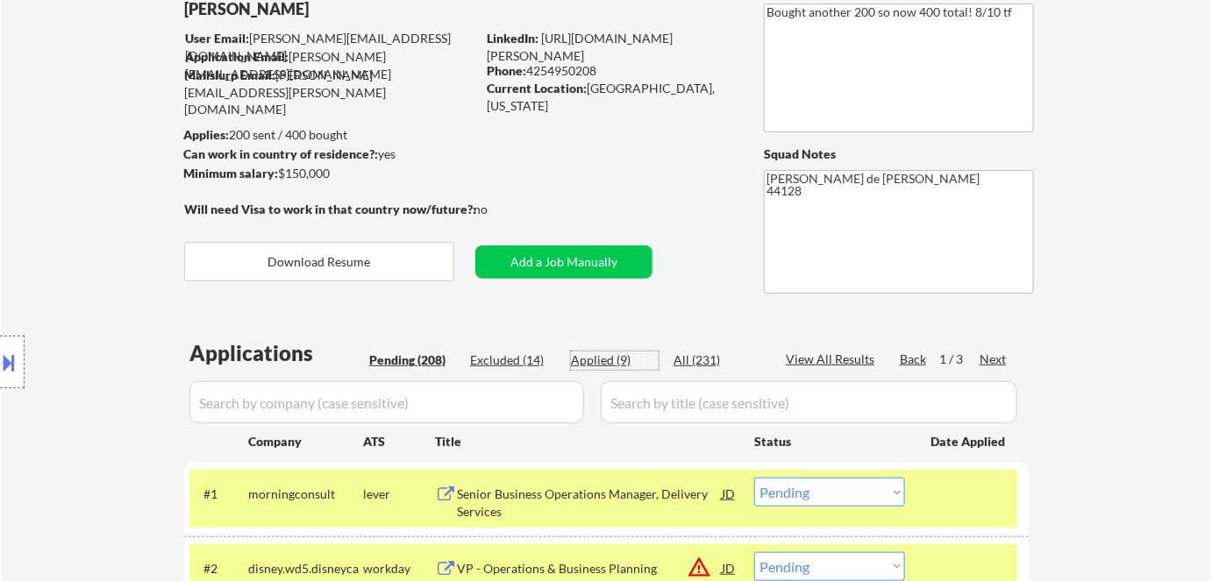
click at [601, 357] on div "Applied (9)" at bounding box center [615, 361] width 88 height 18
select select ""applied""
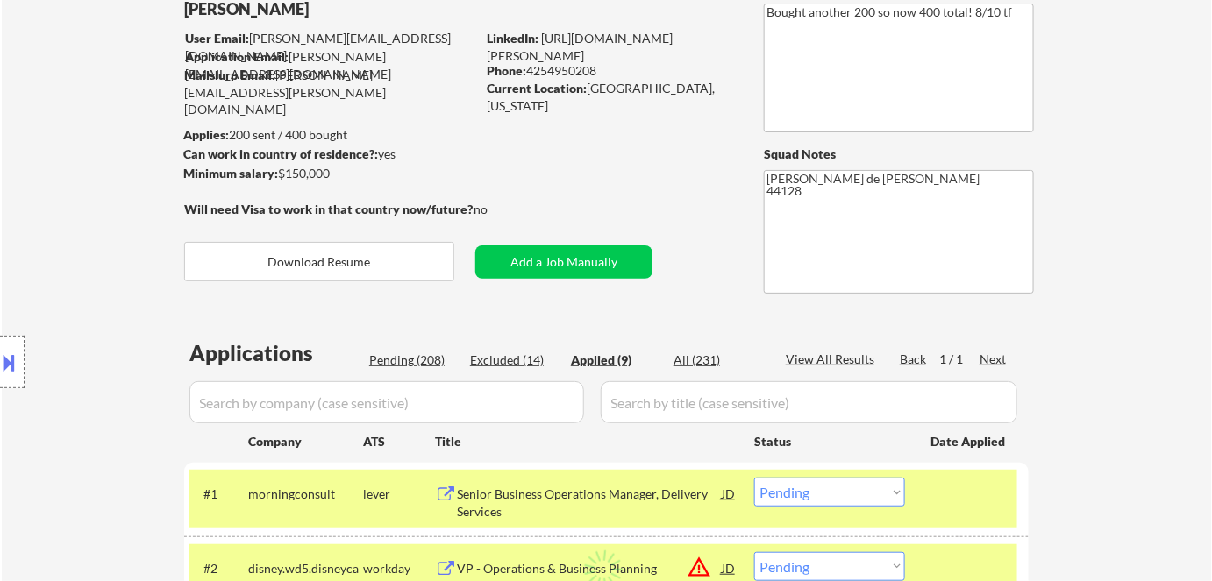
select select ""applied""
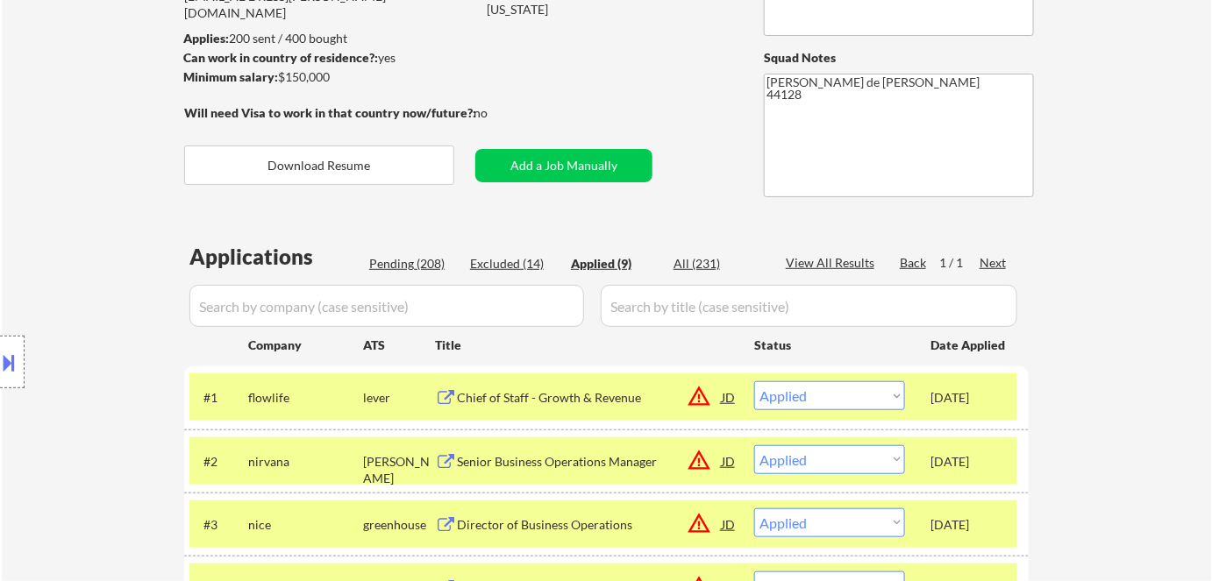
scroll to position [196, 0]
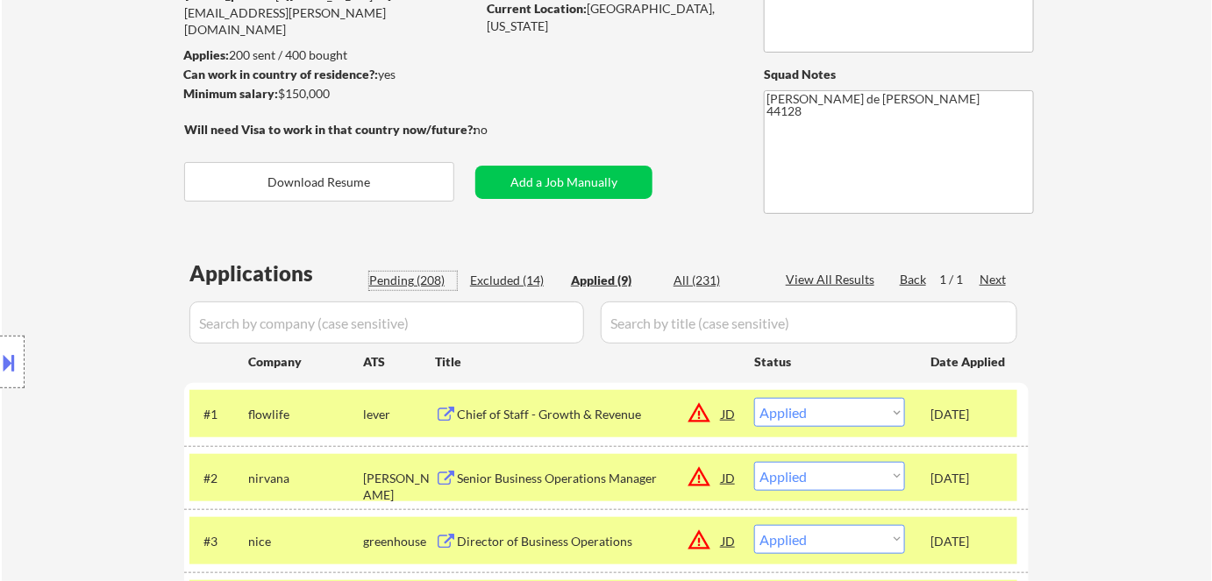
click at [396, 288] on div "Pending (208)" at bounding box center [413, 281] width 88 height 18
select select ""pending""
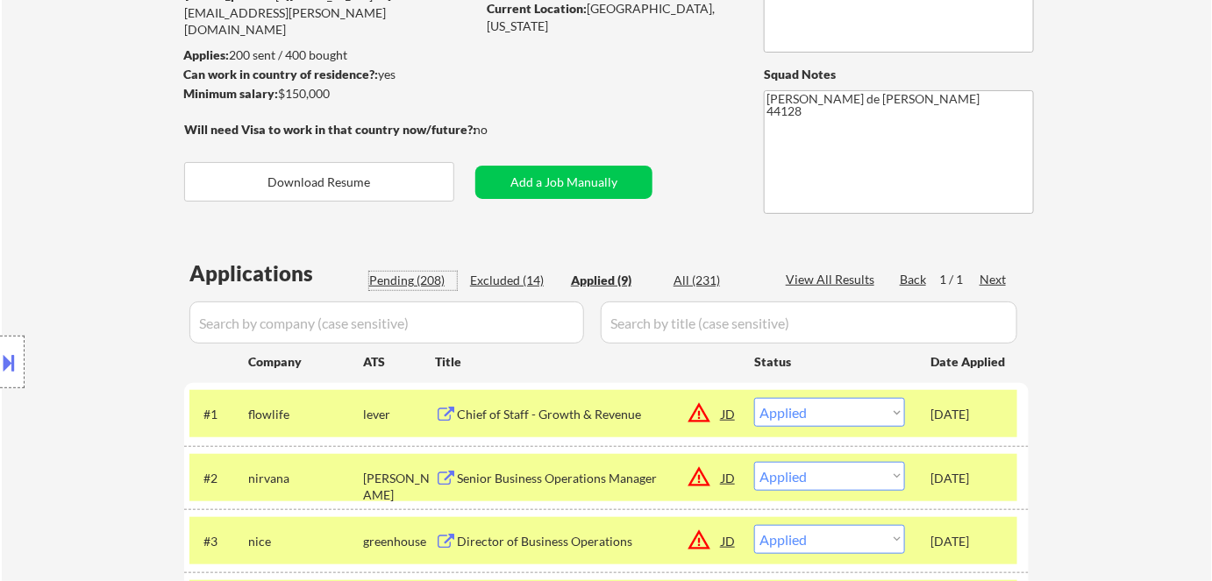
select select ""pending""
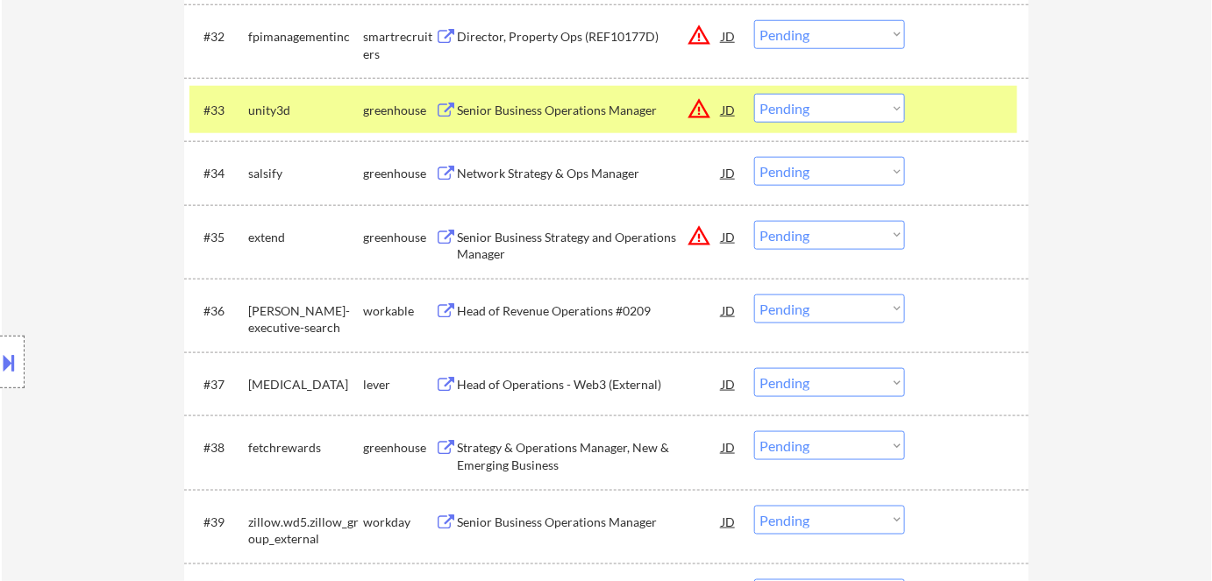
scroll to position [2807, 0]
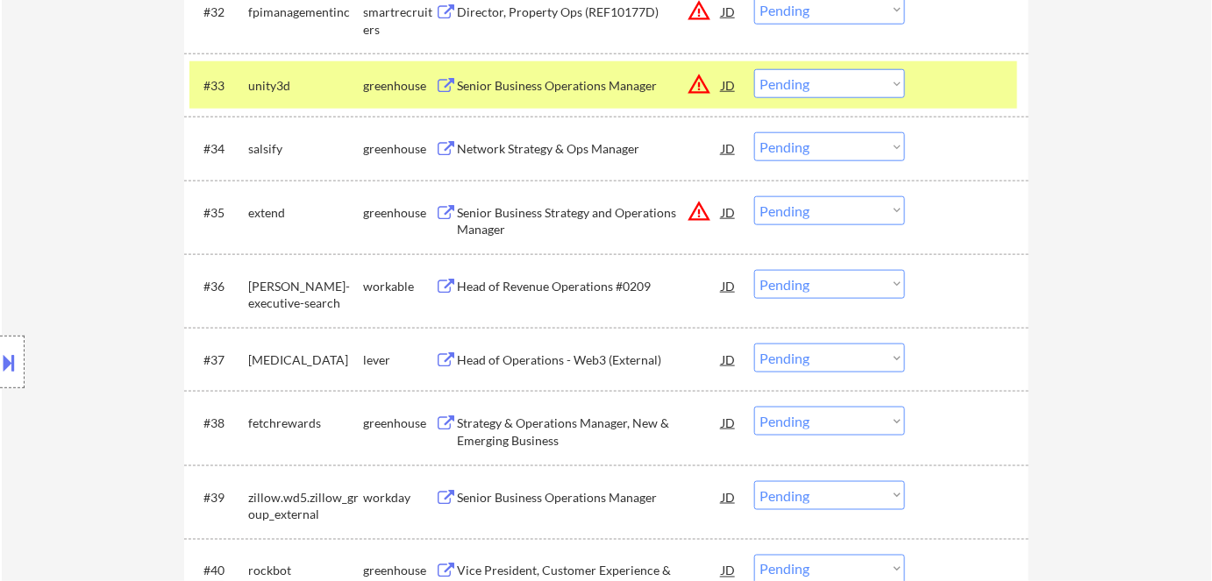
click at [787, 214] on select "Choose an option... Pending Applied Excluded (Questions) Excluded (Expired) Exc…" at bounding box center [829, 210] width 151 height 29
click at [754, 196] on select "Choose an option... Pending Applied Excluded (Questions) Excluded (Expired) Exc…" at bounding box center [829, 210] width 151 height 29
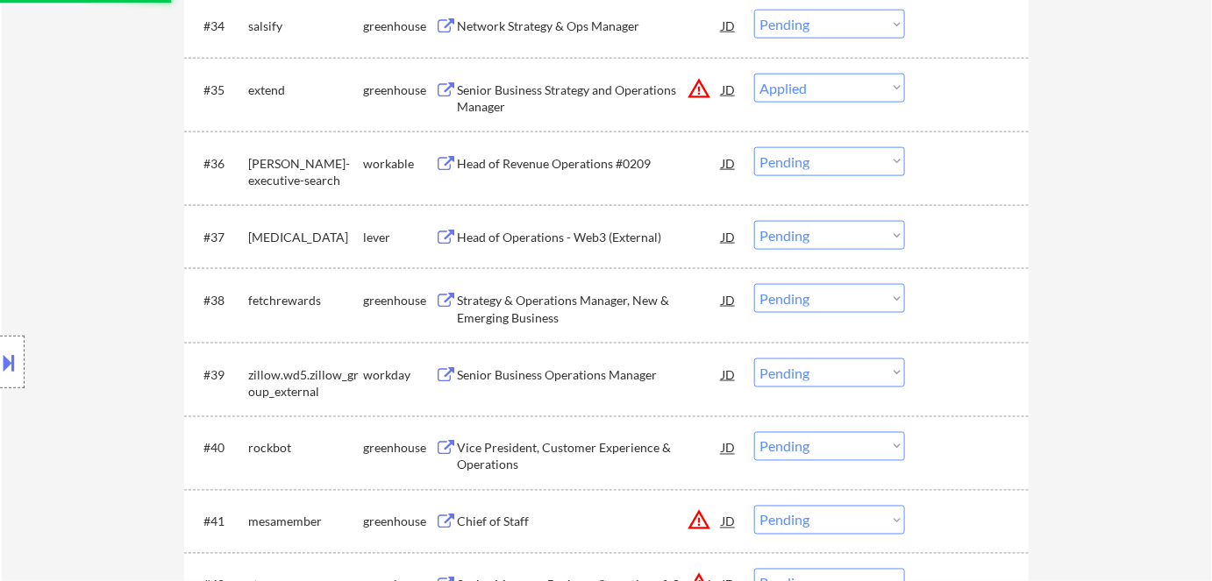
scroll to position [2967, 0]
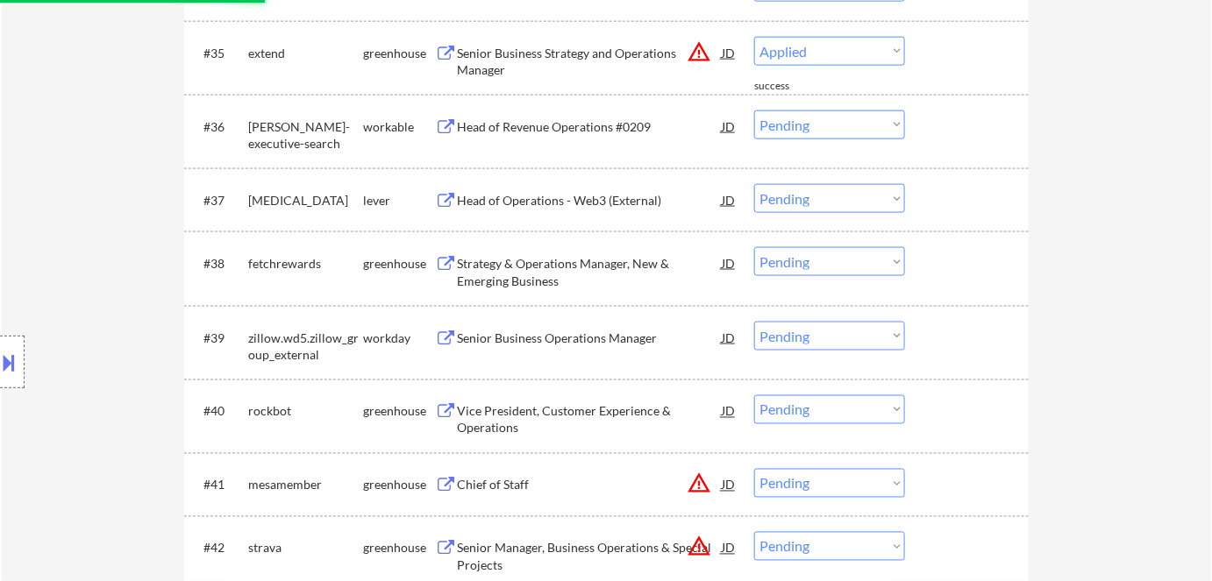
select select ""pending""
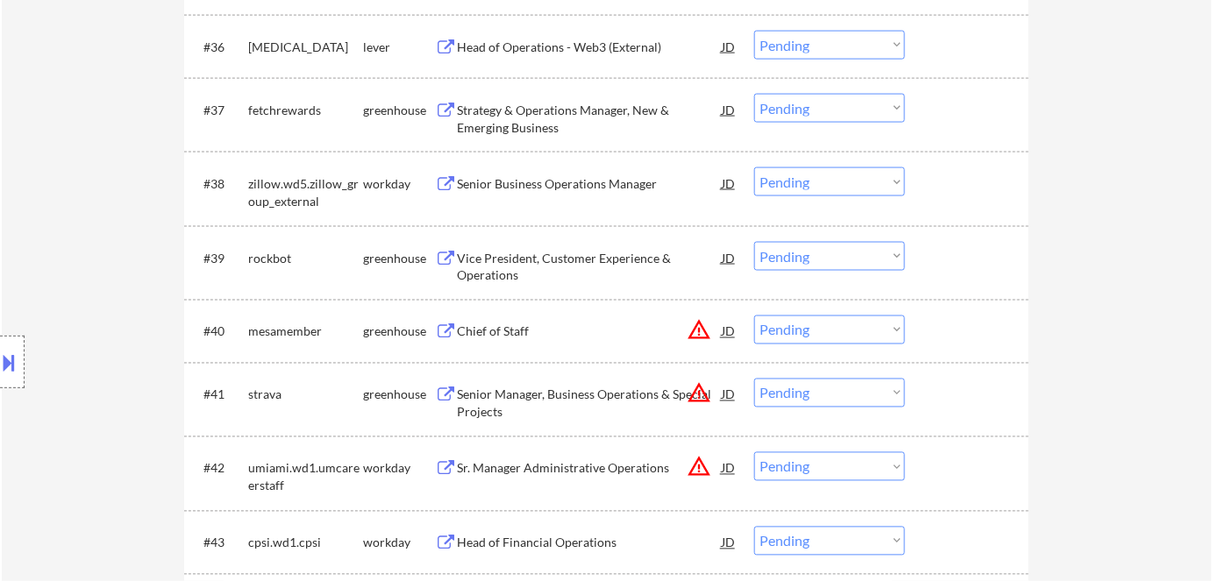
scroll to position [3126, 0]
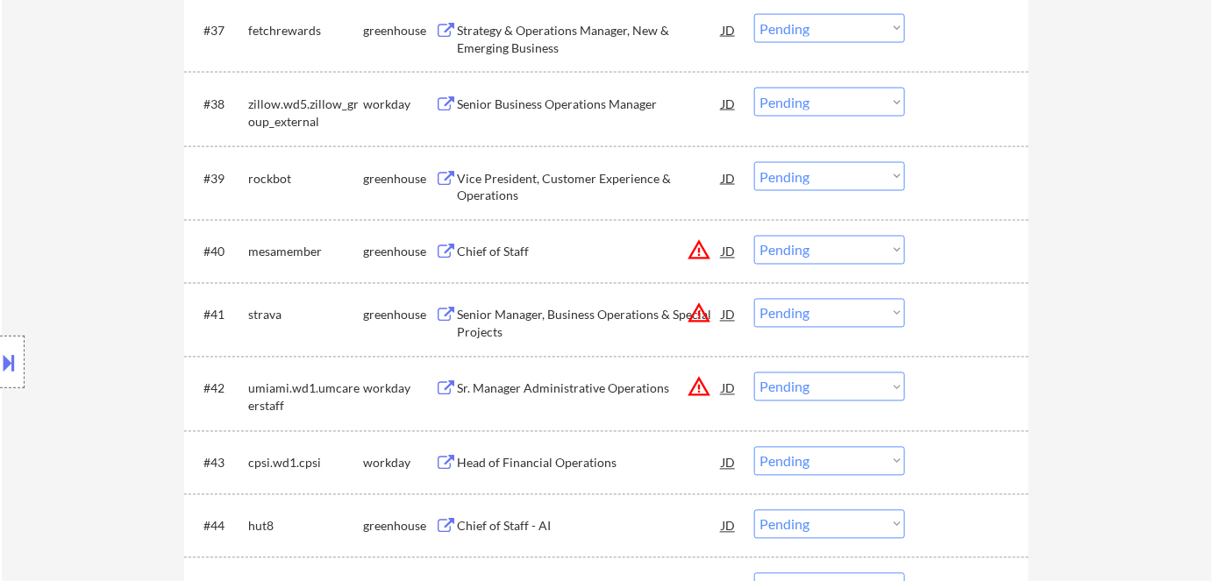
click at [713, 248] on div "Chief of Staff" at bounding box center [589, 253] width 265 height 18
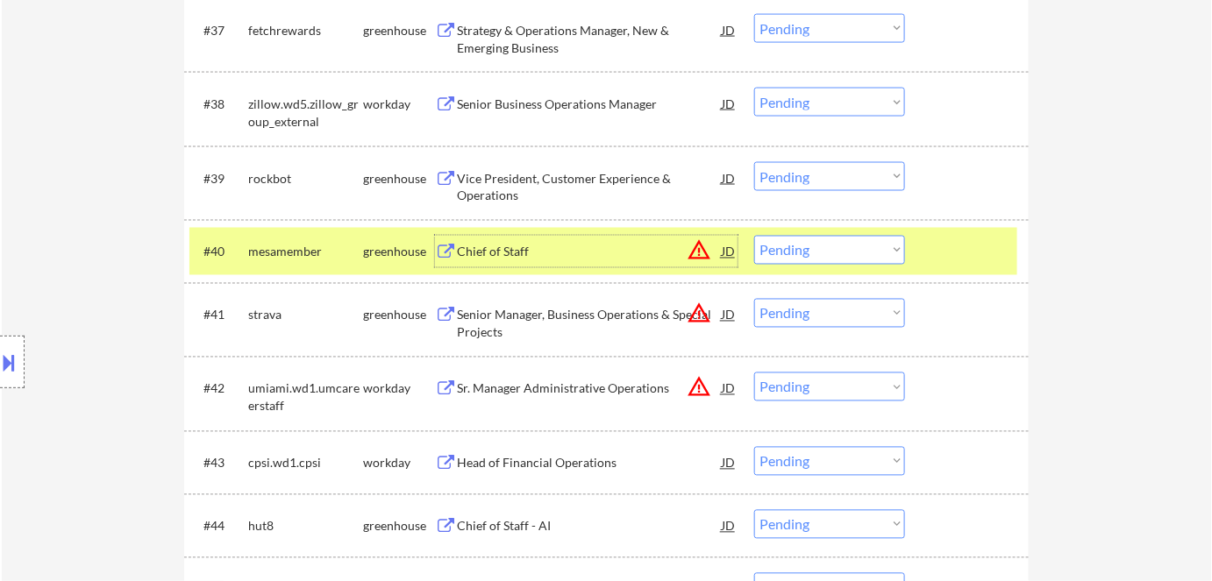
click at [3, 351] on button at bounding box center [9, 362] width 19 height 29
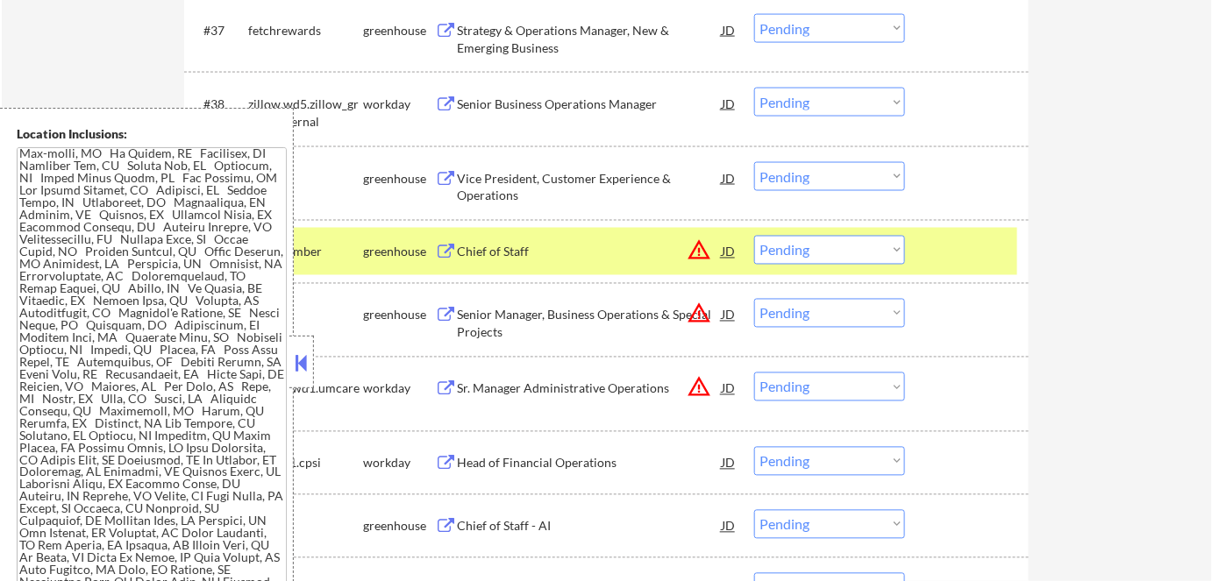
click at [301, 363] on button at bounding box center [301, 363] width 19 height 26
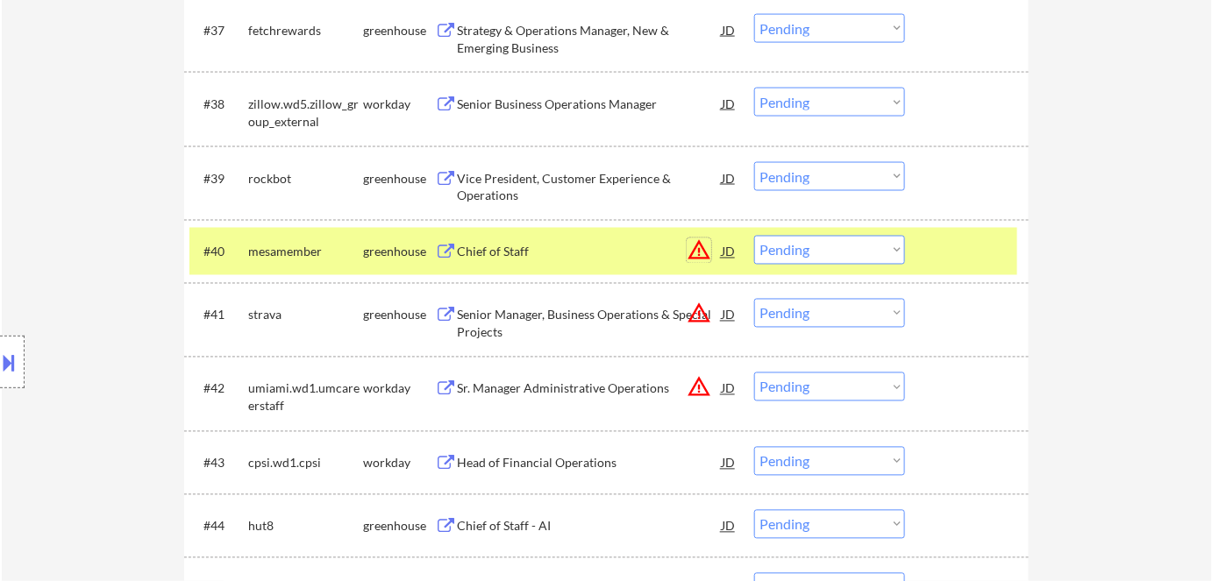
click at [699, 249] on button "warning_amber" at bounding box center [699, 251] width 25 height 25
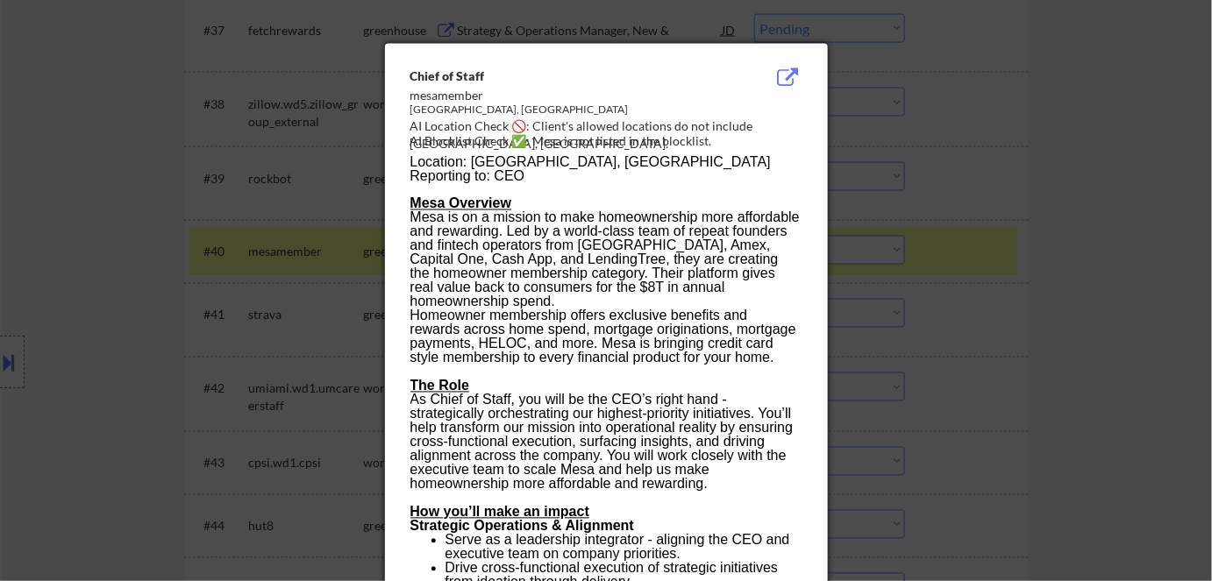
click at [972, 310] on div at bounding box center [606, 290] width 1212 height 581
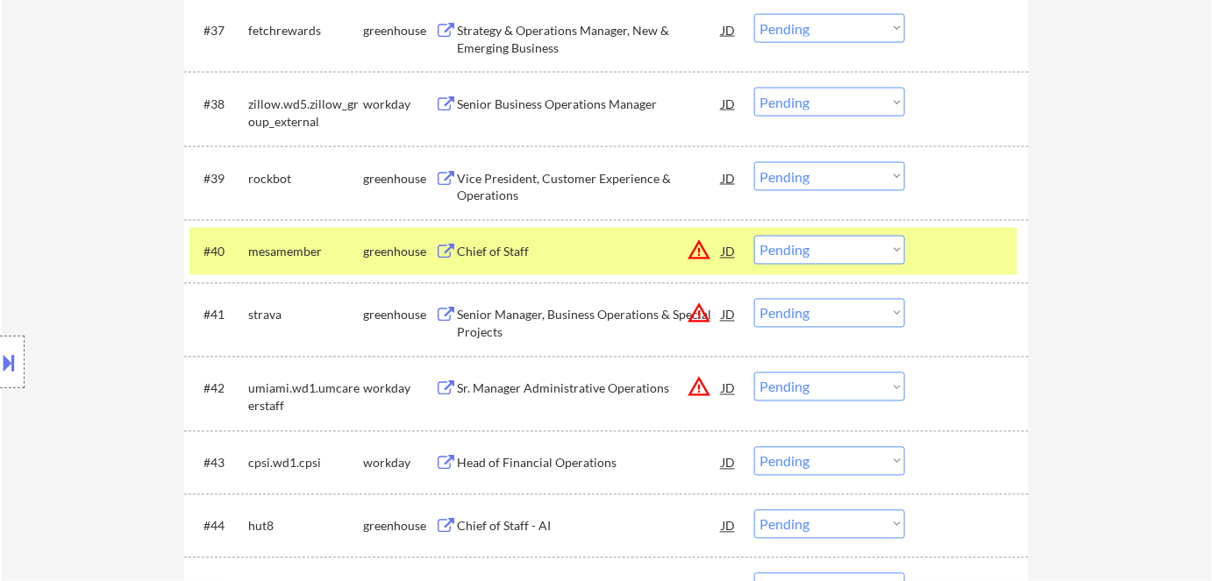
click at [831, 241] on select "Choose an option... Pending Applied Excluded (Questions) Excluded (Expired) Exc…" at bounding box center [829, 250] width 151 height 29
click at [754, 236] on select "Choose an option... Pending Applied Excluded (Questions) Excluded (Expired) Exc…" at bounding box center [829, 250] width 151 height 29
select select ""pending""
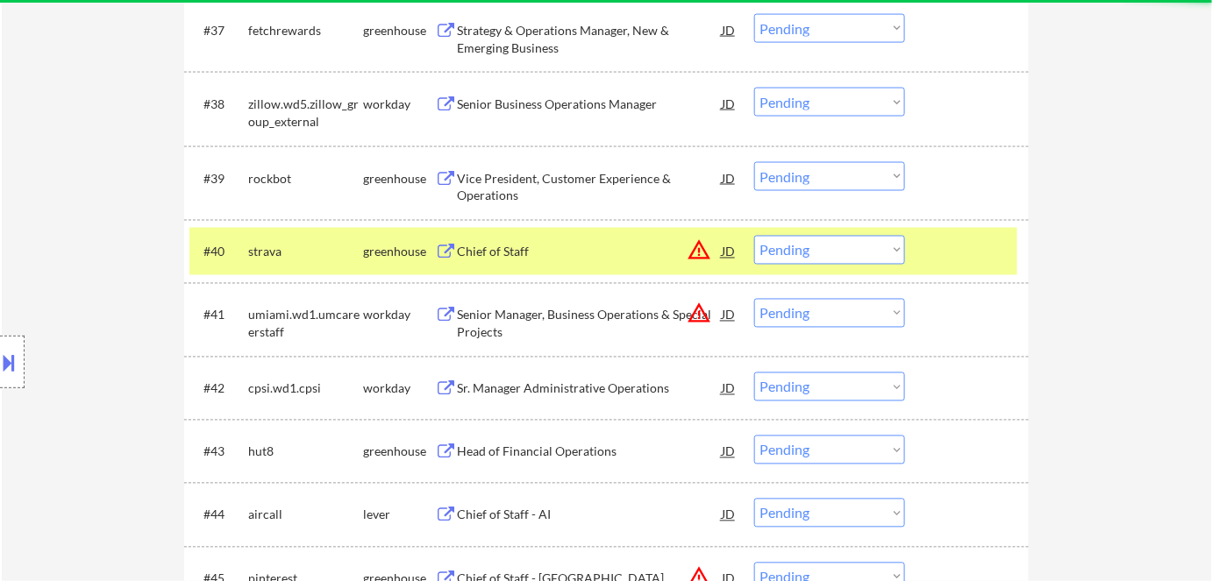
scroll to position [3206, 0]
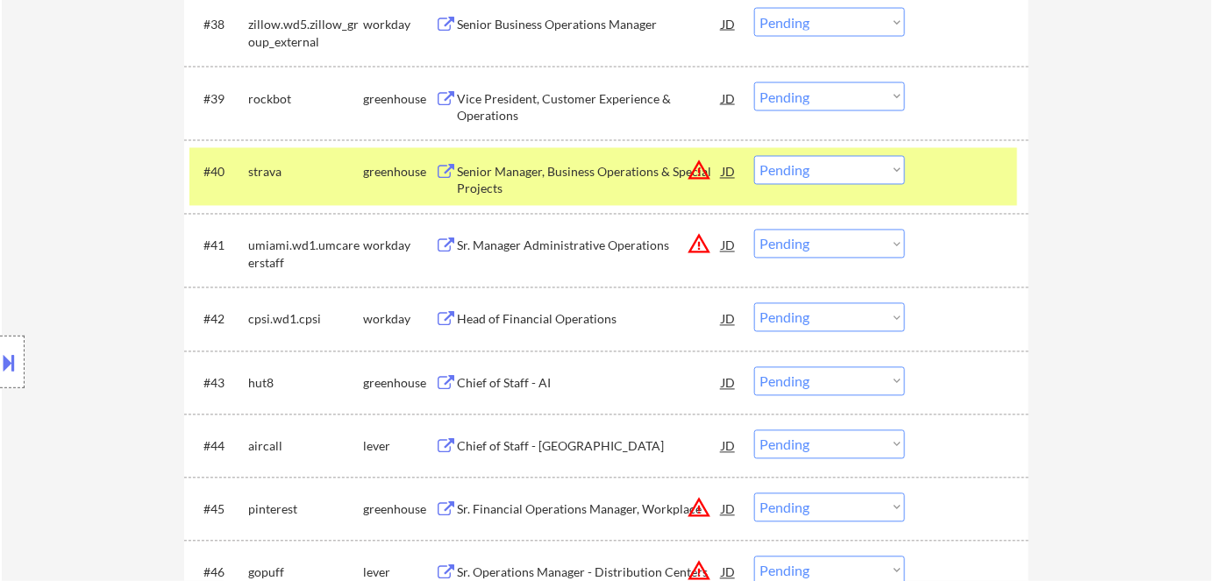
click at [513, 388] on div "Chief of Staff - AI" at bounding box center [589, 384] width 265 height 18
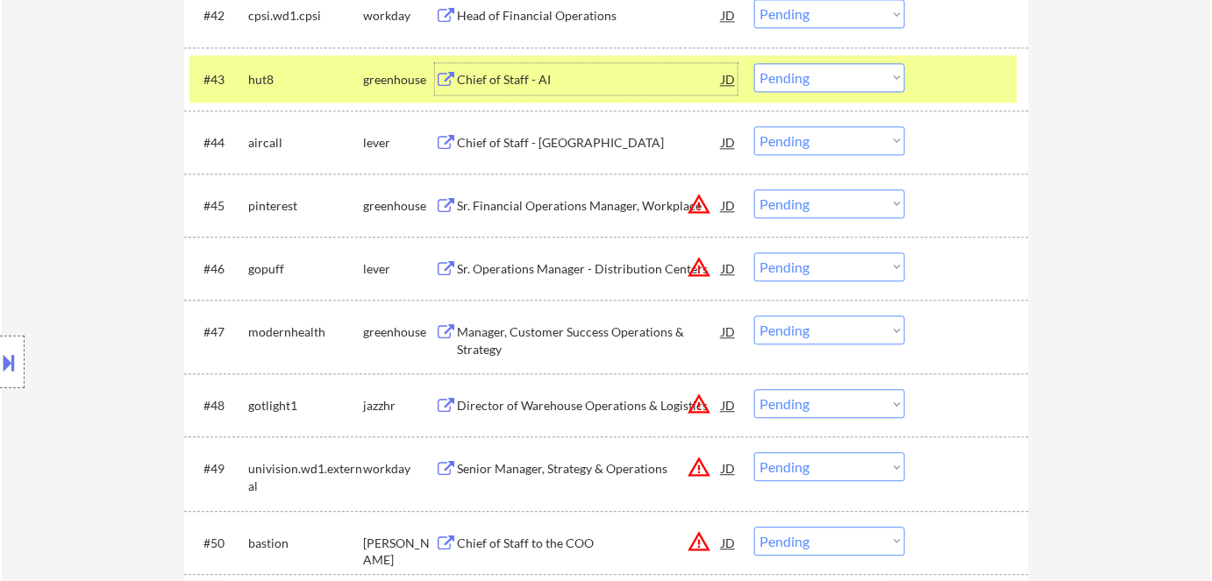
scroll to position [3524, 0]
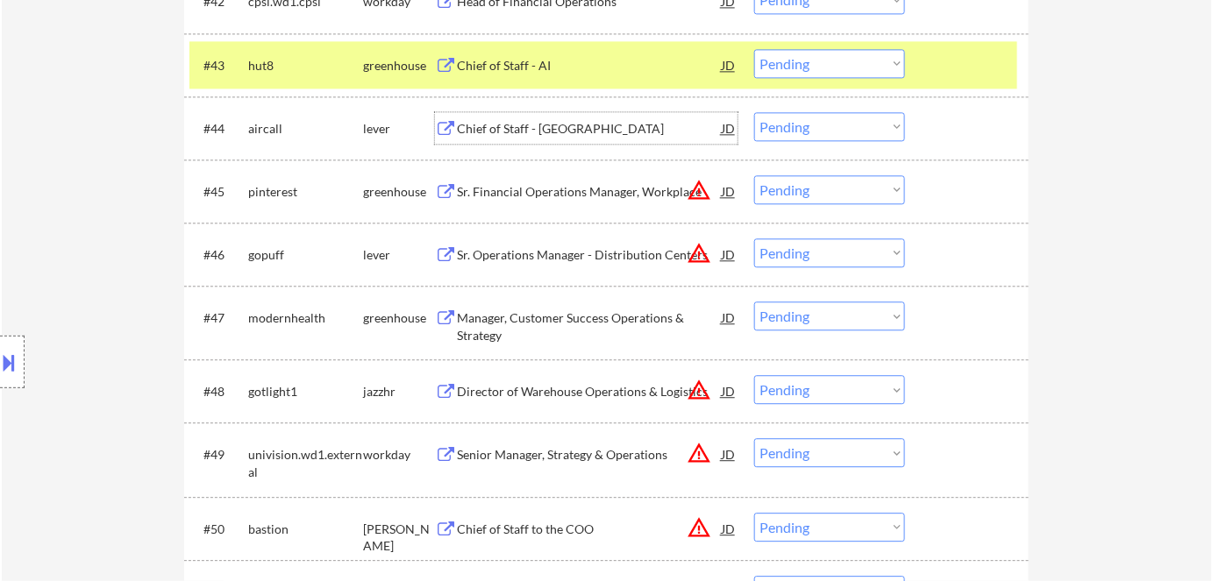
click at [538, 132] on div "Chief of Staff - [GEOGRAPHIC_DATA]" at bounding box center [589, 129] width 265 height 18
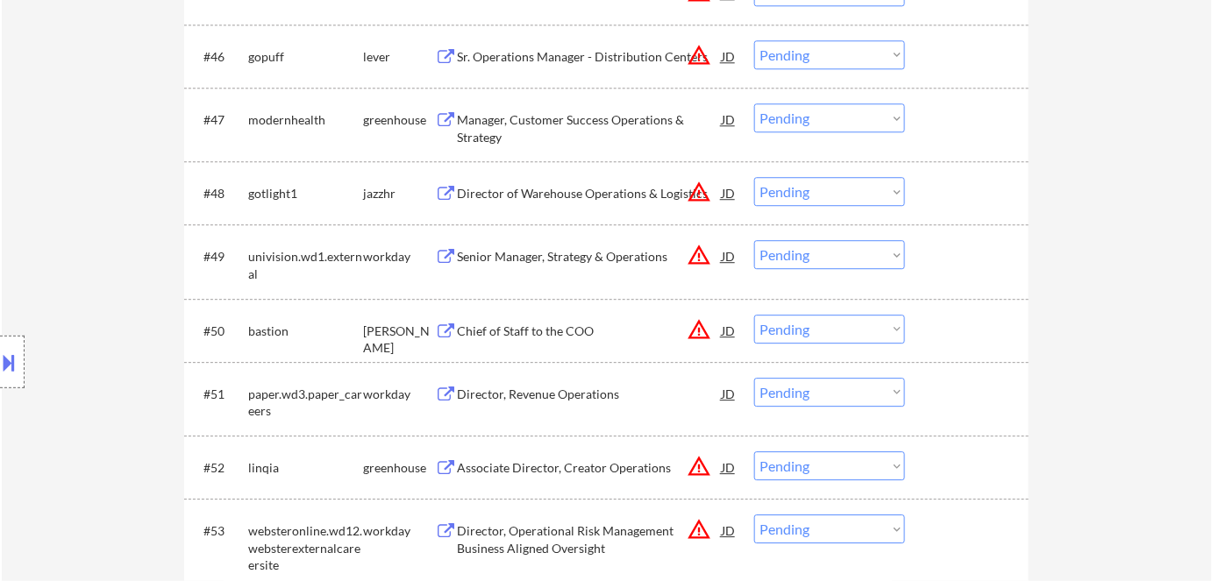
scroll to position [3764, 0]
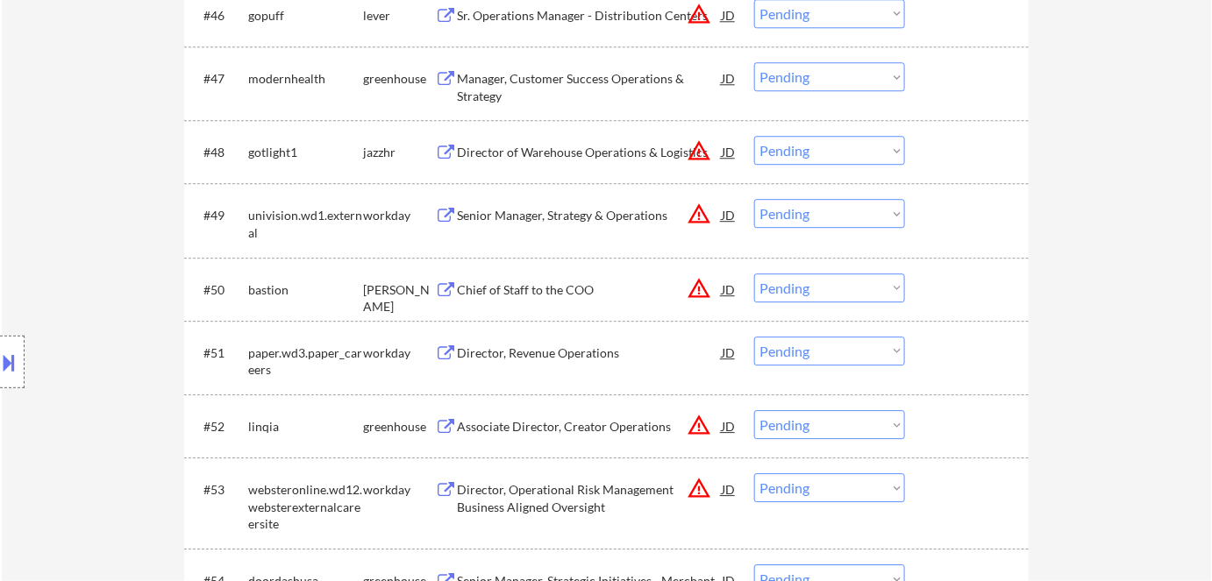
click at [707, 289] on button "warning_amber" at bounding box center [699, 288] width 25 height 25
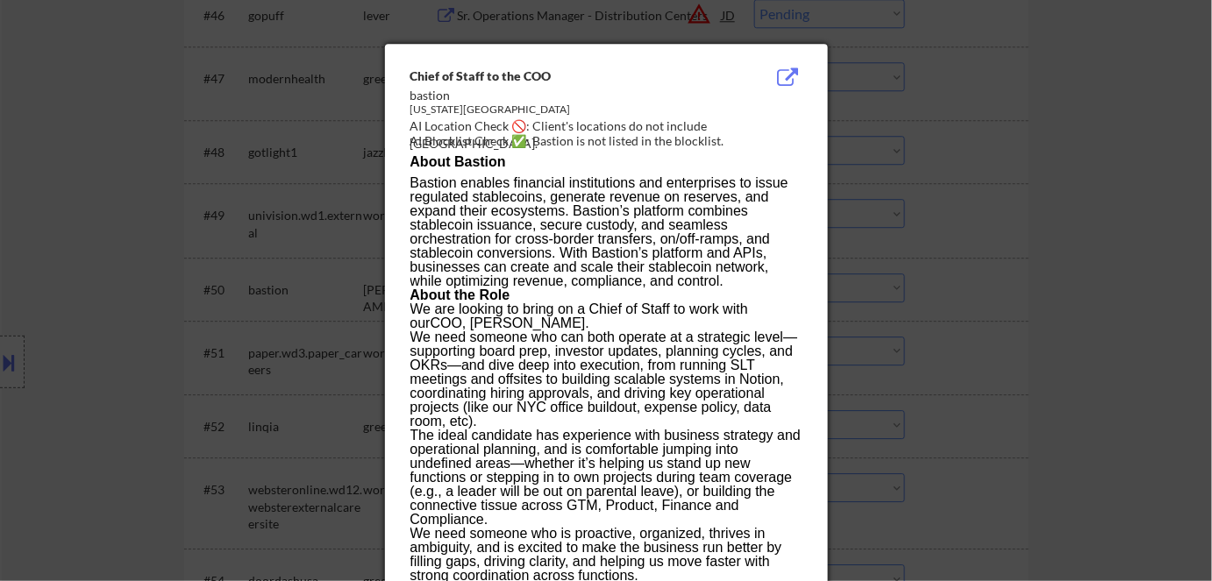
click at [1078, 346] on div at bounding box center [606, 290] width 1212 height 581
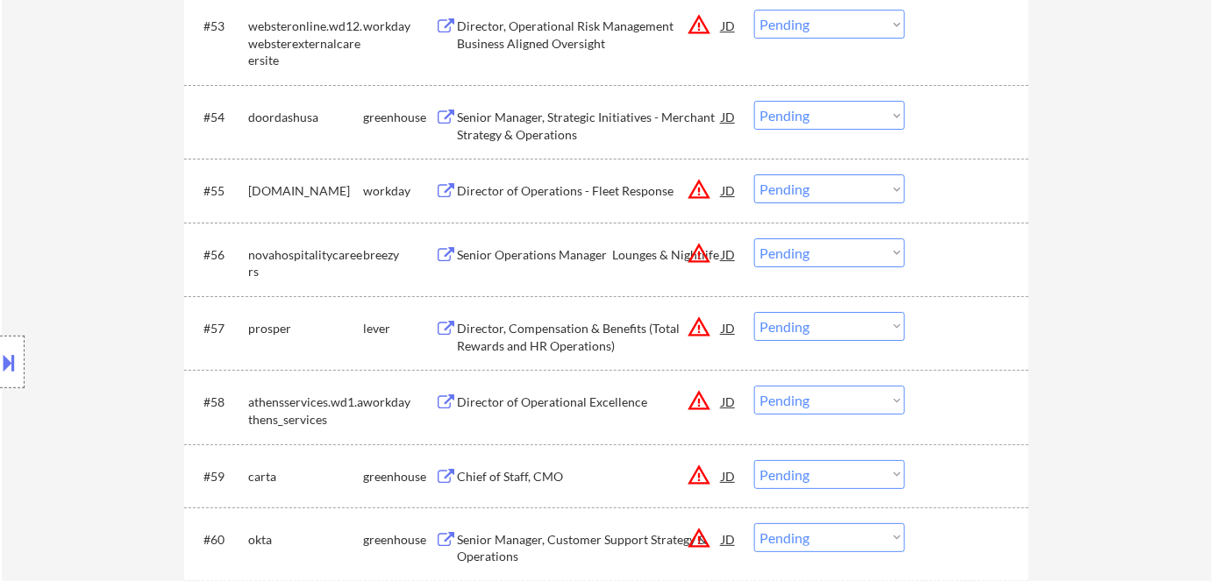
scroll to position [4242, 0]
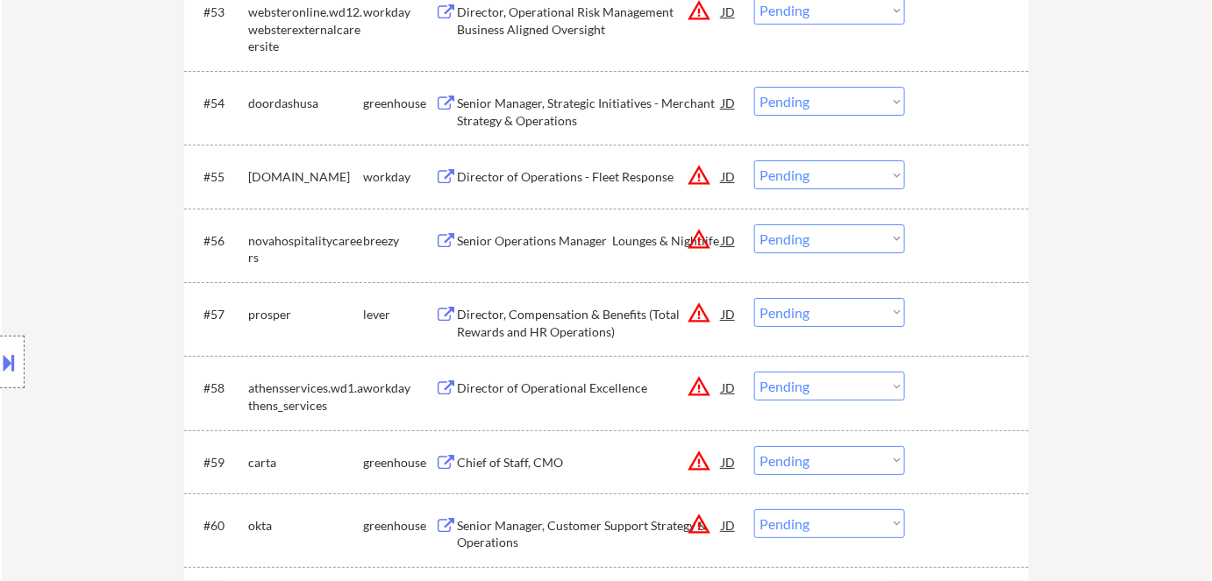
click at [495, 117] on div "Senior Manager, Strategic Initiatives - Merchant Strategy & Operations" at bounding box center [589, 112] width 265 height 34
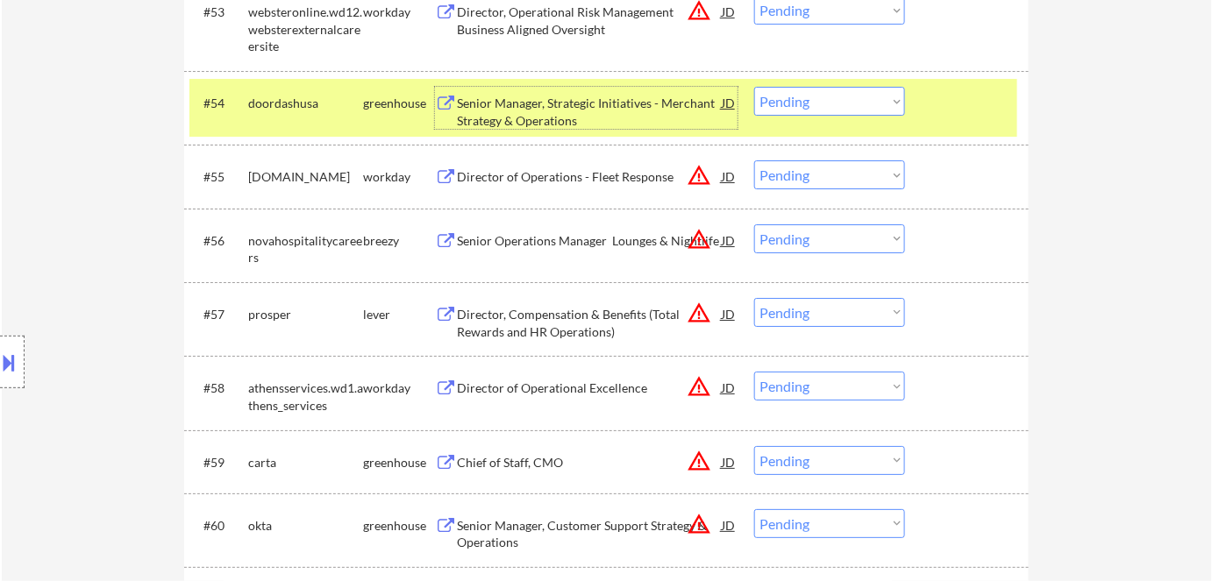
click at [845, 101] on select "Choose an option... Pending Applied Excluded (Questions) Excluded (Expired) Exc…" at bounding box center [829, 101] width 151 height 29
click at [754, 87] on select "Choose an option... Pending Applied Excluded (Questions) Excluded (Expired) Exc…" at bounding box center [829, 101] width 151 height 29
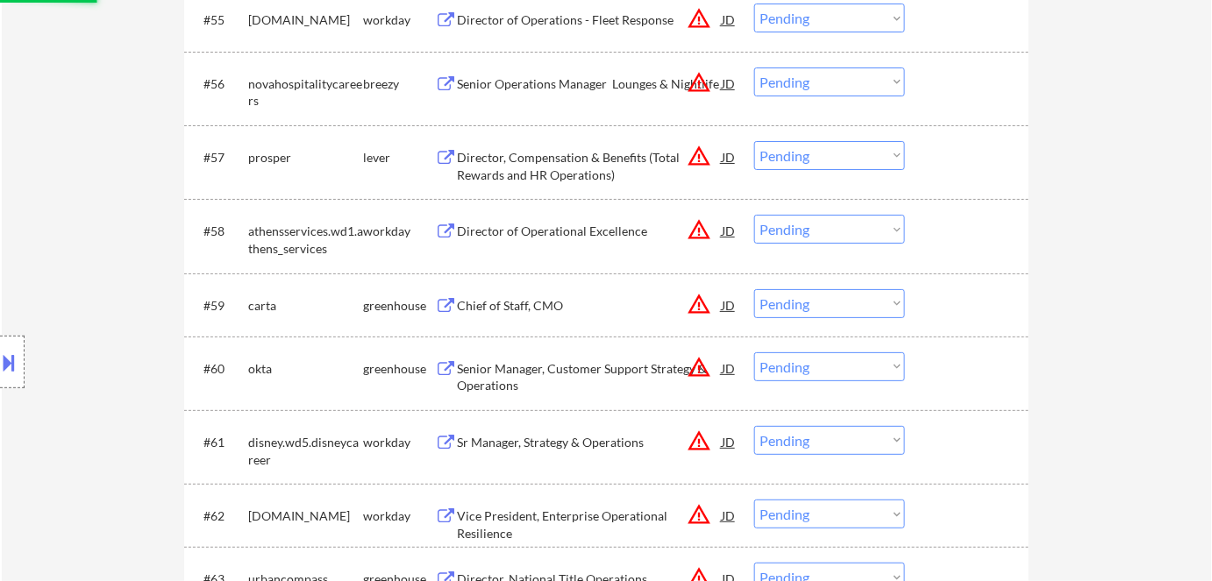
scroll to position [4401, 0]
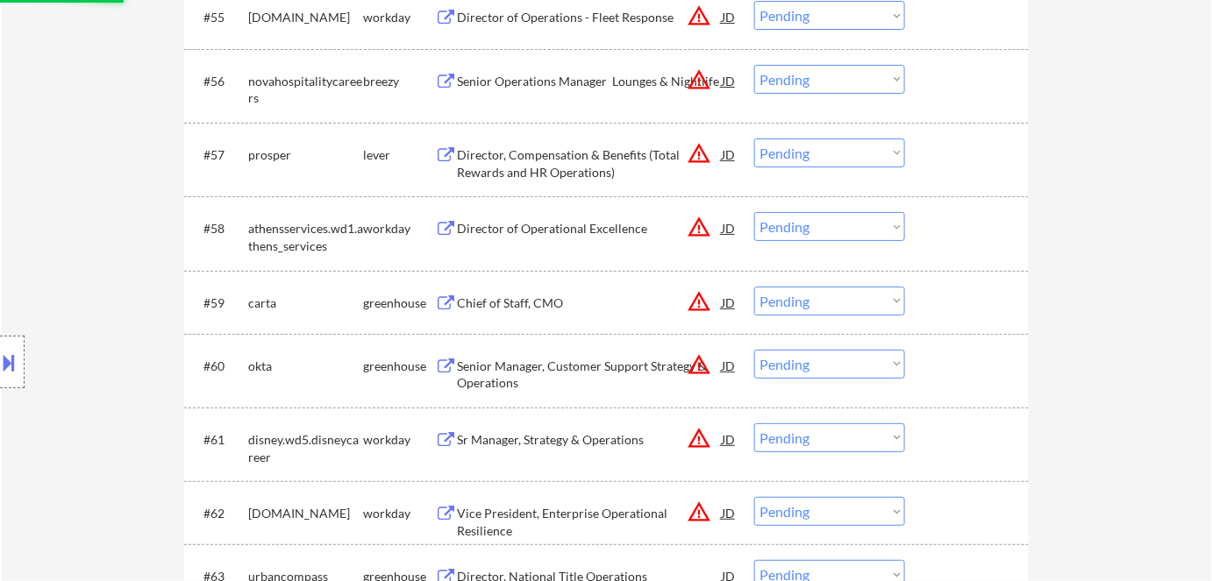
select select ""pending""
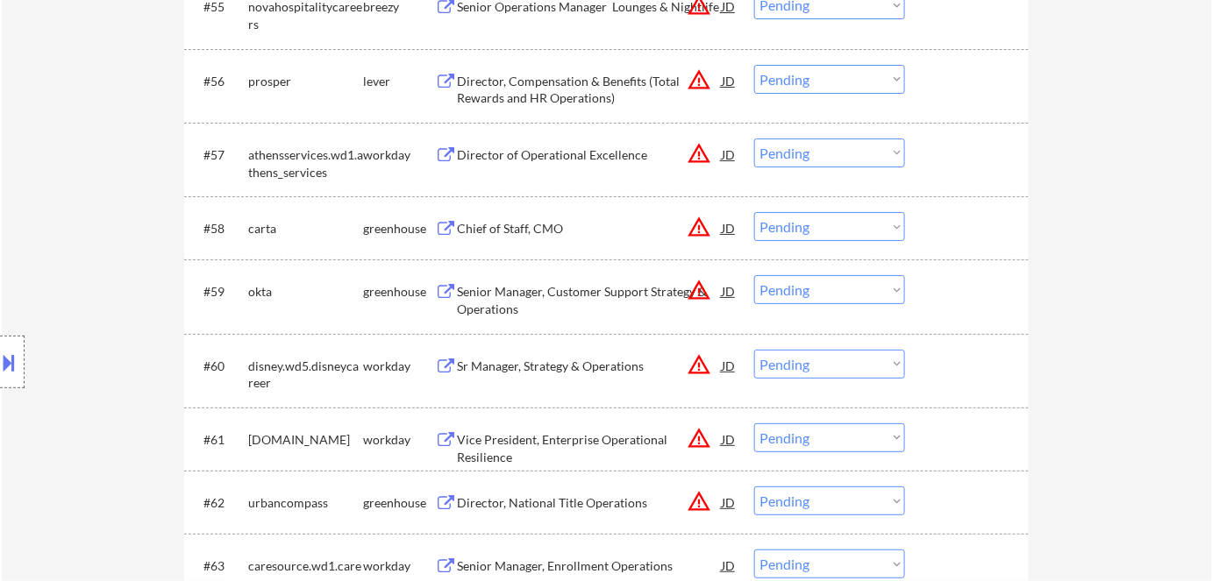
click at [706, 232] on button "warning_amber" at bounding box center [699, 227] width 25 height 25
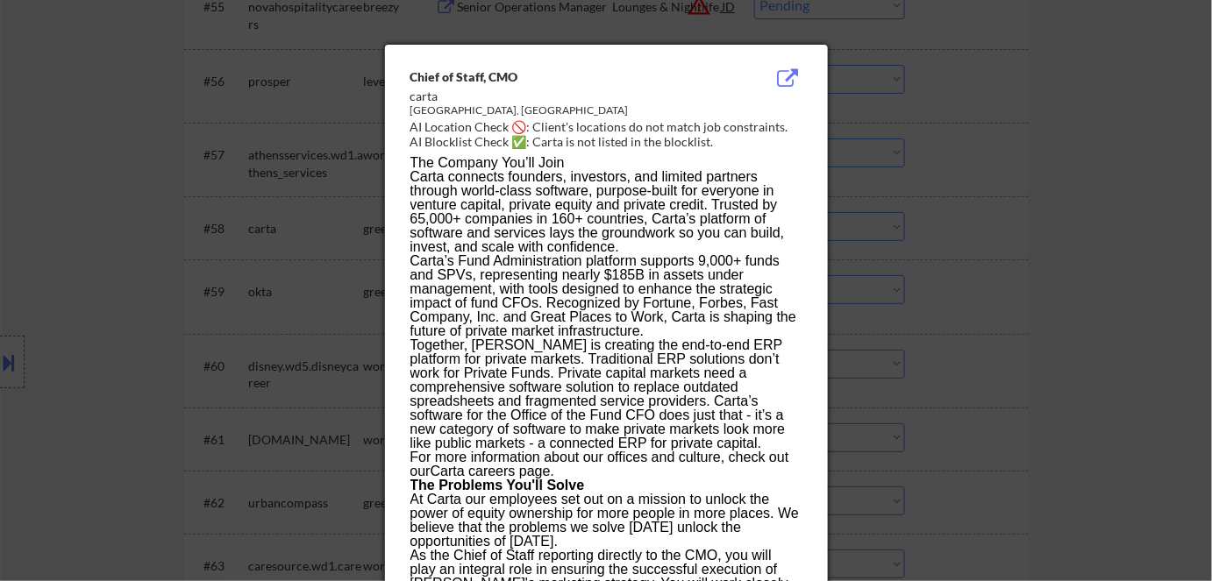
click at [923, 267] on div at bounding box center [606, 290] width 1212 height 581
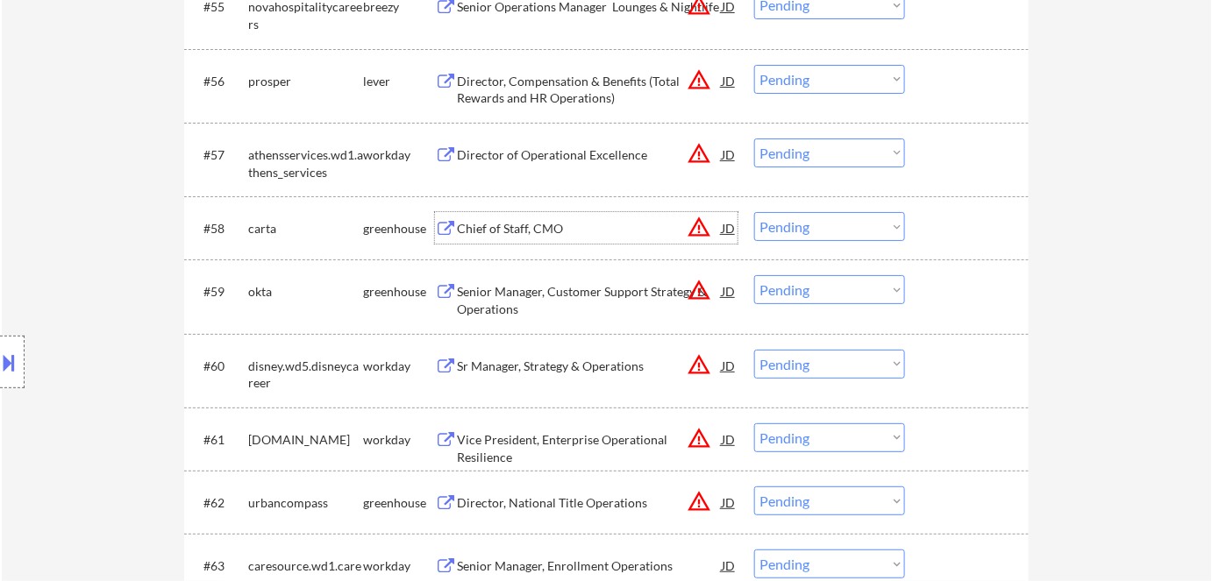
click at [501, 224] on div "Chief of Staff, CMO" at bounding box center [589, 229] width 265 height 18
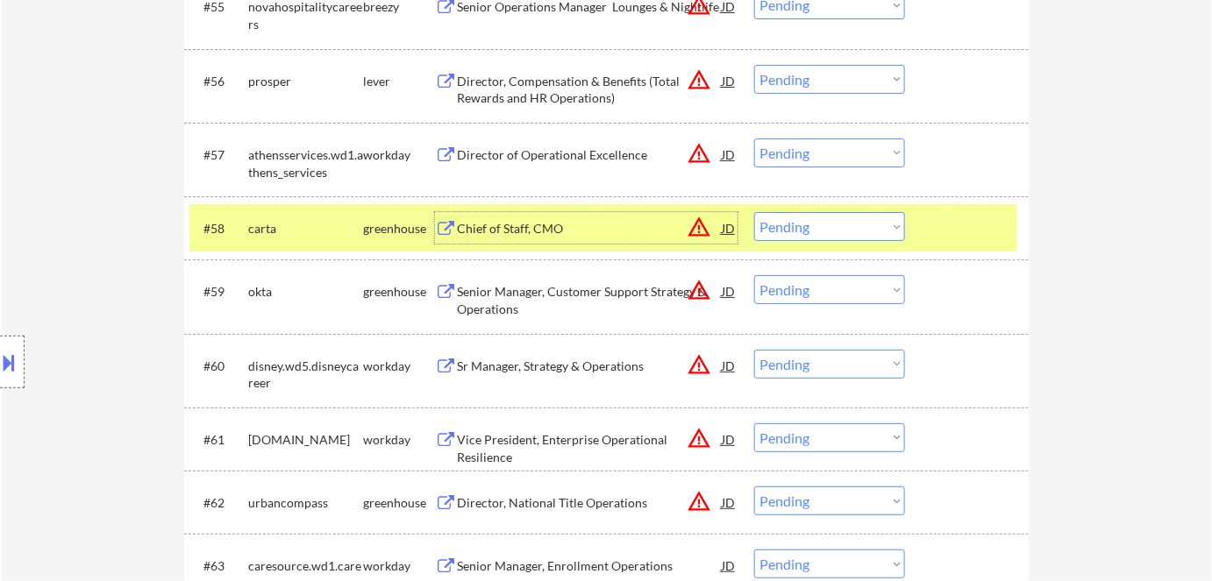
click at [823, 229] on select "Choose an option... Pending Applied Excluded (Questions) Excluded (Expired) Exc…" at bounding box center [829, 226] width 151 height 29
click at [754, 212] on select "Choose an option... Pending Applied Excluded (Questions) Excluded (Expired) Exc…" at bounding box center [829, 226] width 151 height 29
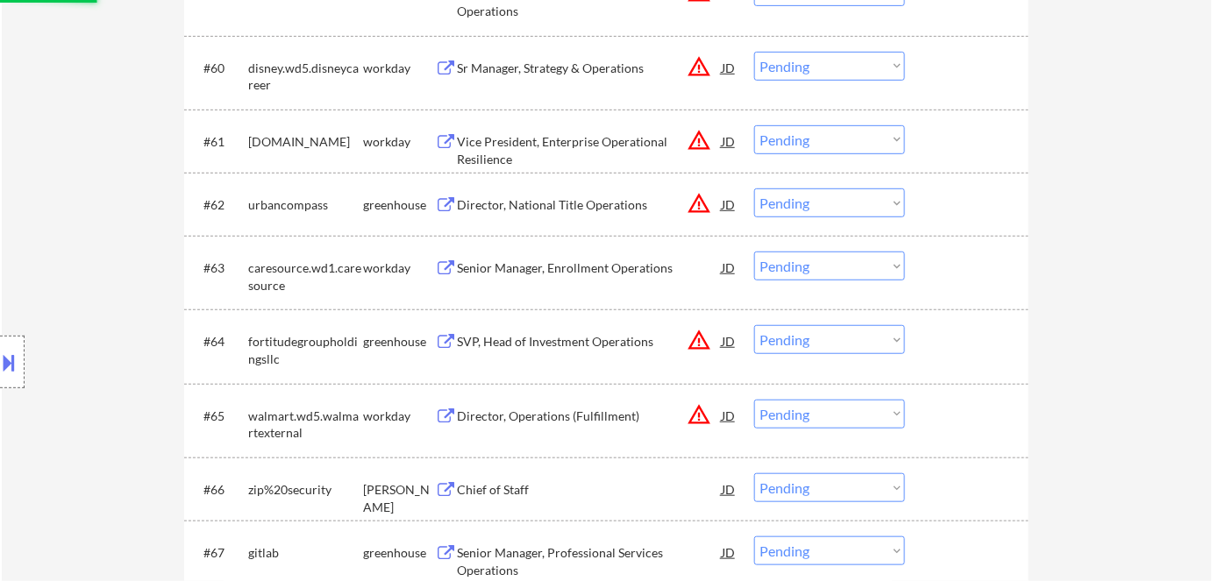
scroll to position [4720, 0]
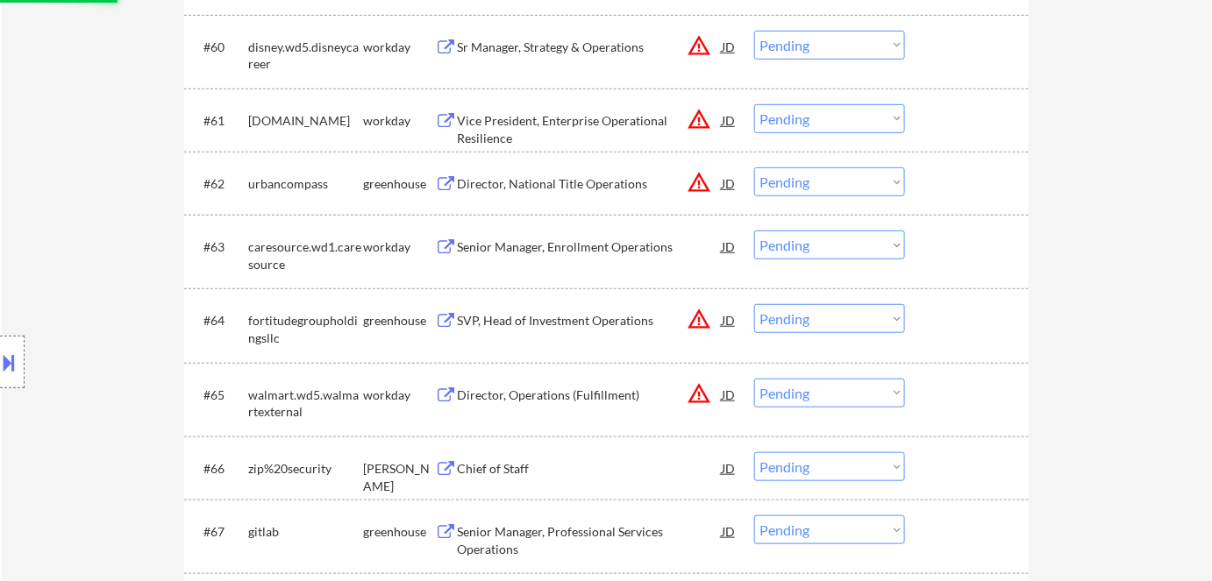
select select ""pending""
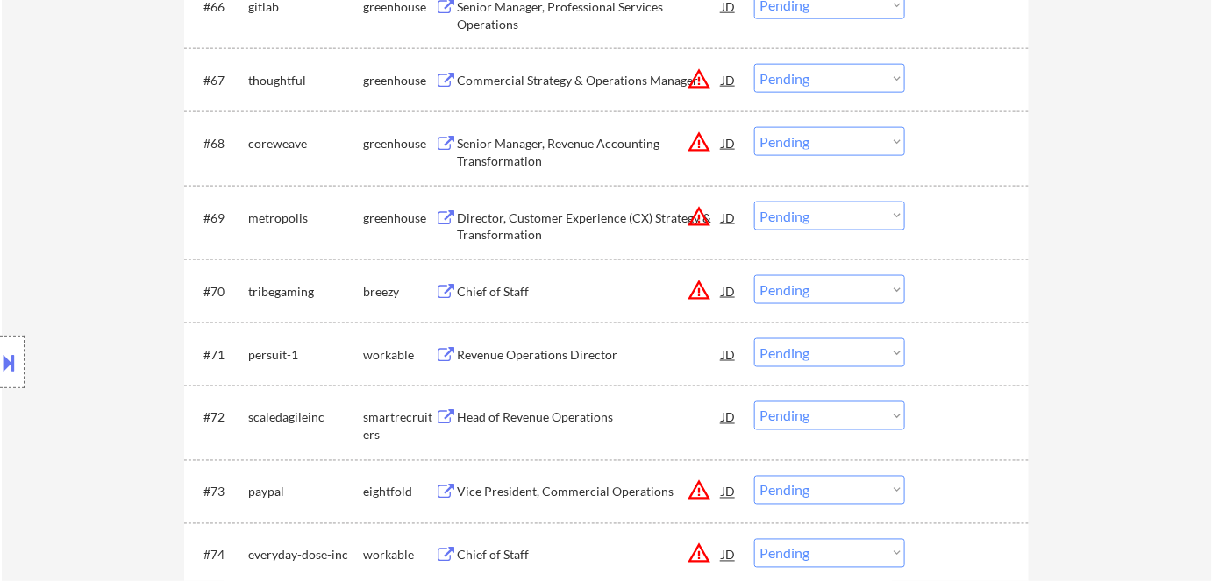
scroll to position [5198, 0]
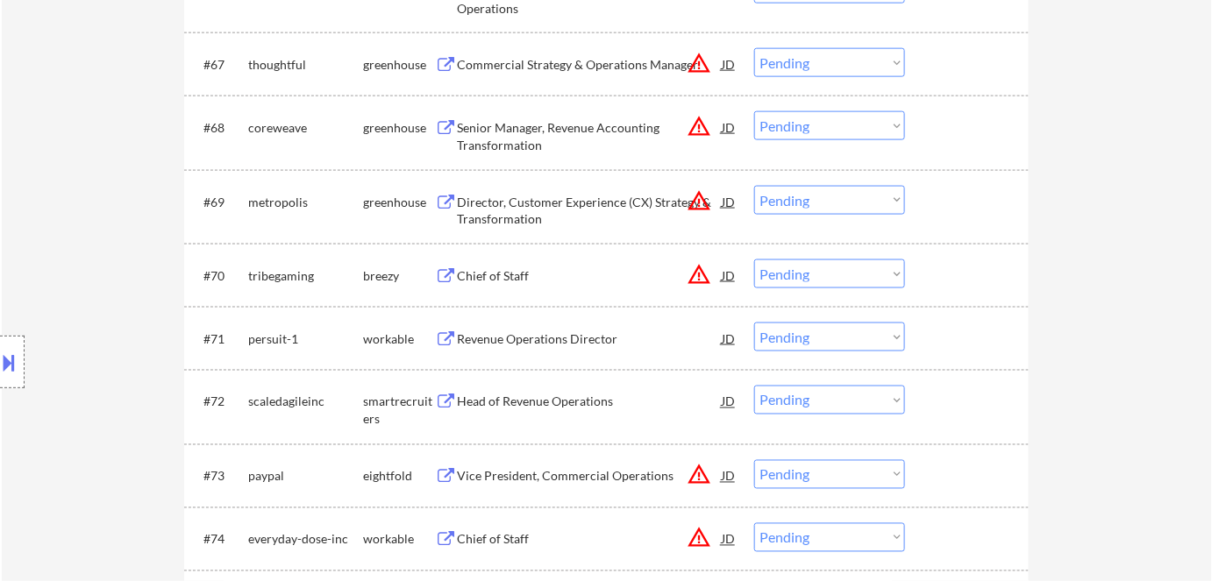
click at [702, 276] on button "warning_amber" at bounding box center [699, 274] width 25 height 25
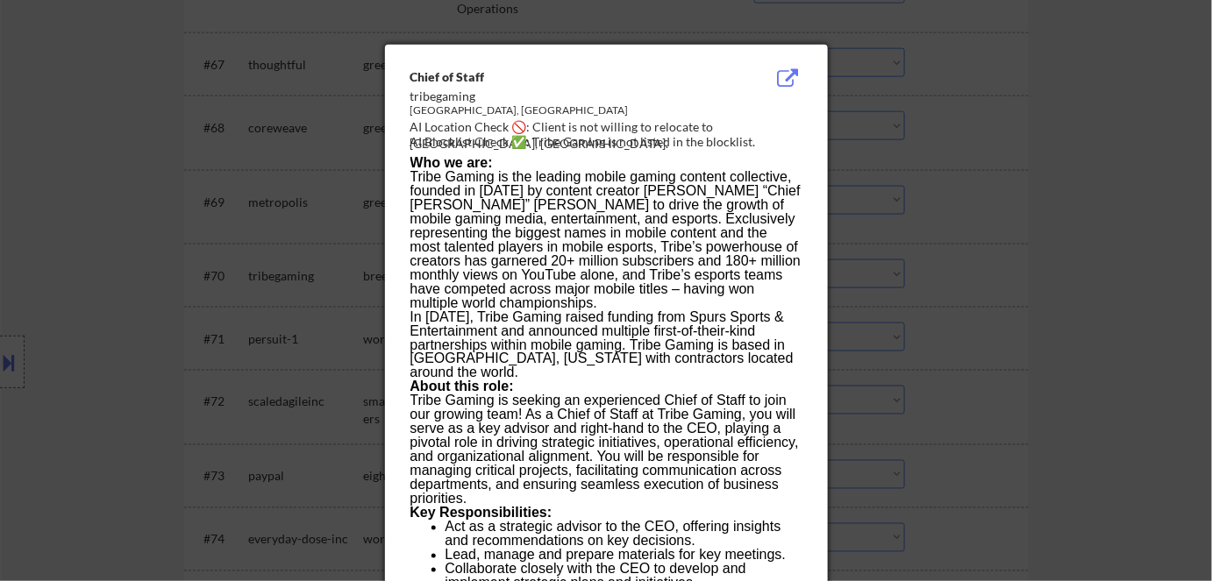
click at [1045, 266] on div at bounding box center [606, 290] width 1212 height 581
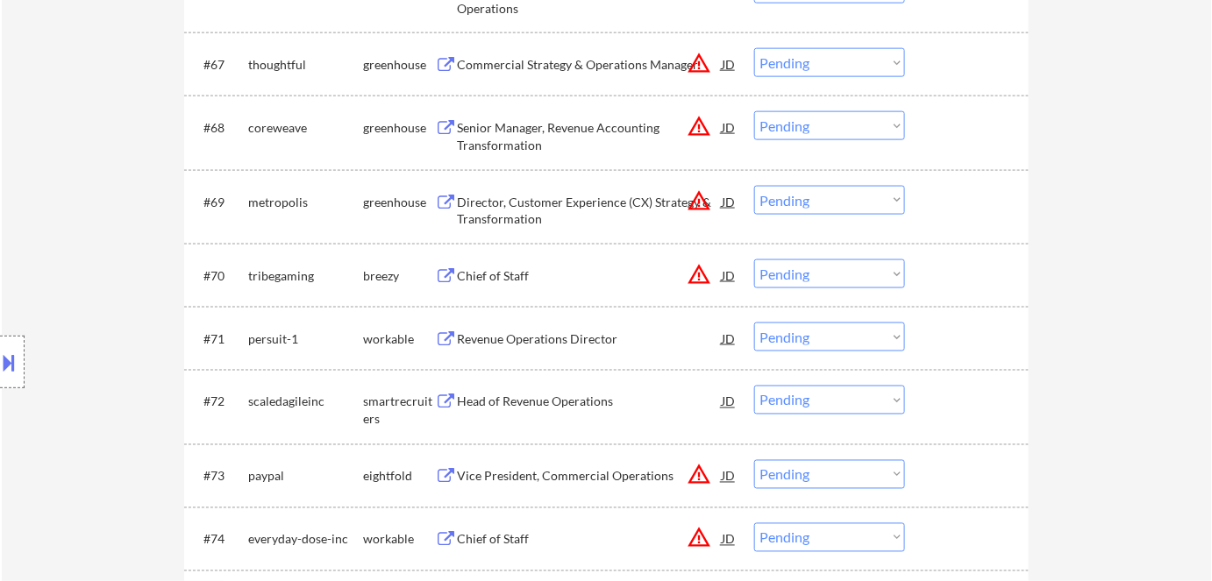
click at [513, 279] on div "Chief of Staff" at bounding box center [589, 276] width 265 height 18
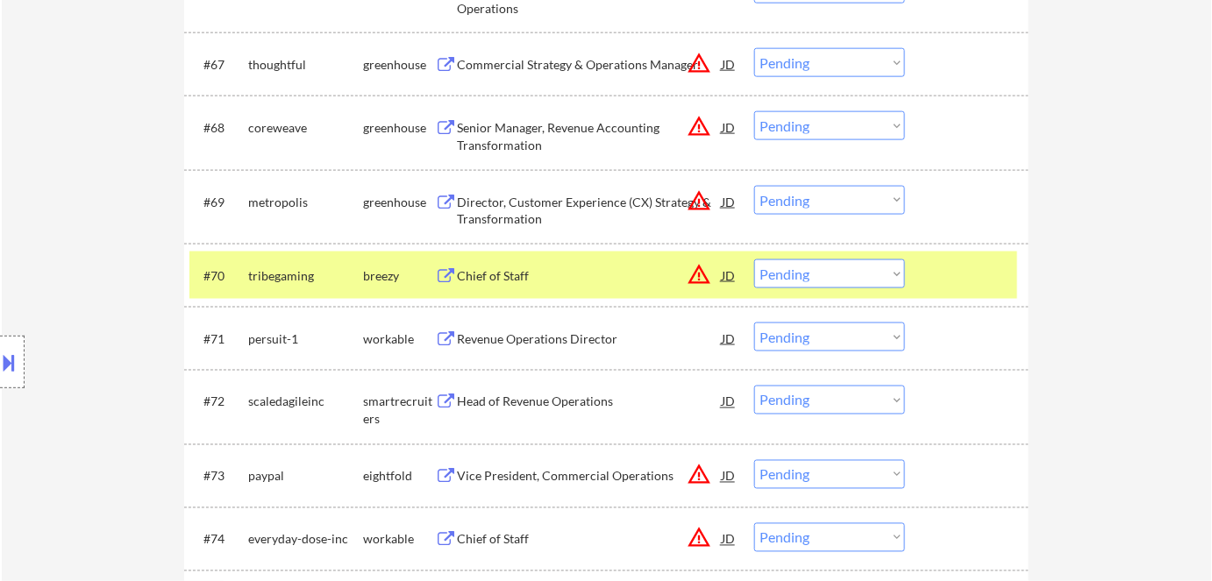
click at [4, 356] on button at bounding box center [9, 362] width 19 height 29
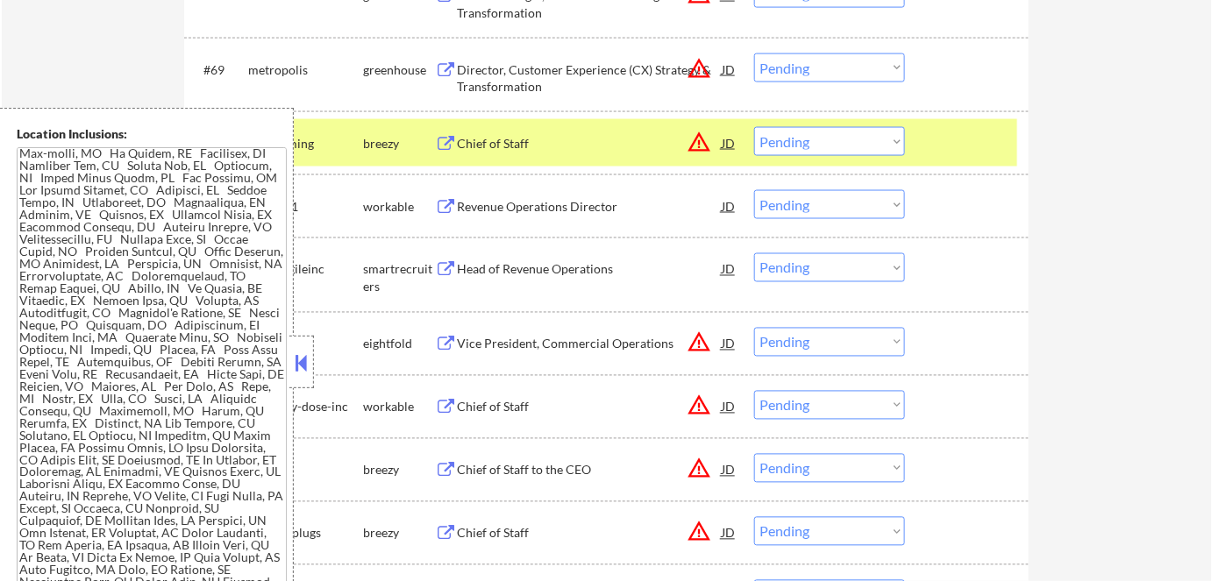
scroll to position [5358, 0]
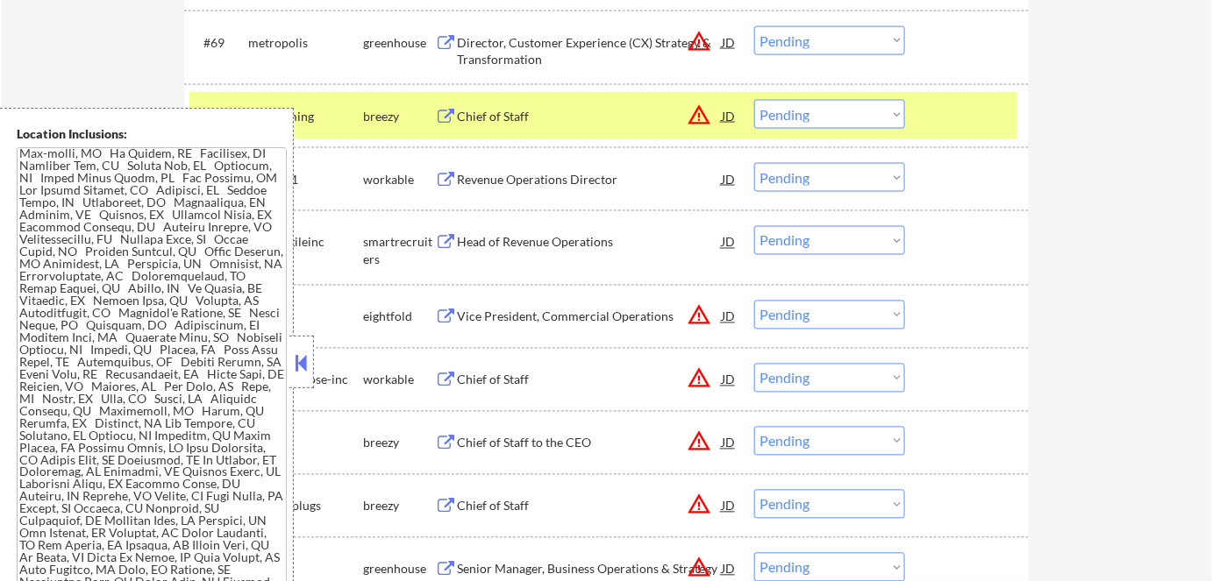
click at [295, 370] on button at bounding box center [301, 363] width 19 height 26
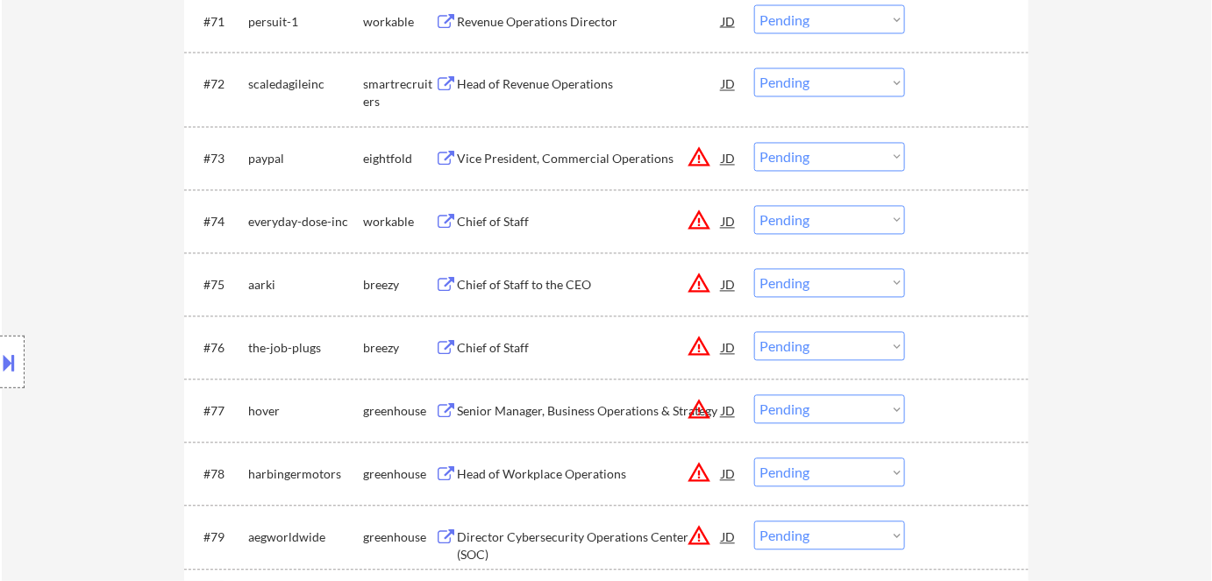
scroll to position [5518, 0]
click at [702, 283] on button "warning_amber" at bounding box center [699, 282] width 25 height 25
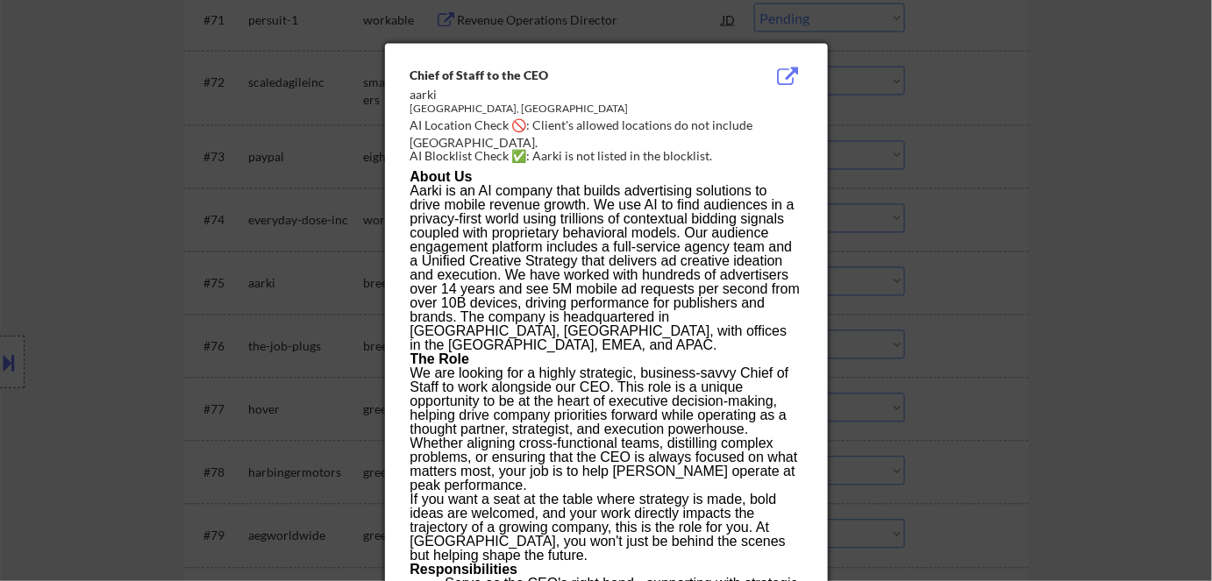
drag, startPoint x: 1069, startPoint y: 330, endPoint x: 1051, endPoint y: 336, distance: 19.4
click at [1071, 332] on div at bounding box center [606, 290] width 1212 height 581
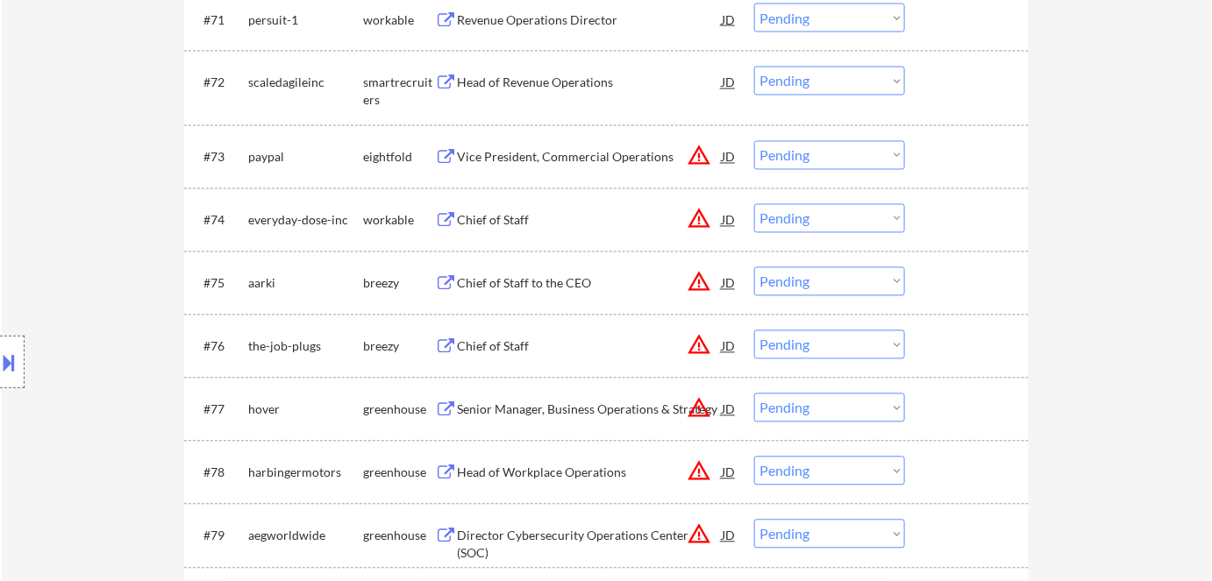
click at [502, 281] on div "Chief of Staff to the CEO" at bounding box center [589, 284] width 265 height 18
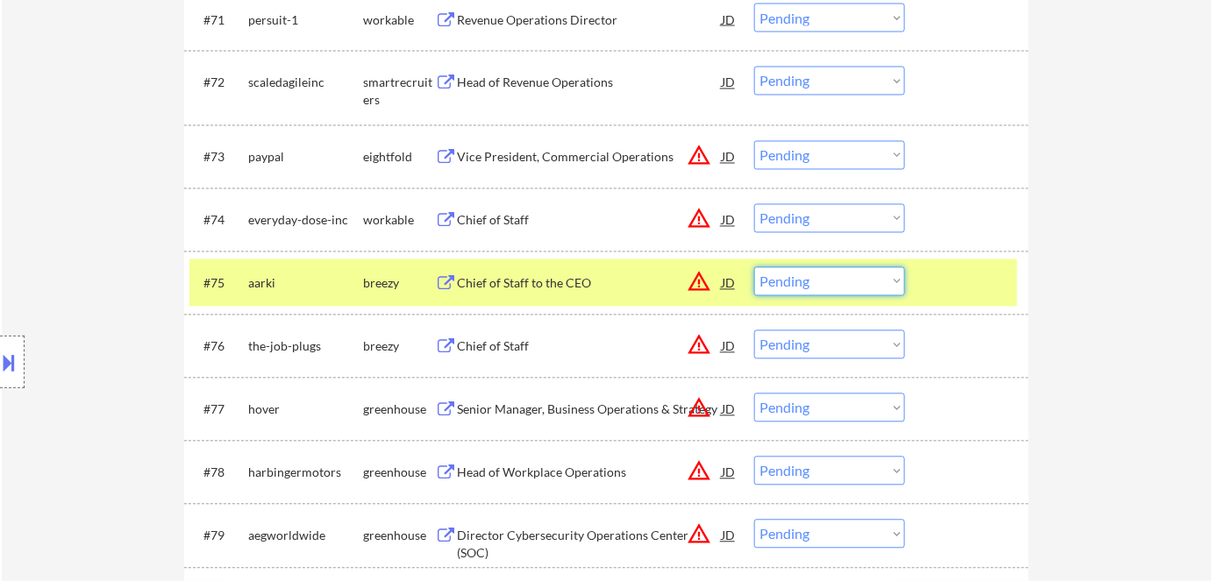
drag, startPoint x: 809, startPoint y: 294, endPoint x: 816, endPoint y: 288, distance: 9.3
click at [809, 293] on select "Choose an option... Pending Applied Excluded (Questions) Excluded (Expired) Exc…" at bounding box center [829, 281] width 151 height 29
click at [754, 267] on select "Choose an option... Pending Applied Excluded (Questions) Excluded (Expired) Exc…" at bounding box center [829, 281] width 151 height 29
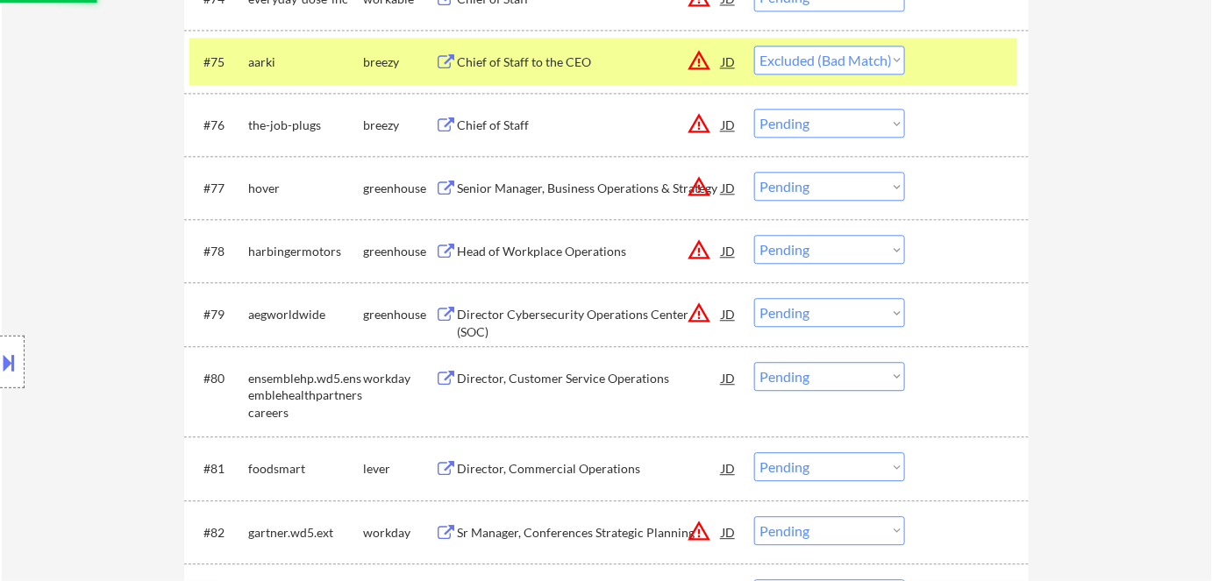
scroll to position [5757, 0]
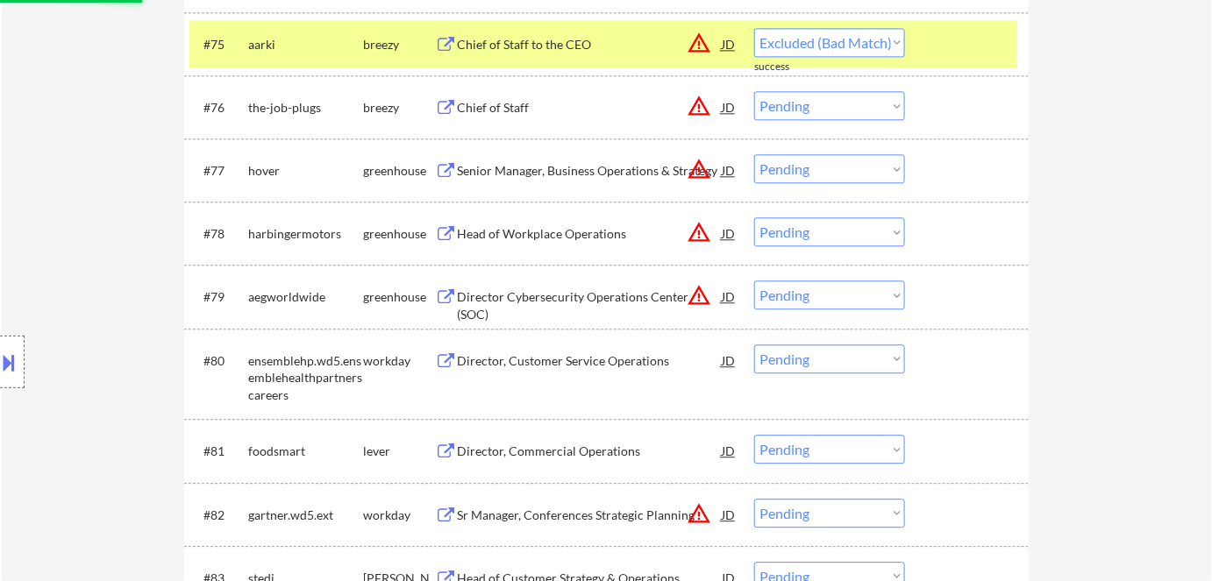
select select ""pending""
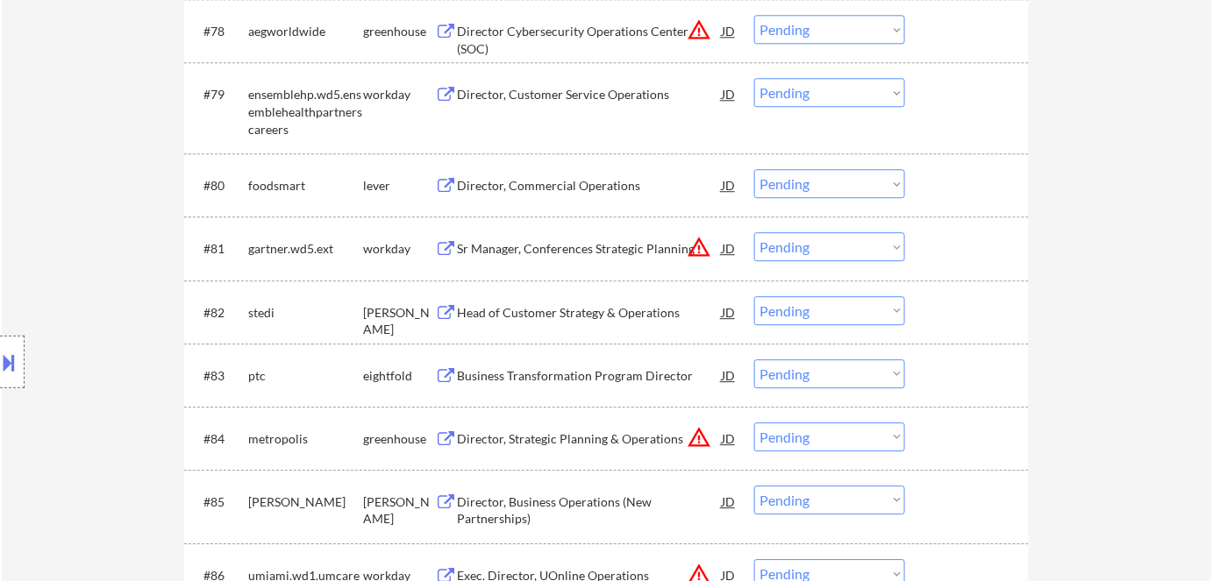
scroll to position [5996, 0]
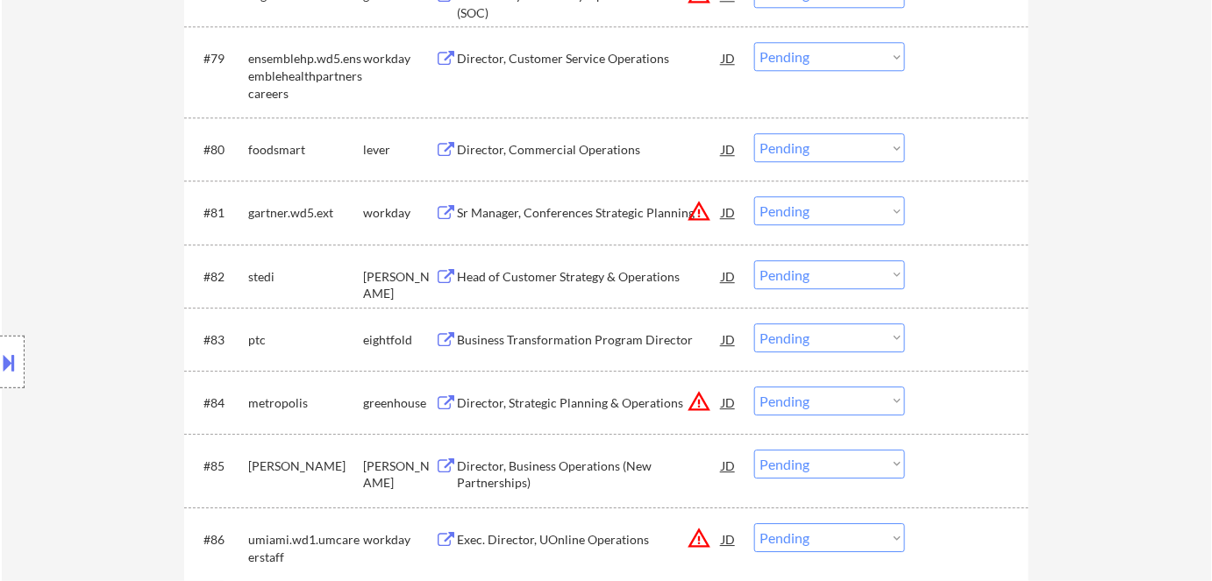
click at [568, 262] on div "Head of Customer Strategy & Operations" at bounding box center [589, 276] width 265 height 32
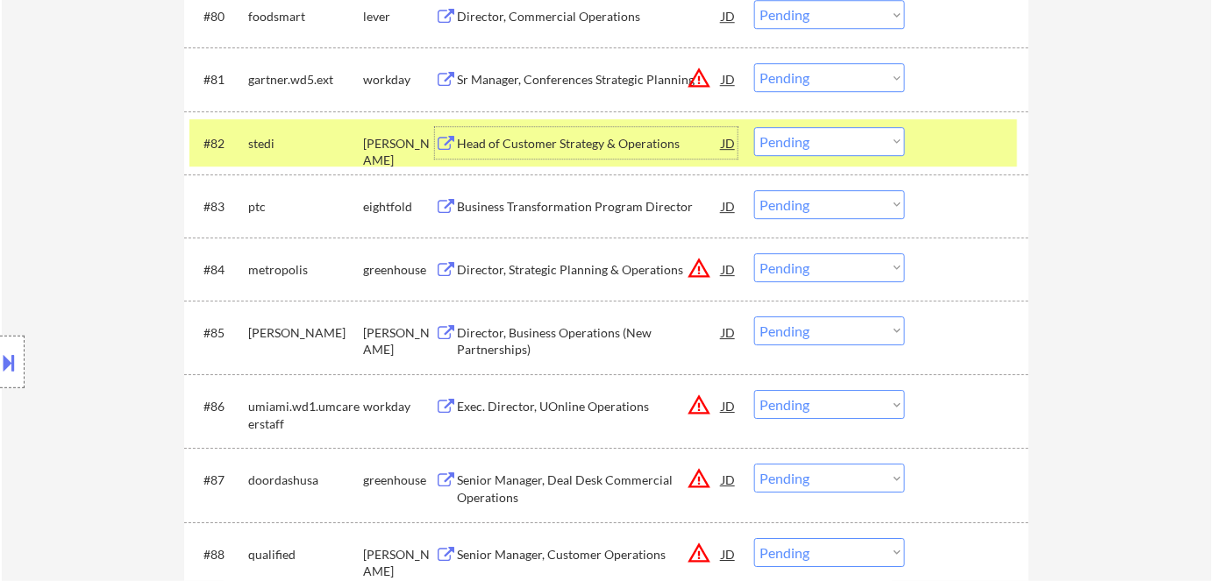
scroll to position [6155, 0]
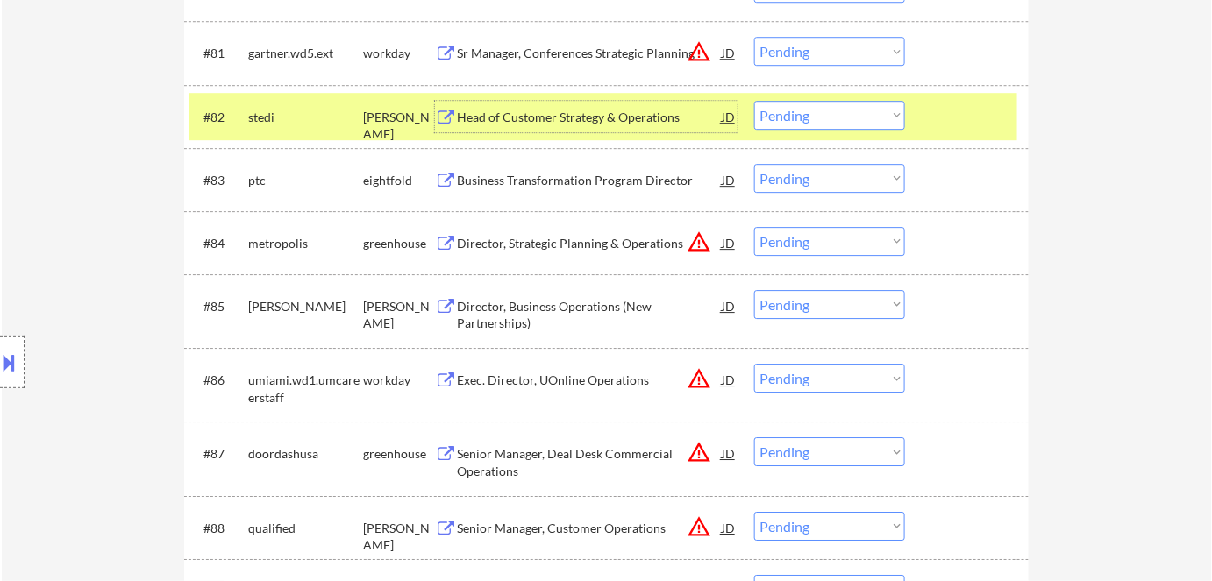
click at [579, 307] on div "Director, Business Operations (New Partnerships)" at bounding box center [589, 315] width 265 height 34
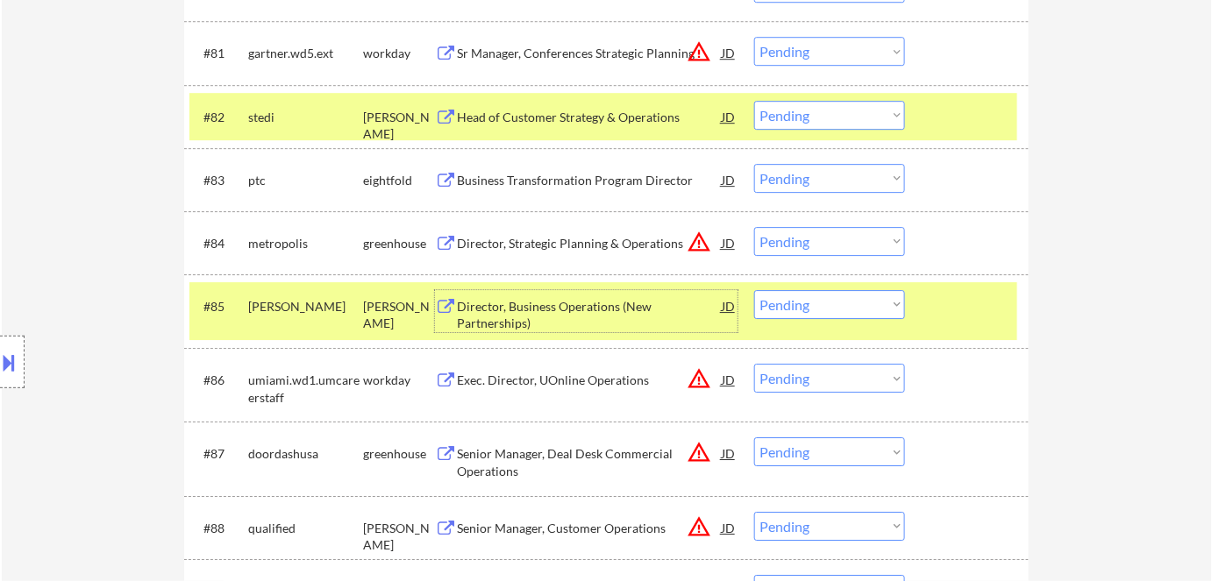
click at [813, 297] on select "Choose an option... Pending Applied Excluded (Questions) Excluded (Expired) Exc…" at bounding box center [829, 304] width 151 height 29
click at [754, 290] on select "Choose an option... Pending Applied Excluded (Questions) Excluded (Expired) Exc…" at bounding box center [829, 304] width 151 height 29
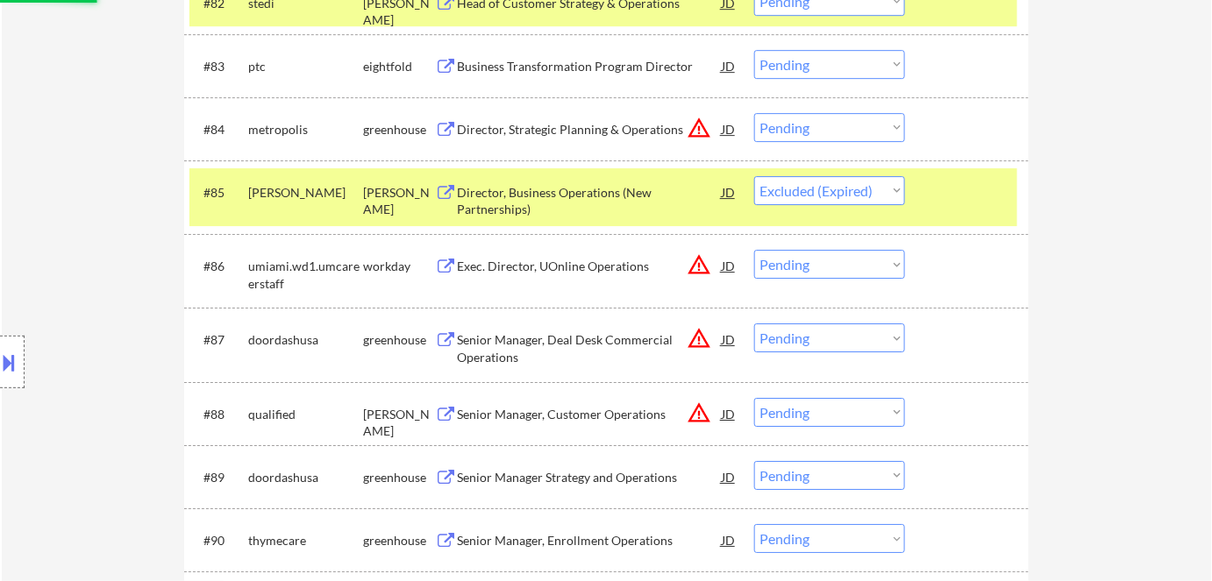
scroll to position [6554, 0]
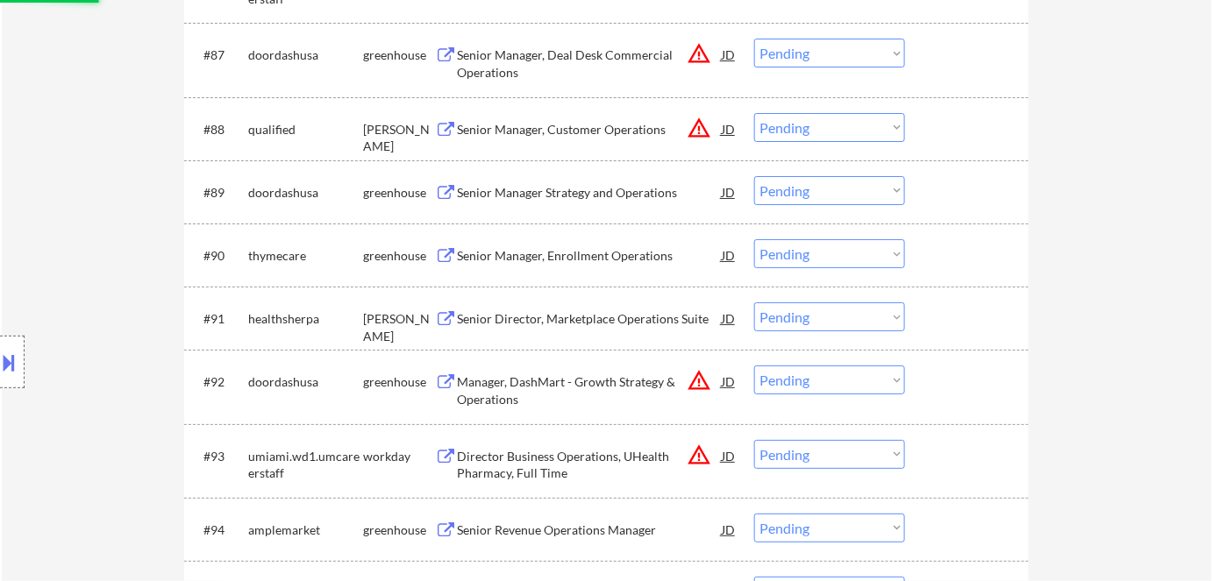
select select ""pending""
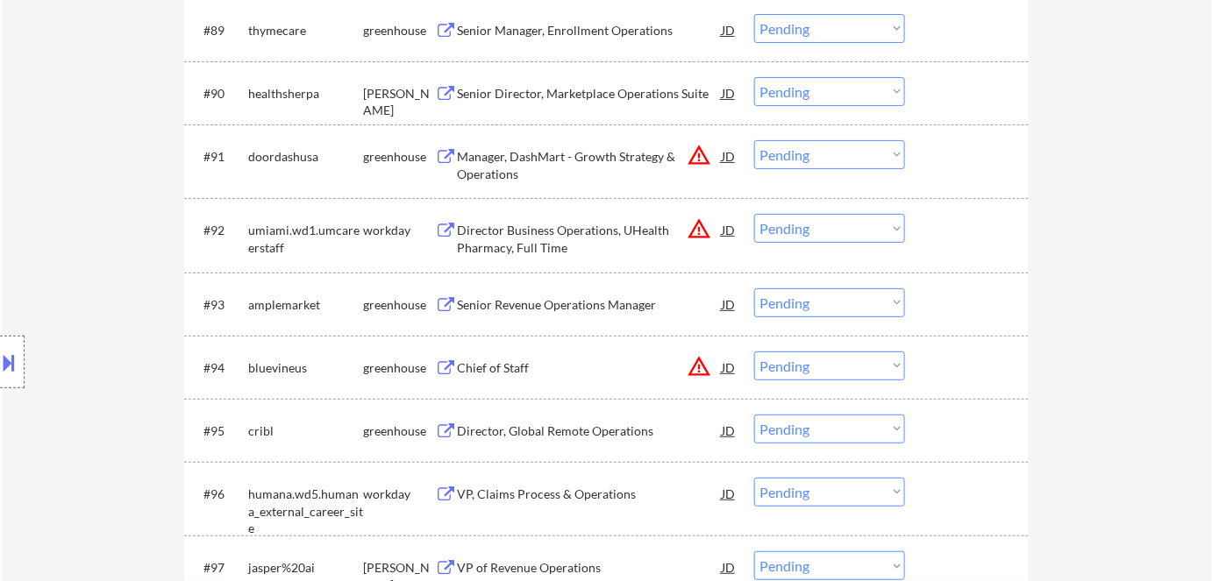
scroll to position [6714, 0]
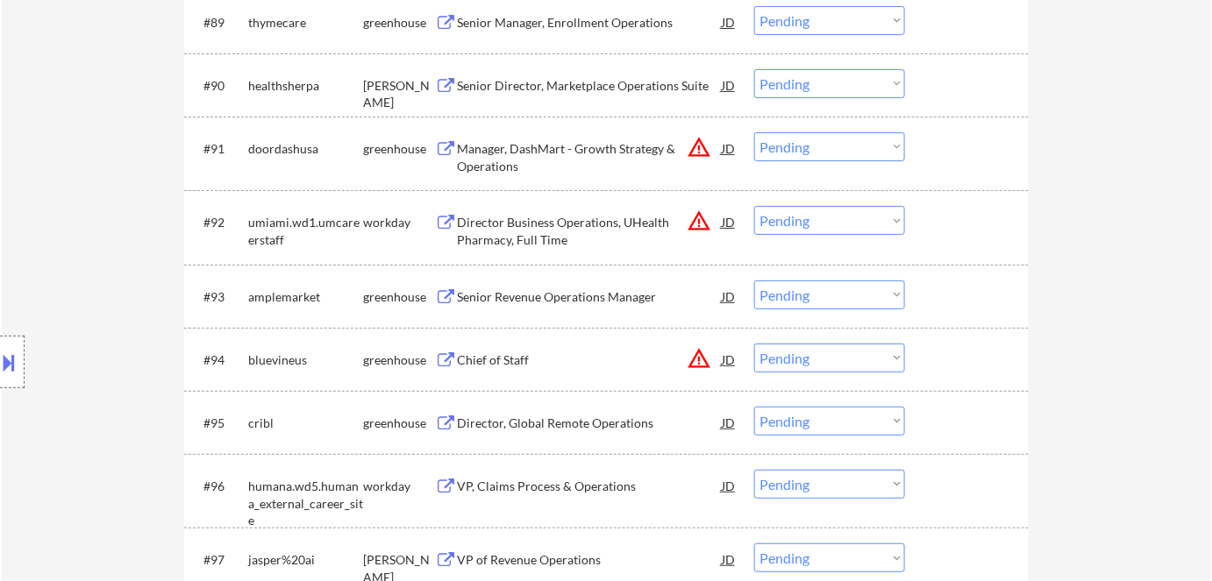
click at [699, 360] on button "warning_amber" at bounding box center [699, 358] width 25 height 25
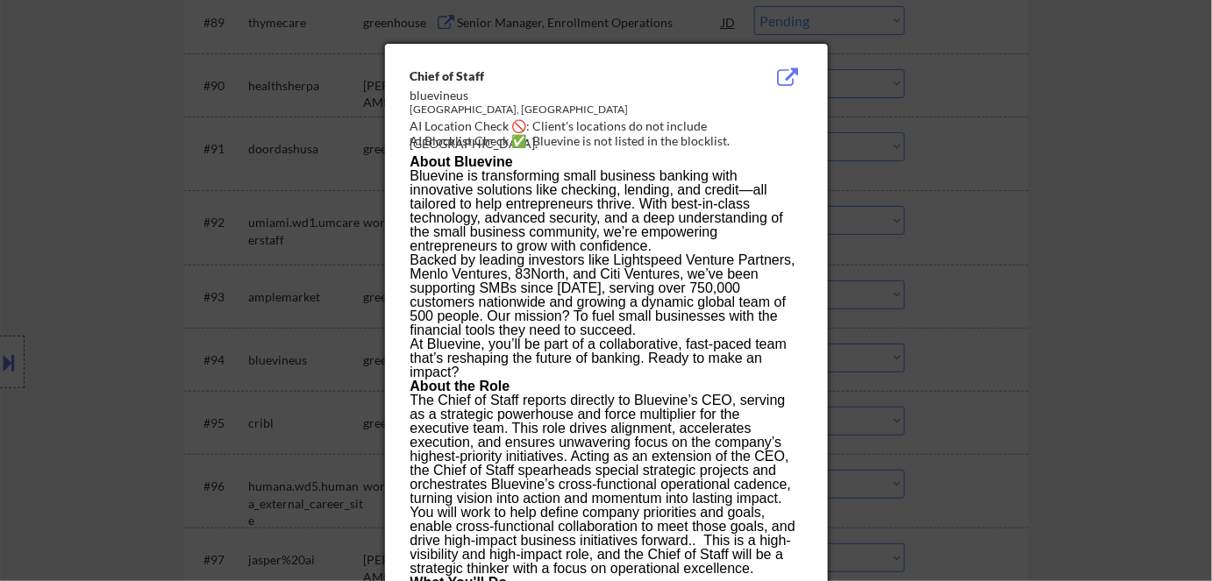
click at [1012, 359] on div at bounding box center [606, 290] width 1212 height 581
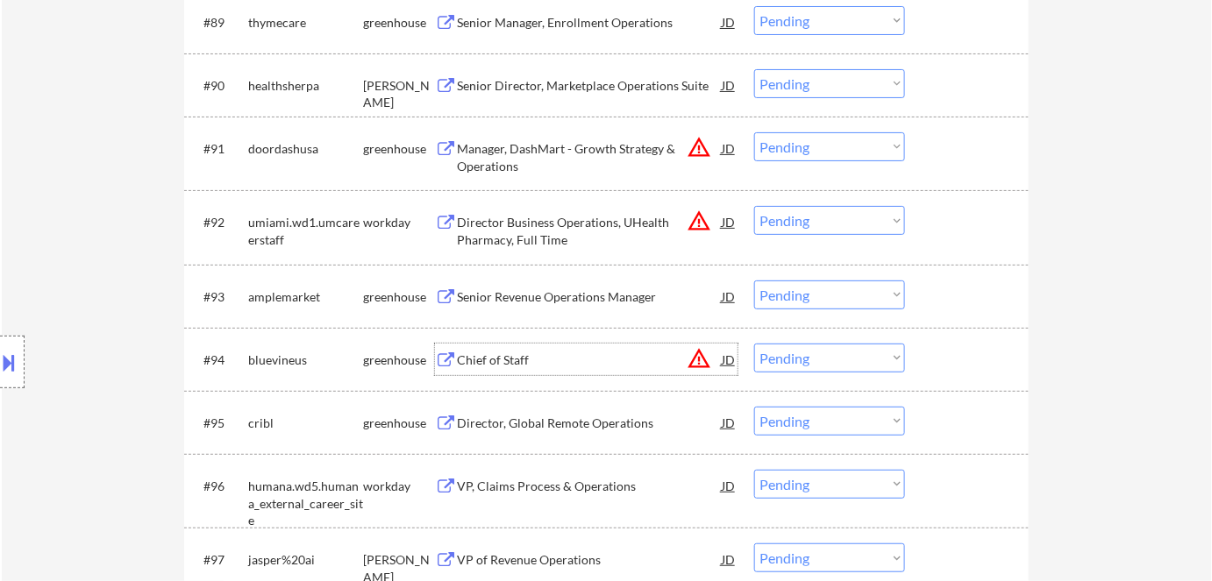
click at [488, 360] on div "Chief of Staff" at bounding box center [589, 361] width 265 height 18
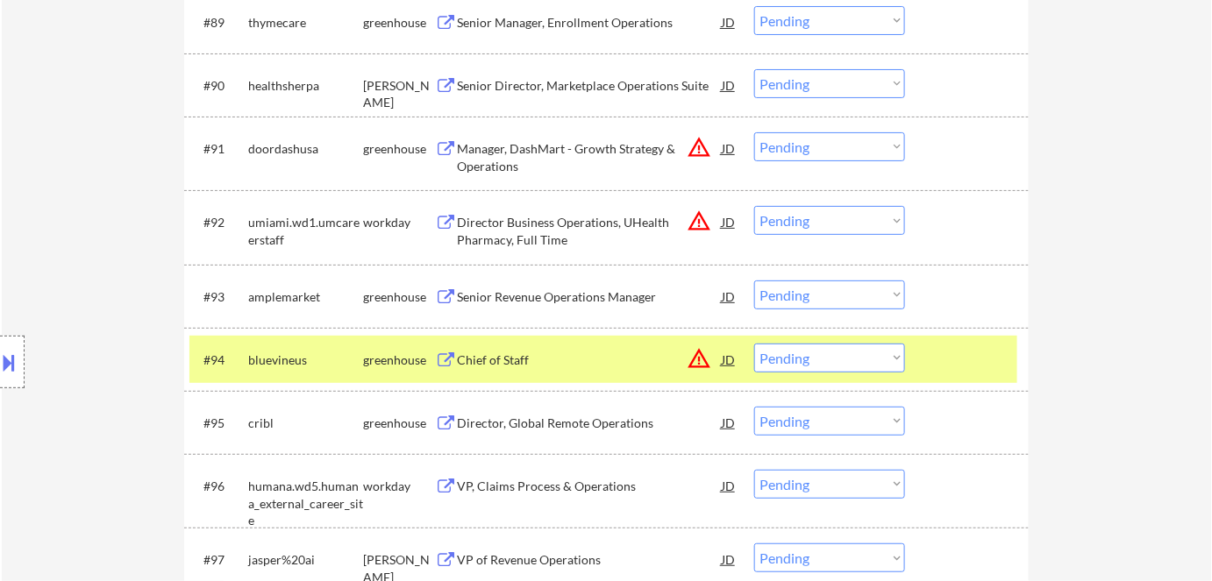
click at [9, 351] on button at bounding box center [9, 362] width 19 height 29
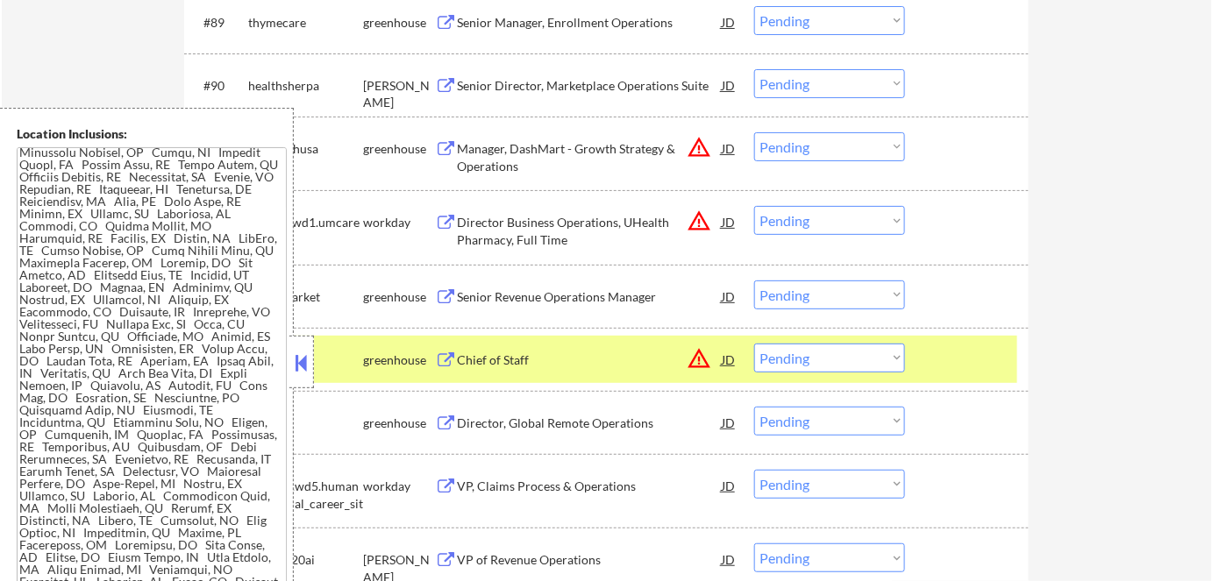
scroll to position [6793, 0]
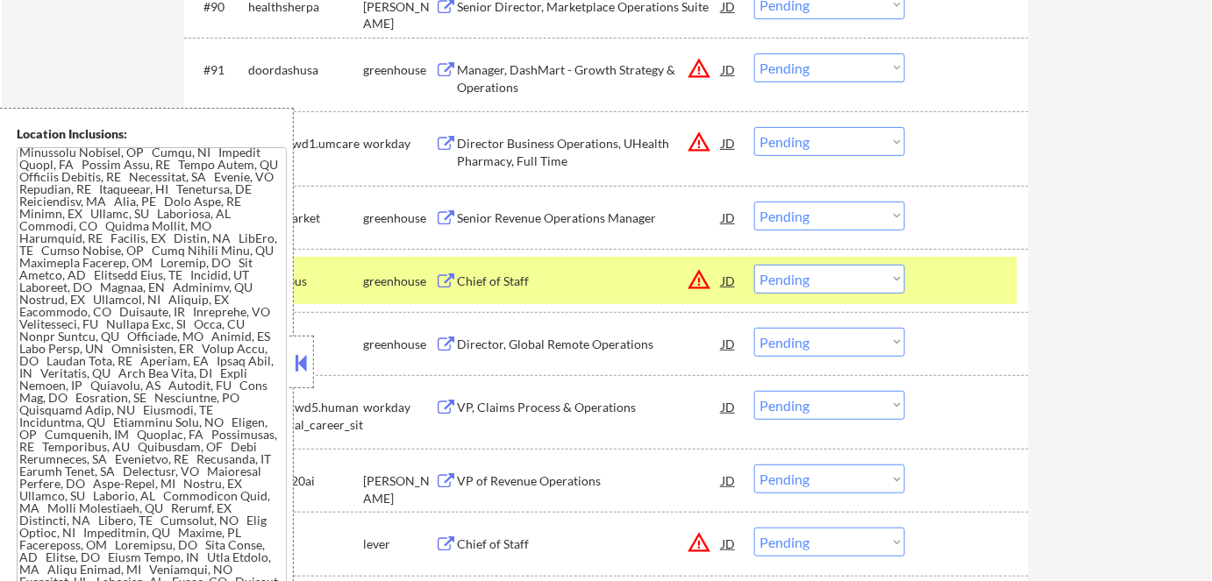
click at [300, 361] on button at bounding box center [301, 363] width 19 height 26
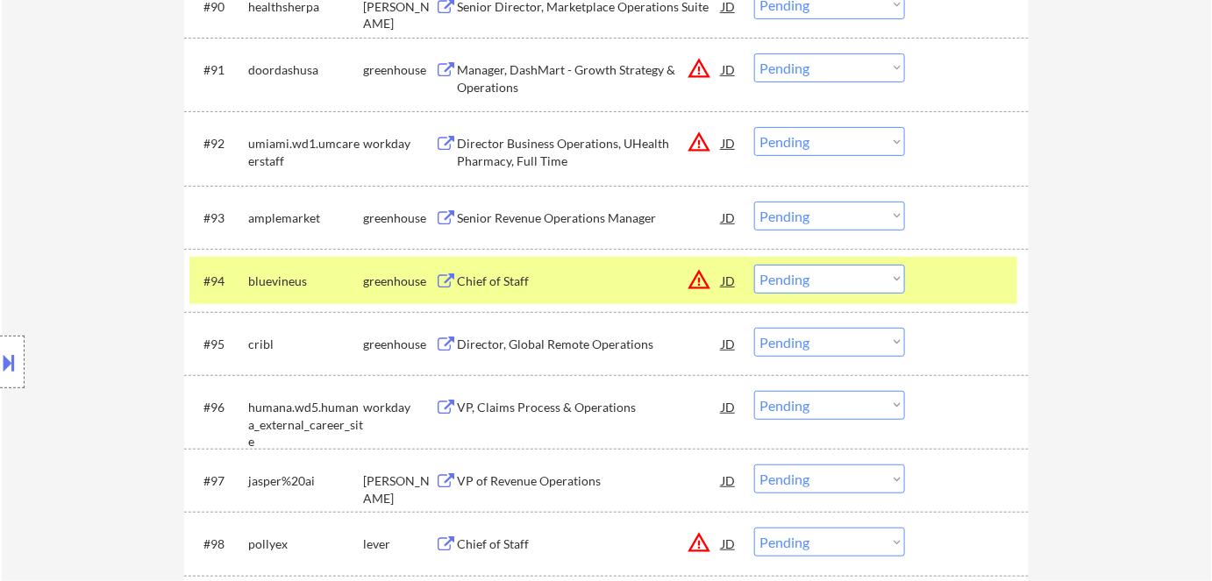
click at [851, 288] on select "Choose an option... Pending Applied Excluded (Questions) Excluded (Expired) Exc…" at bounding box center [829, 279] width 151 height 29
click at [754, 265] on select "Choose an option... Pending Applied Excluded (Questions) Excluded (Expired) Exc…" at bounding box center [829, 279] width 151 height 29
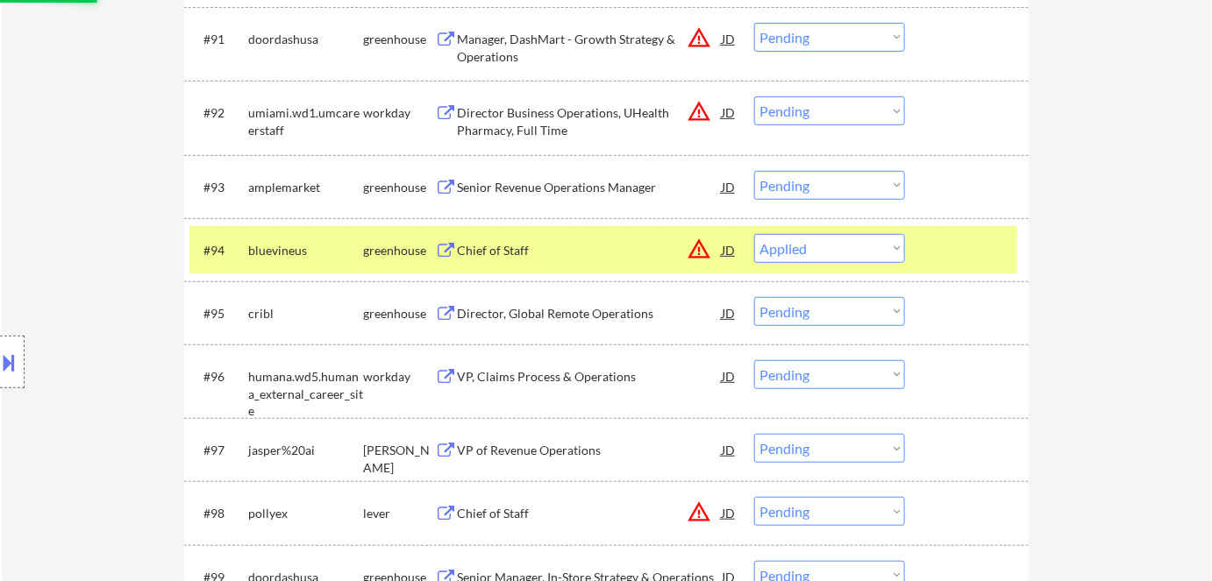
scroll to position [6872, 0]
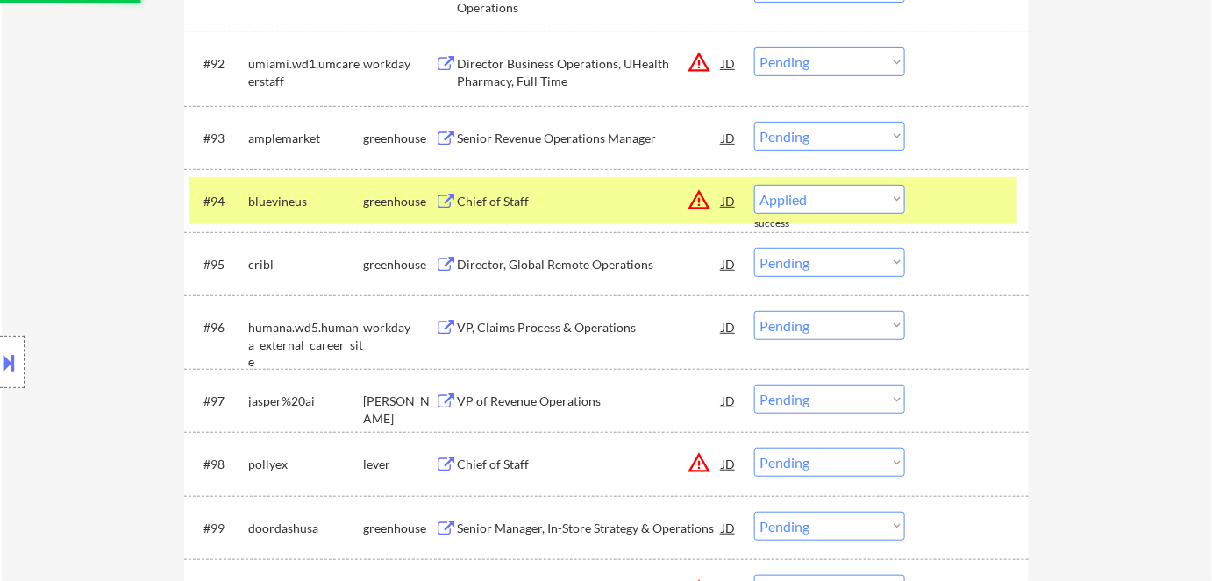
select select ""pending""
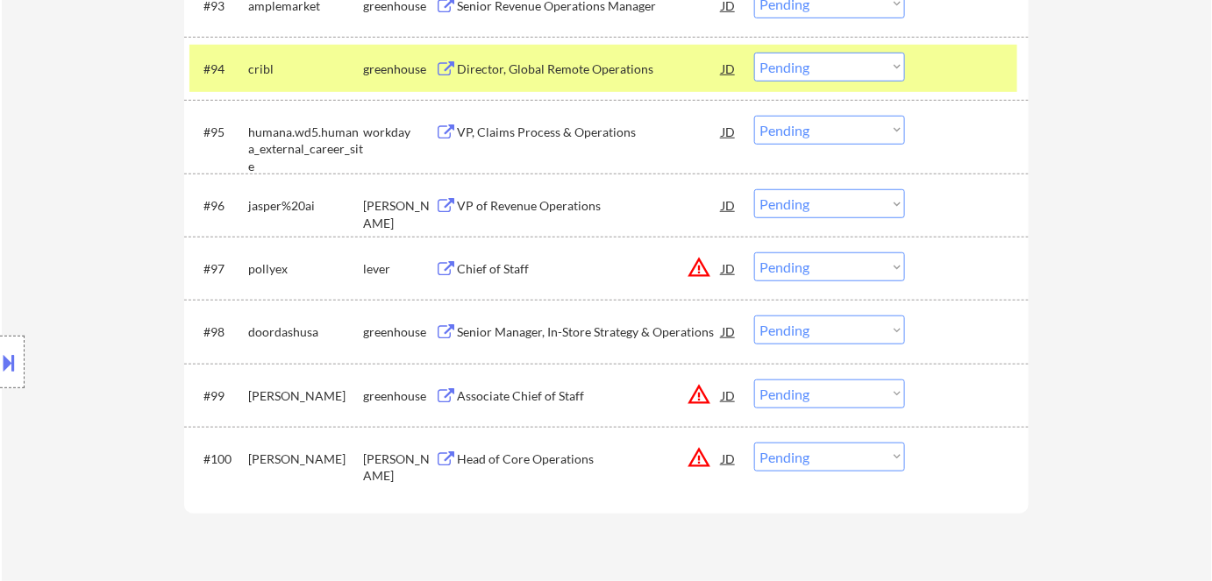
scroll to position [7032, 0]
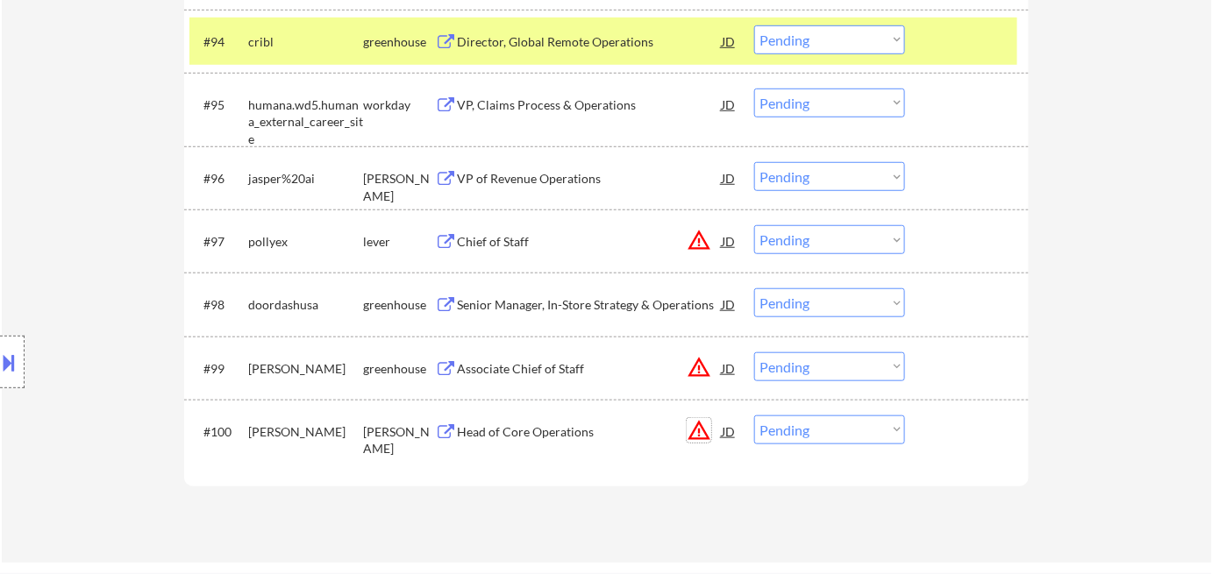
click at [708, 435] on button "warning_amber" at bounding box center [699, 430] width 25 height 25
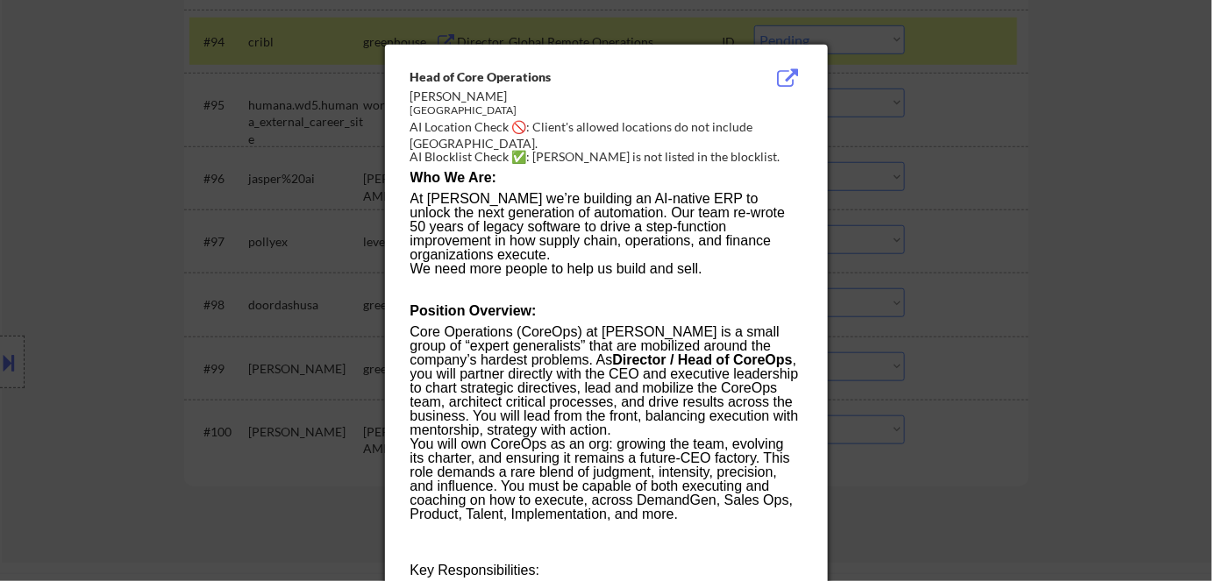
click at [1117, 387] on div at bounding box center [606, 290] width 1212 height 581
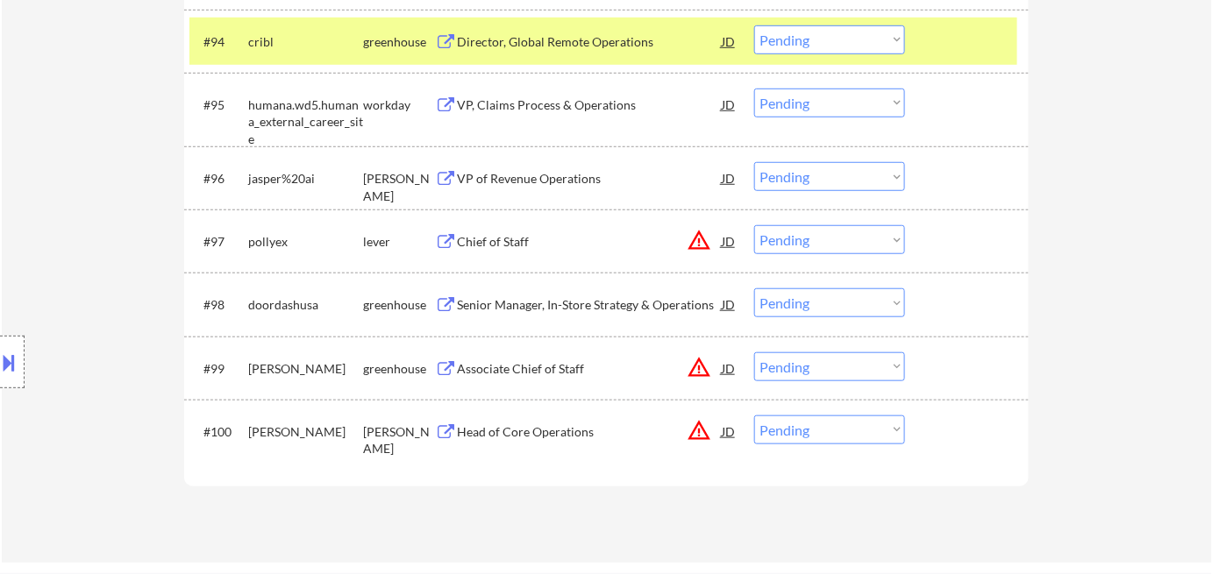
click at [503, 429] on div "Head of Core Operations" at bounding box center [589, 433] width 265 height 18
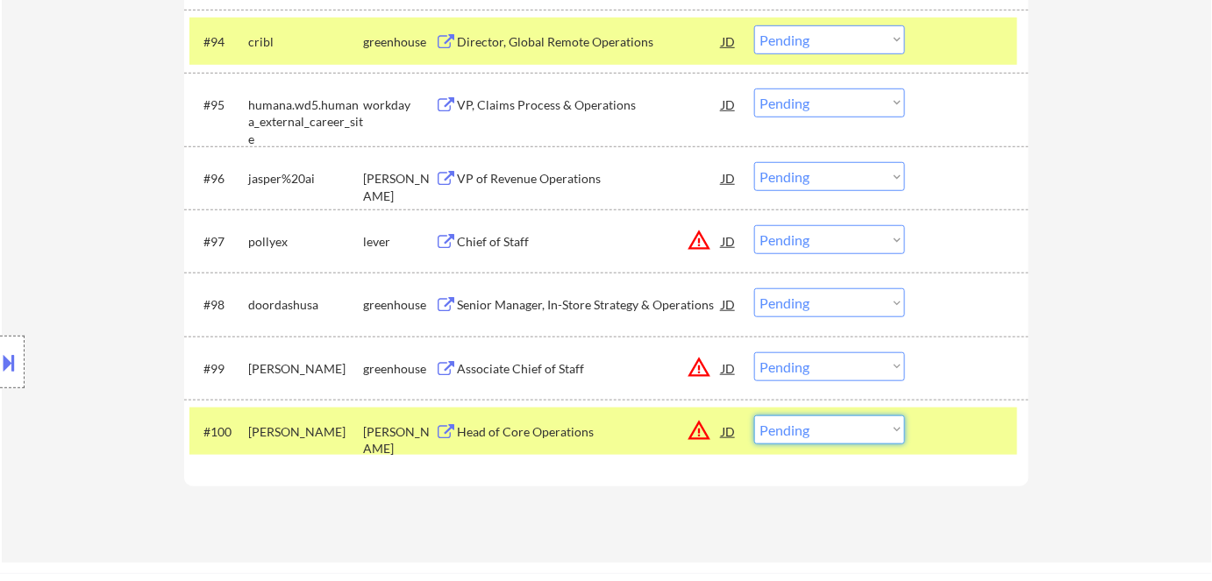
click at [851, 429] on select "Choose an option... Pending Applied Excluded (Questions) Excluded (Expired) Exc…" at bounding box center [829, 430] width 151 height 29
click at [754, 416] on select "Choose an option... Pending Applied Excluded (Questions) Excluded (Expired) Exc…" at bounding box center [829, 430] width 151 height 29
select select ""pending""
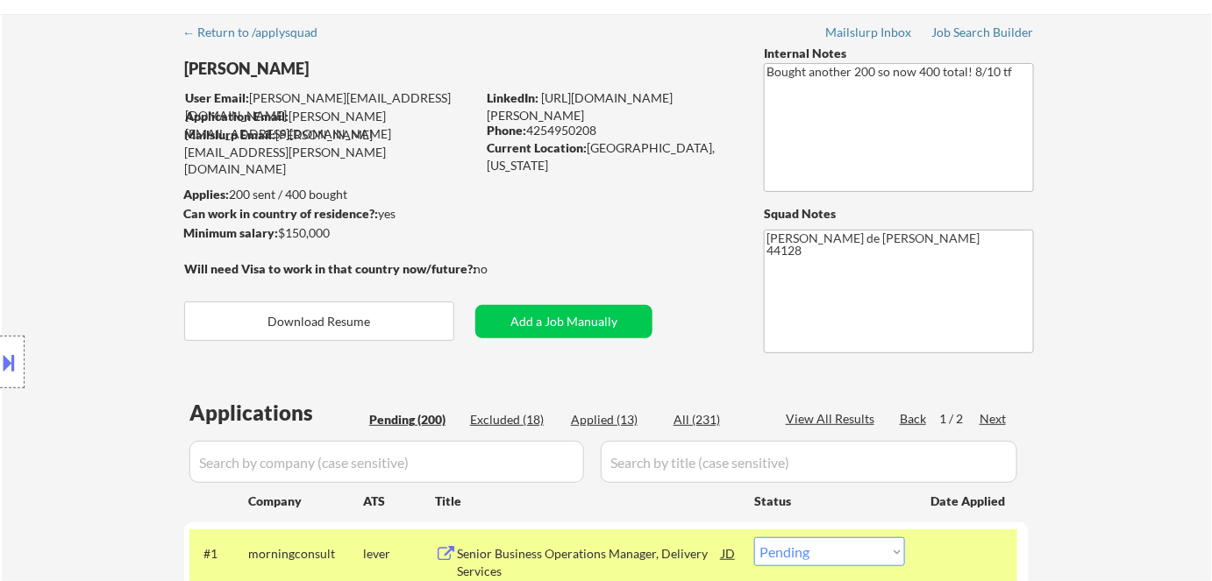
scroll to position [79, 0]
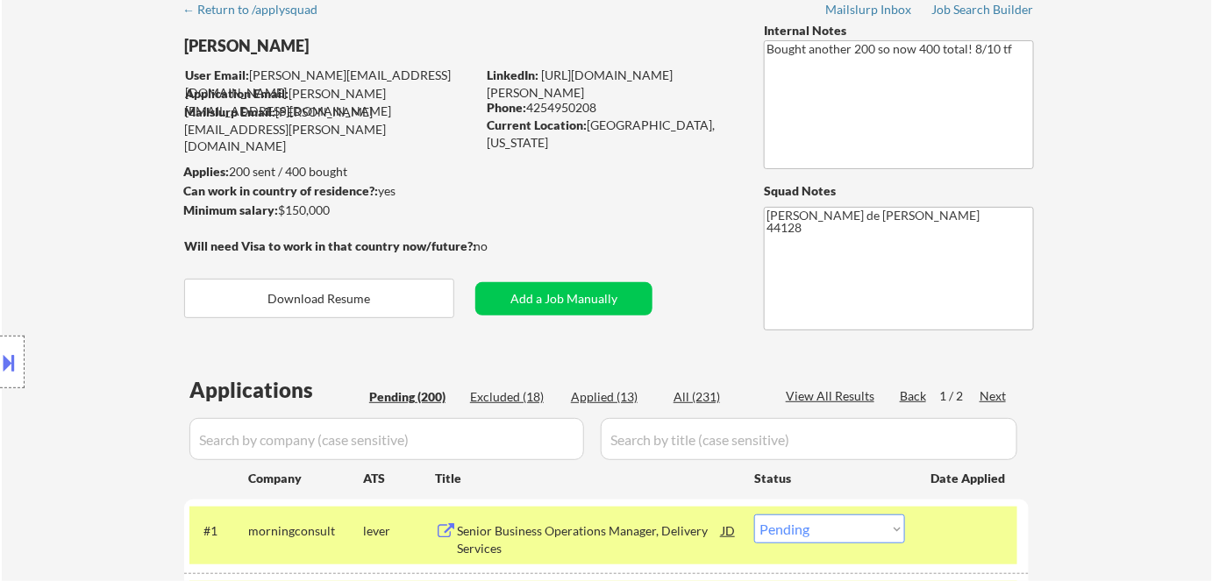
click at [1005, 395] on div "Next" at bounding box center [994, 397] width 28 height 18
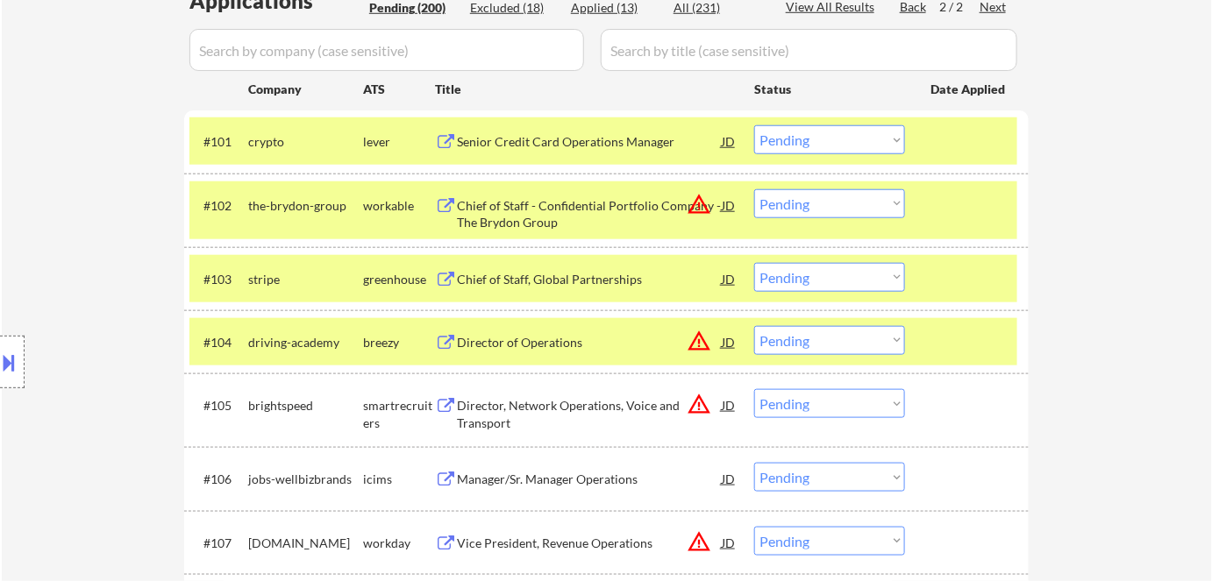
scroll to position [478, 0]
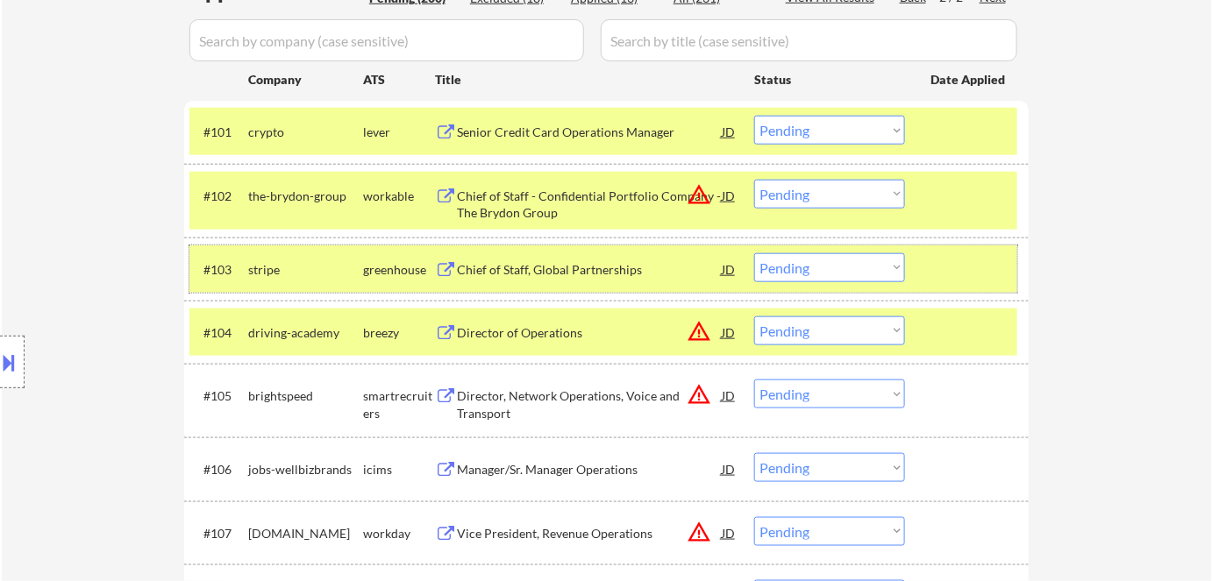
click at [566, 246] on div "#103 stripe greenhouse Chief of Staff, Global Partnerships JD warning_amber Cho…" at bounding box center [603, 269] width 828 height 47
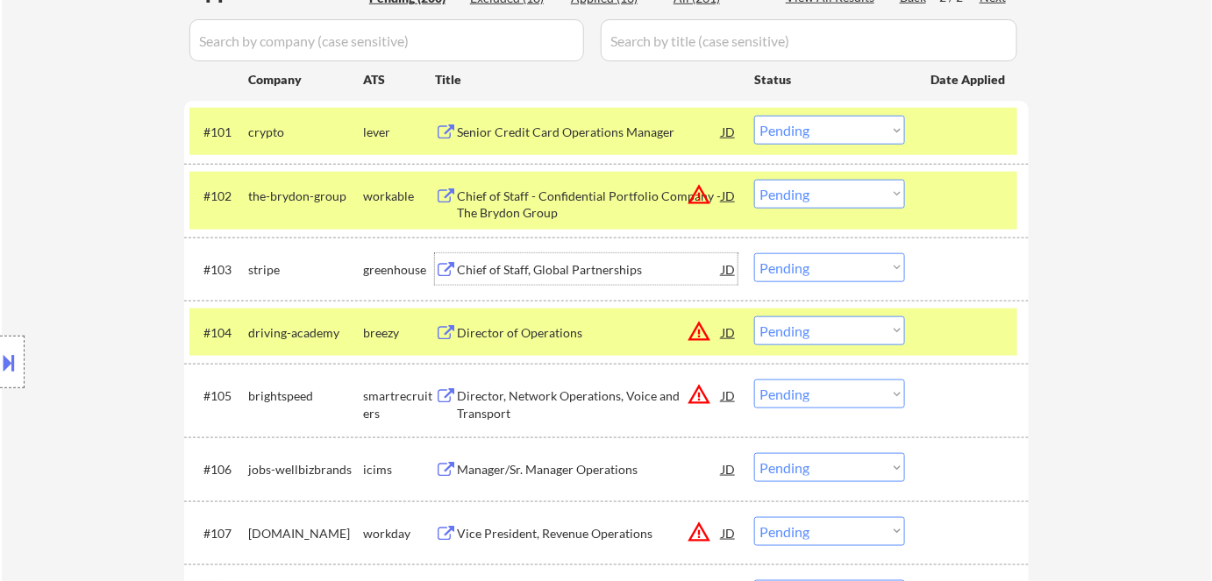
click at [546, 267] on div "Chief of Staff, Global Partnerships" at bounding box center [589, 270] width 265 height 18
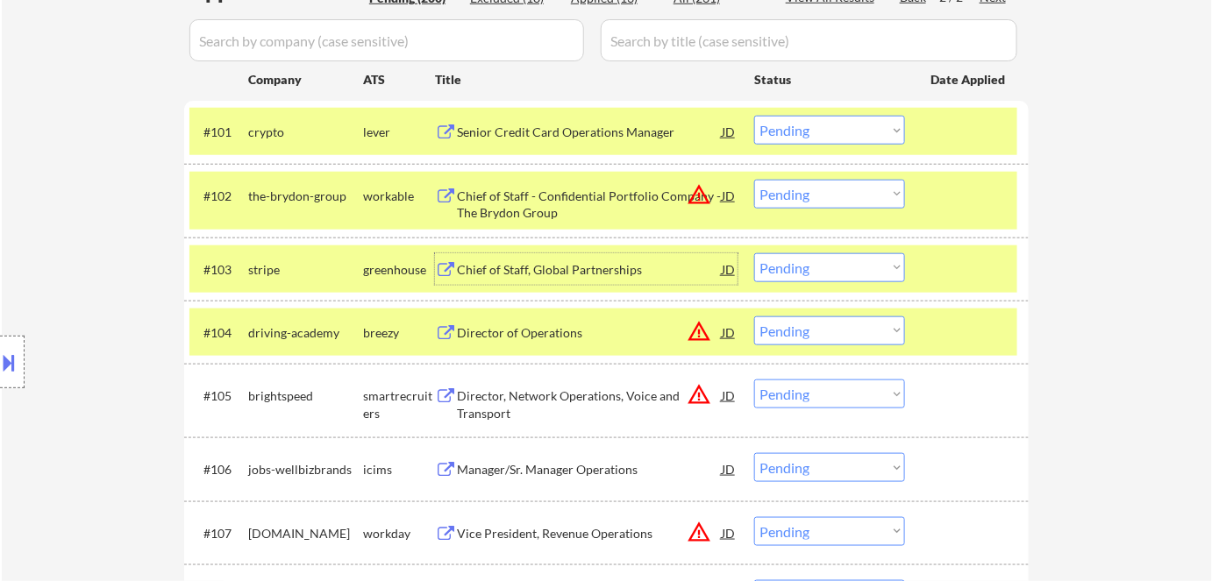
click at [695, 336] on button "warning_amber" at bounding box center [699, 331] width 25 height 25
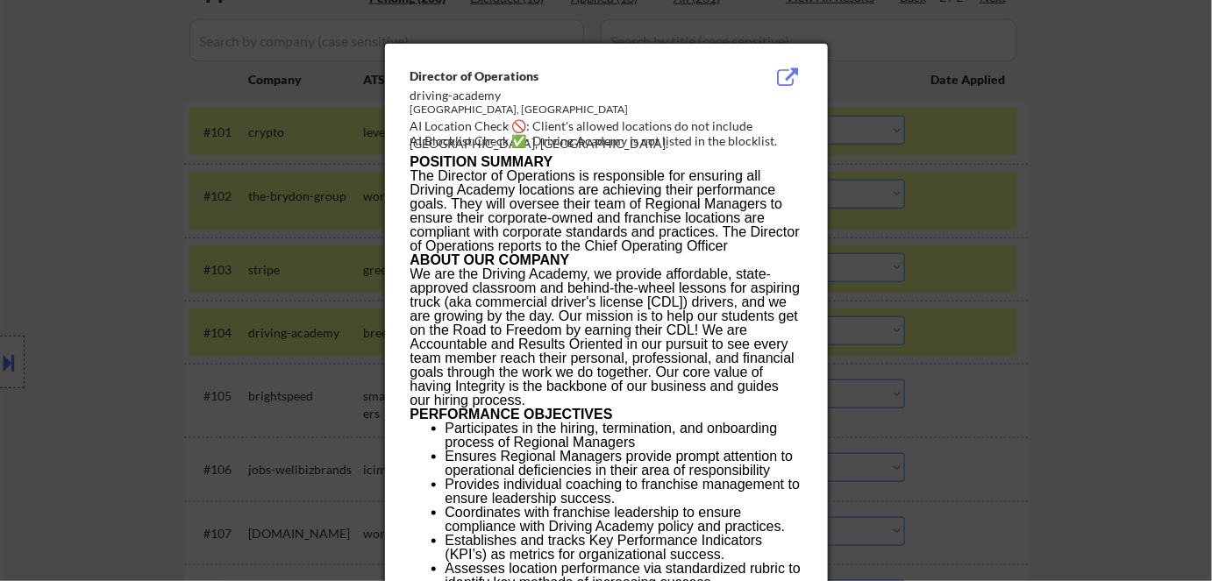
click at [1046, 350] on div at bounding box center [606, 290] width 1212 height 581
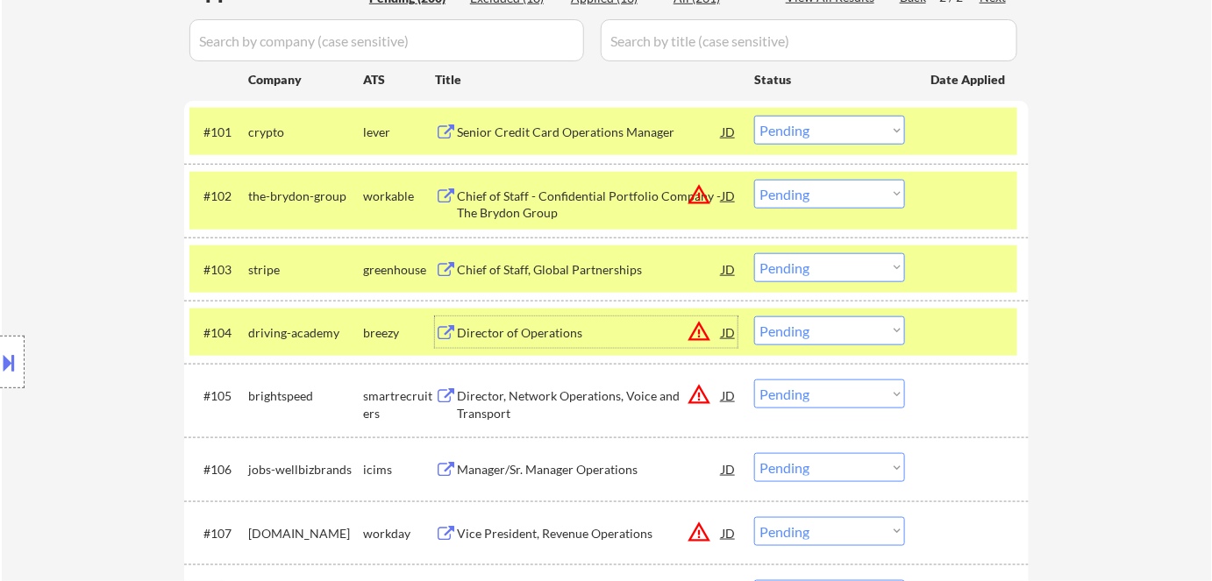
click at [479, 325] on div "Director of Operations" at bounding box center [589, 333] width 265 height 18
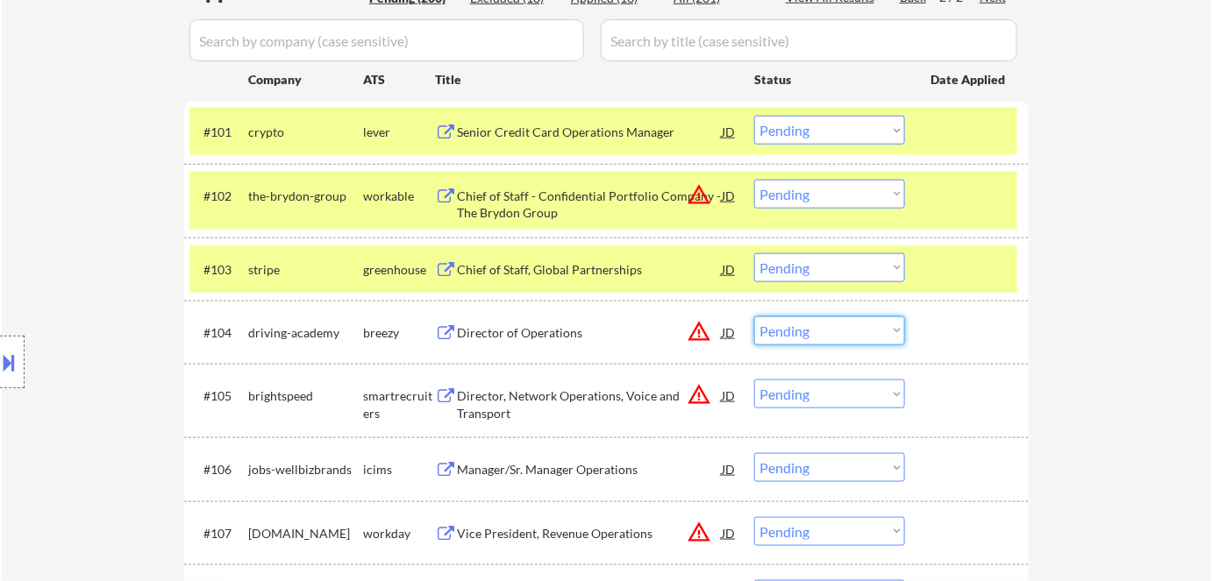
click at [809, 328] on select "Choose an option... Pending Applied Excluded (Questions) Excluded (Expired) Exc…" at bounding box center [829, 331] width 151 height 29
click at [754, 317] on select "Choose an option... Pending Applied Excluded (Questions) Excluded (Expired) Exc…" at bounding box center [829, 331] width 151 height 29
select select ""pending""
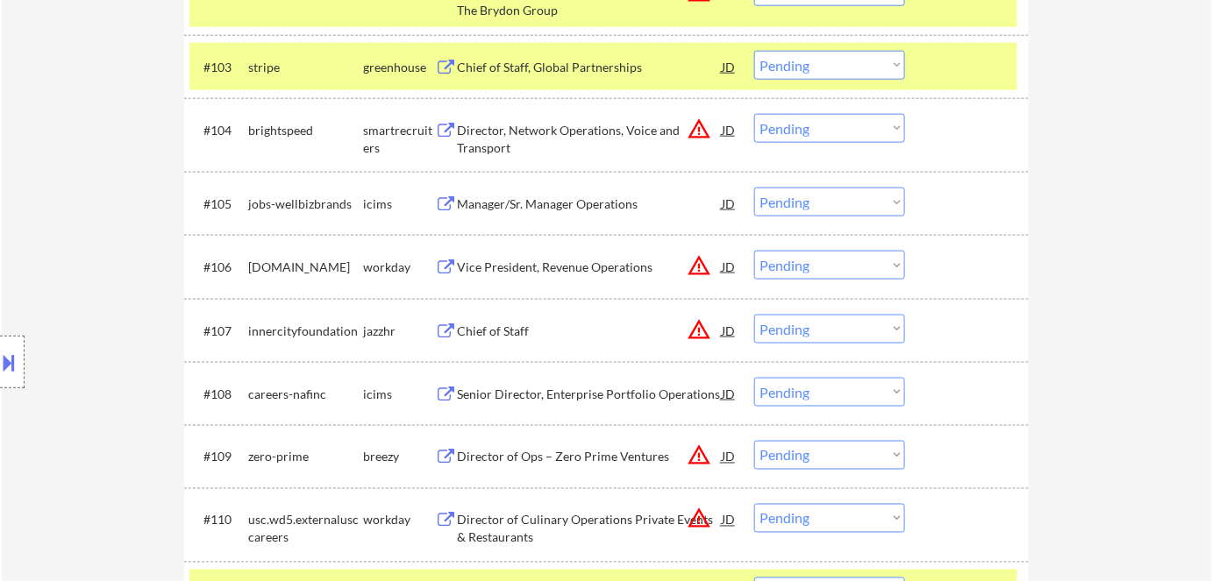
scroll to position [717, 0]
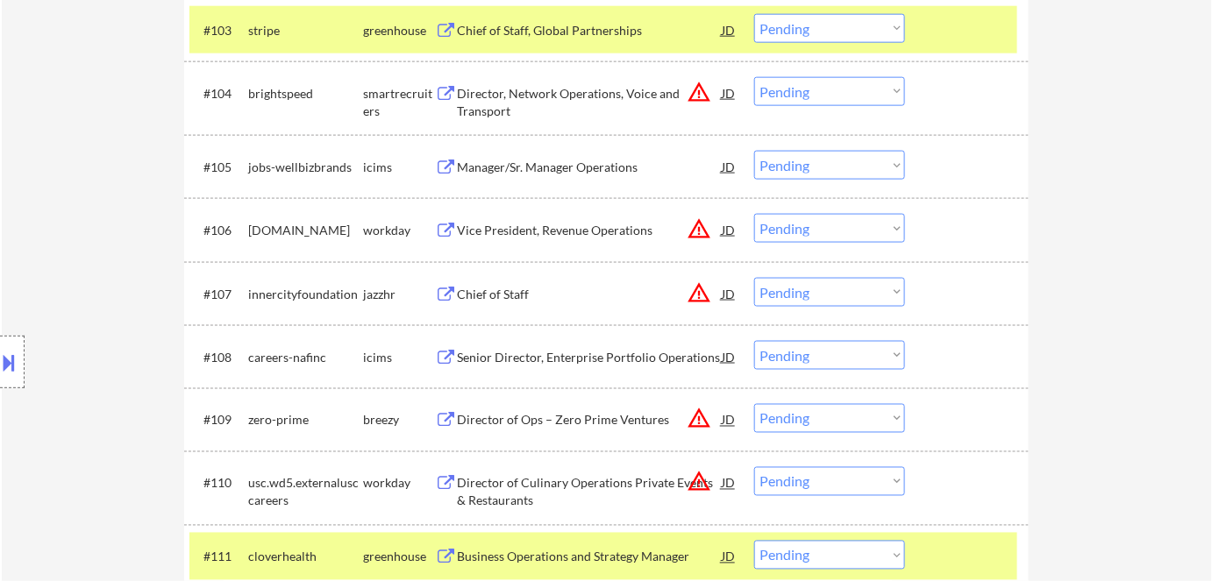
click at [707, 285] on button "warning_amber" at bounding box center [699, 293] width 25 height 25
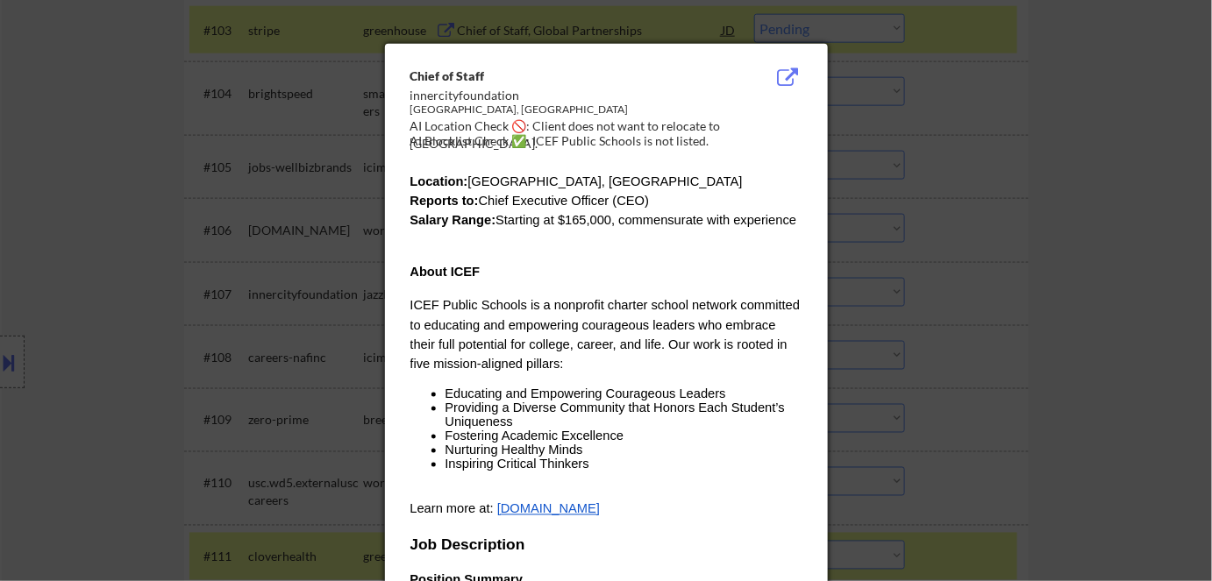
click at [1070, 363] on div at bounding box center [606, 290] width 1212 height 581
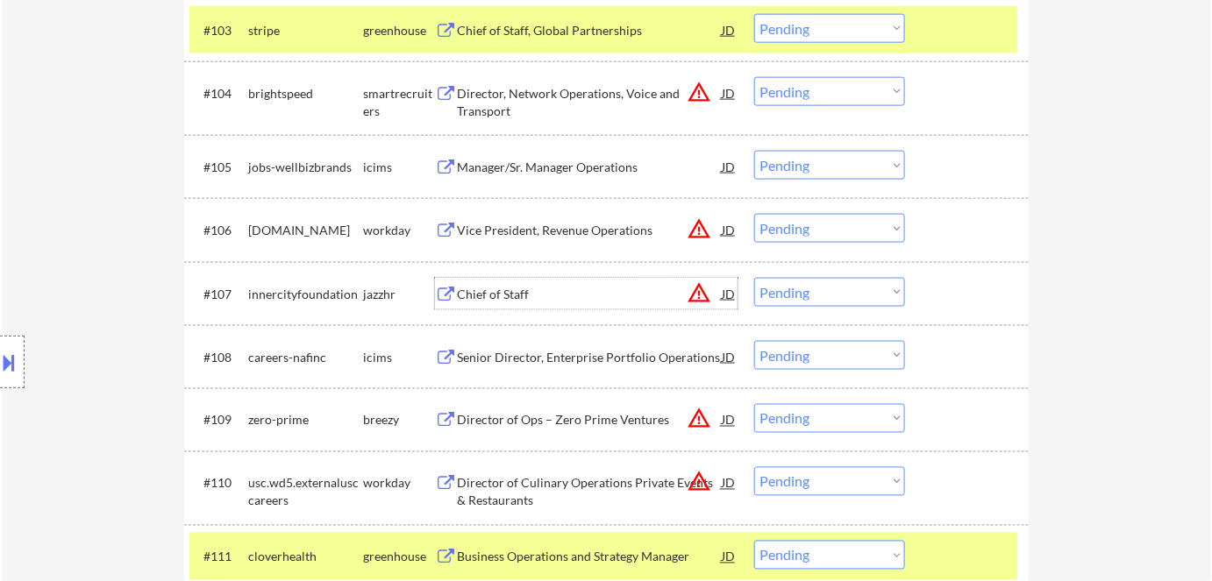
click at [495, 293] on div "Chief of Staff" at bounding box center [589, 295] width 265 height 18
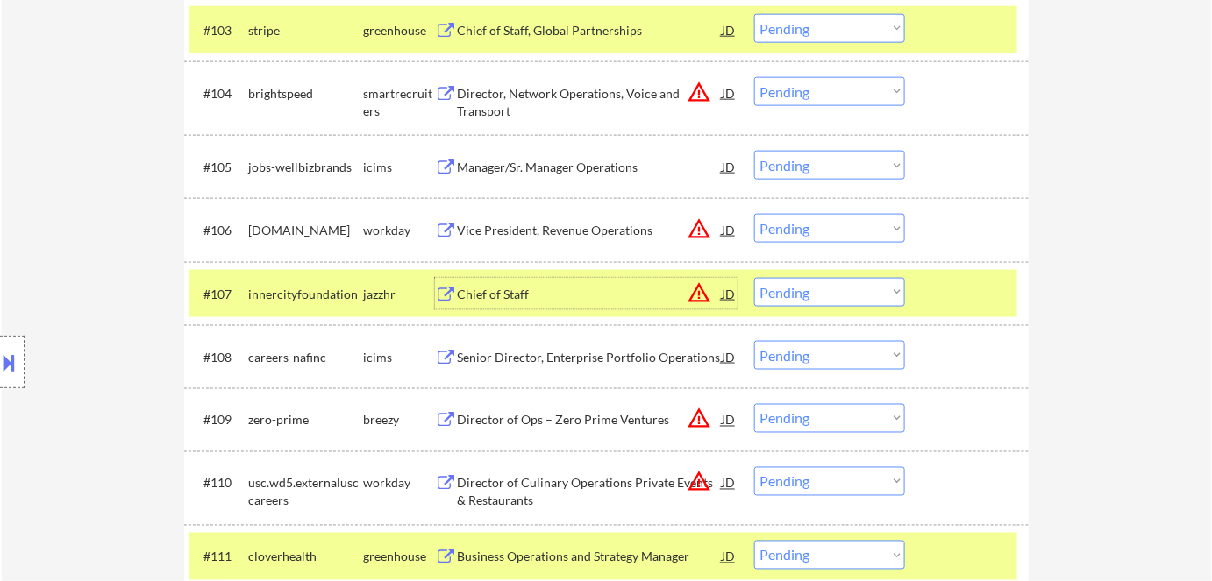
click at [807, 303] on select "Choose an option... Pending Applied Excluded (Questions) Excluded (Expired) Exc…" at bounding box center [829, 292] width 151 height 29
click at [754, 278] on select "Choose an option... Pending Applied Excluded (Questions) Excluded (Expired) Exc…" at bounding box center [829, 292] width 151 height 29
select select ""pending""
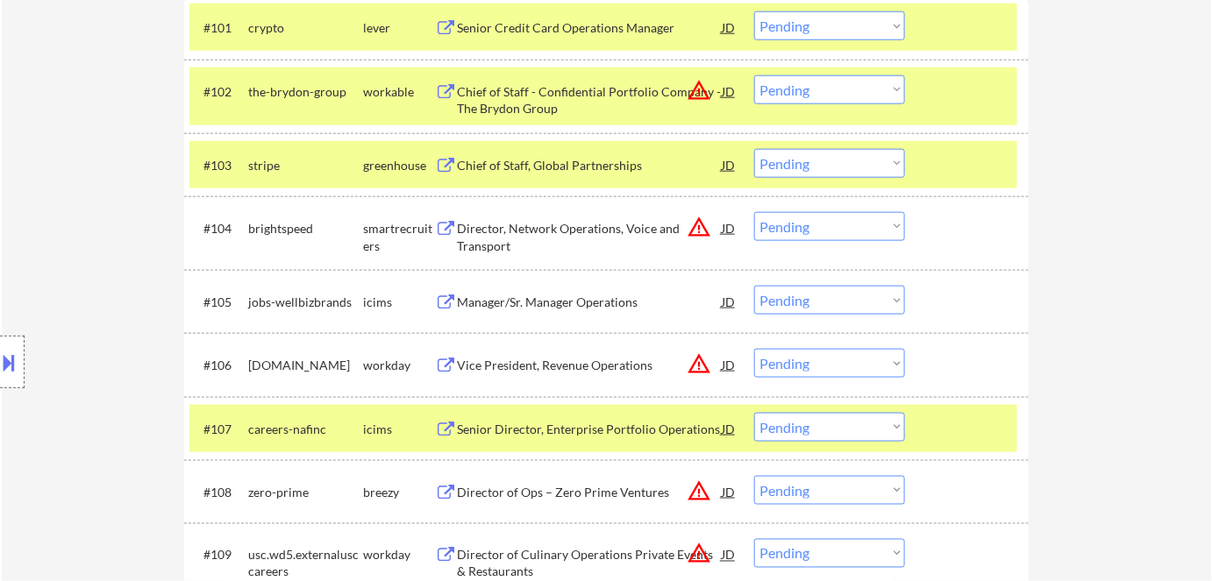
scroll to position [558, 0]
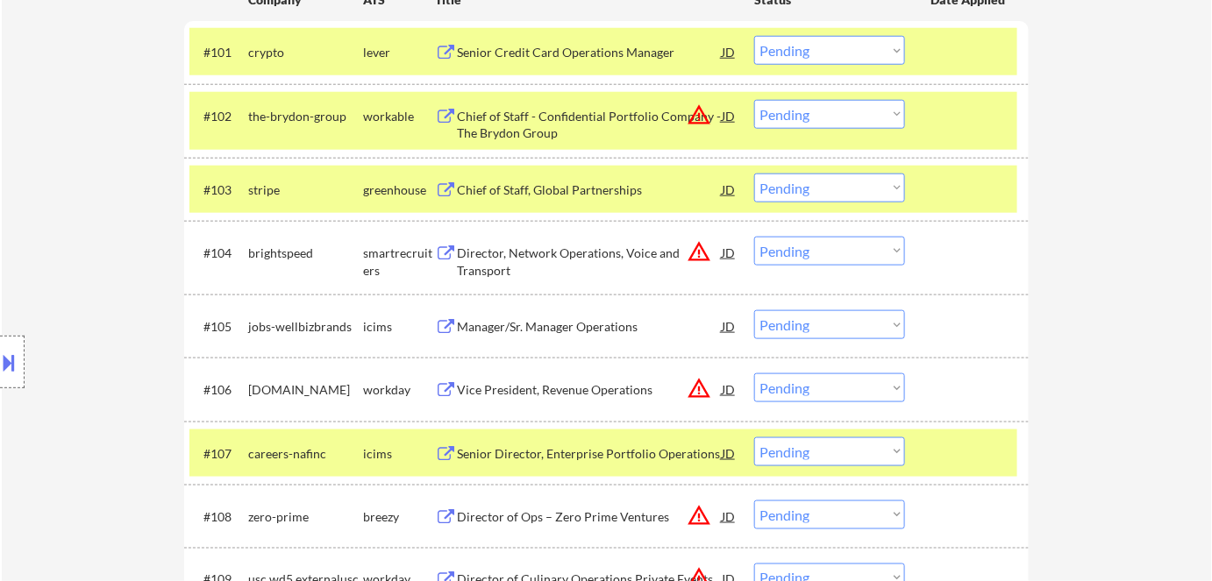
click at [773, 181] on select "Choose an option... Pending Applied Excluded (Questions) Excluded (Expired) Exc…" at bounding box center [829, 188] width 151 height 29
click at [754, 174] on select "Choose an option... Pending Applied Excluded (Questions) Excluded (Expired) Exc…" at bounding box center [829, 188] width 151 height 29
select select ""pending""
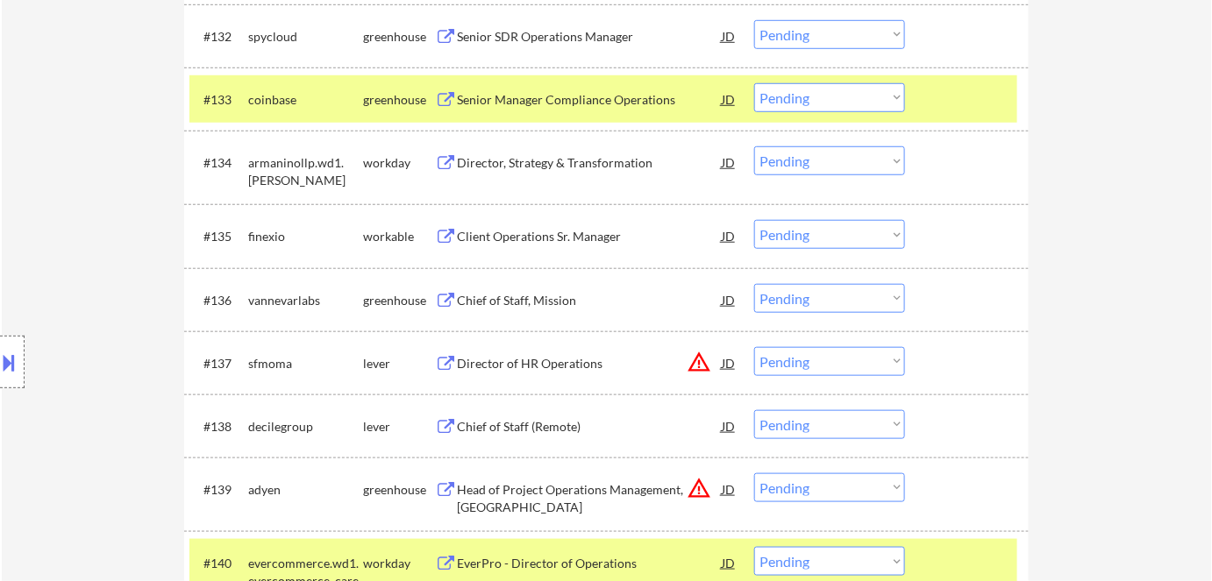
scroll to position [2710, 0]
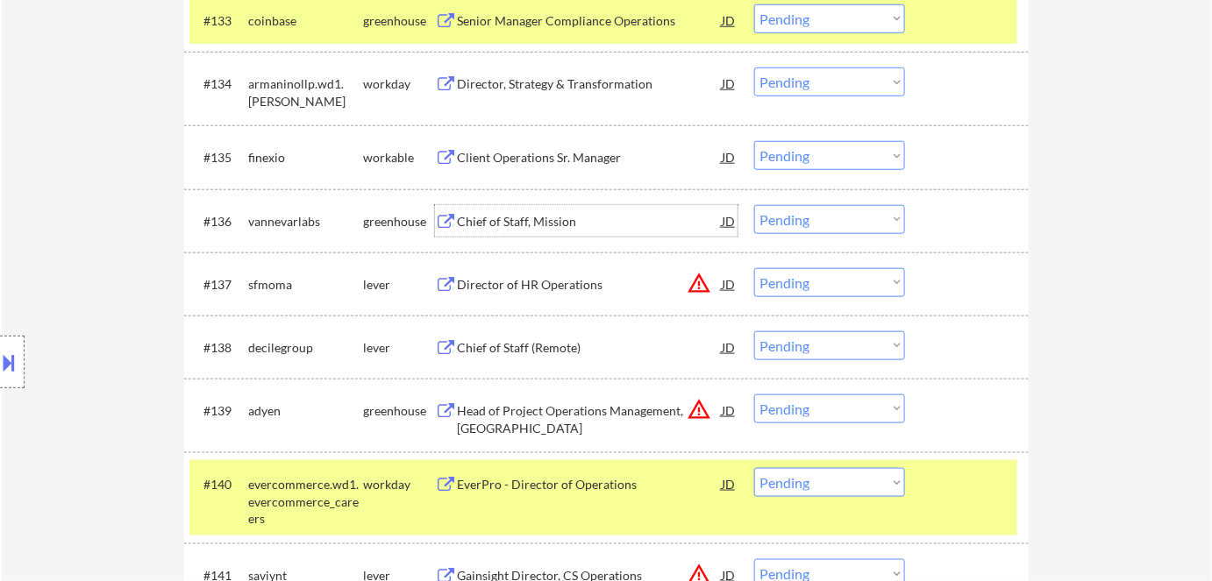
click at [552, 227] on div "Chief of Staff, Mission" at bounding box center [589, 222] width 265 height 18
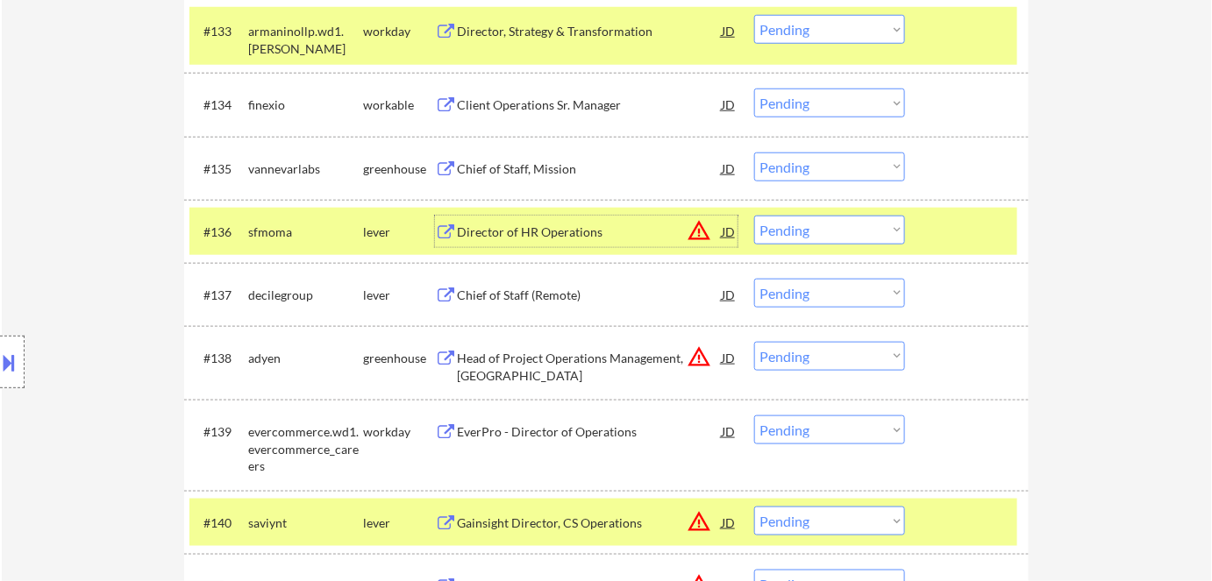
click at [554, 292] on div "Chief of Staff (Remote)" at bounding box center [589, 296] width 265 height 18
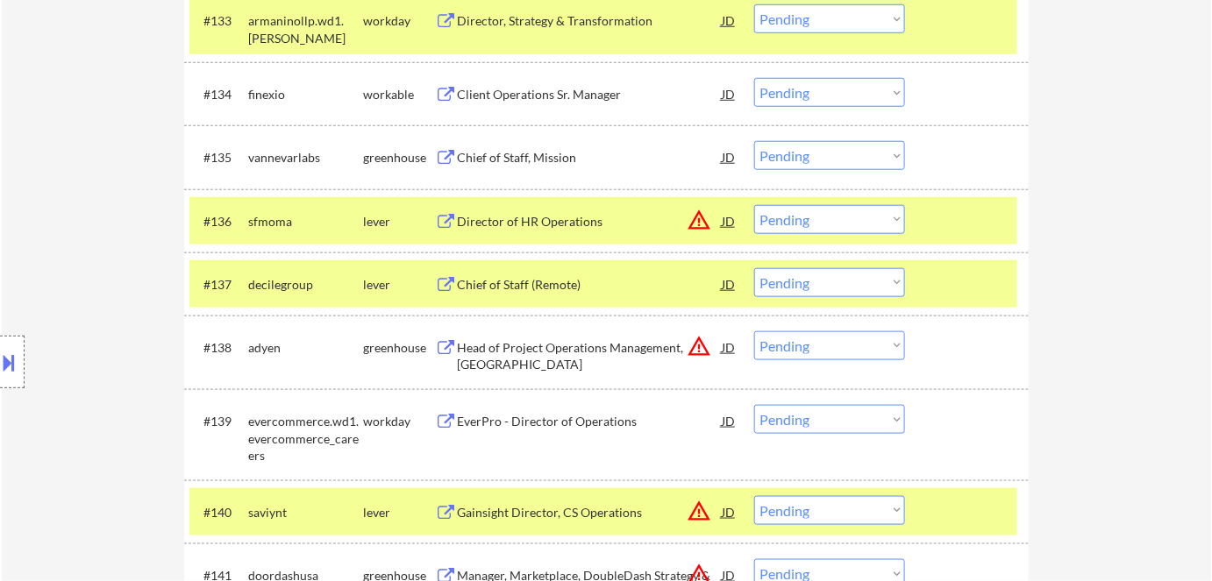
drag, startPoint x: 15, startPoint y: 359, endPoint x: 112, endPoint y: 378, distance: 99.2
click at [16, 359] on button at bounding box center [9, 362] width 19 height 29
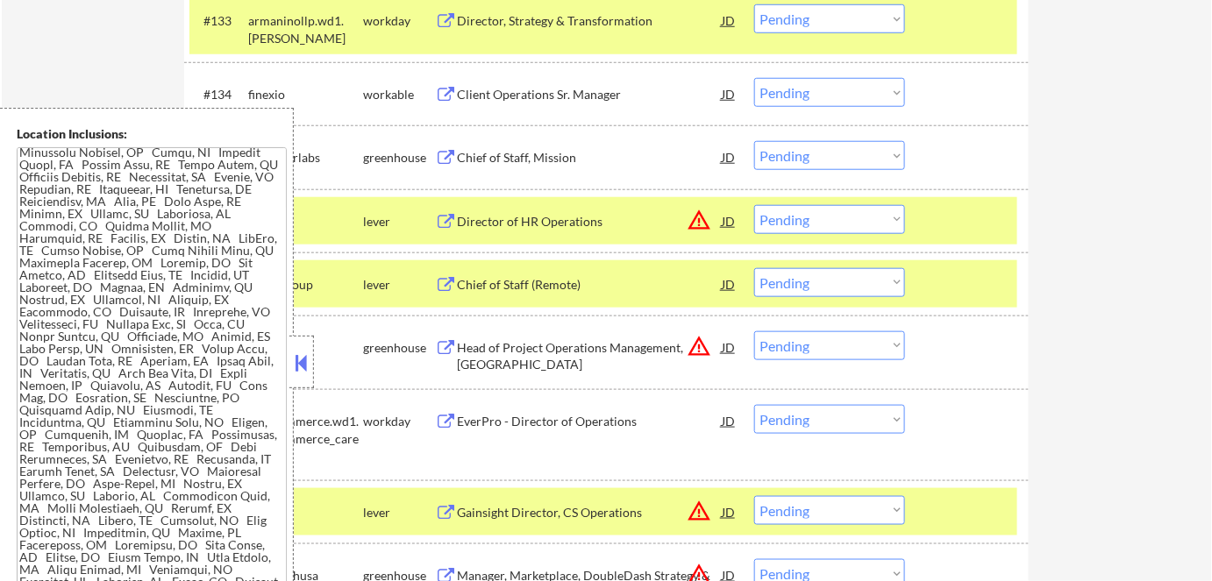
scroll to position [1145, 0]
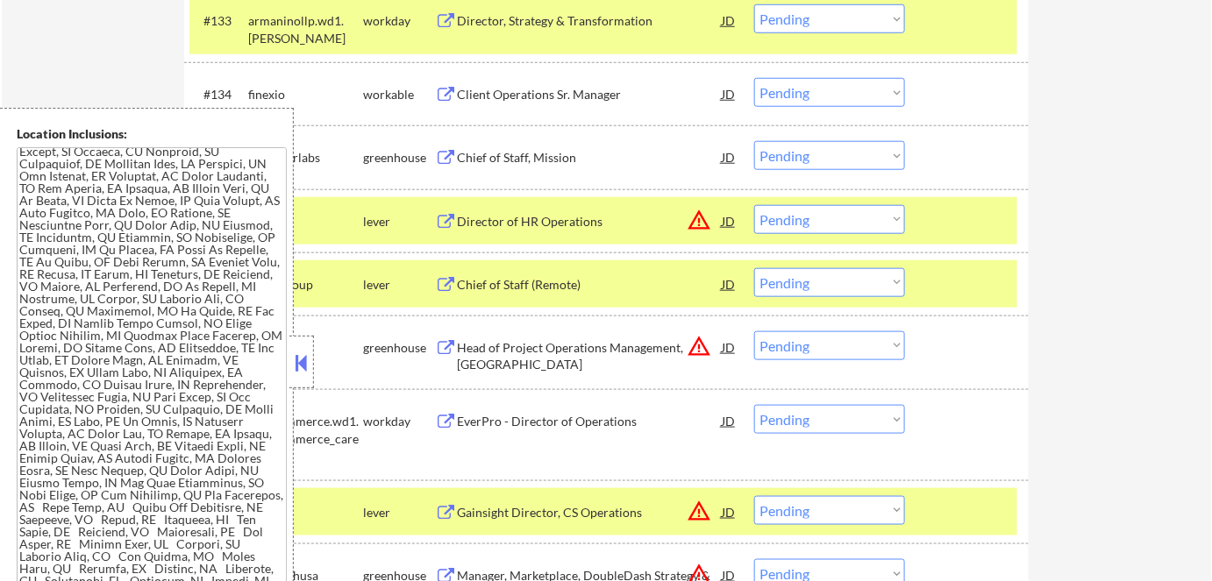
drag, startPoint x: 294, startPoint y: 374, endPoint x: 344, endPoint y: 367, distance: 50.6
click at [295, 374] on button at bounding box center [301, 363] width 19 height 26
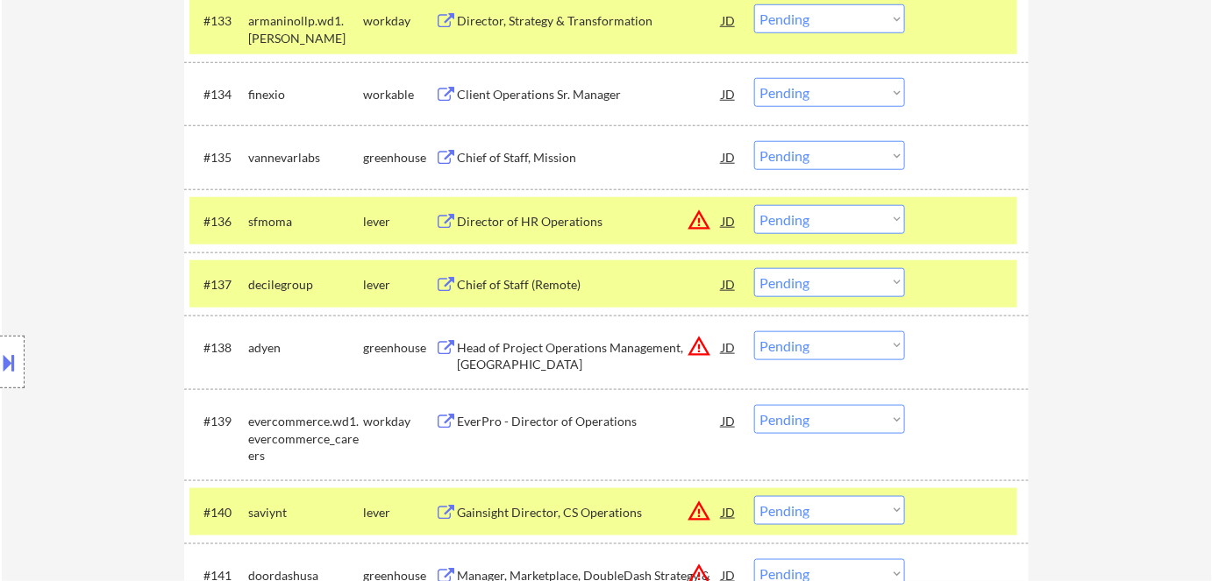
click at [816, 292] on select "Choose an option... Pending Applied Excluded (Questions) Excluded (Expired) Exc…" at bounding box center [829, 282] width 151 height 29
click at [754, 268] on select "Choose an option... Pending Applied Excluded (Questions) Excluded (Expired) Exc…" at bounding box center [829, 282] width 151 height 29
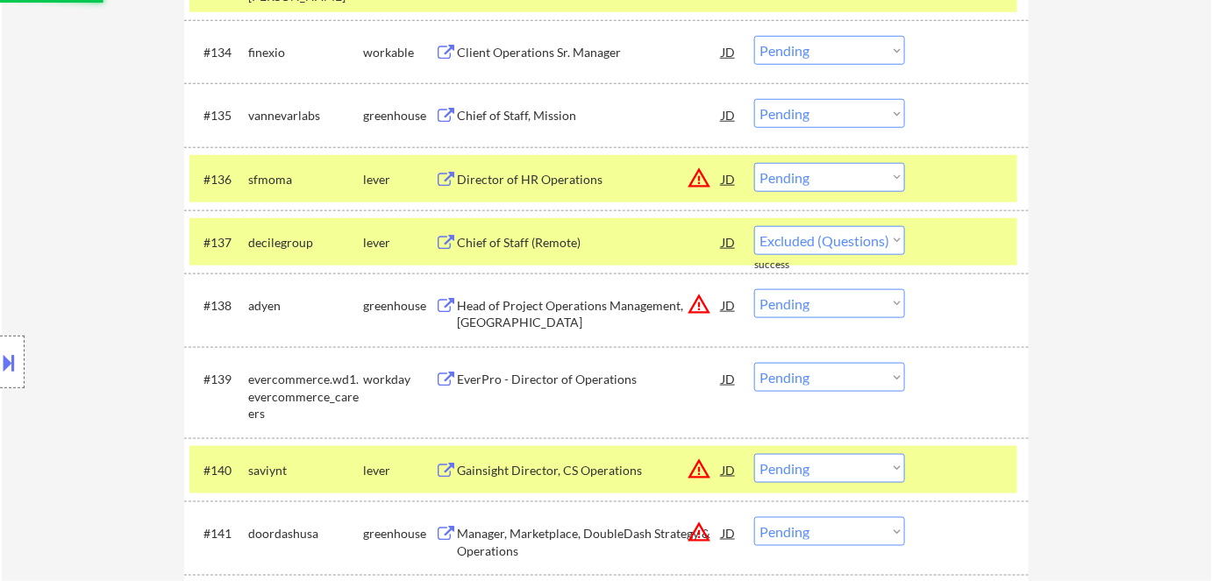
select select ""pending""
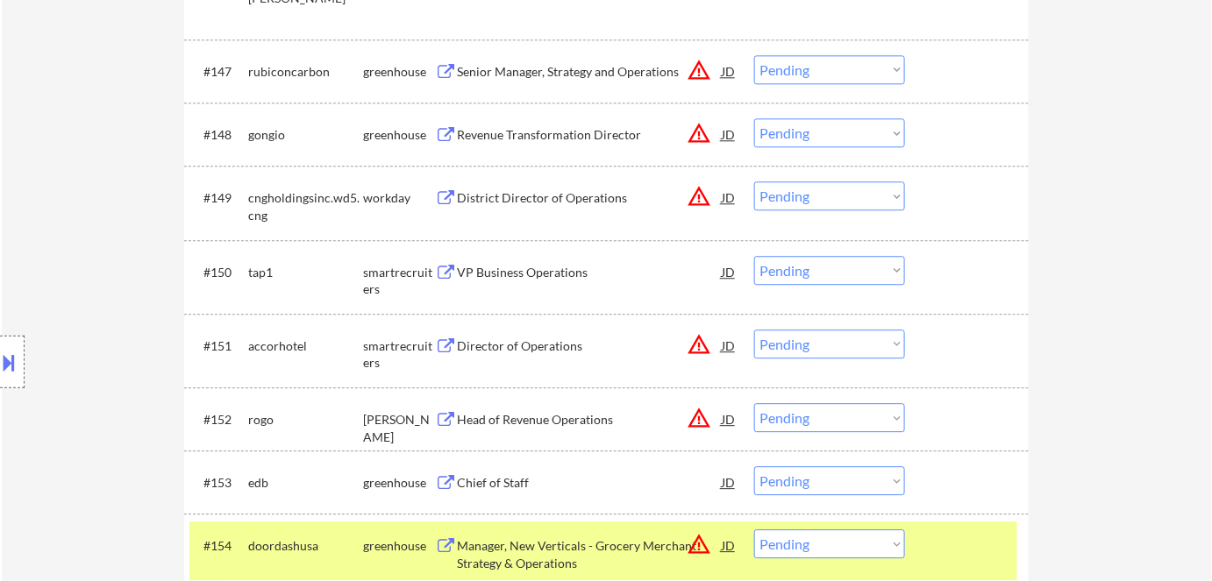
scroll to position [3666, 0]
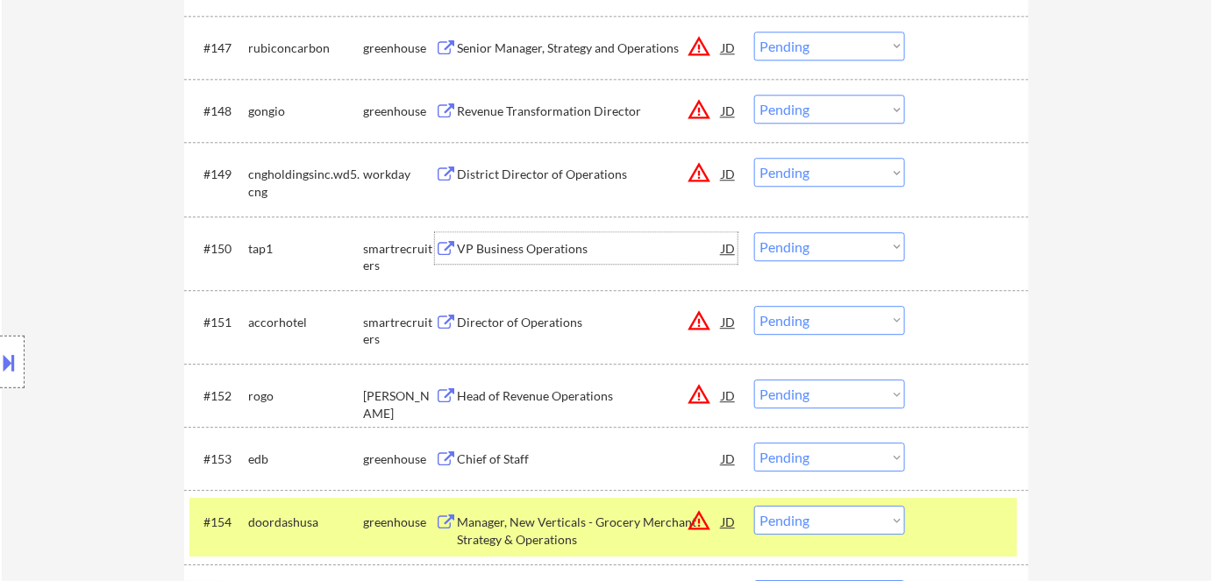
click at [545, 244] on div "VP Business Operations" at bounding box center [589, 249] width 265 height 18
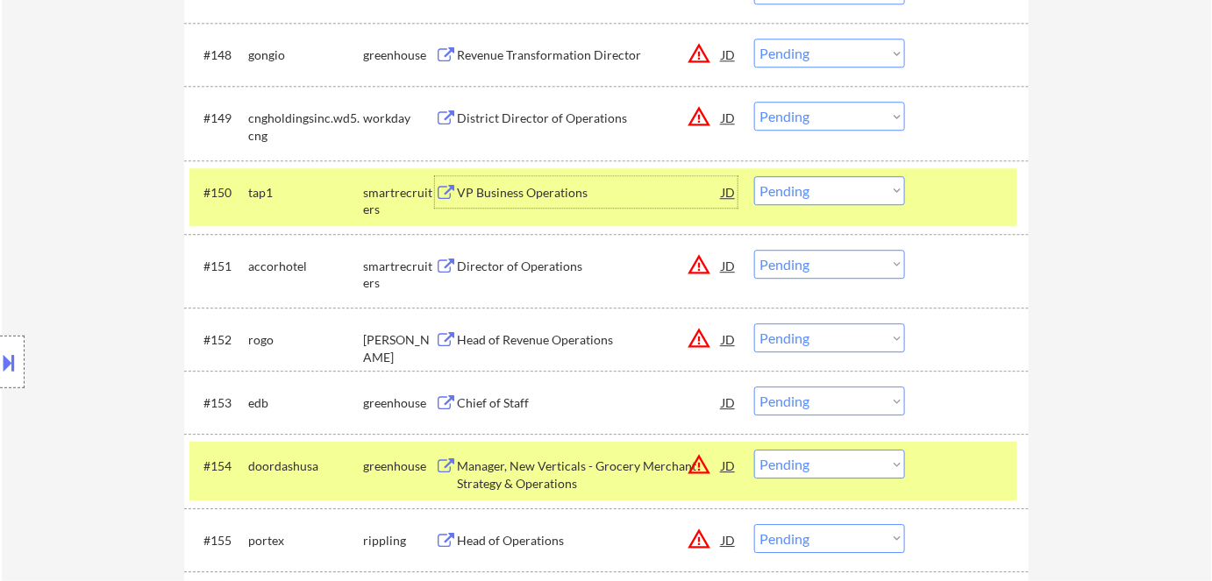
scroll to position [3746, 0]
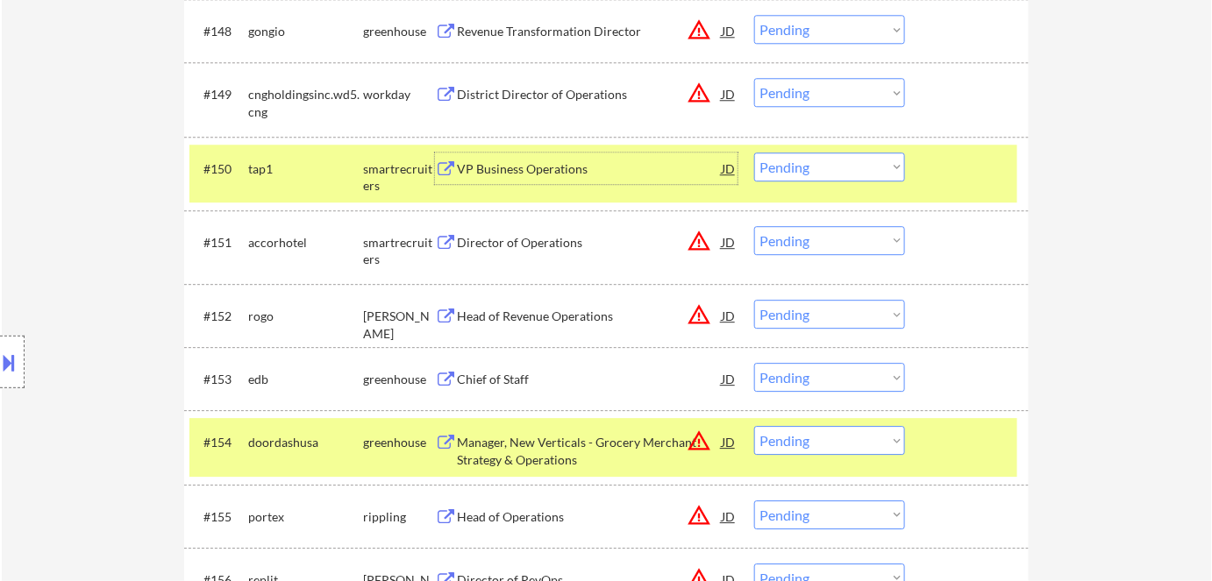
click at [691, 239] on button "warning_amber" at bounding box center [699, 241] width 25 height 25
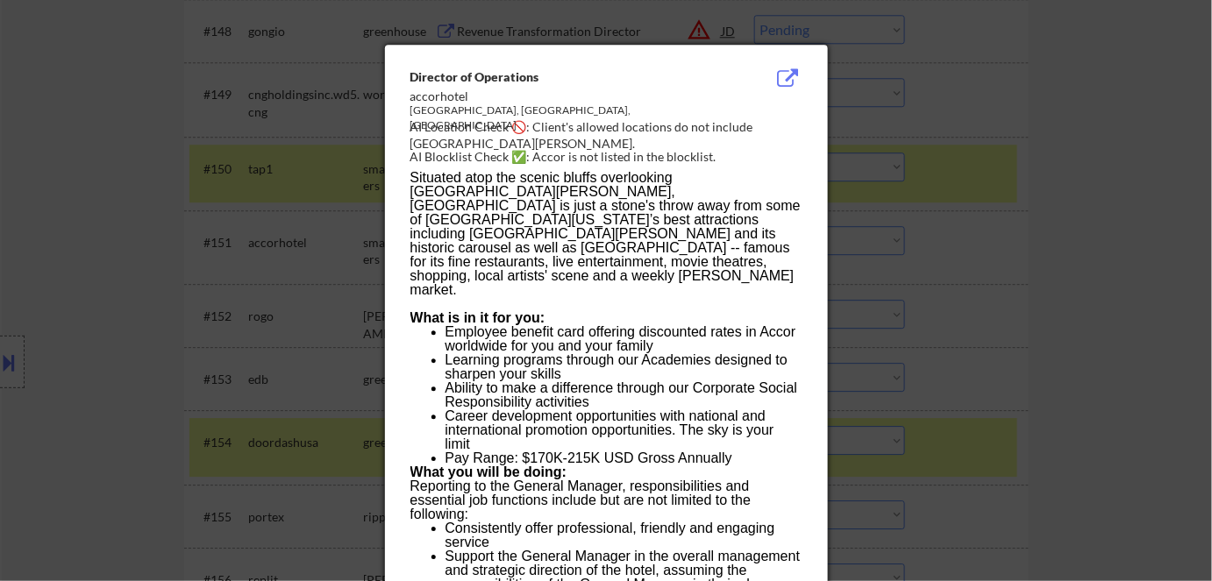
click at [1036, 301] on div at bounding box center [606, 290] width 1212 height 581
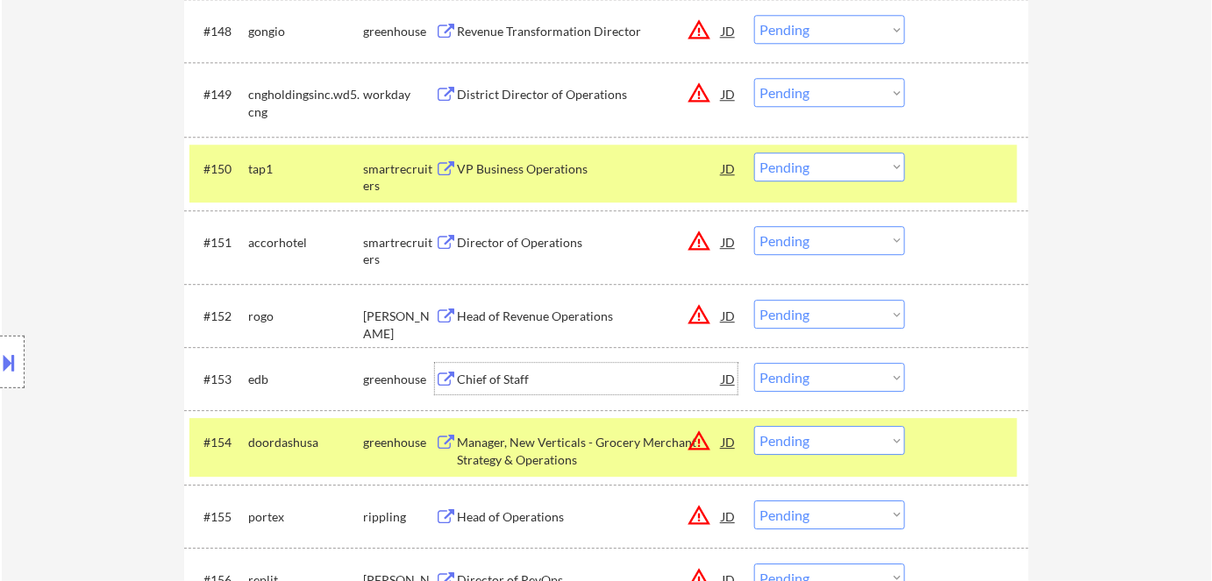
click at [526, 379] on div "Chief of Staff" at bounding box center [589, 380] width 265 height 18
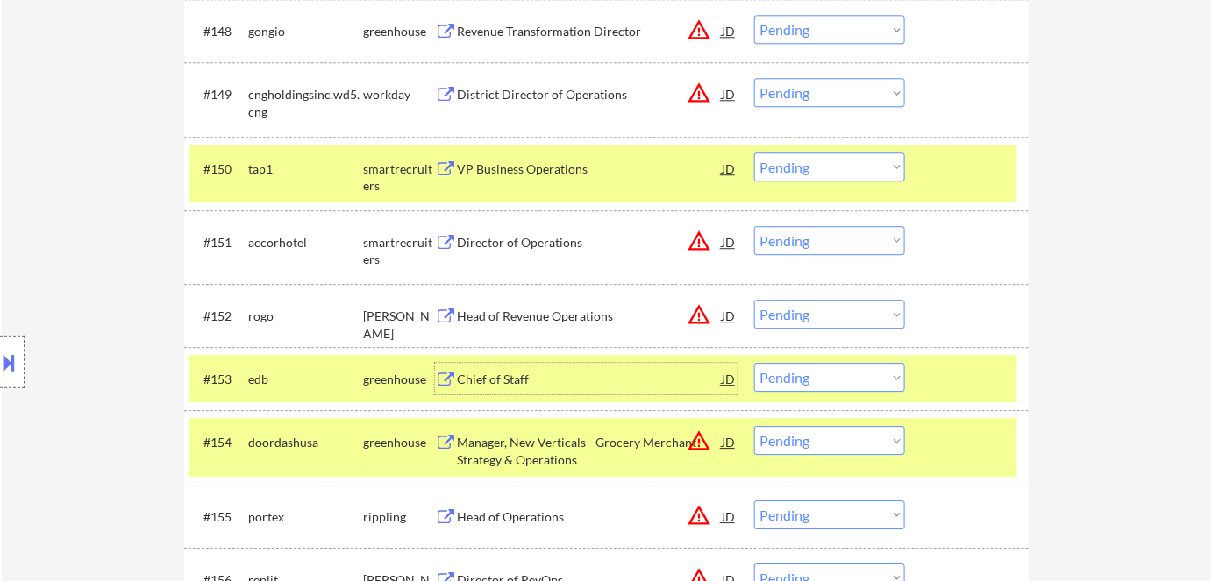
click at [818, 384] on select "Choose an option... Pending Applied Excluded (Questions) Excluded (Expired) Exc…" at bounding box center [829, 377] width 151 height 29
click at [754, 363] on select "Choose an option... Pending Applied Excluded (Questions) Excluded (Expired) Exc…" at bounding box center [829, 377] width 151 height 29
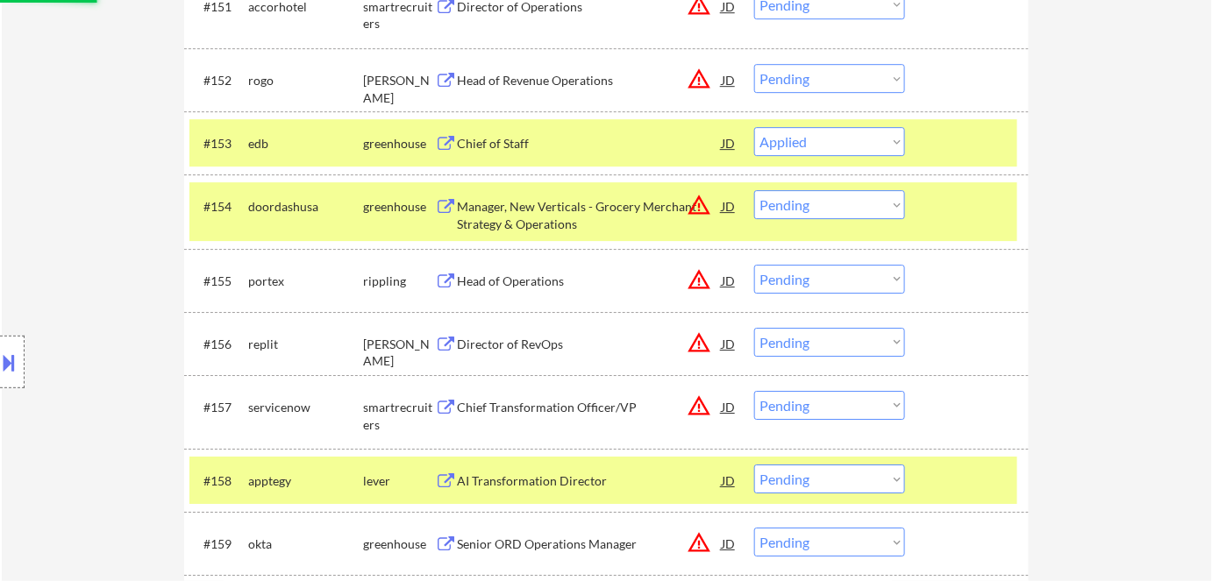
scroll to position [3986, 0]
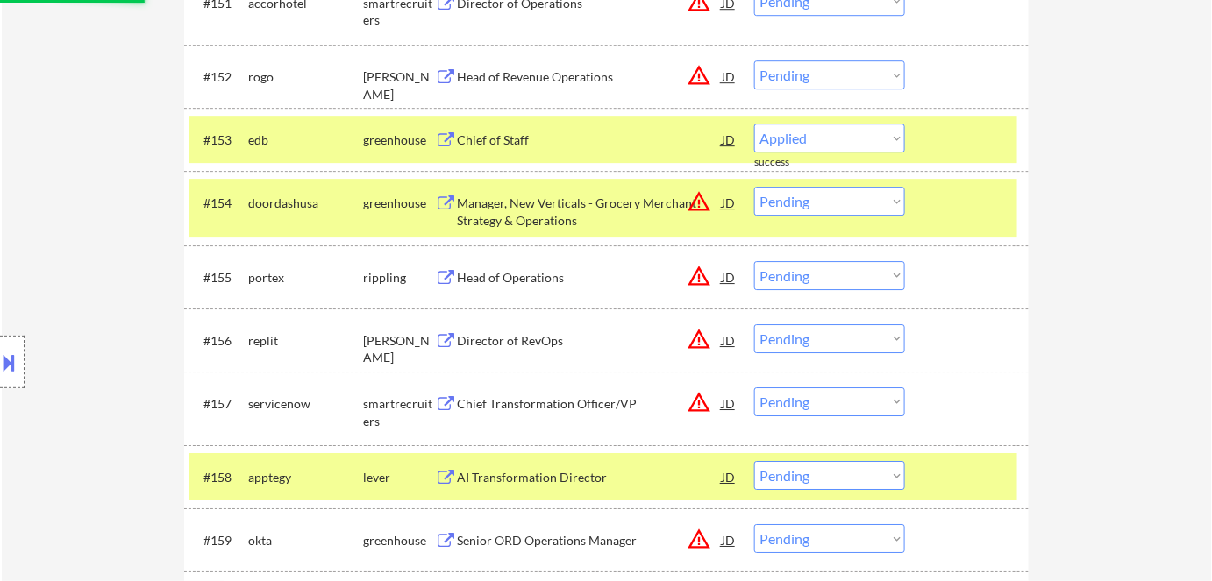
select select ""pending""
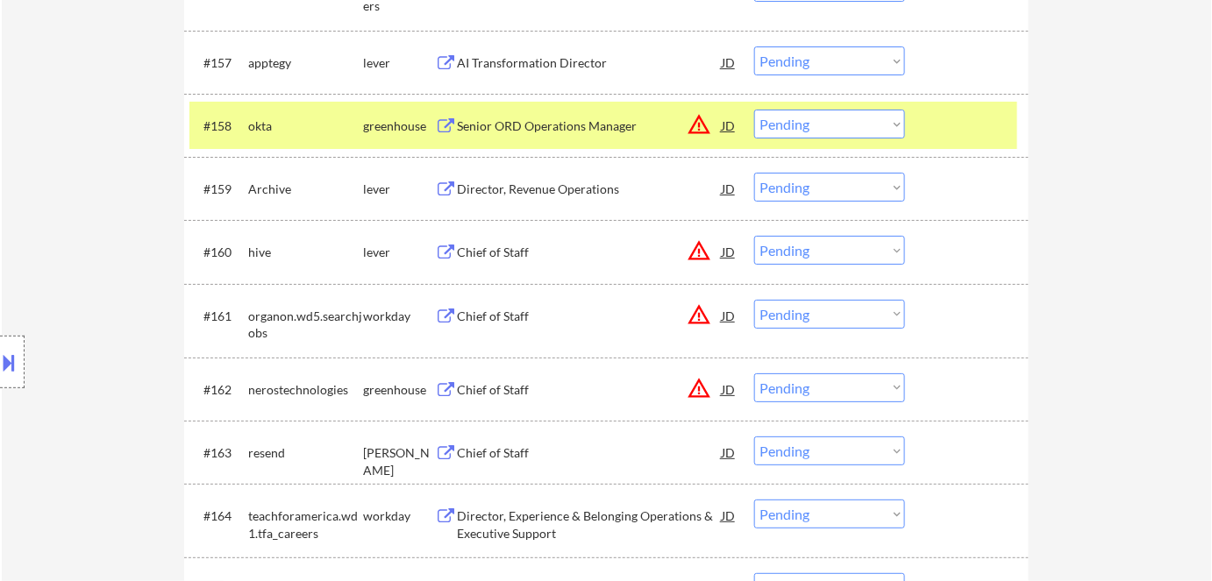
scroll to position [4385, 0]
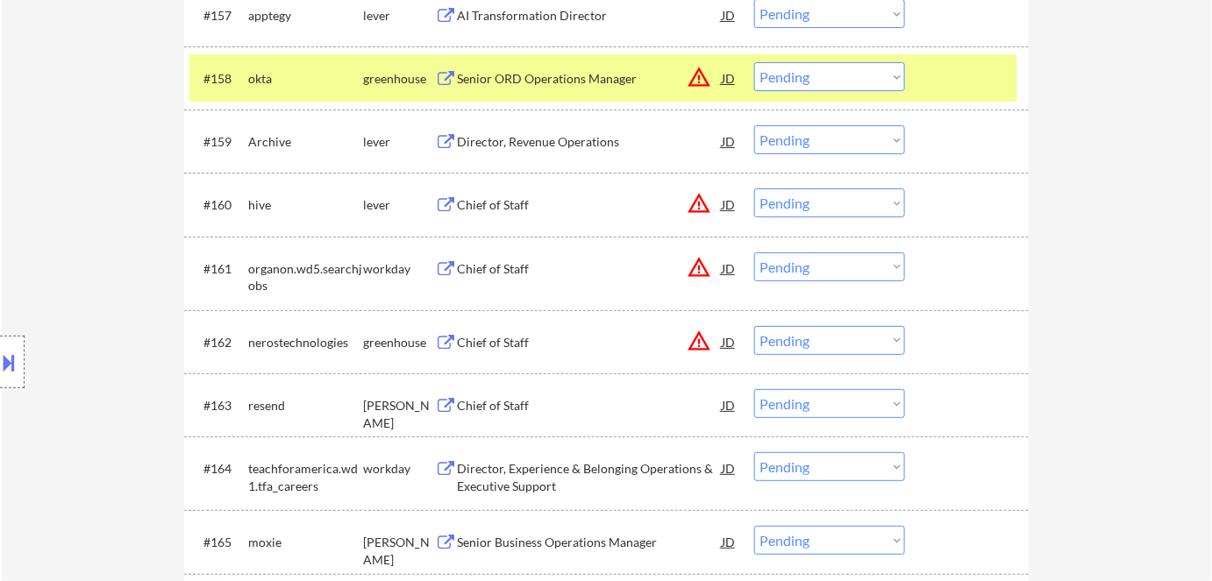
click at [702, 203] on button "warning_amber" at bounding box center [699, 203] width 25 height 25
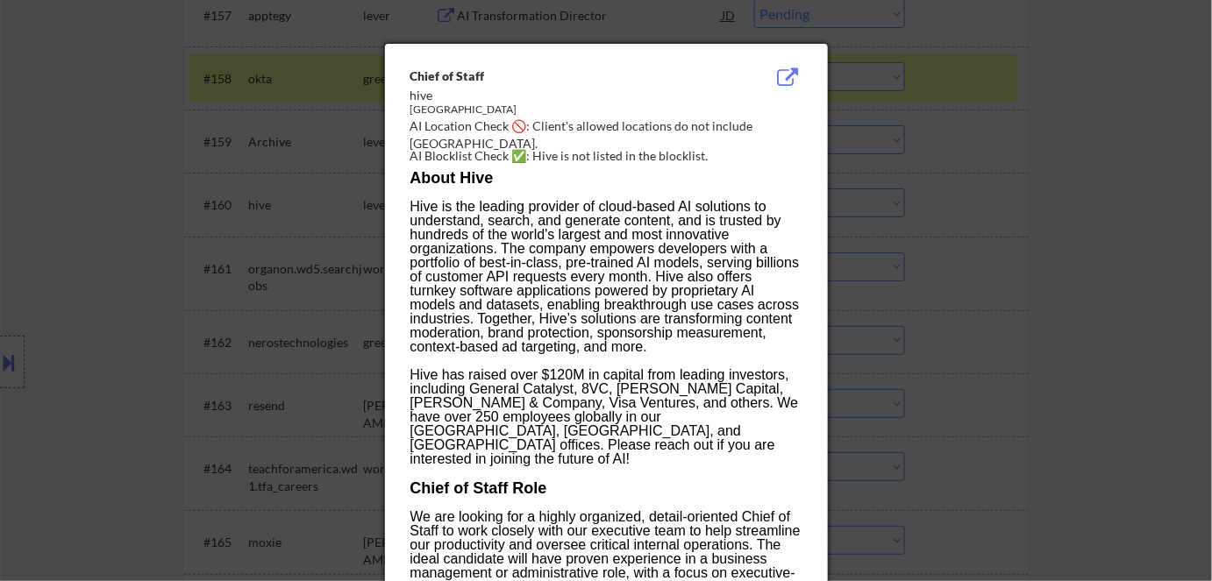
click at [1053, 256] on div at bounding box center [606, 290] width 1212 height 581
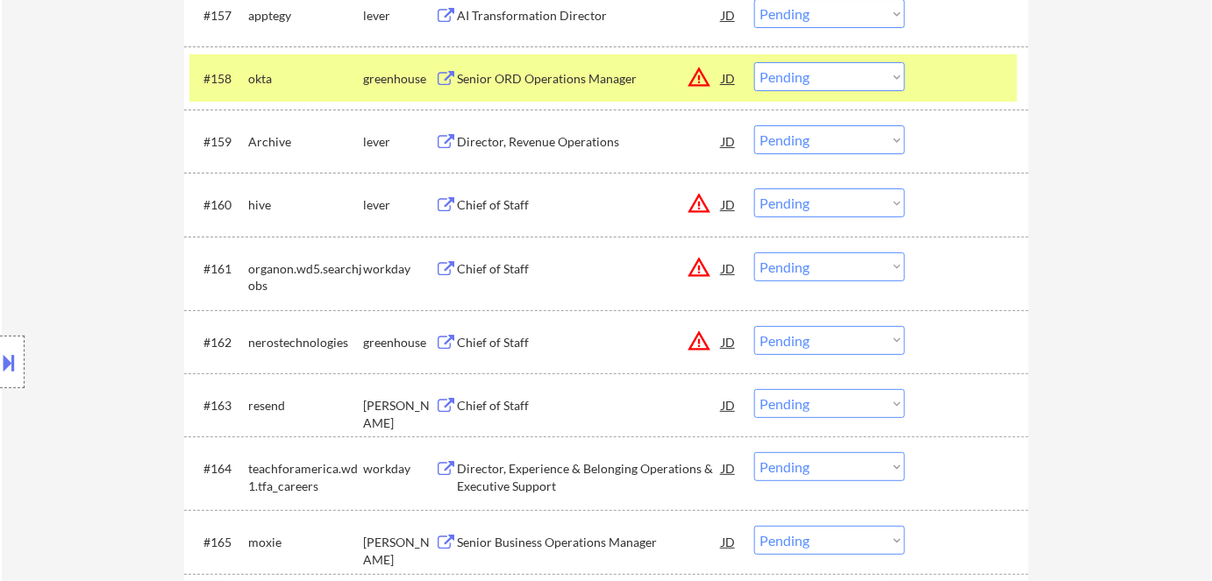
click at [498, 207] on div "Chief of Staff" at bounding box center [589, 205] width 265 height 18
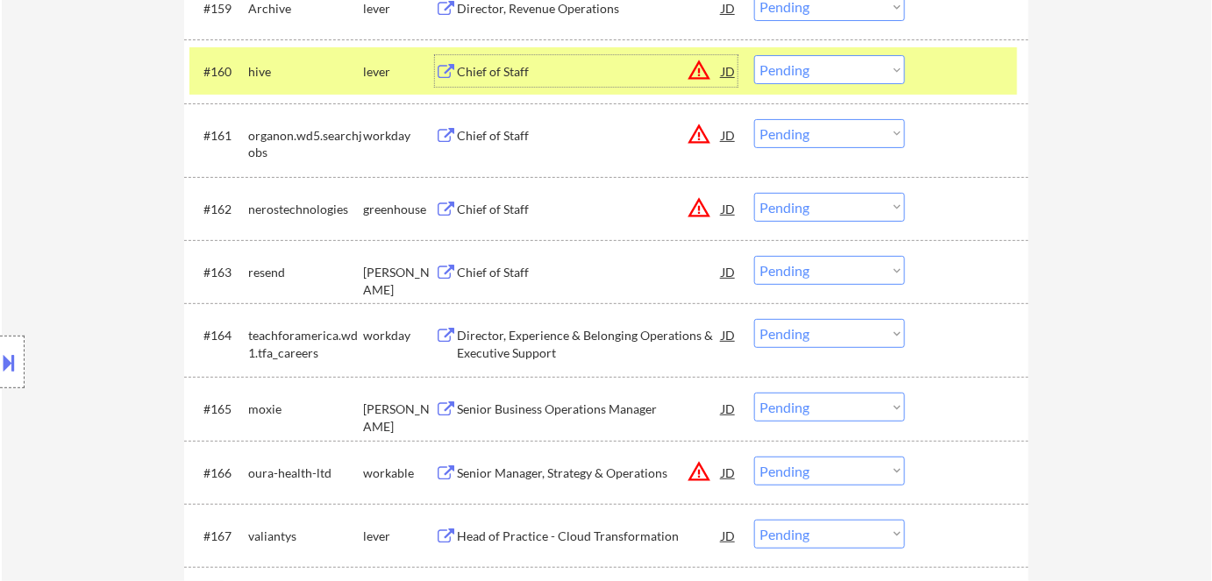
scroll to position [4543, 0]
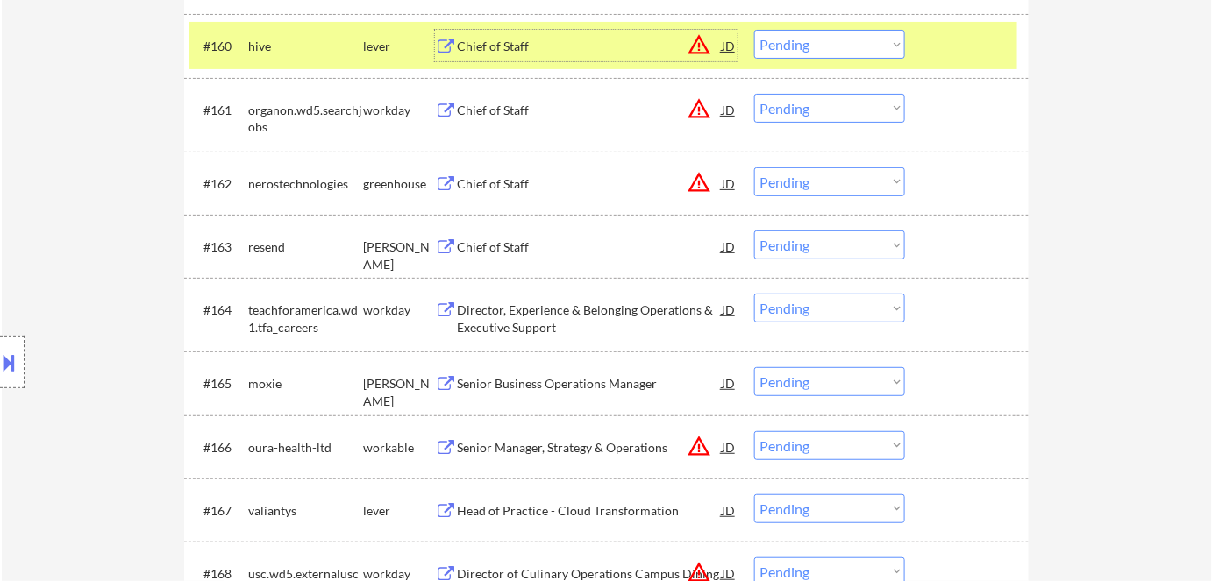
click at [502, 239] on div "Chief of Staff" at bounding box center [589, 248] width 265 height 18
